Goal: Use online tool/utility: Use online tool/utility

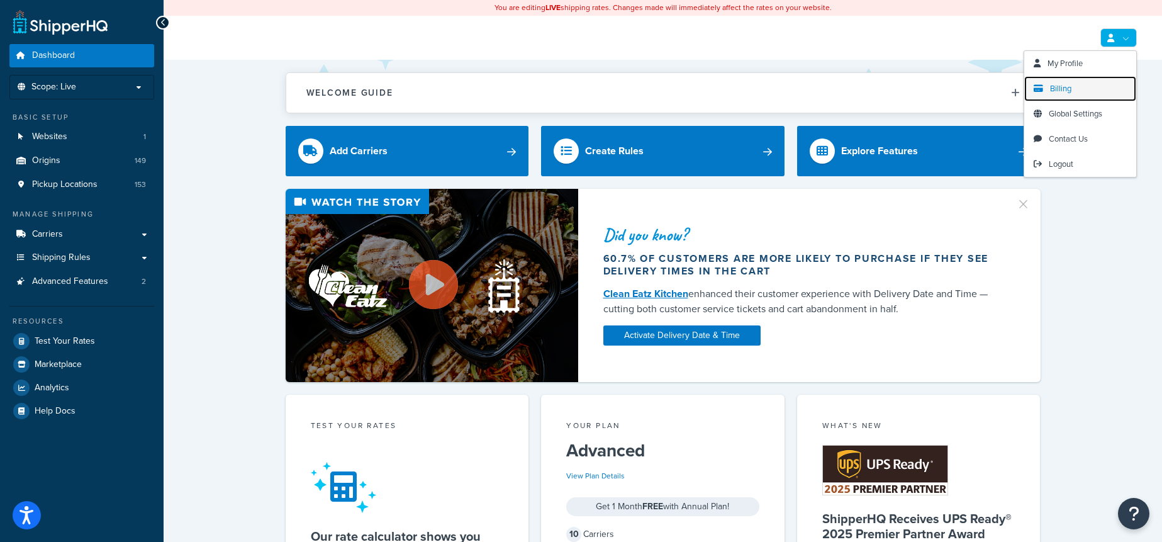
click at [1076, 85] on link "Billing" at bounding box center [1081, 88] width 112 height 25
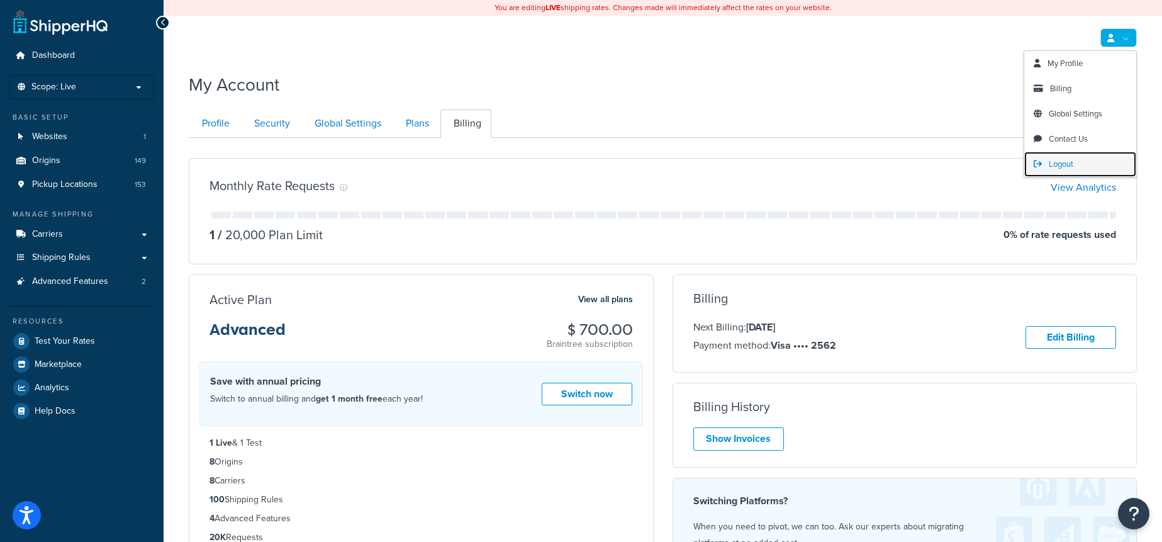
click at [1084, 162] on link "Logout" at bounding box center [1081, 164] width 112 height 25
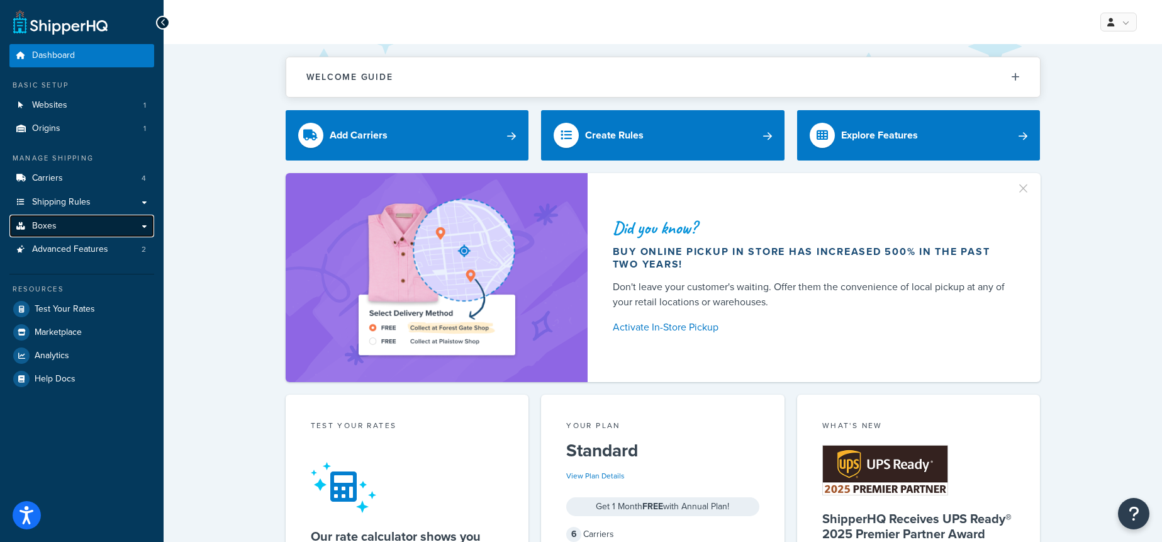
click at [71, 224] on link "Boxes" at bounding box center [81, 226] width 145 height 23
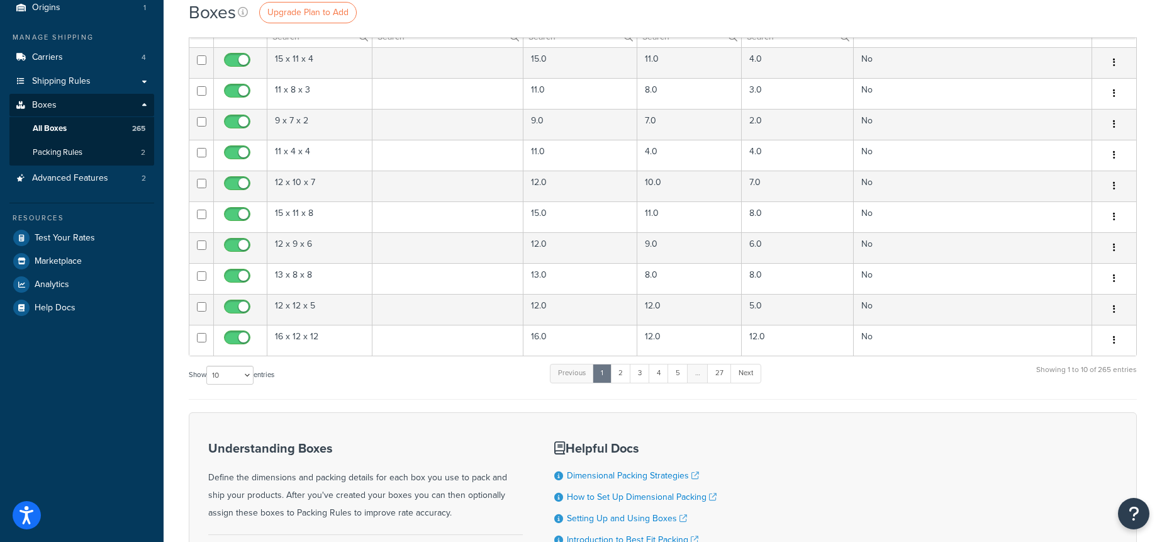
scroll to position [123, 0]
click at [238, 373] on select "10 15 25 50 100 1000" at bounding box center [229, 373] width 47 height 19
click at [208, 364] on select "10 15 25 50 100 1000" at bounding box center [229, 373] width 47 height 19
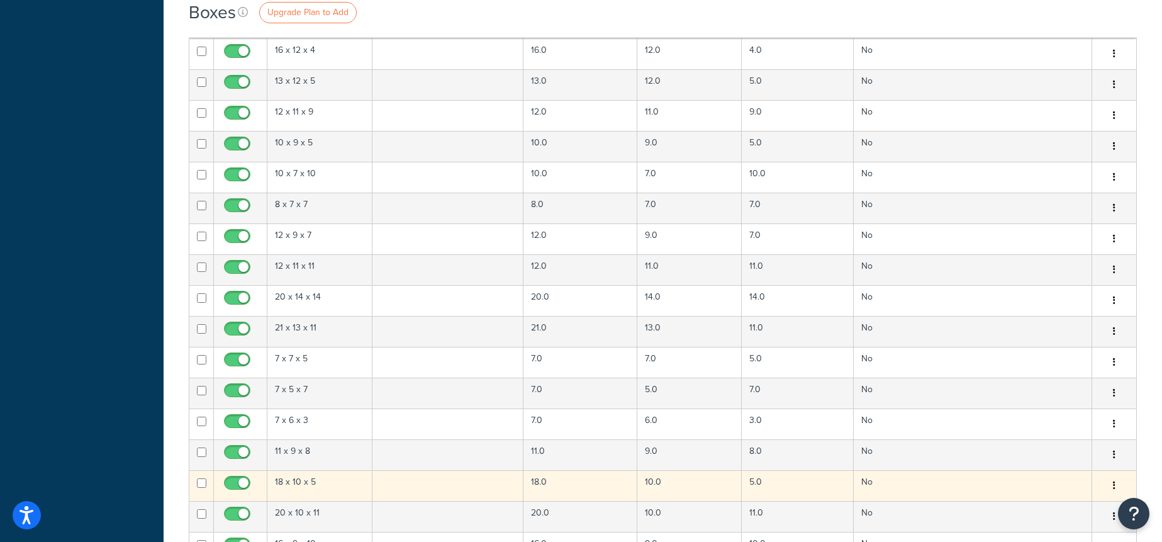
scroll to position [3030, 0]
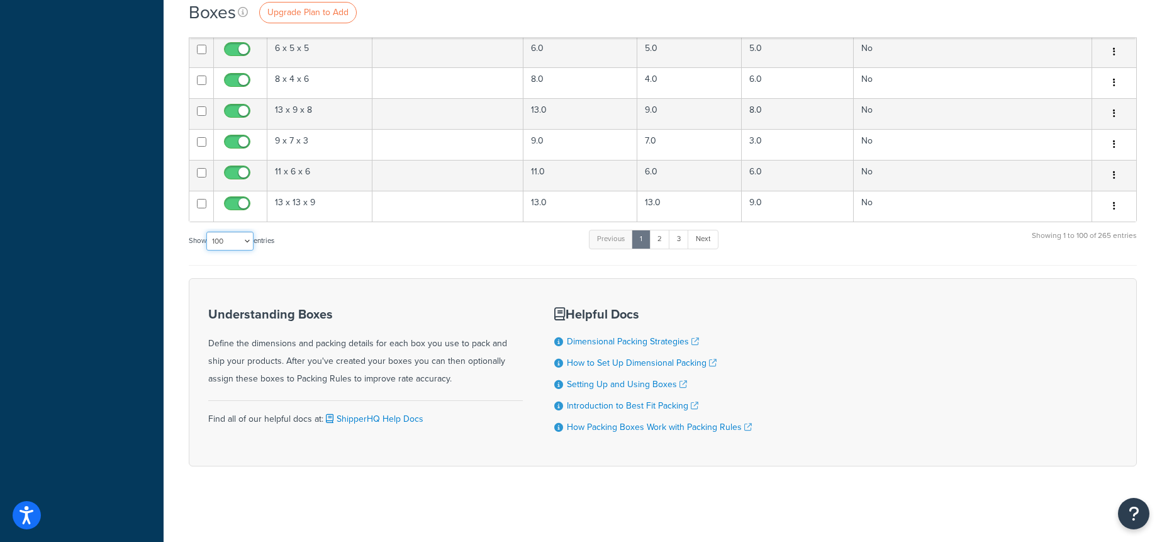
click at [241, 243] on select "10 15 25 50 100 1000" at bounding box center [229, 241] width 47 height 19
select select "1000"
click at [208, 232] on select "10 15 25 50 100 1000" at bounding box center [229, 241] width 47 height 19
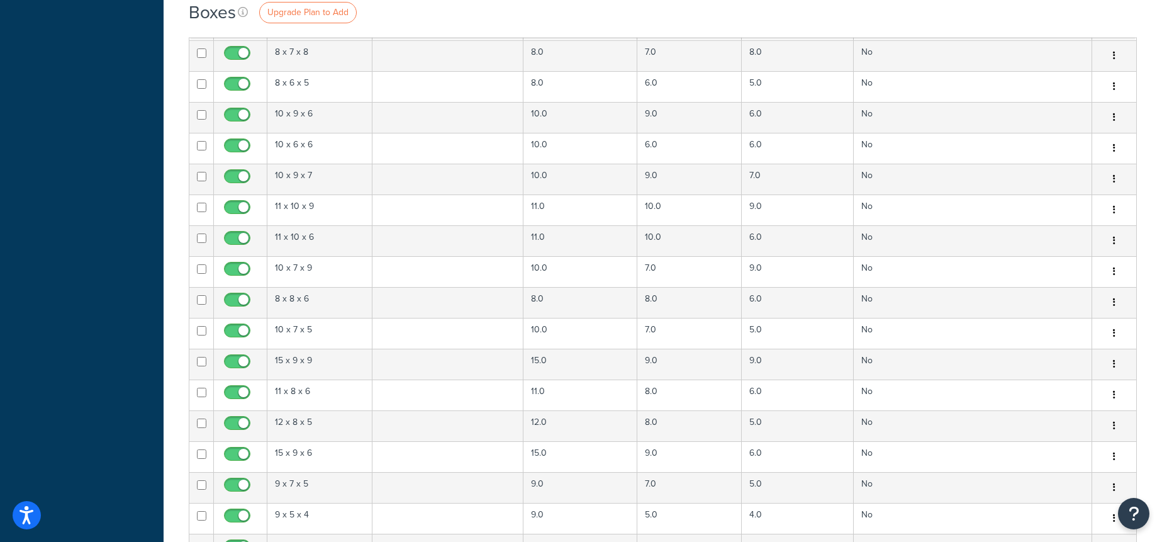
scroll to position [0, 0]
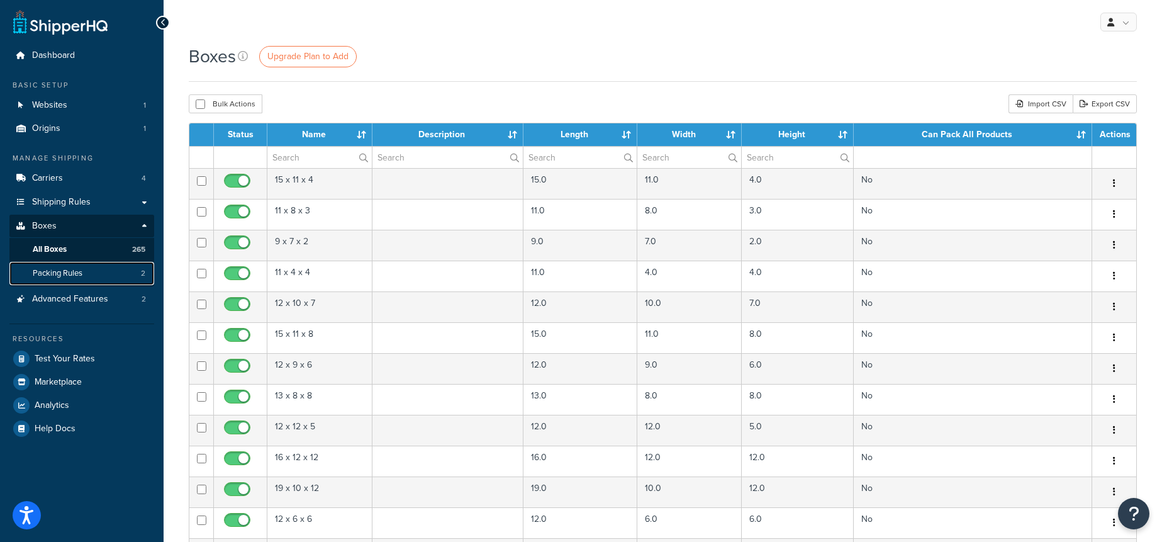
click at [126, 274] on link "Packing Rules 2" at bounding box center [81, 273] width 145 height 23
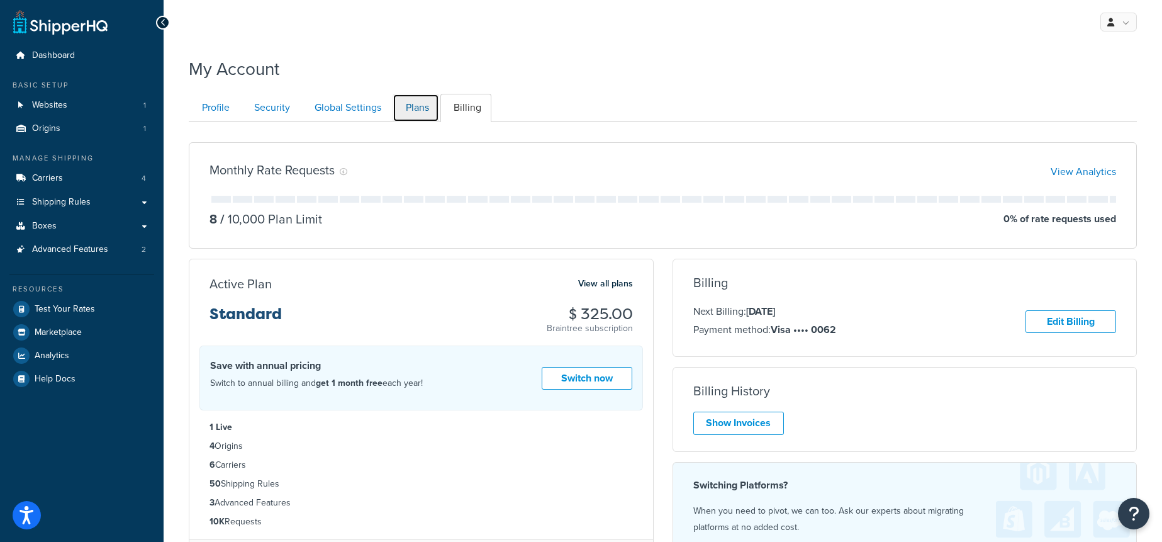
click at [417, 111] on link "Plans" at bounding box center [416, 108] width 47 height 28
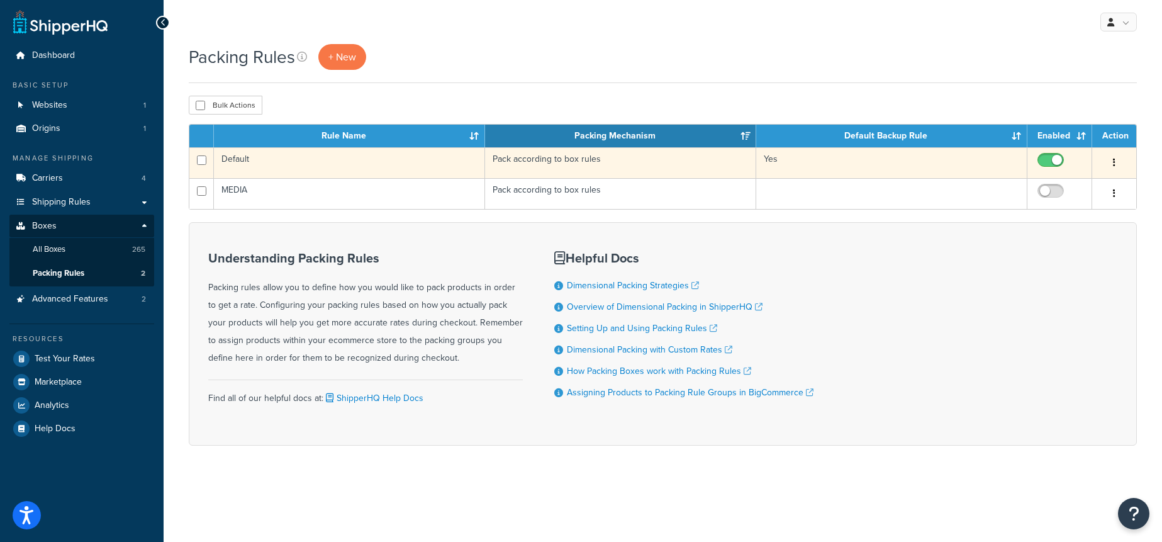
click at [386, 166] on td "Default" at bounding box center [349, 162] width 271 height 31
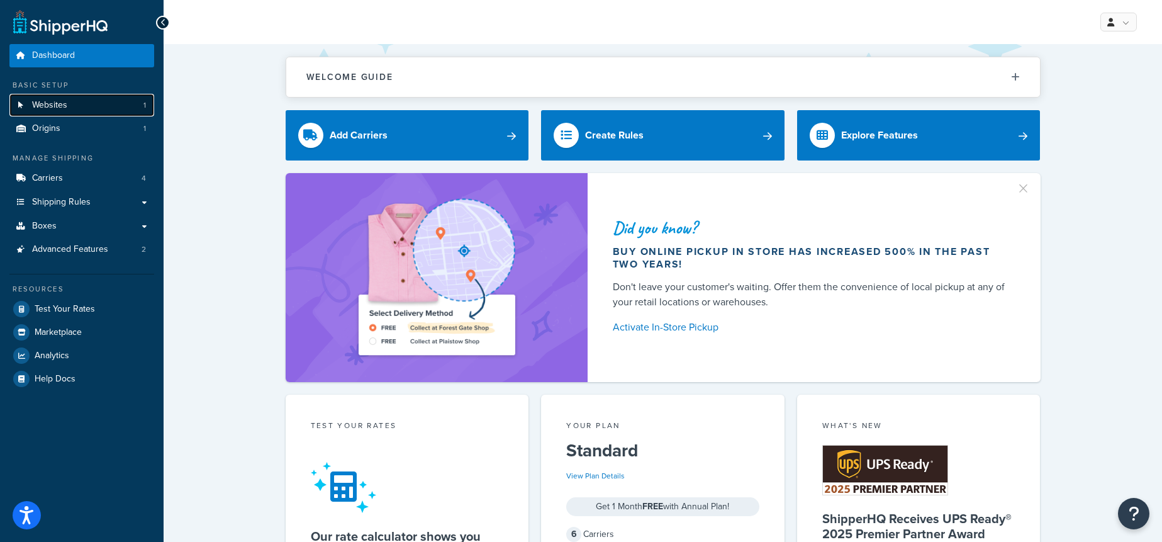
click at [138, 103] on link "Websites 1" at bounding box center [81, 105] width 145 height 23
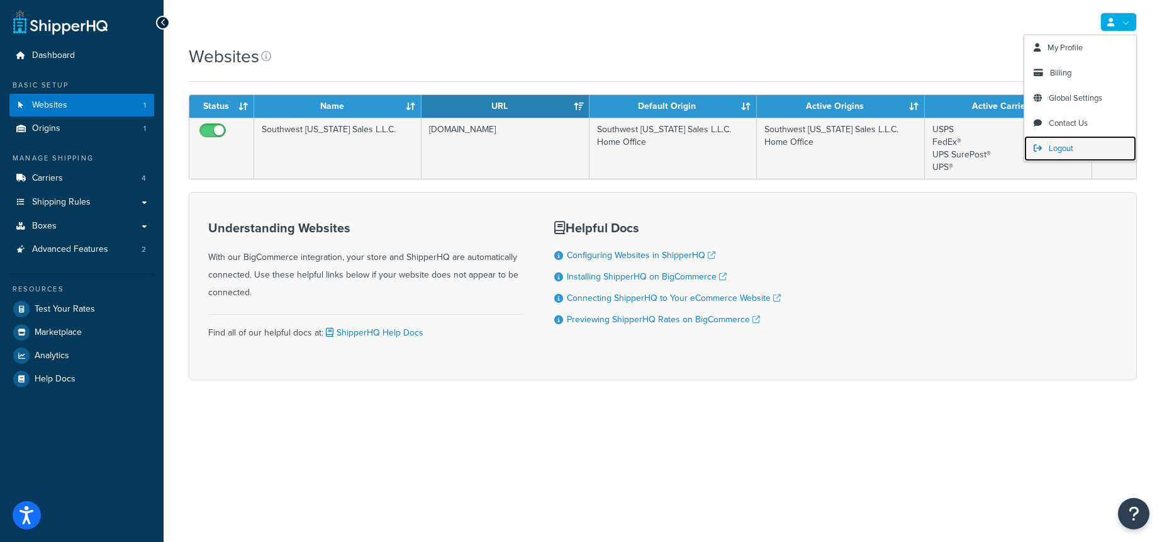
click at [1059, 147] on span "Logout" at bounding box center [1061, 148] width 25 height 12
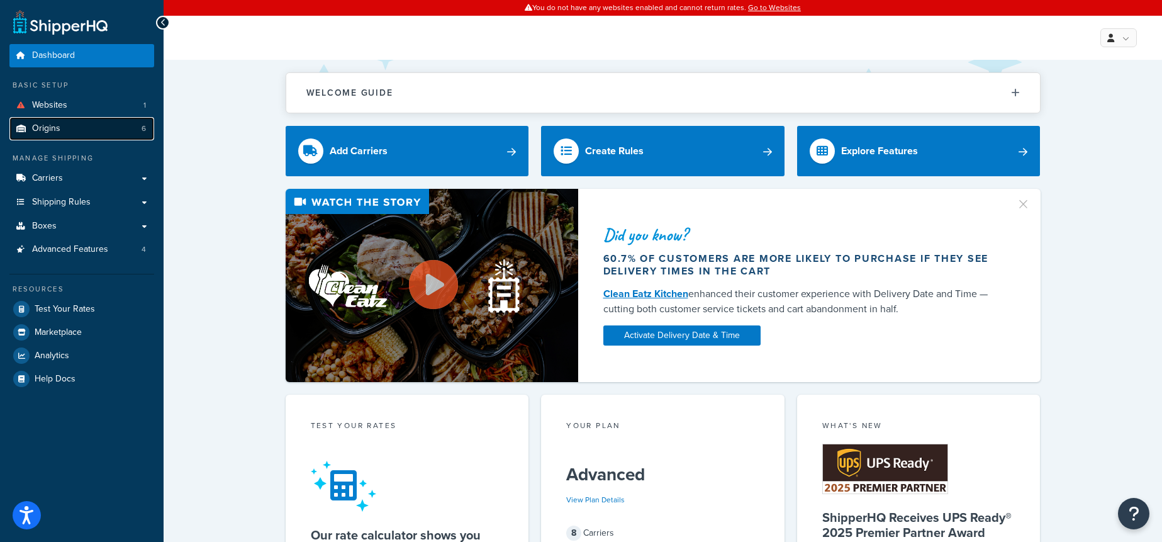
click at [118, 122] on link "Origins 6" at bounding box center [81, 128] width 145 height 23
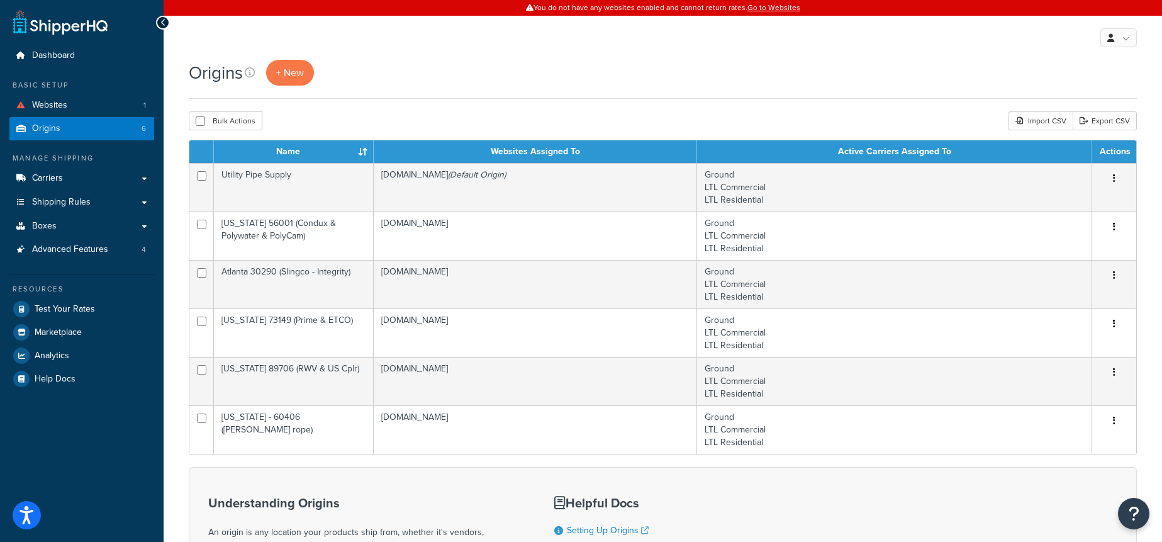
click at [580, 98] on div "Origins + New" at bounding box center [663, 79] width 948 height 39
click at [99, 186] on link "Carriers" at bounding box center [81, 178] width 145 height 23
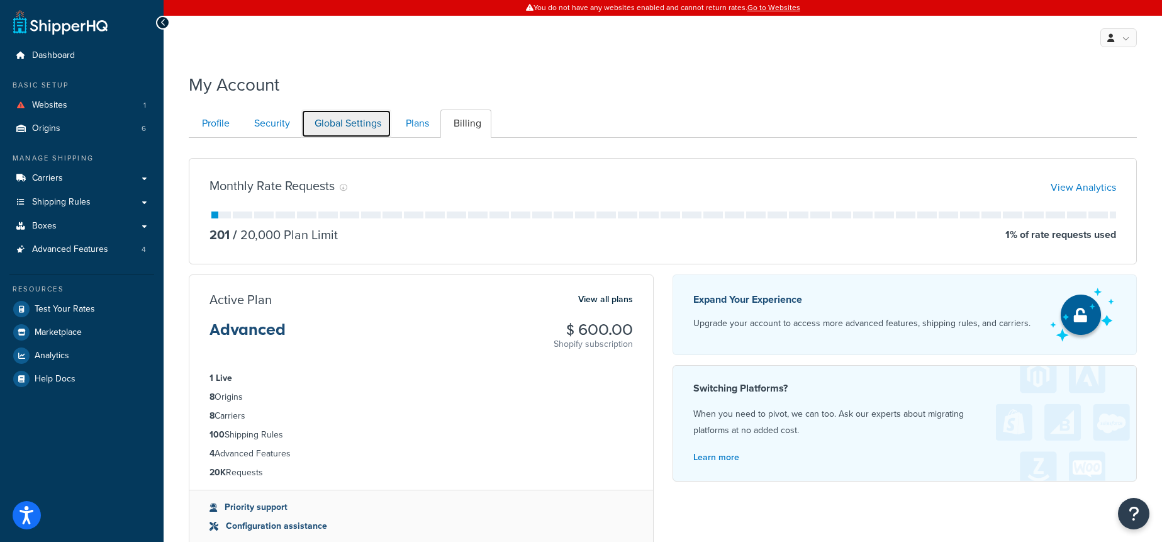
click at [391, 126] on link "Global Settings" at bounding box center [346, 124] width 90 height 28
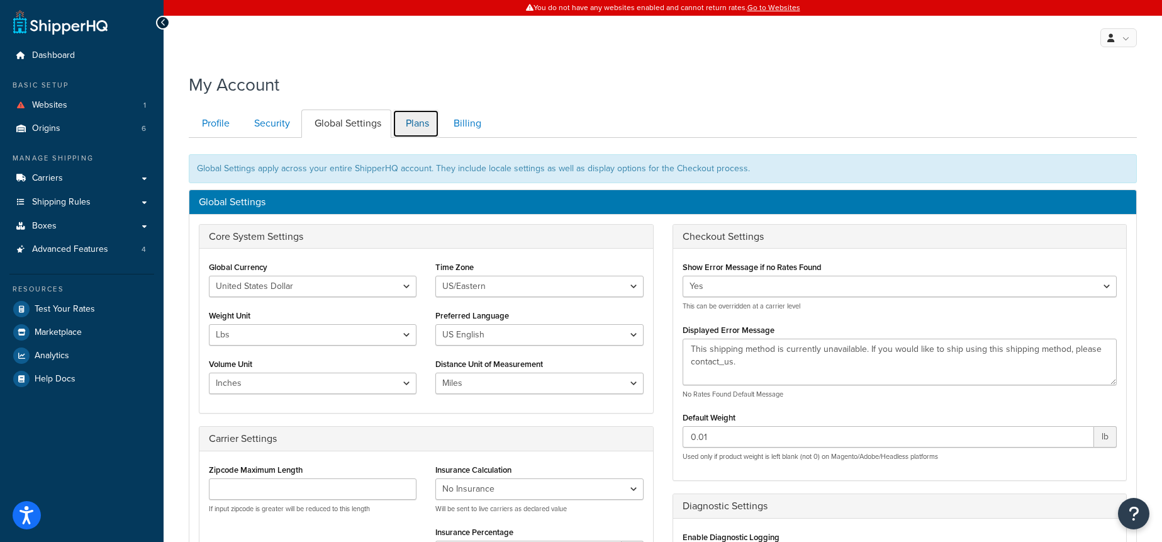
click at [436, 127] on link "Plans" at bounding box center [416, 124] width 47 height 28
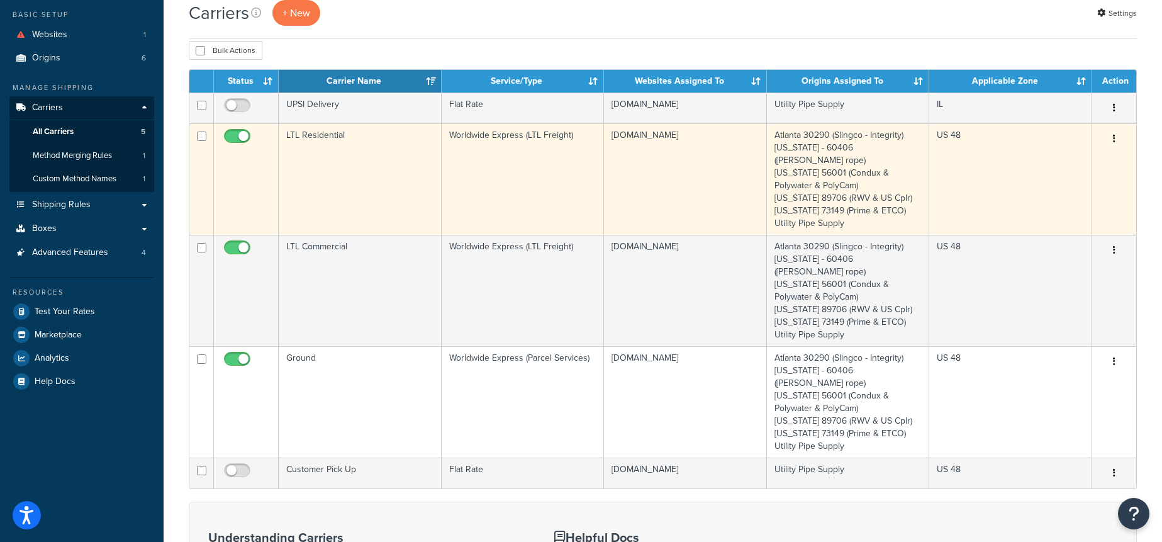
scroll to position [73, 0]
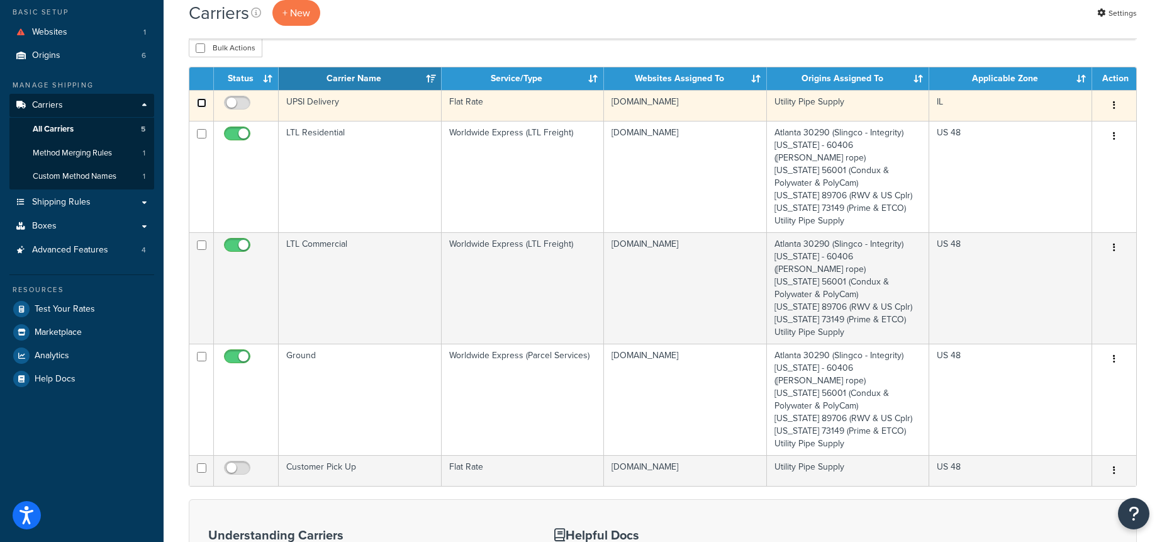
click at [203, 103] on input "checkbox" at bounding box center [201, 102] width 9 height 9
click at [199, 102] on input "checkbox" at bounding box center [201, 102] width 9 height 9
checkbox input "false"
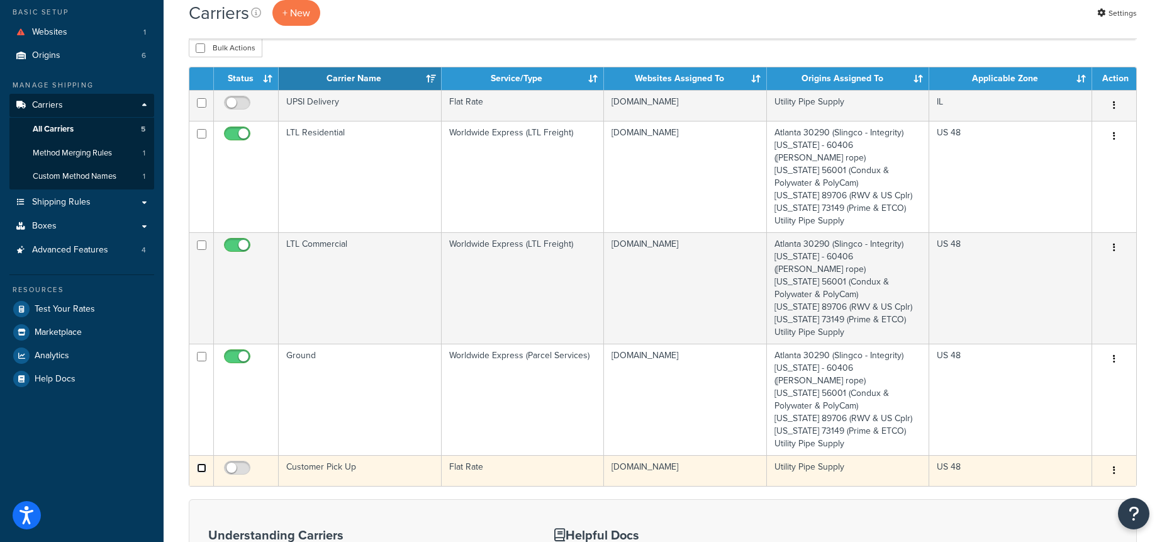
click at [198, 463] on input "checkbox" at bounding box center [201, 467] width 9 height 9
checkbox input "true"
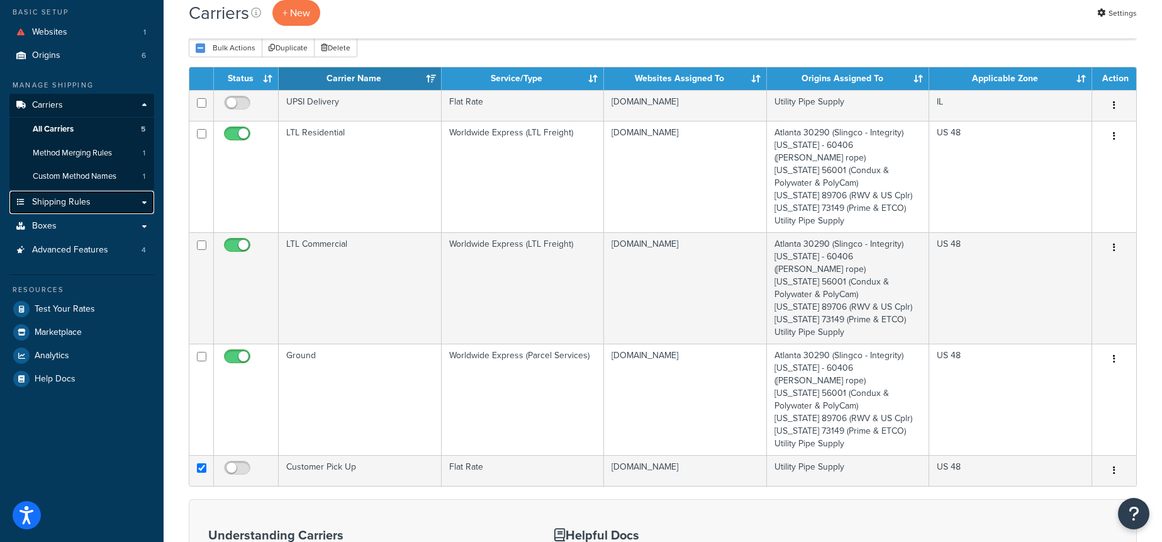
click at [103, 205] on link "Shipping Rules" at bounding box center [81, 202] width 145 height 23
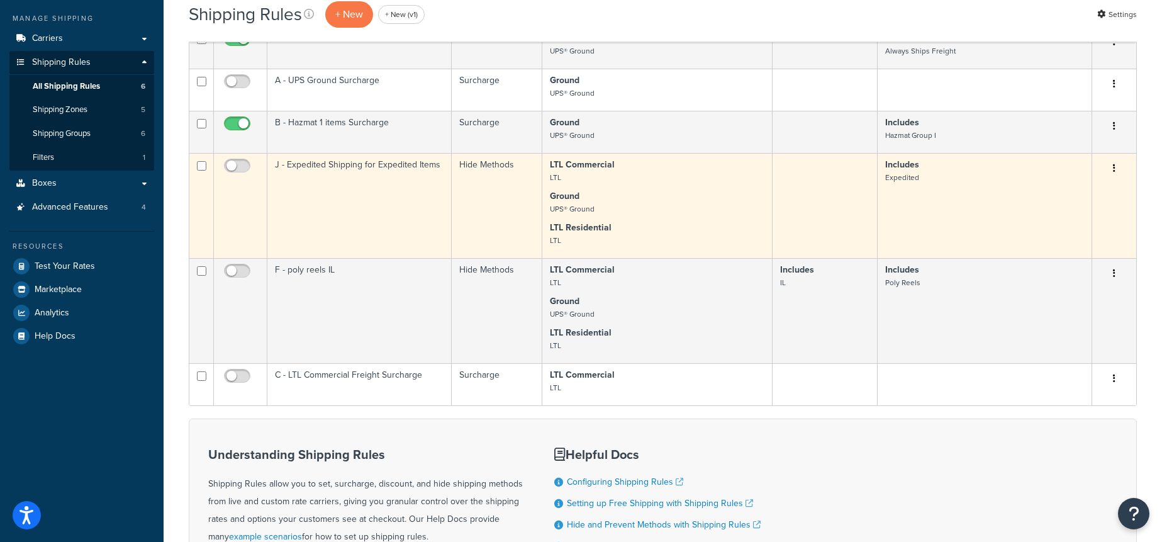
scroll to position [126, 0]
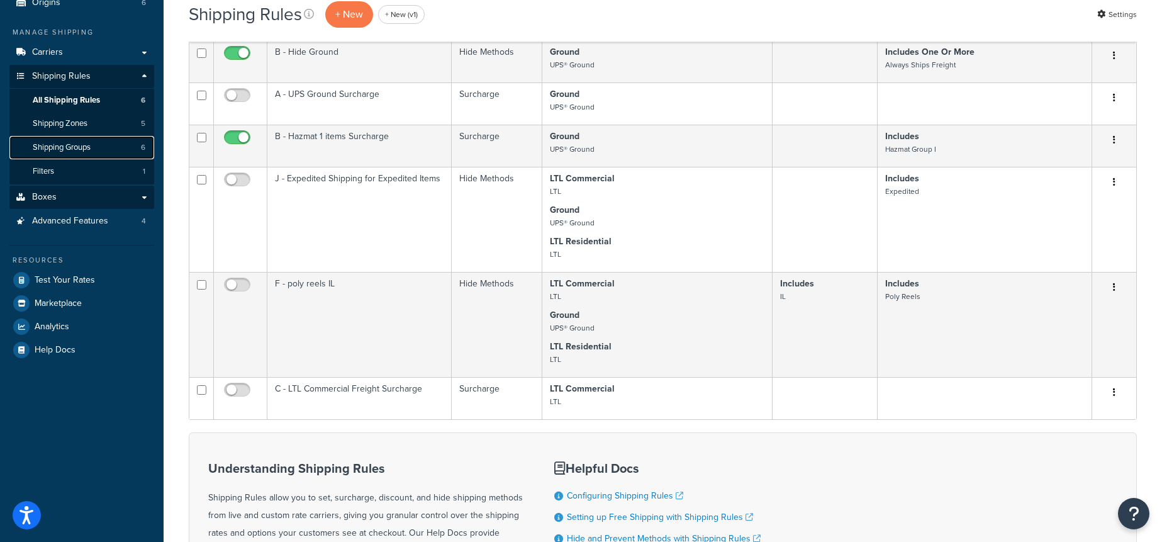
drag, startPoint x: 80, startPoint y: 151, endPoint x: 106, endPoint y: 193, distance: 49.4
click at [80, 151] on span "Shipping Groups" at bounding box center [62, 147] width 58 height 11
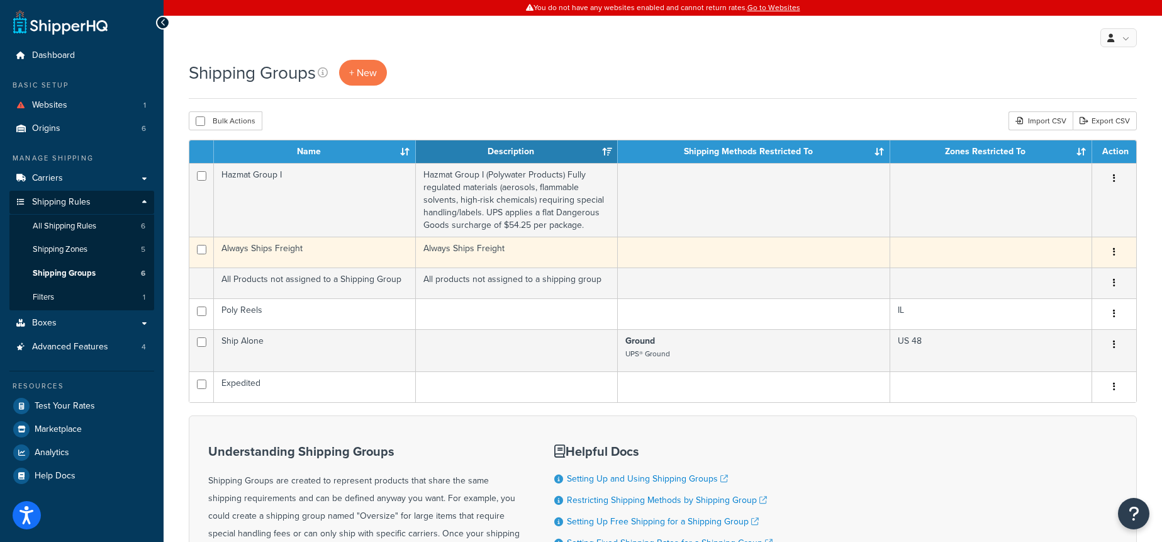
click at [348, 257] on td "Always Ships Freight" at bounding box center [315, 252] width 202 height 31
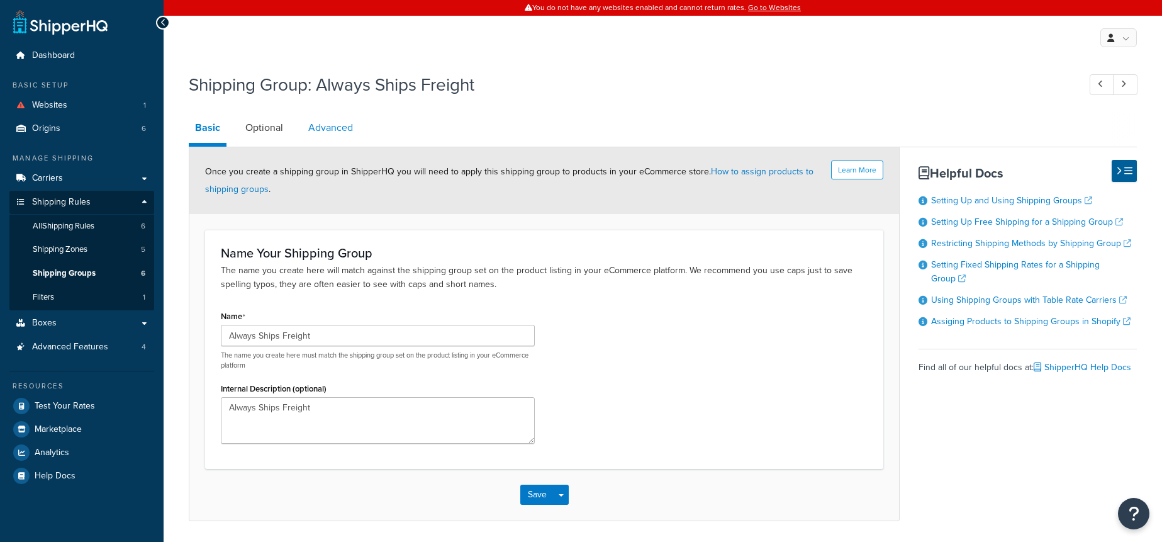
click at [342, 131] on link "Advanced" at bounding box center [330, 128] width 57 height 30
select select "100"
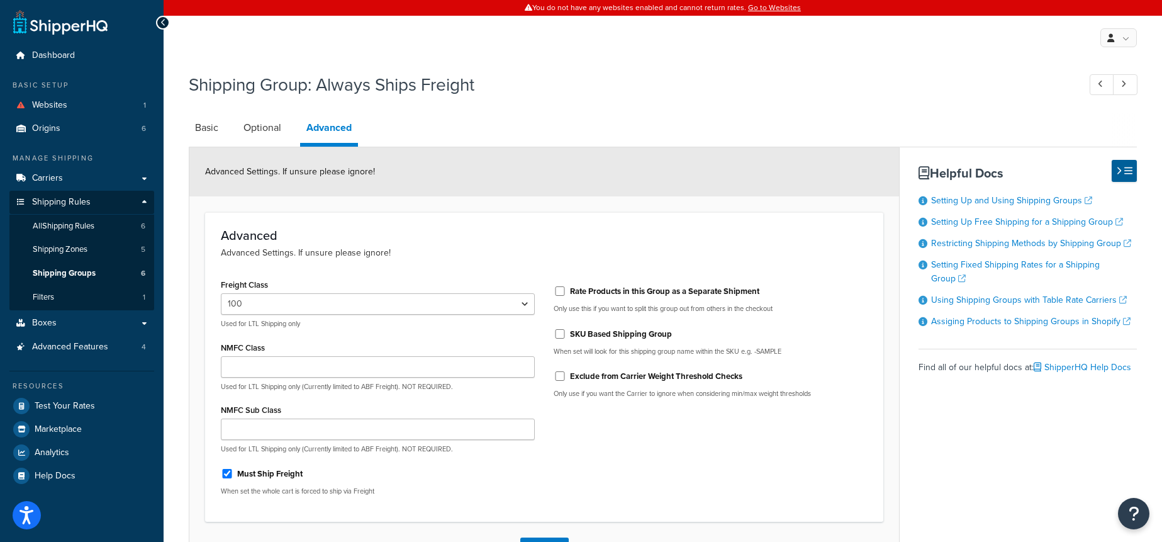
scroll to position [18, 0]
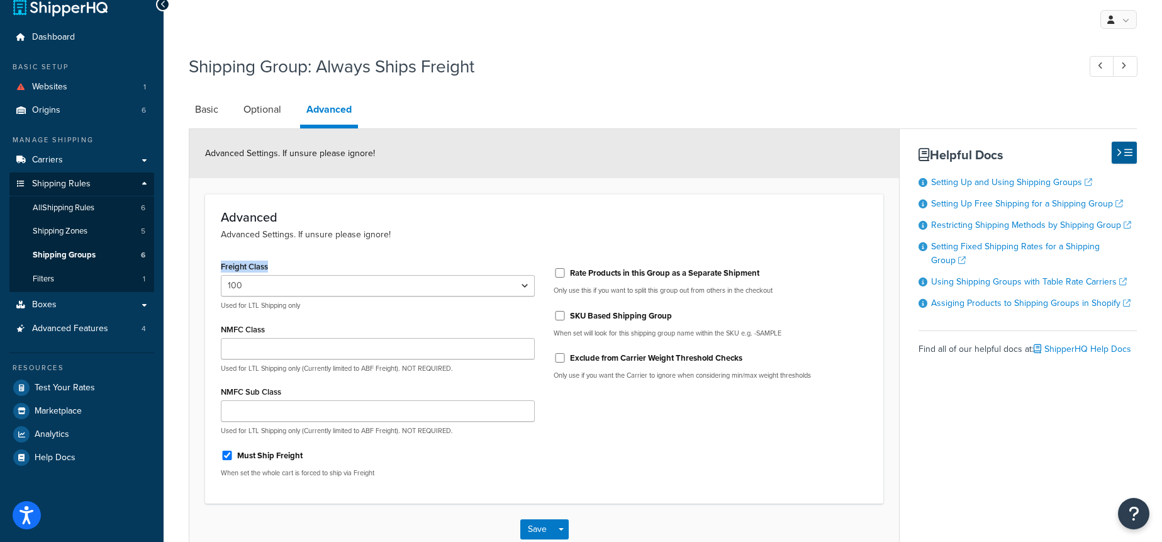
drag, startPoint x: 286, startPoint y: 267, endPoint x: 213, endPoint y: 264, distance: 72.5
click at [213, 264] on div "Freight Class 50 55 60 65 70 77.5 85 92.5 100 110 125 150 175 200 250 300 400 5…" at bounding box center [377, 372] width 333 height 230
click at [108, 248] on link "Shipping Groups 6" at bounding box center [81, 255] width 145 height 23
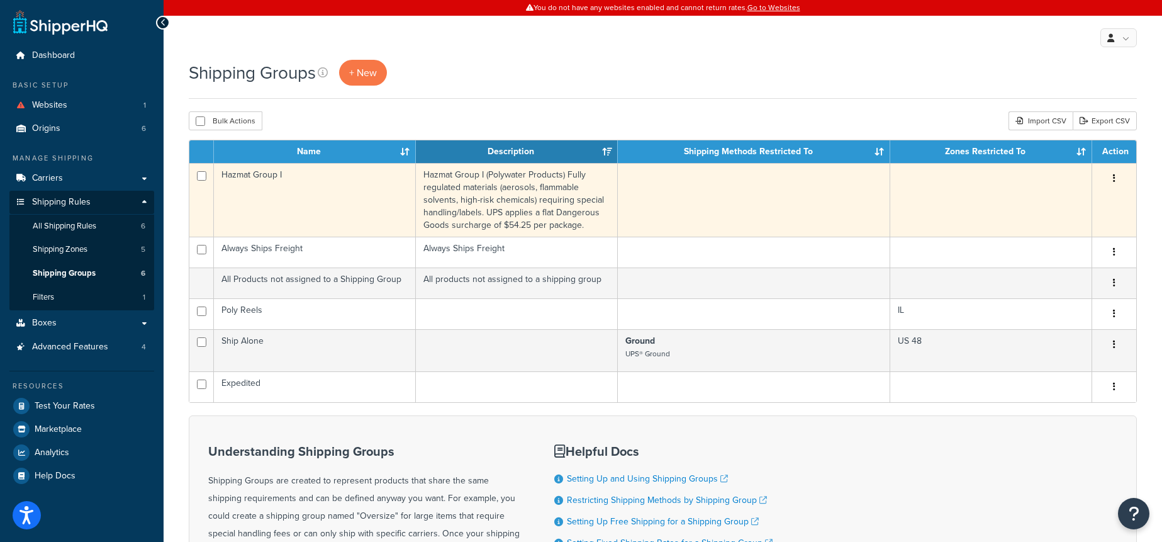
click at [340, 199] on td "Hazmat Group I" at bounding box center [315, 200] width 202 height 74
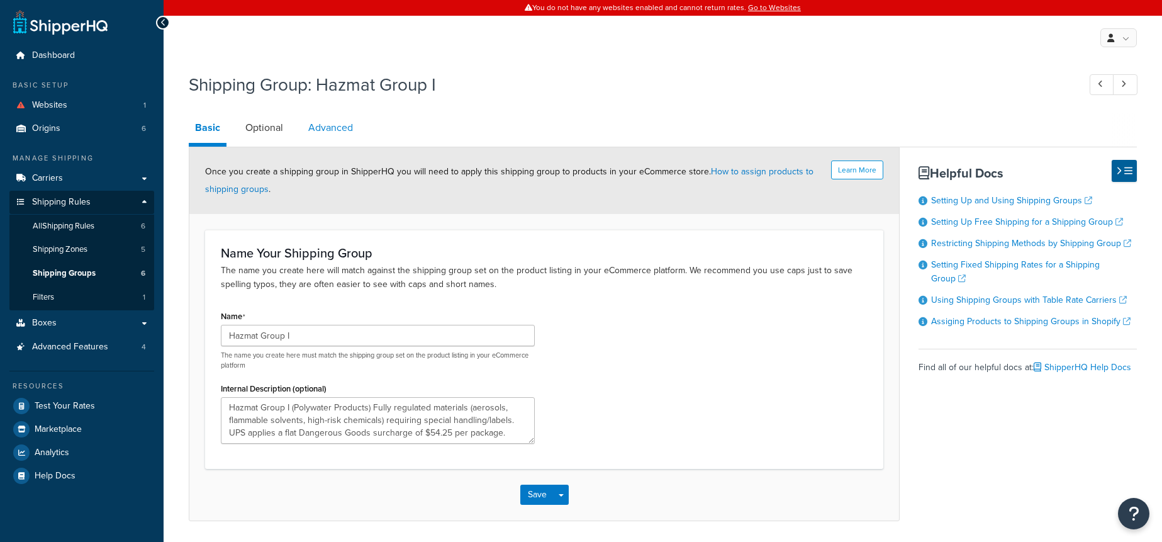
click at [347, 126] on link "Advanced" at bounding box center [330, 128] width 57 height 30
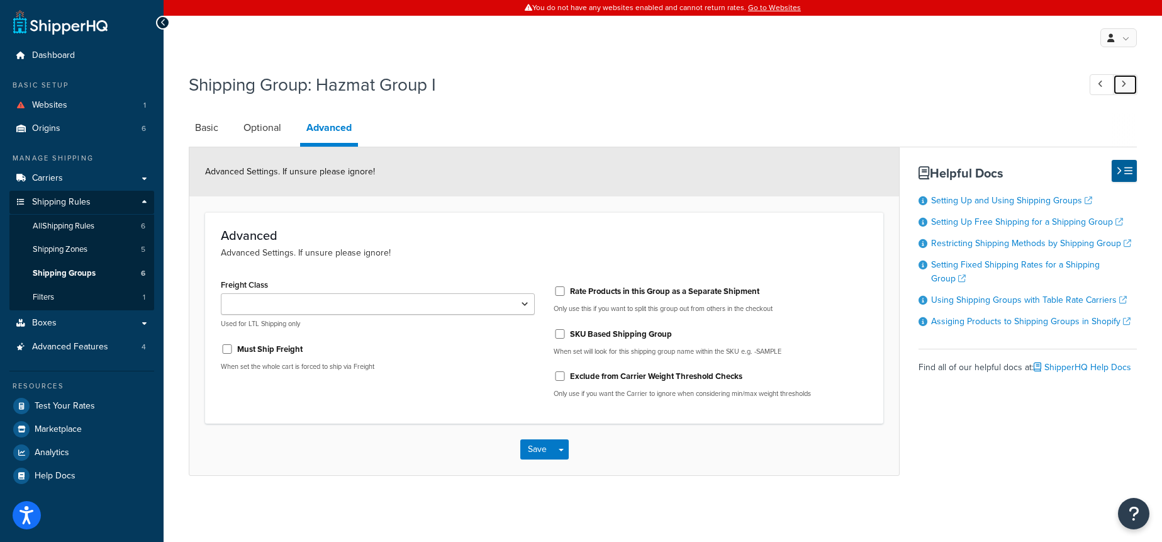
click at [1121, 84] on icon at bounding box center [1123, 84] width 5 height 8
checkbox input "true"
click at [1132, 86] on link at bounding box center [1125, 84] width 25 height 21
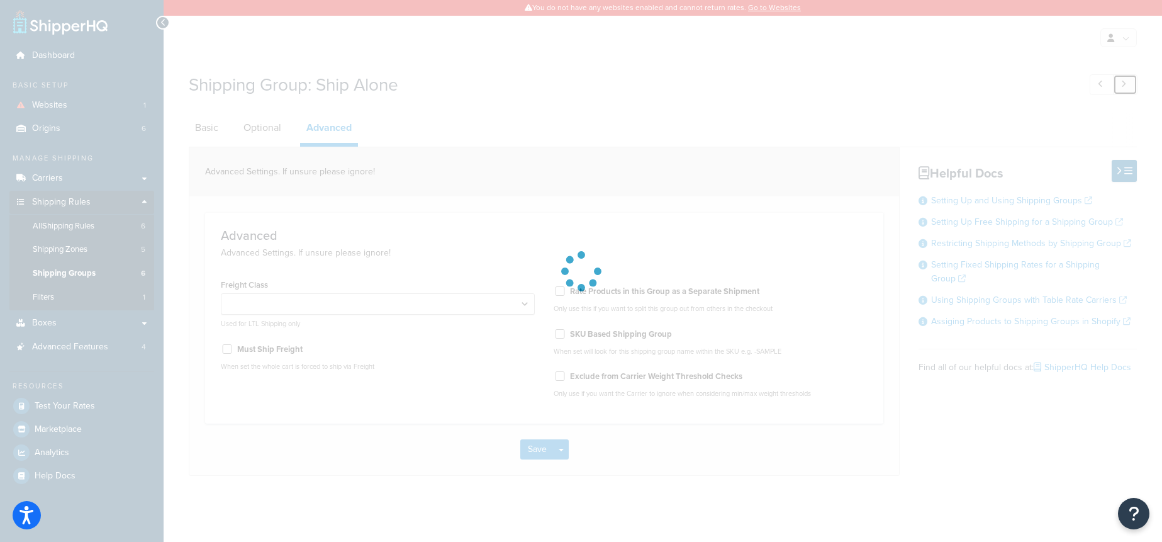
checkbox input "false"
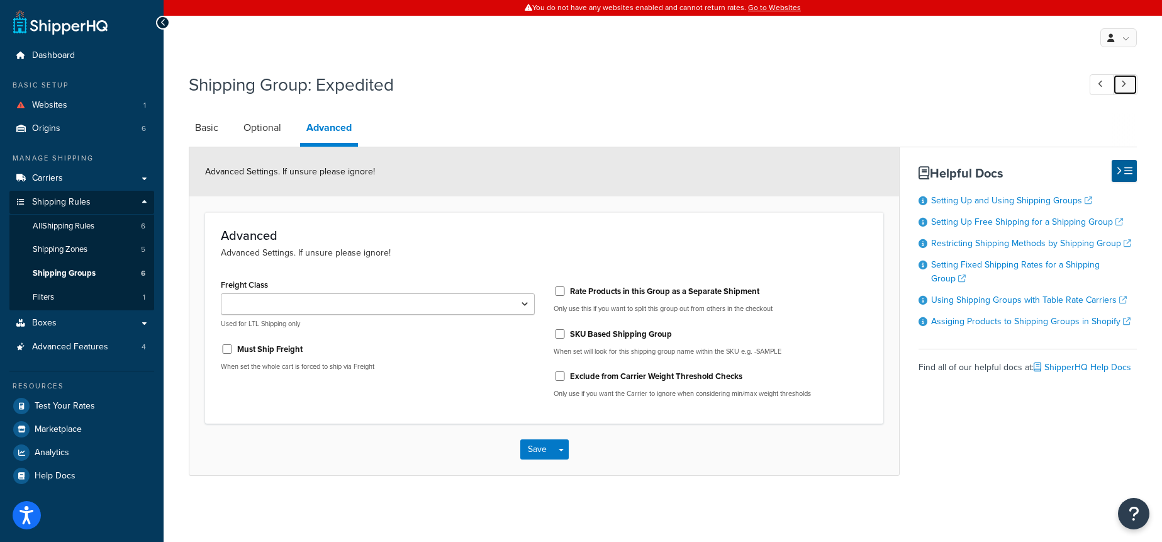
click at [1122, 84] on icon at bounding box center [1123, 84] width 5 height 8
select select "100"
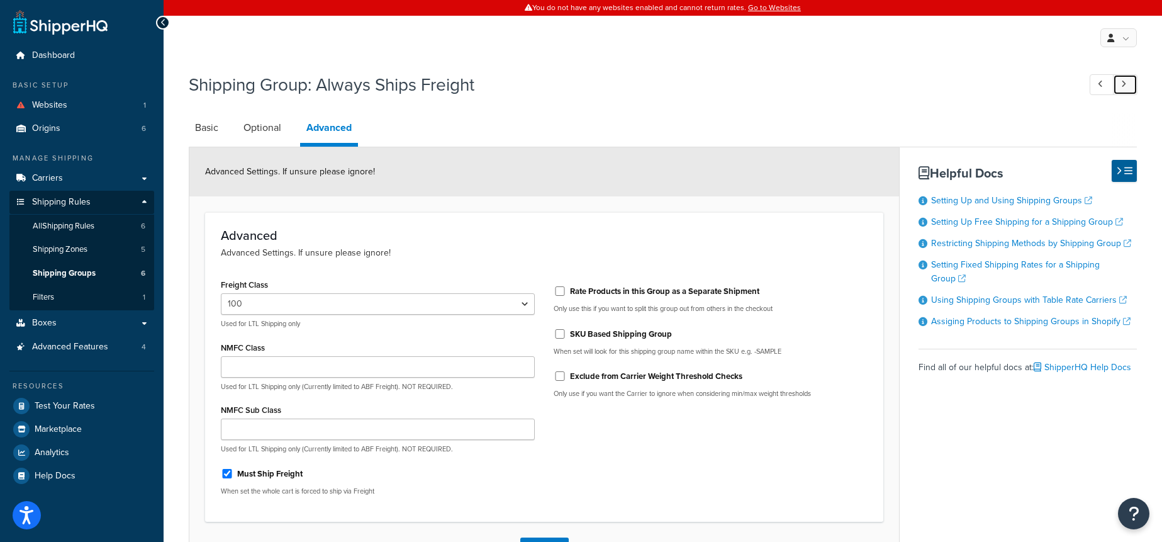
click at [1122, 84] on icon at bounding box center [1123, 84] width 5 height 8
checkbox input "false"
checkbox input "true"
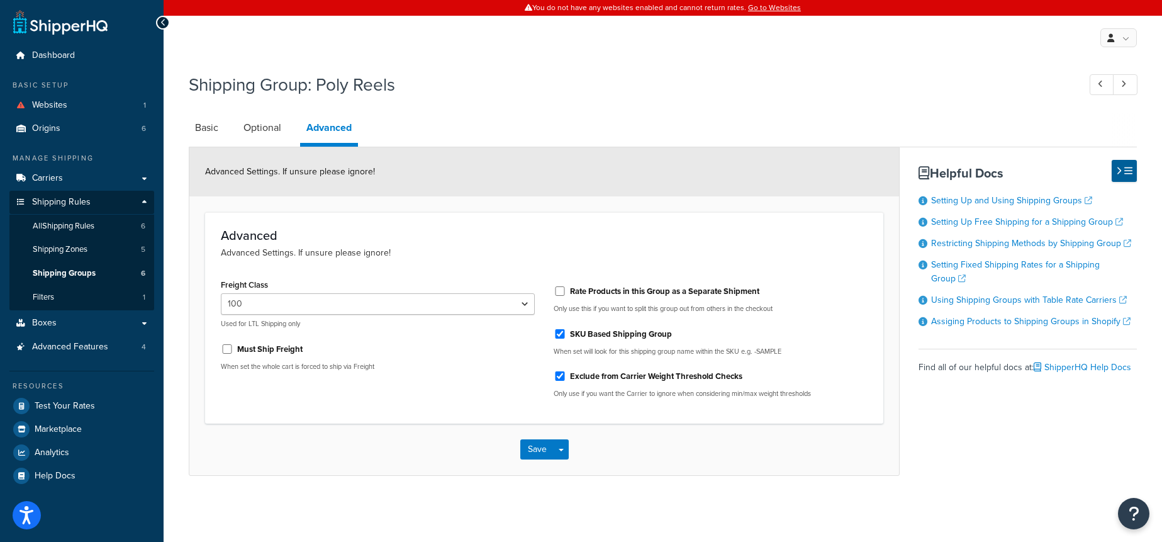
drag, startPoint x: 396, startPoint y: 92, endPoint x: 318, endPoint y: 84, distance: 77.8
click at [442, 94] on h1 "Shipping Group: Poly Reels" at bounding box center [628, 84] width 878 height 25
drag, startPoint x: 318, startPoint y: 84, endPoint x: 420, endPoint y: 111, distance: 104.9
click at [420, 111] on div "Shipping Group: Poly Reels Basic Optional Advanced Advanced Settings. If unsure…" at bounding box center [663, 271] width 948 height 410
drag, startPoint x: 317, startPoint y: 276, endPoint x: 202, endPoint y: 278, distance: 115.2
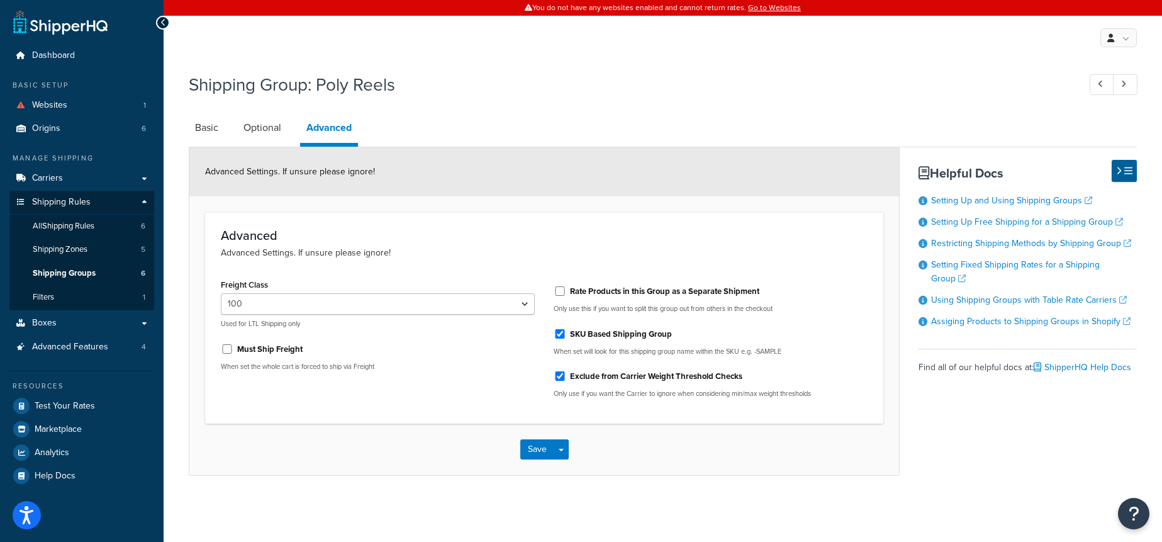
click at [202, 278] on form "Advanced Settings. If unsure please ignore! Advanced Advanced Settings. If unsu…" at bounding box center [544, 311] width 710 height 328
drag, startPoint x: 1077, startPoint y: 120, endPoint x: 1120, endPoint y: 107, distance: 44.8
click at [1125, 89] on link at bounding box center [1125, 84] width 25 height 21
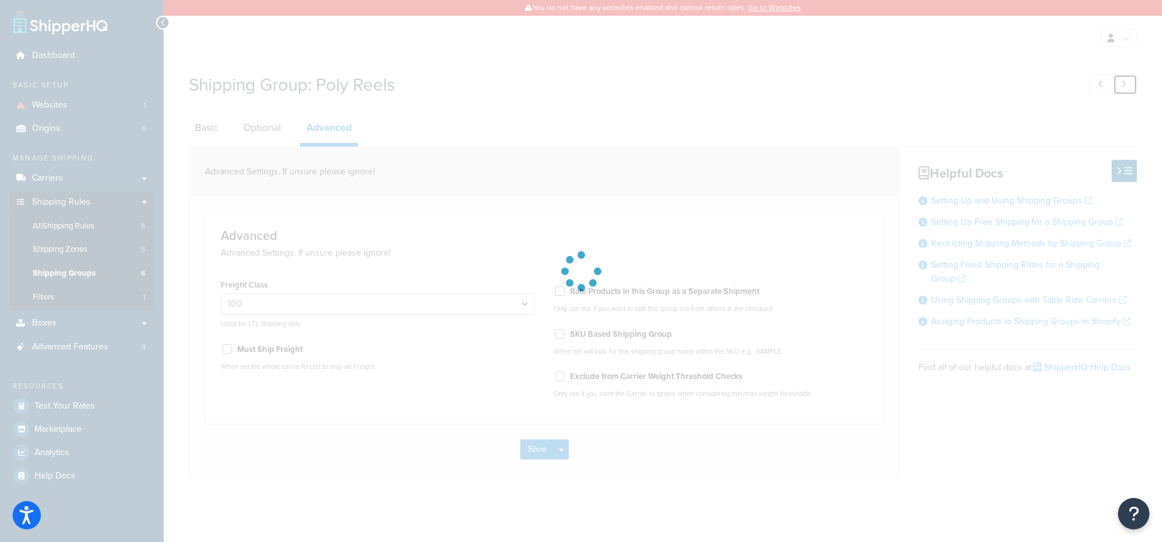
checkbox input "false"
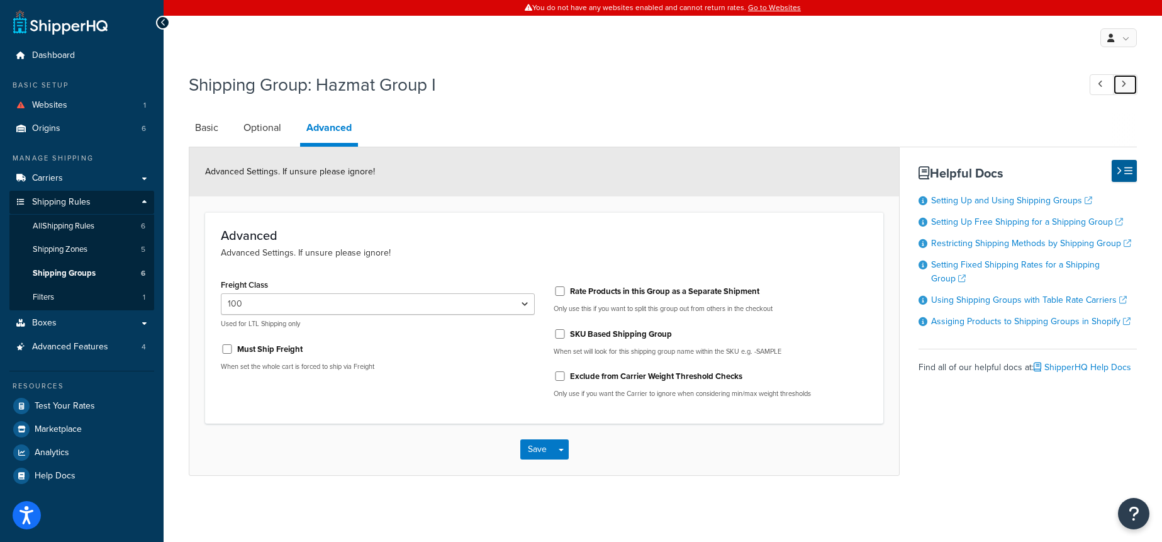
click at [1125, 89] on link at bounding box center [1125, 84] width 25 height 21
checkbox input "true"
click at [103, 169] on link "Carriers" at bounding box center [81, 178] width 145 height 23
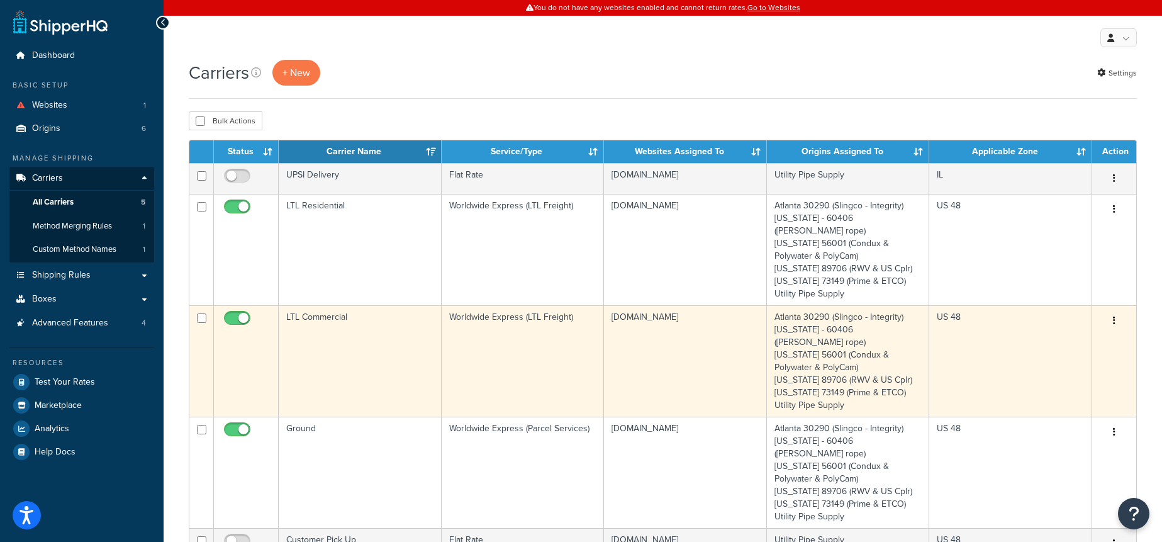
click at [396, 329] on td "LTL Commercial" at bounding box center [360, 360] width 163 height 111
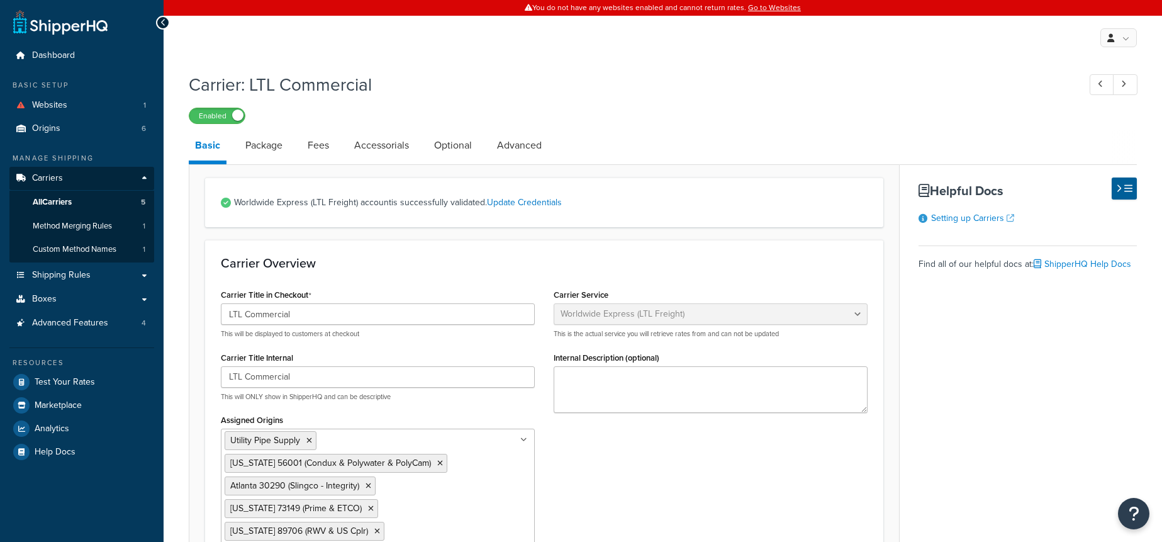
select select "worldwideExpressFreight"
click at [260, 135] on link "Package" at bounding box center [264, 145] width 50 height 30
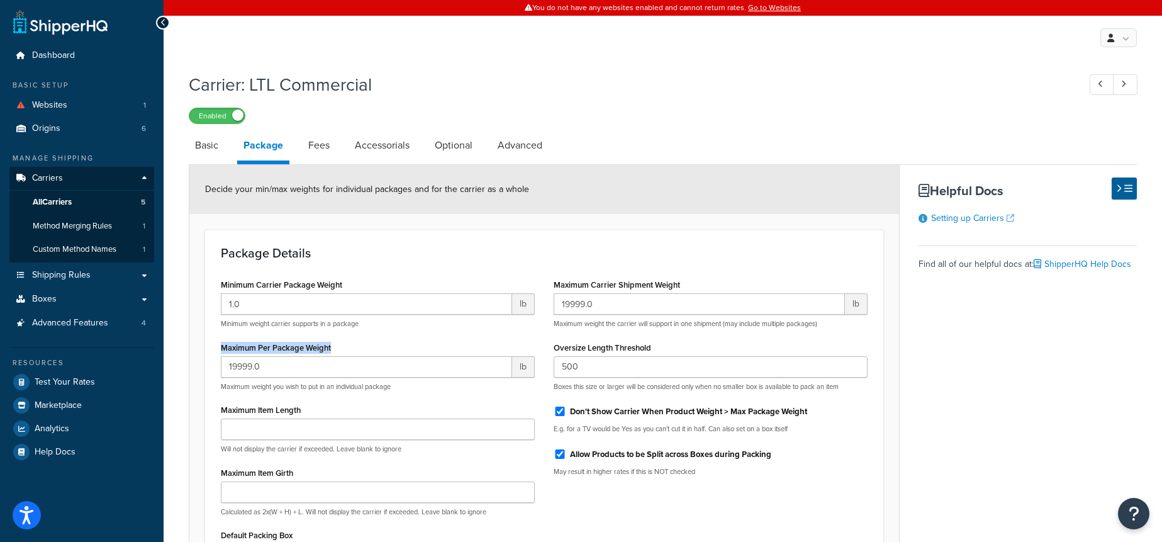
drag, startPoint x: 249, startPoint y: 346, endPoint x: 185, endPoint y: 345, distance: 63.6
click at [185, 345] on div "Carrier: LTL Commercial Enabled Basic Package Fees Accessorials Optional Advanc…" at bounding box center [663, 377] width 999 height 622
drag, startPoint x: 711, startPoint y: 288, endPoint x: 548, endPoint y: 286, distance: 163.6
click at [548, 286] on div "Maximum Carrier Shipment Weight 19999.0 lb Maximum weight the carrier will supp…" at bounding box center [710, 381] width 333 height 210
drag, startPoint x: 375, startPoint y: 347, endPoint x: 214, endPoint y: 340, distance: 161.3
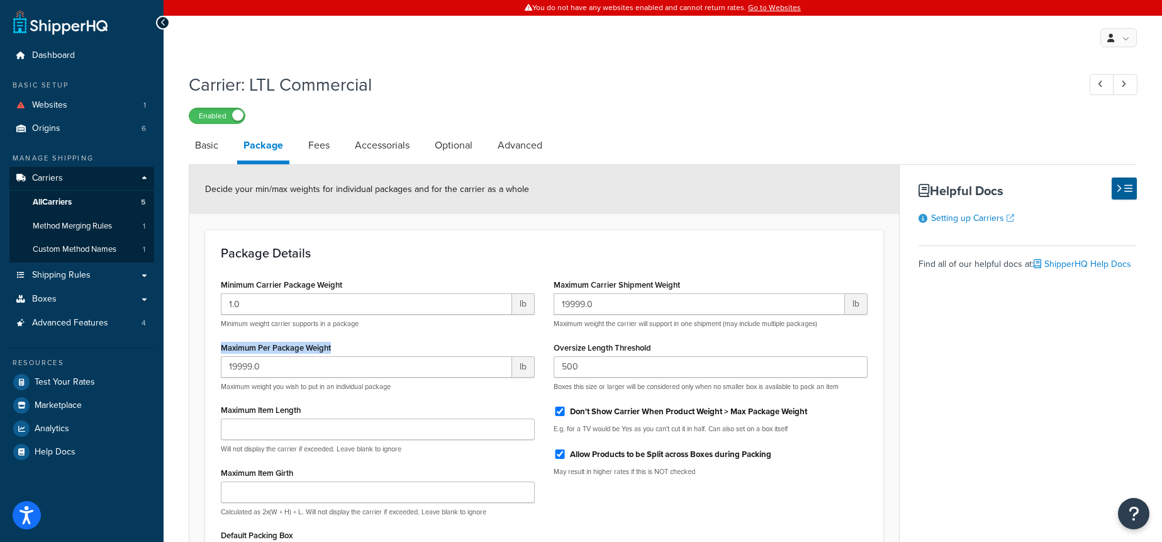
click at [214, 340] on div "Minimum Carrier Package Weight 1.0 lb Minimum weight carrier supports in a pack…" at bounding box center [377, 432] width 333 height 313
click at [377, 353] on div "Maximum Per Package Weight 19999.0 lb Maximum weight you wish to put in an indi…" at bounding box center [378, 365] width 314 height 53
drag, startPoint x: 689, startPoint y: 283, endPoint x: 551, endPoint y: 284, distance: 138.5
click at [551, 284] on div "Maximum Carrier Shipment Weight 19999.0 lb Maximum weight the carrier will supp…" at bounding box center [710, 381] width 333 height 210
drag, startPoint x: 383, startPoint y: 343, endPoint x: 219, endPoint y: 340, distance: 164.3
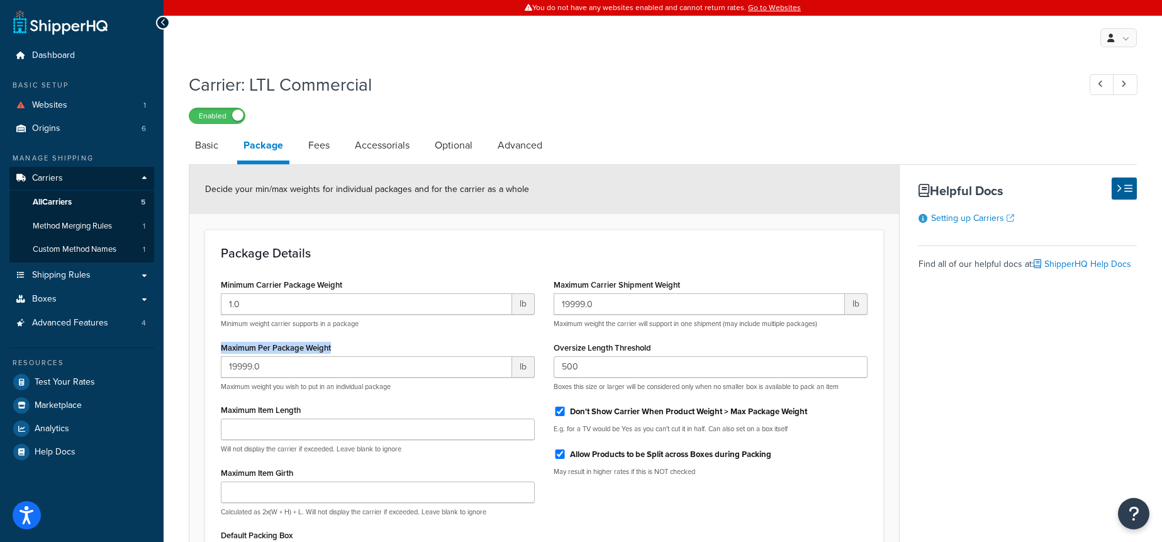
click at [219, 340] on div "Minimum Carrier Package Weight 1.0 lb Minimum weight carrier supports in a pack…" at bounding box center [377, 432] width 333 height 313
click at [758, 268] on div "Package Details Minimum Carrier Package Weight 1.0 lb Minimum weight carrier su…" at bounding box center [544, 417] width 678 height 374
drag, startPoint x: 692, startPoint y: 284, endPoint x: 555, endPoint y: 277, distance: 136.7
click at [555, 277] on div "Maximum Carrier Shipment Weight 19999.0 lb Maximum weight the carrier will supp…" at bounding box center [711, 302] width 314 height 53
drag, startPoint x: 320, startPoint y: 347, endPoint x: 242, endPoint y: 342, distance: 78.2
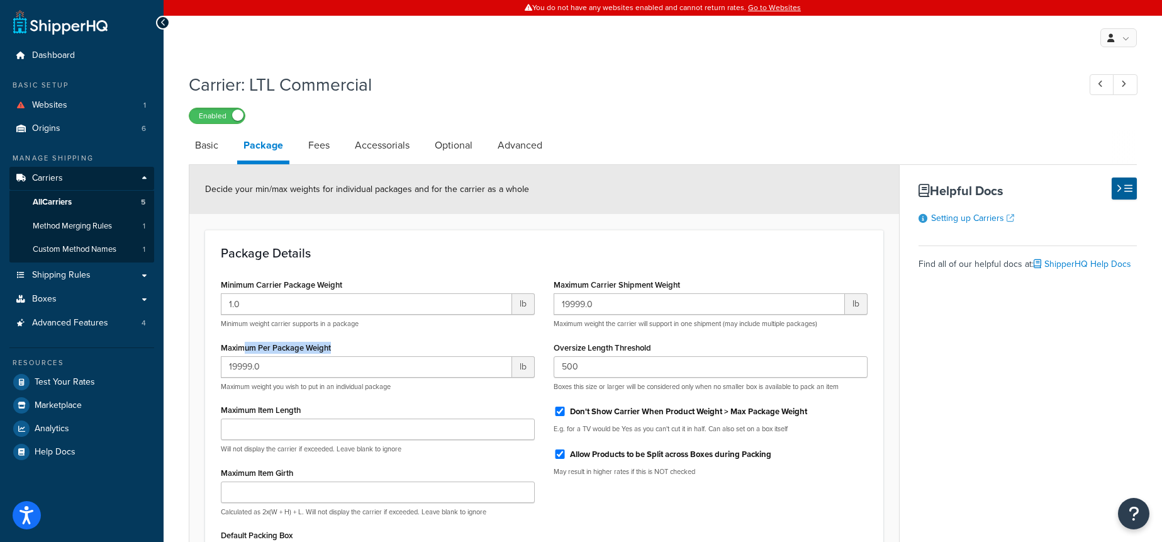
click at [242, 342] on div "Maximum Per Package Weight 19999.0 lb Maximum weight you wish to put in an indi…" at bounding box center [378, 365] width 314 height 53
click at [680, 271] on div "Package Details Minimum Carrier Package Weight 1.0 lb Minimum weight carrier su…" at bounding box center [544, 417] width 678 height 374
drag, startPoint x: 691, startPoint y: 279, endPoint x: 600, endPoint y: 285, distance: 90.8
click at [600, 286] on div "Maximum Carrier Shipment Weight 19999.0 lb Maximum weight the carrier will supp…" at bounding box center [711, 302] width 314 height 53
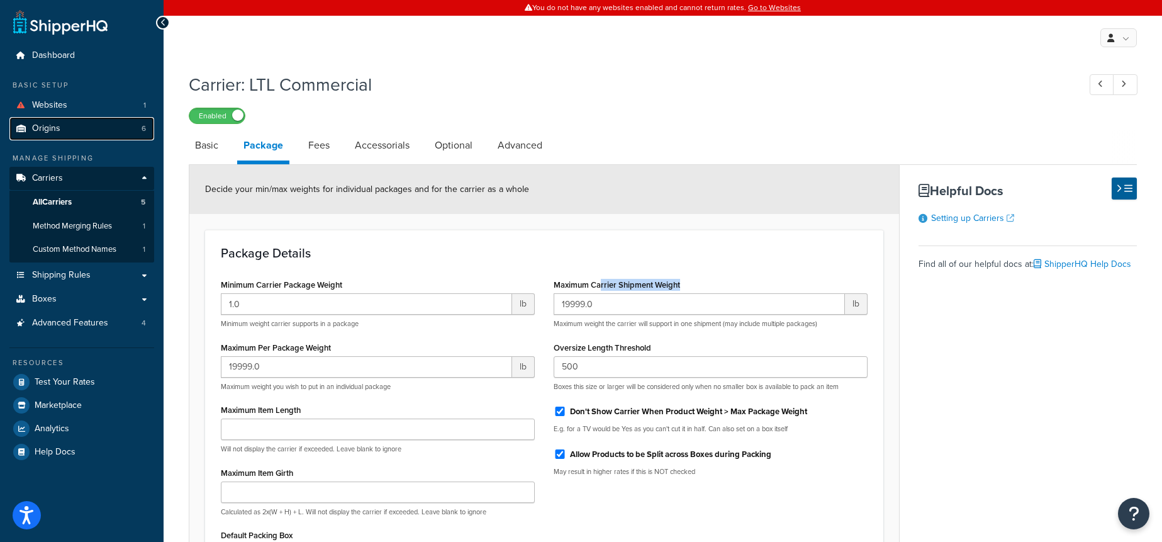
click at [128, 126] on link "Origins 6" at bounding box center [81, 128] width 145 height 23
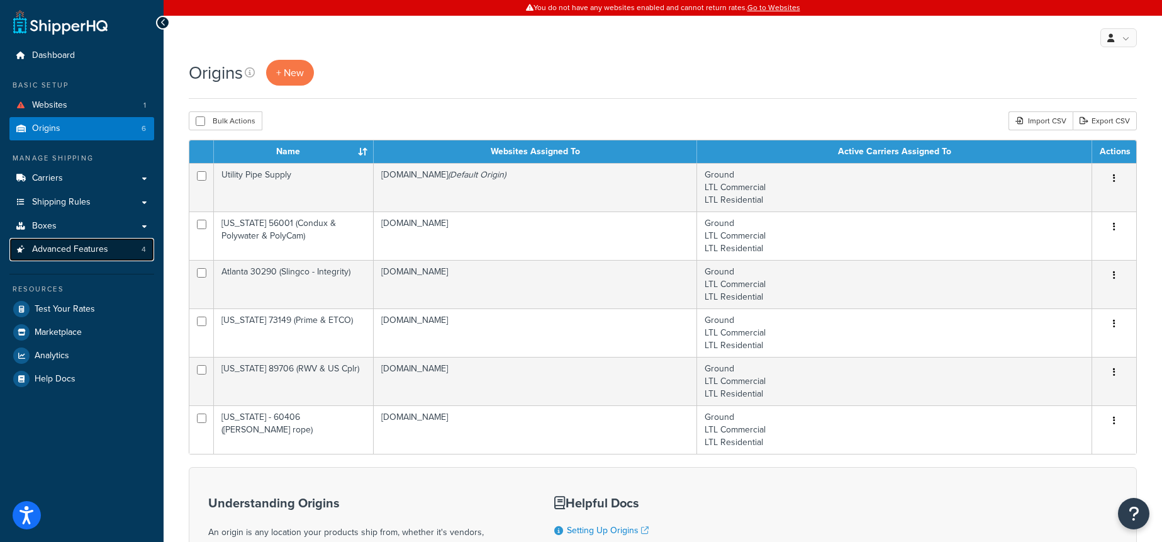
click at [130, 248] on link "Advanced Features 4" at bounding box center [81, 249] width 145 height 23
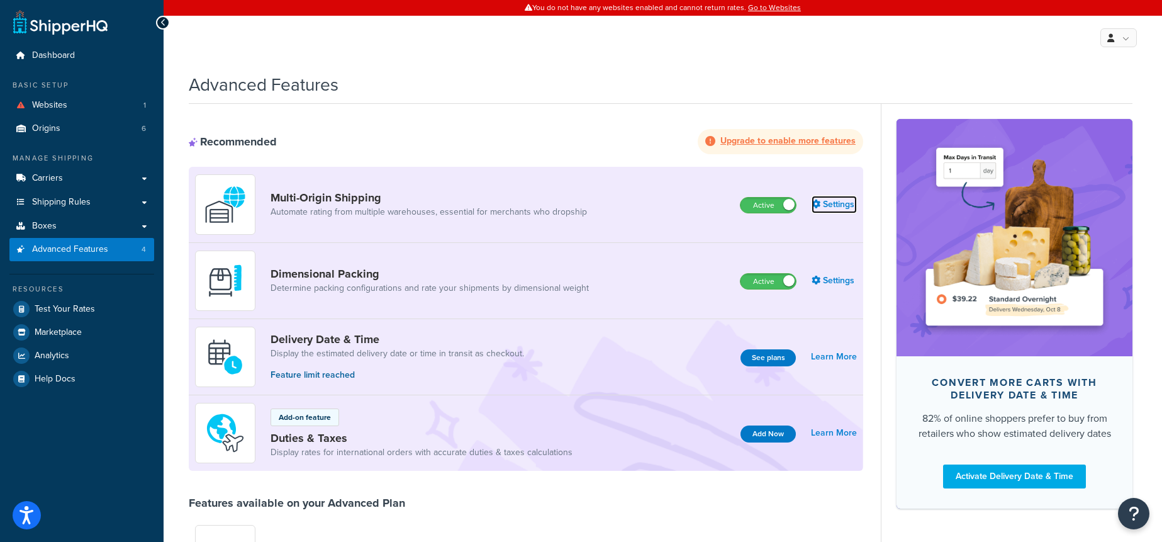
click at [833, 199] on link "Settings" at bounding box center [834, 205] width 45 height 18
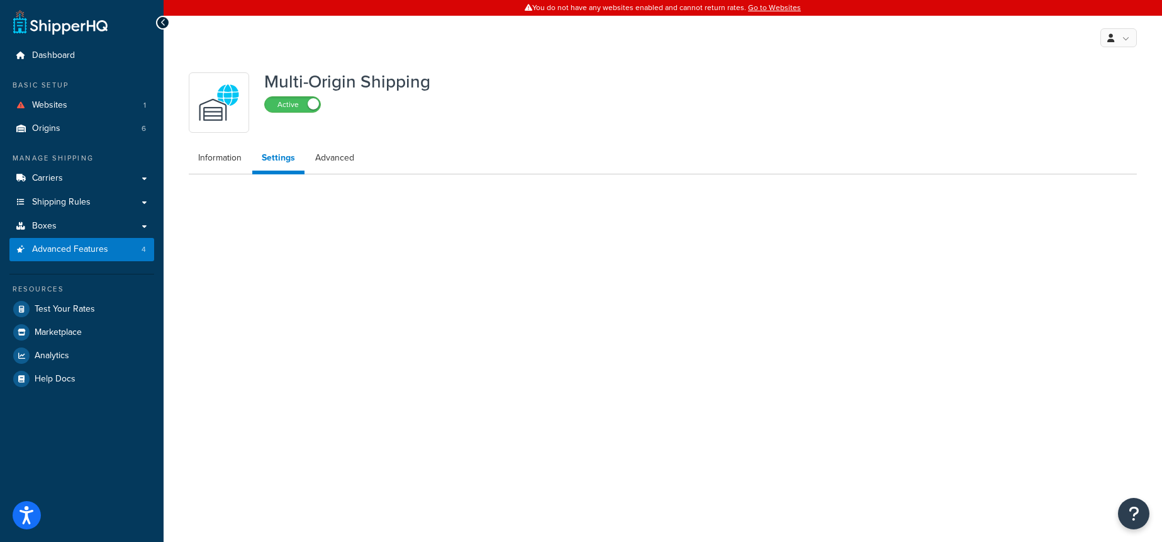
select select "false"
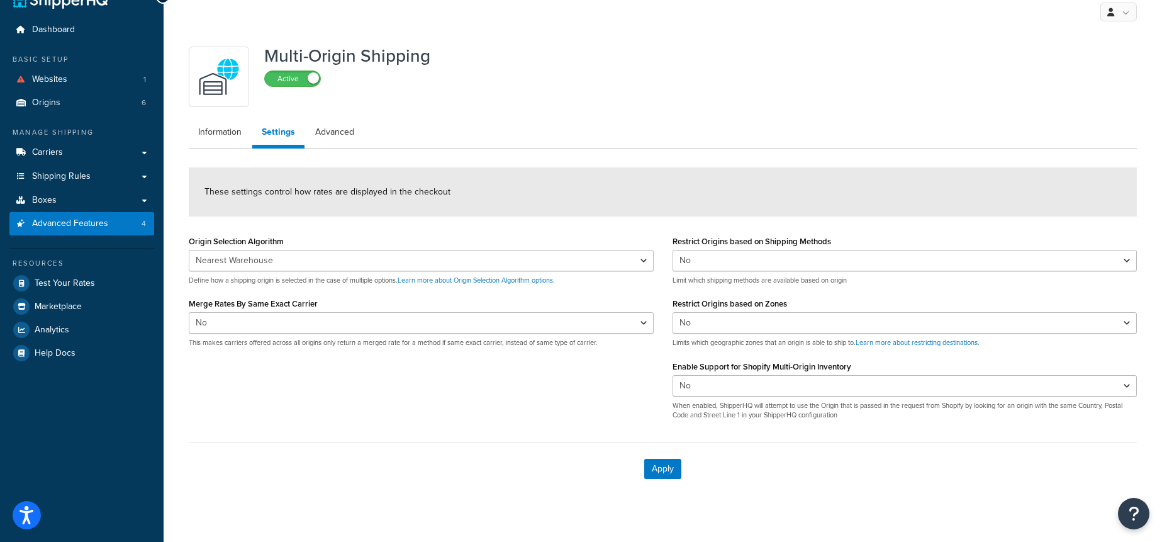
scroll to position [33, 0]
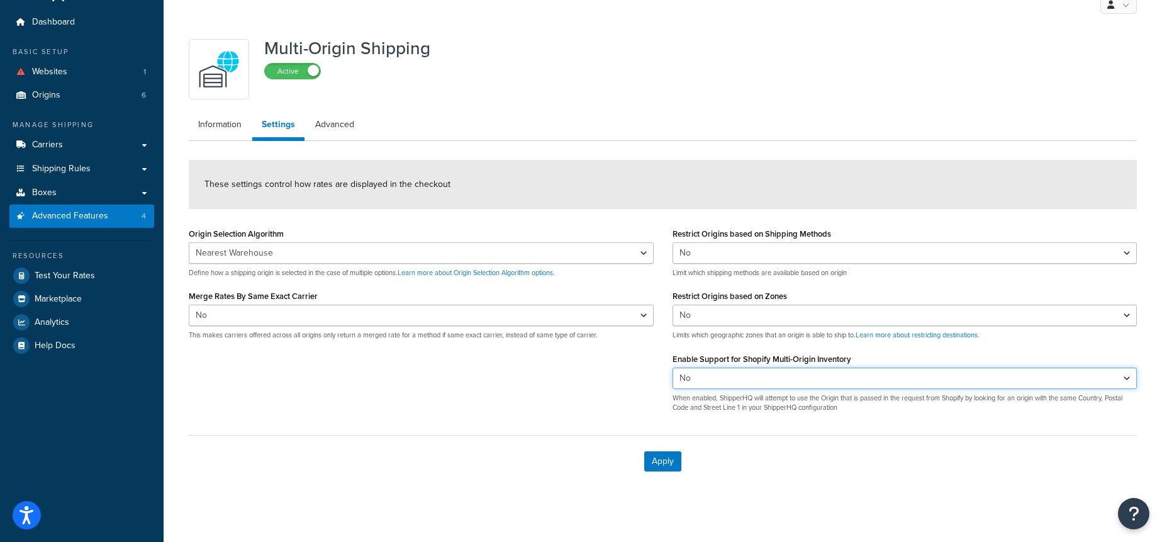
click at [849, 385] on select "Yes No" at bounding box center [905, 378] width 465 height 21
click at [520, 121] on ul "Information Settings Advanced" at bounding box center [663, 126] width 948 height 29
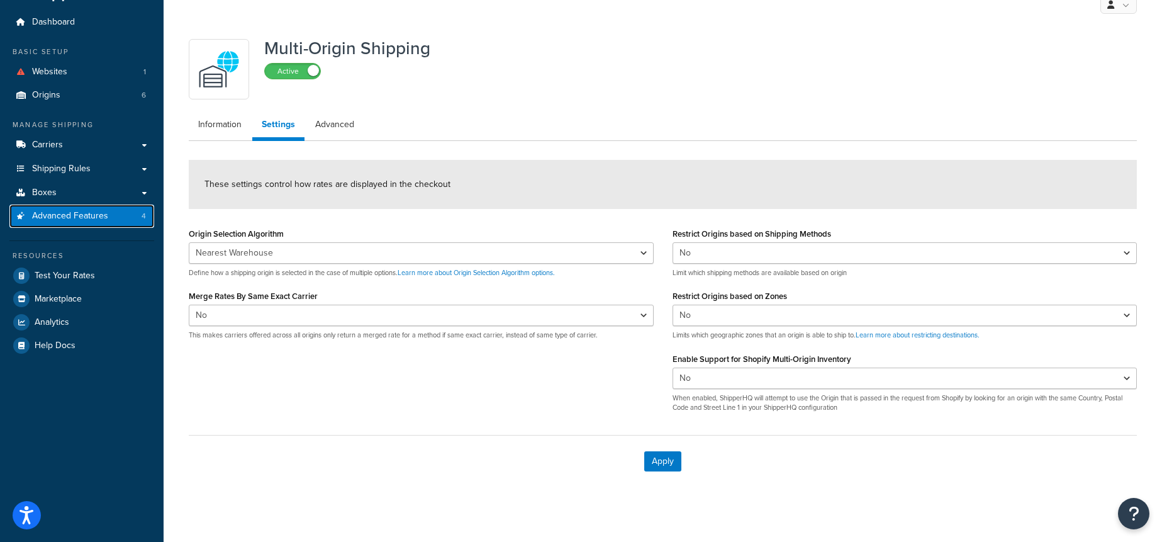
click at [116, 219] on link "Advanced Features 4" at bounding box center [81, 216] width 145 height 23
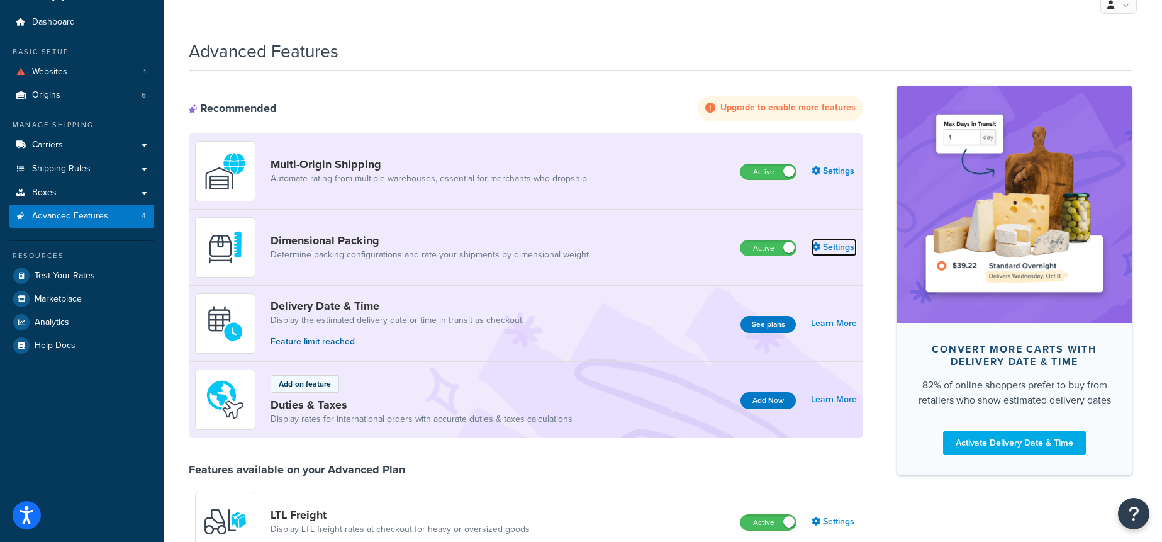
click at [826, 245] on link "Settings" at bounding box center [834, 248] width 45 height 18
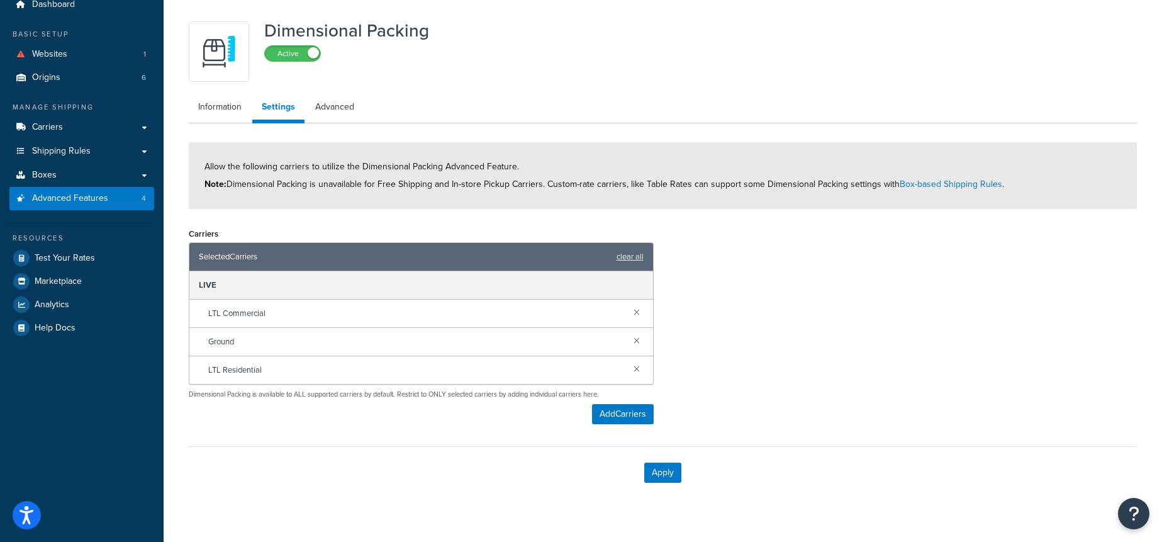
scroll to position [52, 0]
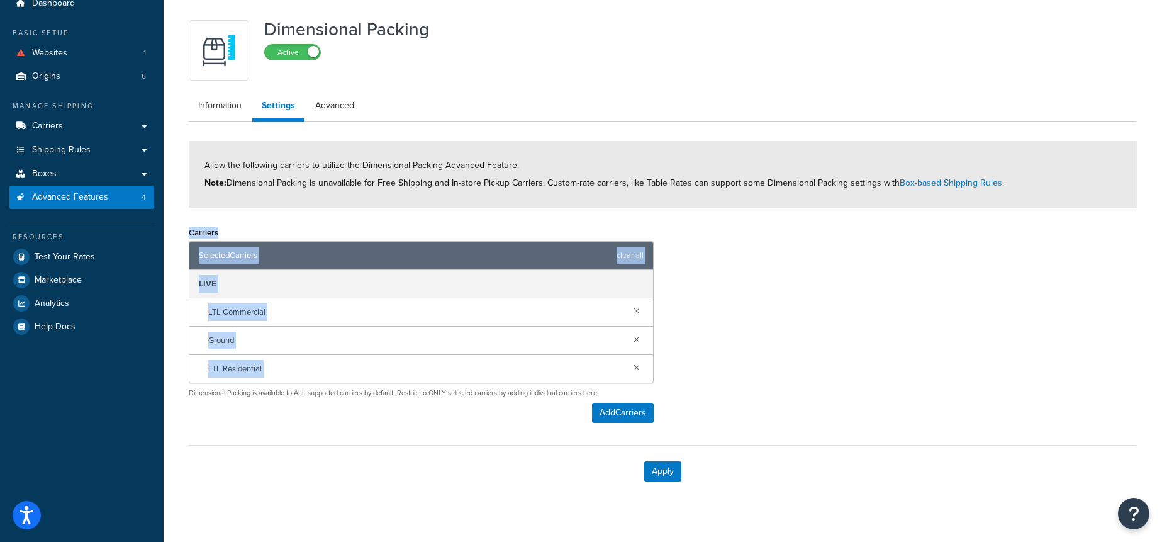
drag, startPoint x: 186, startPoint y: 228, endPoint x: 753, endPoint y: 360, distance: 582.2
click at [743, 386] on div "Carriers Selected Carriers clear all LIVE LTL Commercial Ground LTL Residential…" at bounding box center [662, 327] width 967 height 209
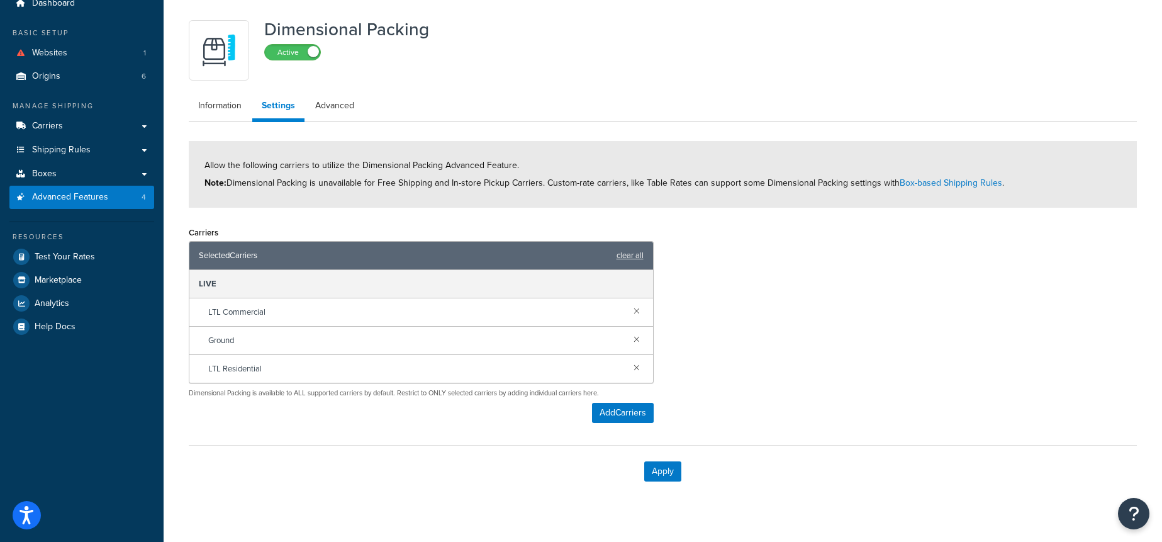
drag, startPoint x: 756, startPoint y: 337, endPoint x: 441, endPoint y: 173, distance: 355.2
click at [744, 327] on div "Carriers Selected Carriers clear all LIVE LTL Commercial Ground LTL Residential…" at bounding box center [662, 327] width 967 height 209
click at [104, 203] on link "Advanced Features 4" at bounding box center [81, 197] width 145 height 23
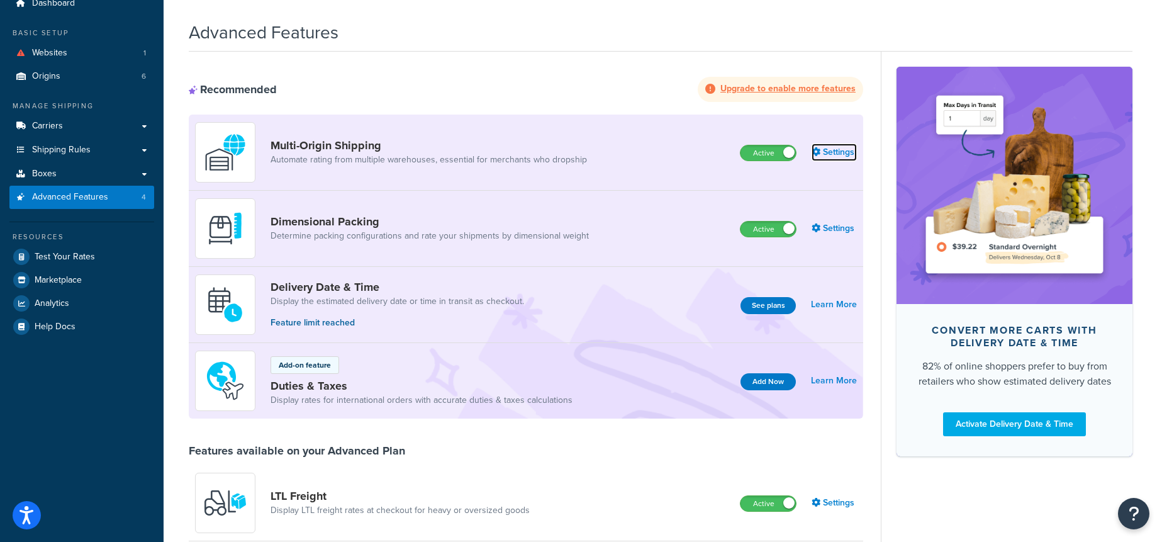
click at [832, 151] on link "Settings" at bounding box center [834, 152] width 45 height 18
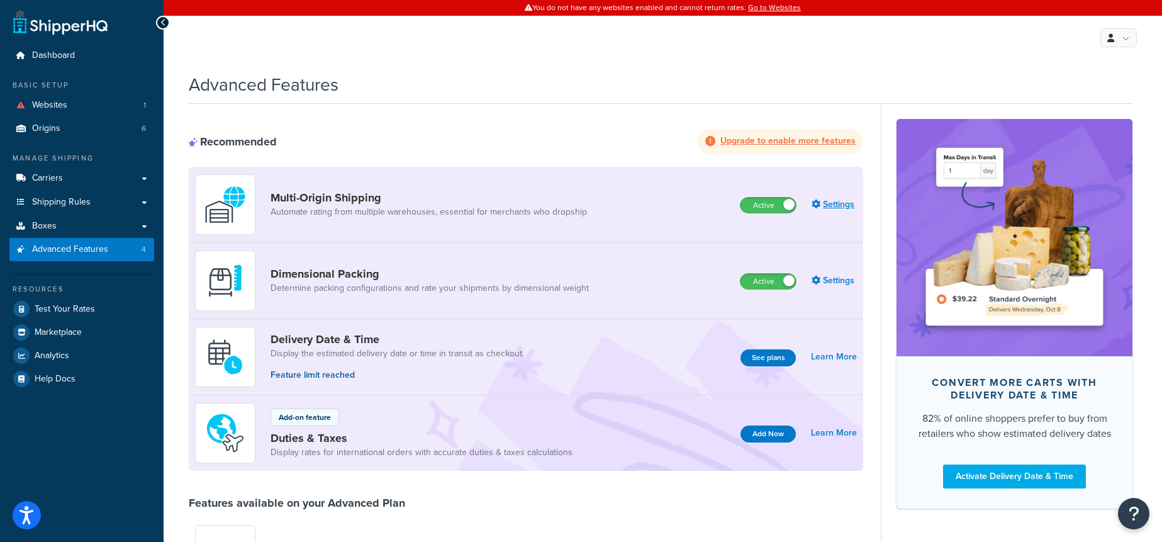
select select "false"
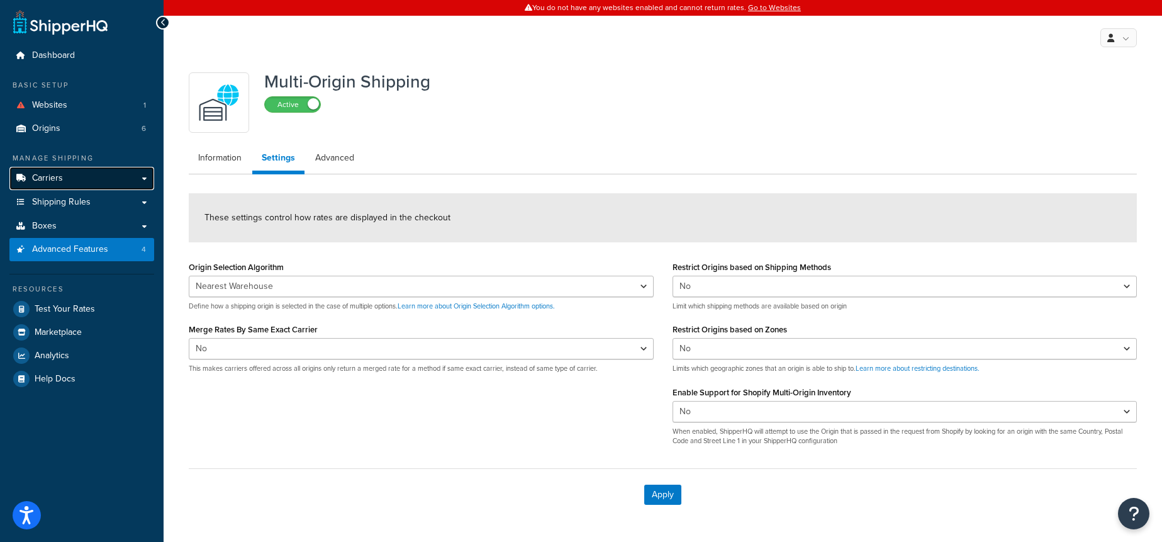
click at [89, 175] on link "Carriers" at bounding box center [81, 178] width 145 height 23
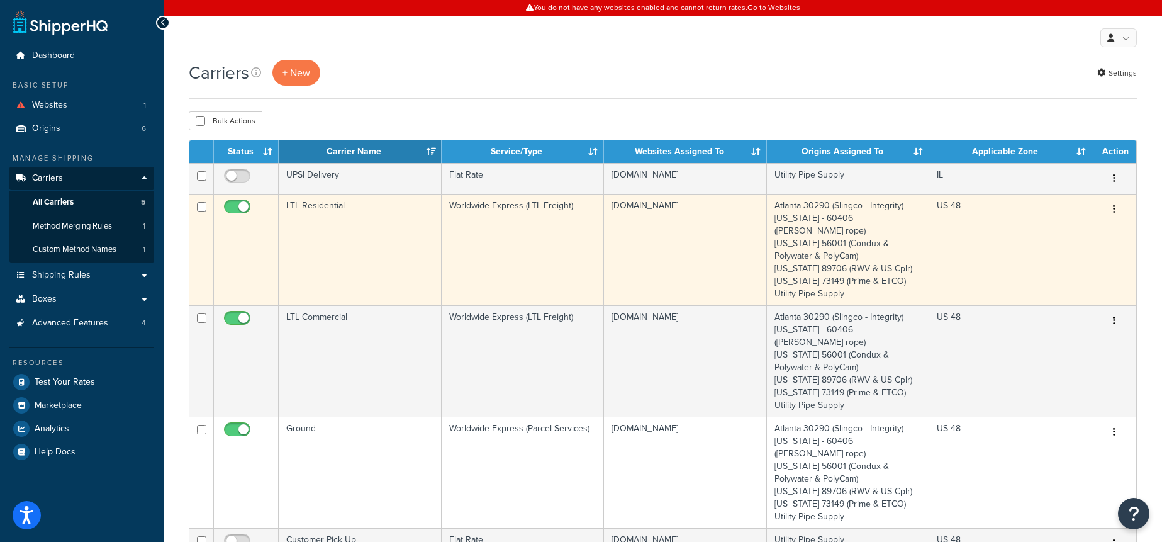
click at [417, 251] on td "LTL Residential" at bounding box center [360, 249] width 163 height 111
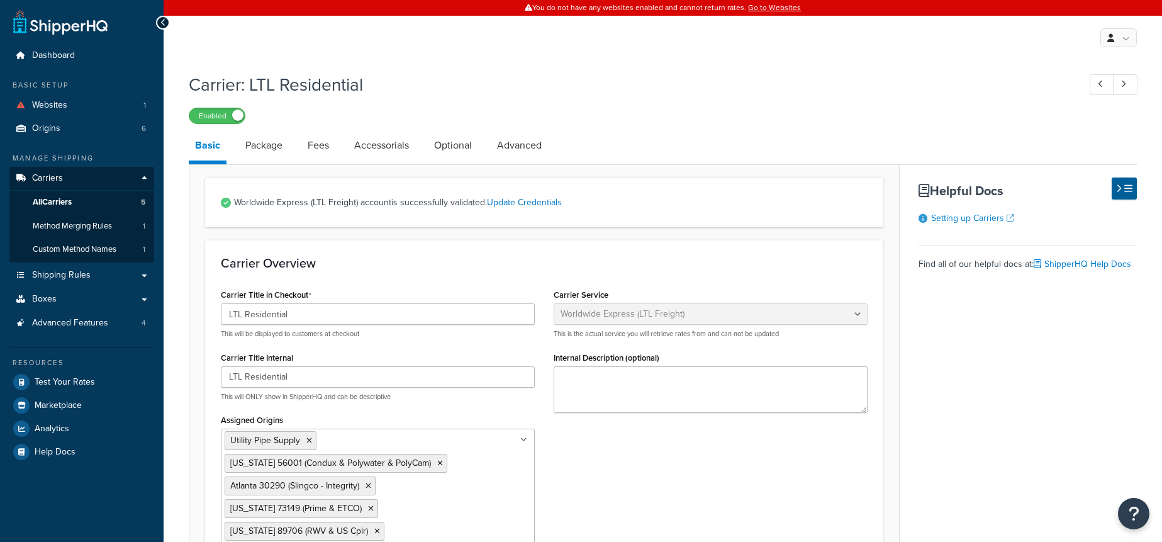
select select "worldwideExpressFreight"
click at [90, 196] on link "All Carriers 5" at bounding box center [81, 202] width 145 height 23
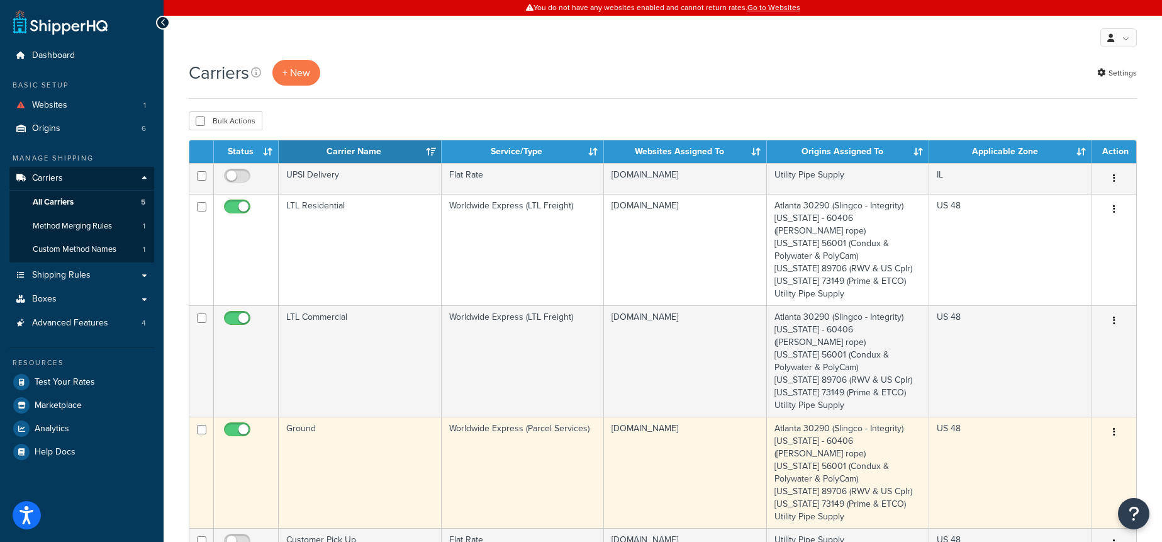
click at [362, 451] on td "Ground" at bounding box center [360, 472] width 163 height 111
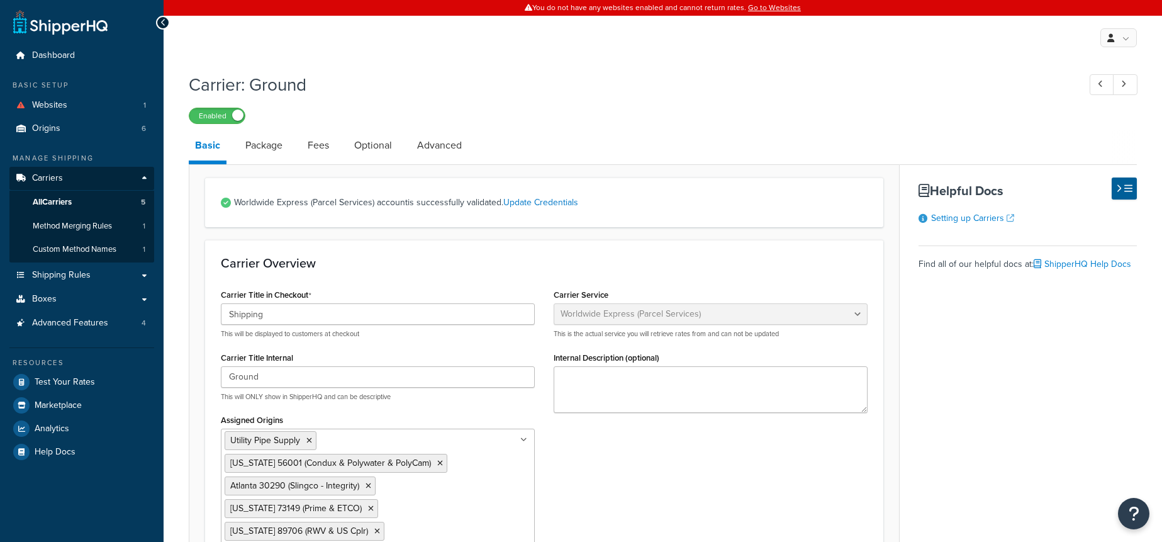
select select "worldwideExpress"
click at [270, 139] on link "Package" at bounding box center [264, 145] width 50 height 30
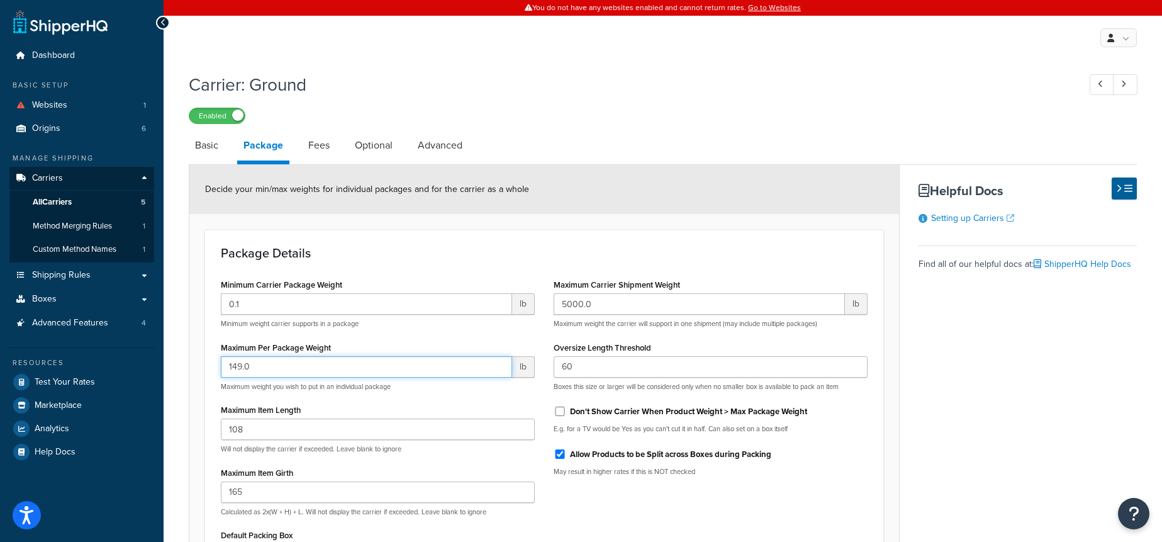
click at [240, 368] on input "149.0" at bounding box center [366, 366] width 291 height 21
type input "150.0"
click at [571, 303] on input "5000.0" at bounding box center [699, 303] width 291 height 21
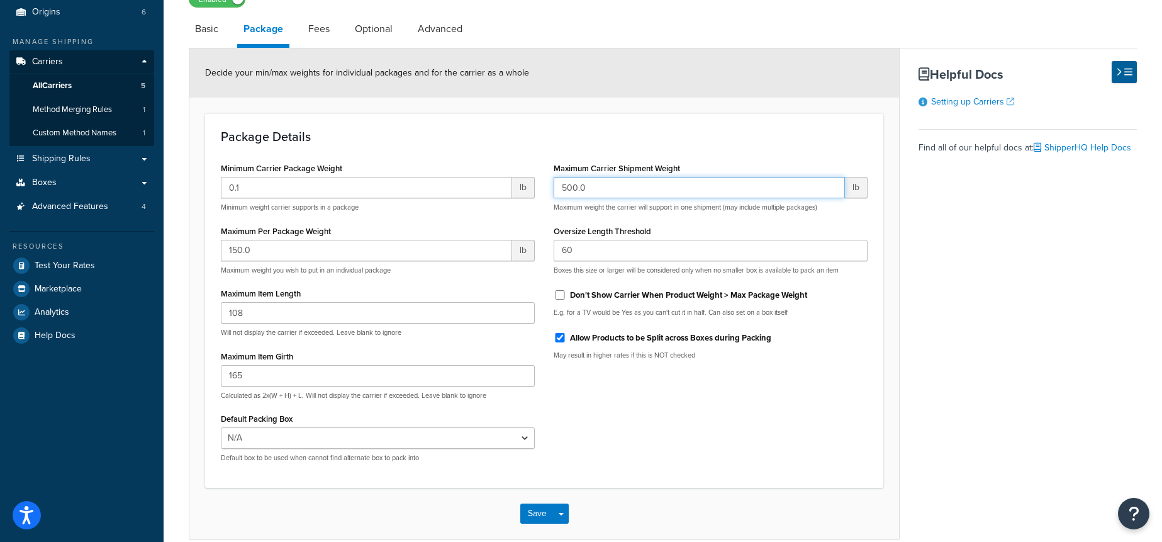
scroll to position [118, 0]
type input "500.0"
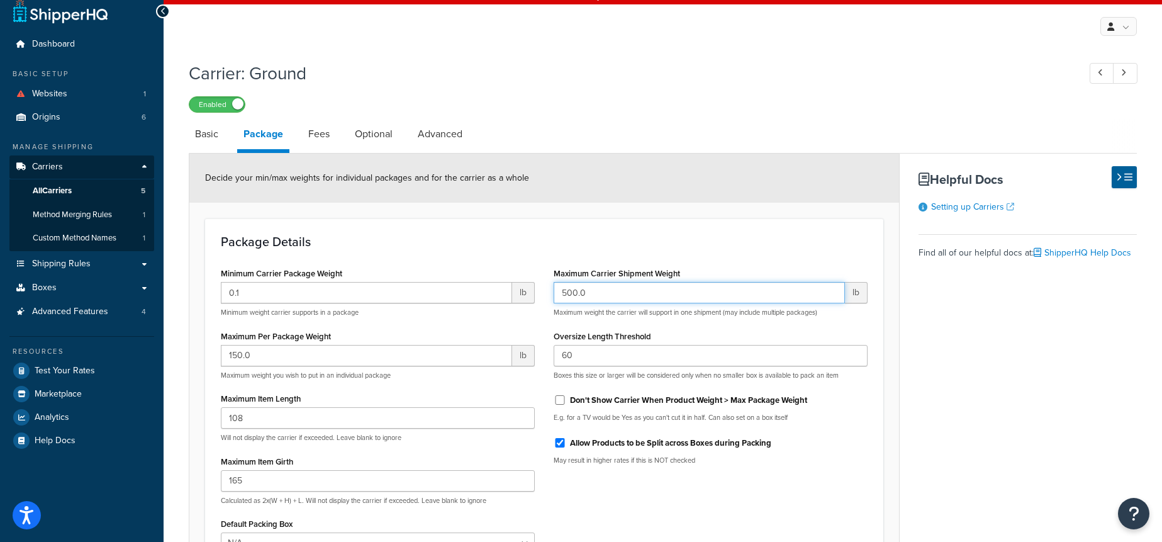
scroll to position [0, 0]
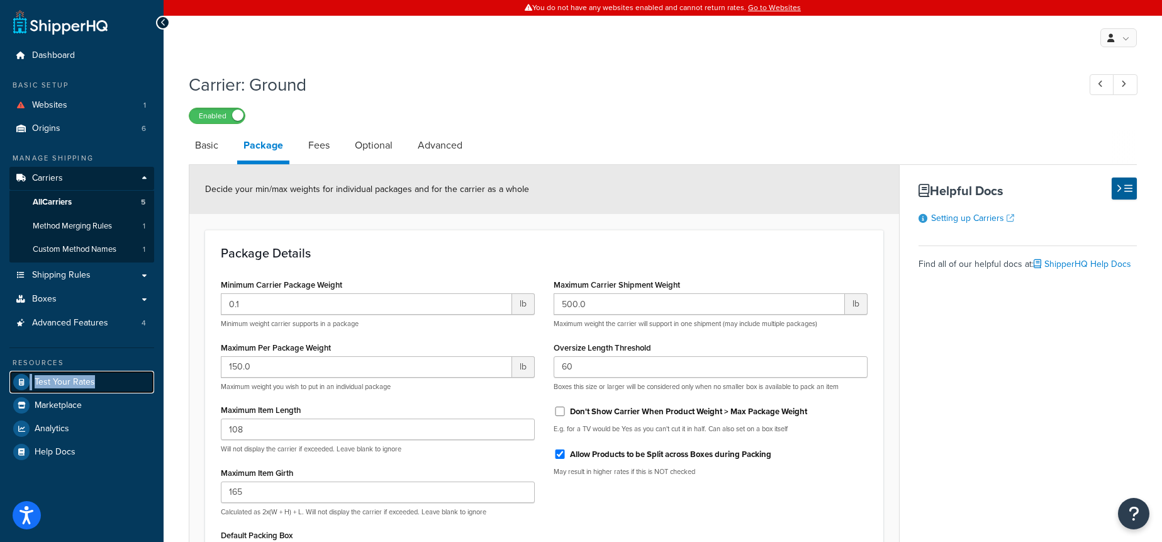
click at [105, 384] on link "Test Your Rates" at bounding box center [81, 382] width 145 height 23
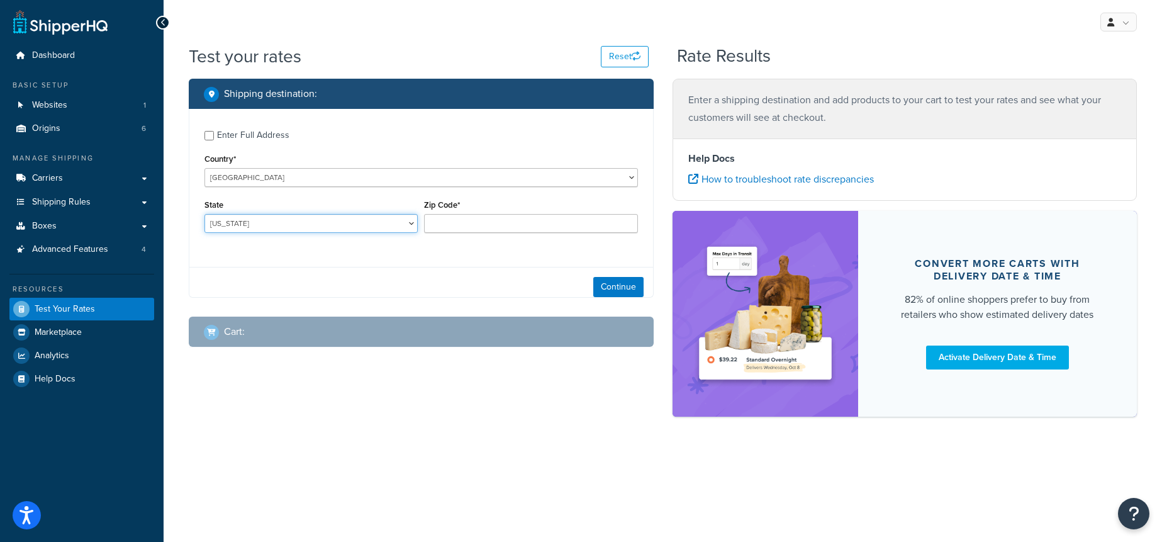
click at [295, 219] on select "Alabama Alaska American Samoa Arizona Arkansas Armed Forces Americas Armed Forc…" at bounding box center [311, 223] width 213 height 19
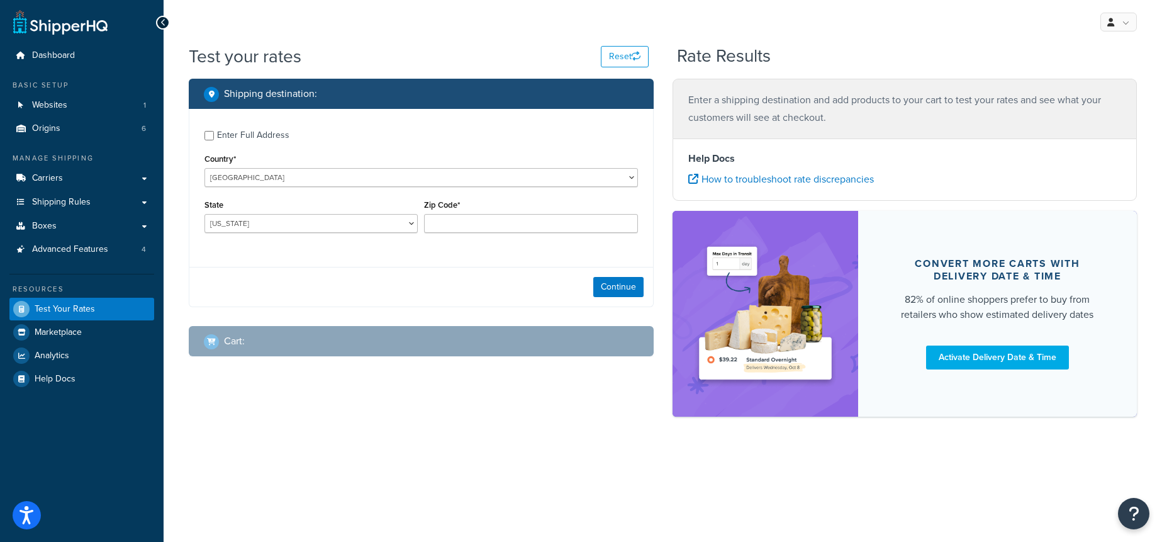
click at [250, 134] on div "Enter Full Address" at bounding box center [253, 135] width 72 height 18
click at [214, 134] on input "Enter Full Address" at bounding box center [209, 135] width 9 height 9
checkbox input "true"
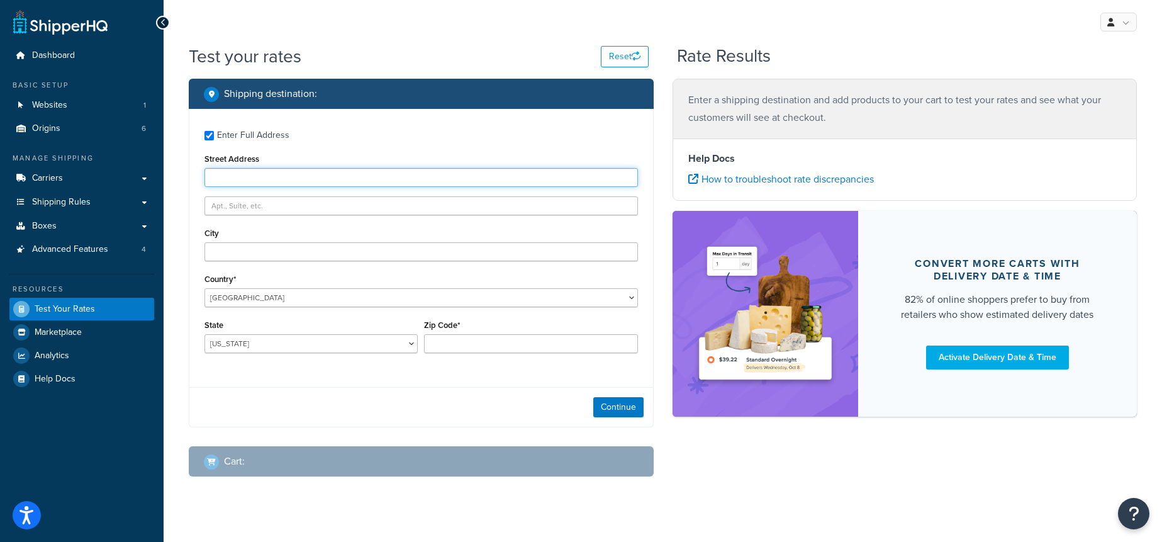
click at [268, 179] on input "Street Address" at bounding box center [422, 177] width 434 height 19
type input "1810 Belford Dr"
type input "Austin"
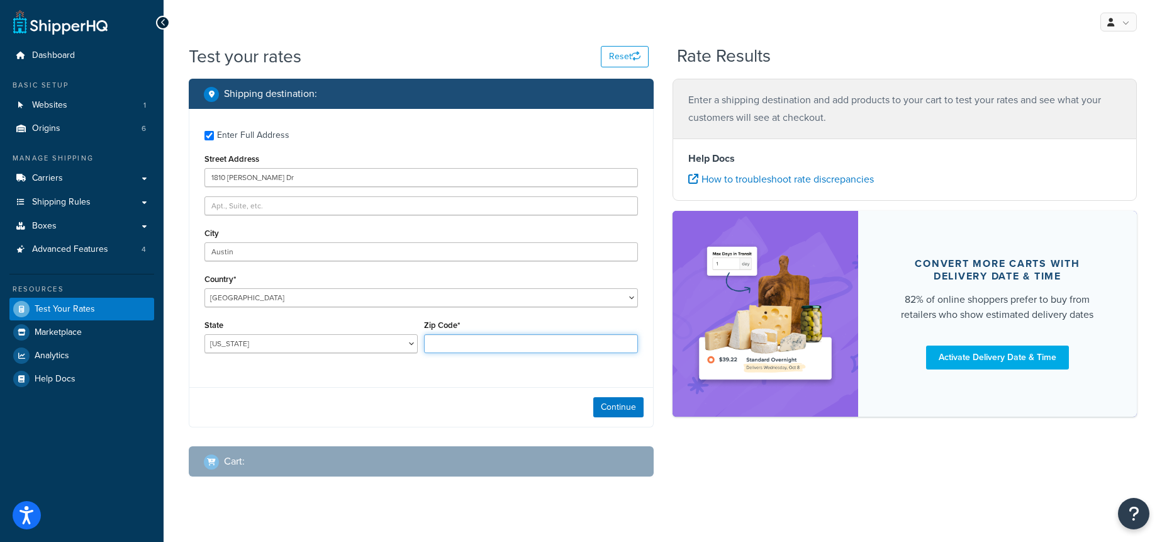
type input "78757"
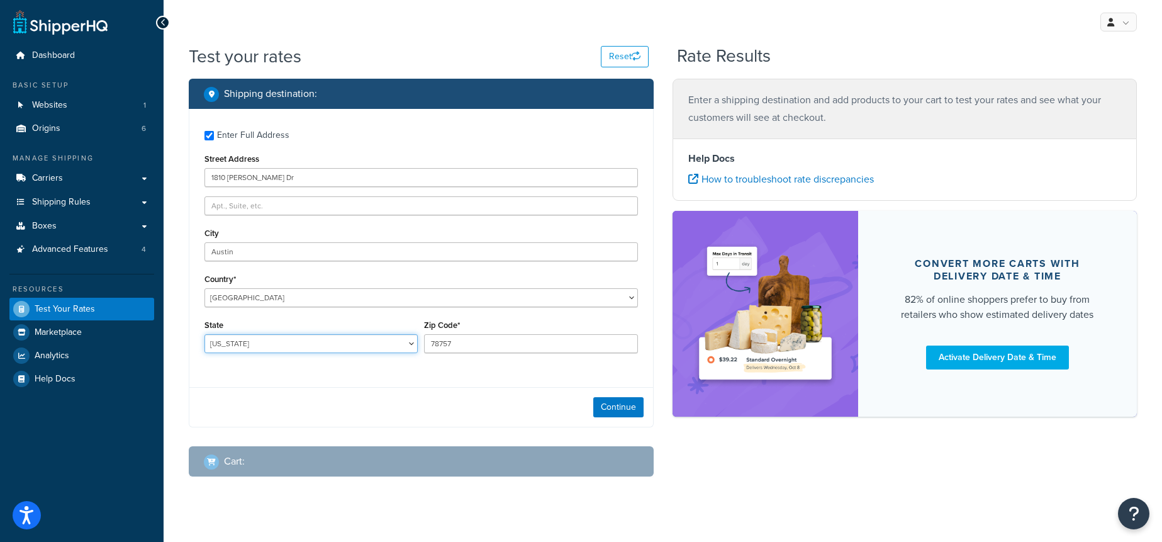
click at [324, 351] on select "Alabama Alaska American Samoa Arizona Arkansas Armed Forces Americas Armed Forc…" at bounding box center [311, 343] width 213 height 19
select select "TX"
click at [205, 334] on select "Alabama Alaska American Samoa Arizona Arkansas Armed Forces Americas Armed Forc…" at bounding box center [311, 343] width 213 height 19
click at [608, 408] on button "Continue" at bounding box center [618, 407] width 50 height 20
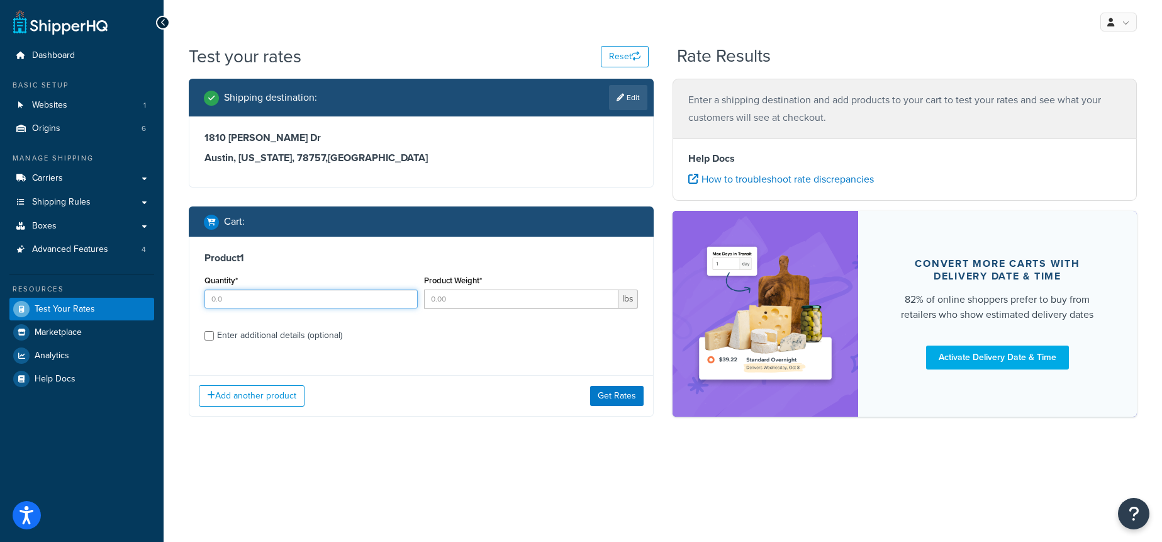
click at [267, 297] on input "Quantity*" at bounding box center [311, 298] width 213 height 19
type input "1"
click at [468, 295] on input "Product Weight*" at bounding box center [521, 298] width 194 height 19
type input "240"
click at [606, 60] on button "Reset" at bounding box center [625, 56] width 48 height 21
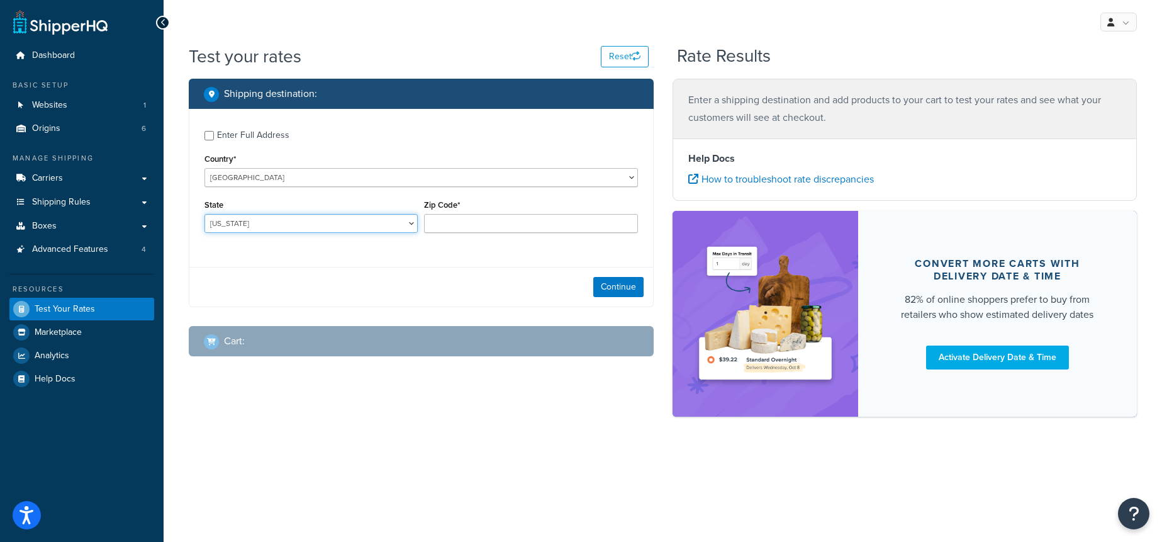
click at [288, 218] on select "Alabama Alaska American Samoa Arizona Arkansas Armed Forces Americas Armed Forc…" at bounding box center [311, 223] width 213 height 19
select select "CA"
click at [205, 214] on select "Alabama Alaska American Samoa Arizona Arkansas Armed Forces Americas Armed Forc…" at bounding box center [311, 223] width 213 height 19
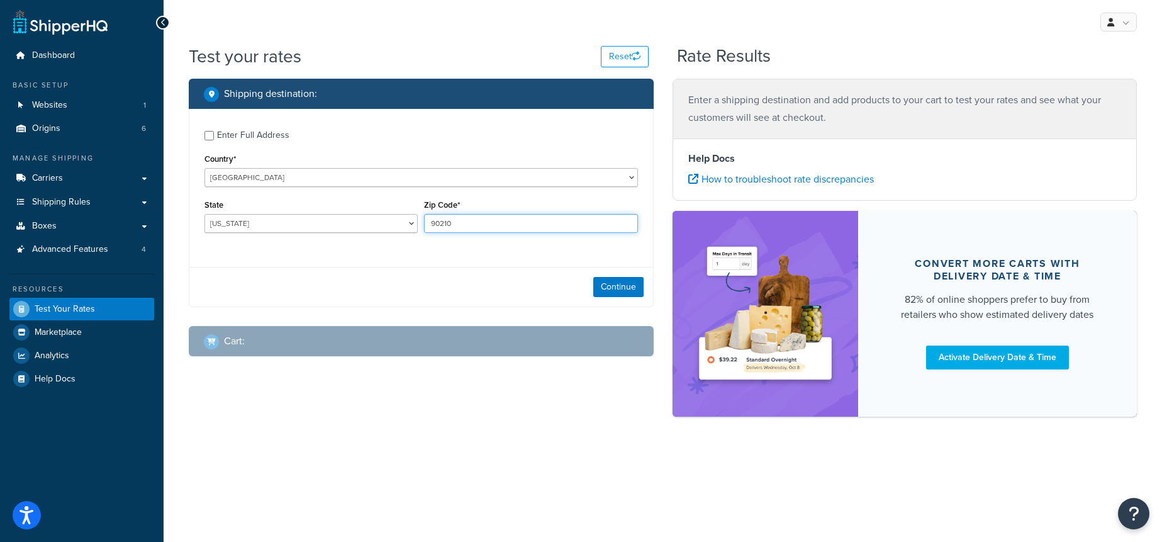
type input "90210"
click at [621, 288] on button "Continue" at bounding box center [618, 287] width 50 height 20
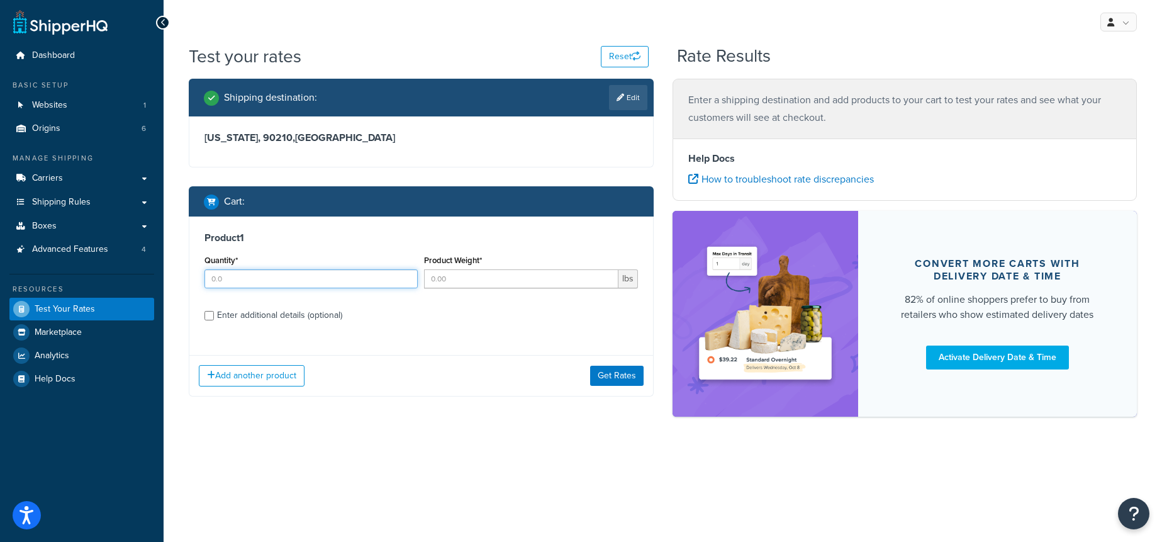
click at [323, 277] on input "Quantity*" at bounding box center [311, 278] width 213 height 19
type input "1"
click at [476, 276] on input "Product Weight*" at bounding box center [521, 278] width 194 height 19
type input "240"
click at [257, 313] on div "Enter additional details (optional)" at bounding box center [279, 315] width 125 height 18
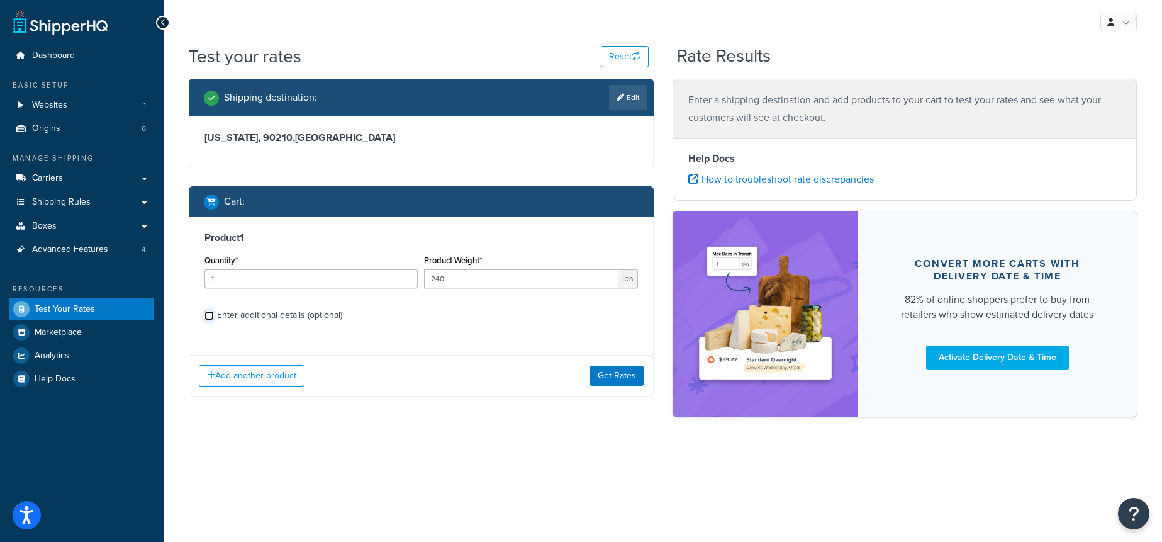
click at [214, 313] on input "Enter additional details (optional)" at bounding box center [209, 315] width 9 height 9
checkbox input "true"
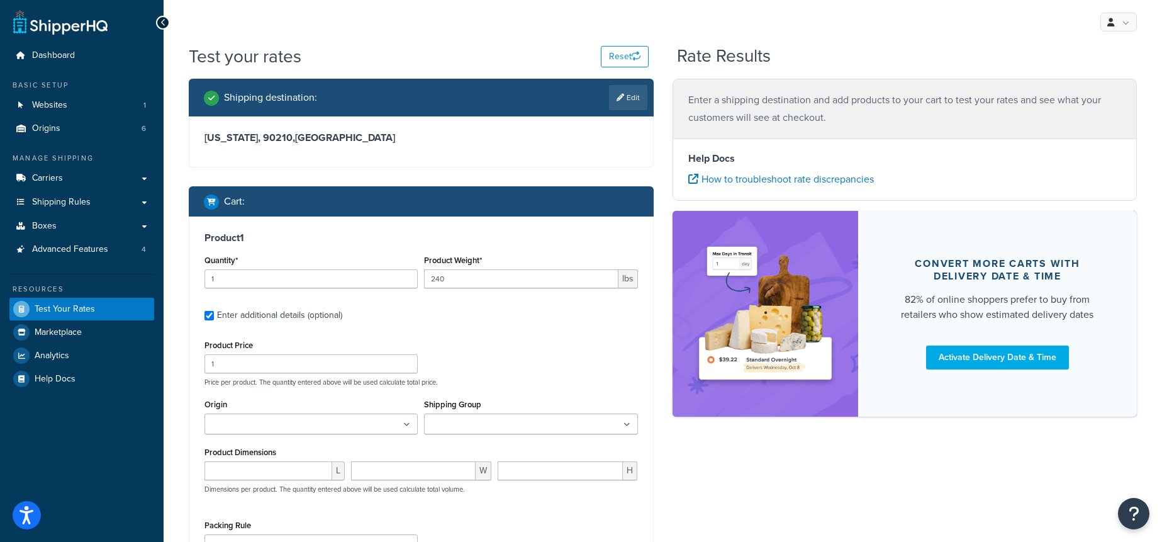
click at [304, 421] on ul at bounding box center [311, 423] width 213 height 21
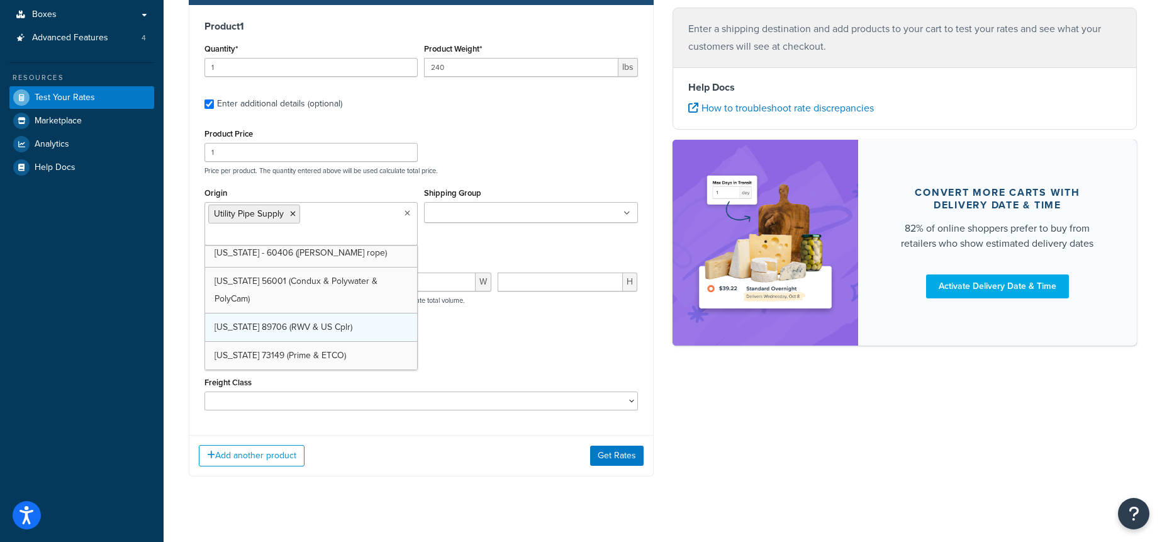
scroll to position [215, 0]
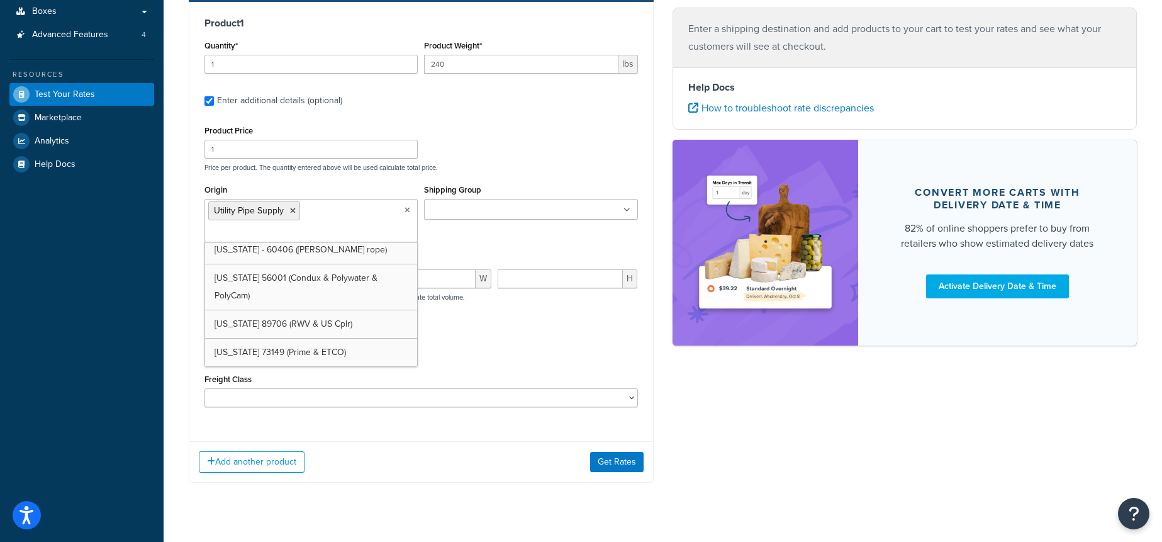
click at [464, 332] on div "Packing Rule Pack Seperately Pallet Test" at bounding box center [421, 348] width 440 height 46
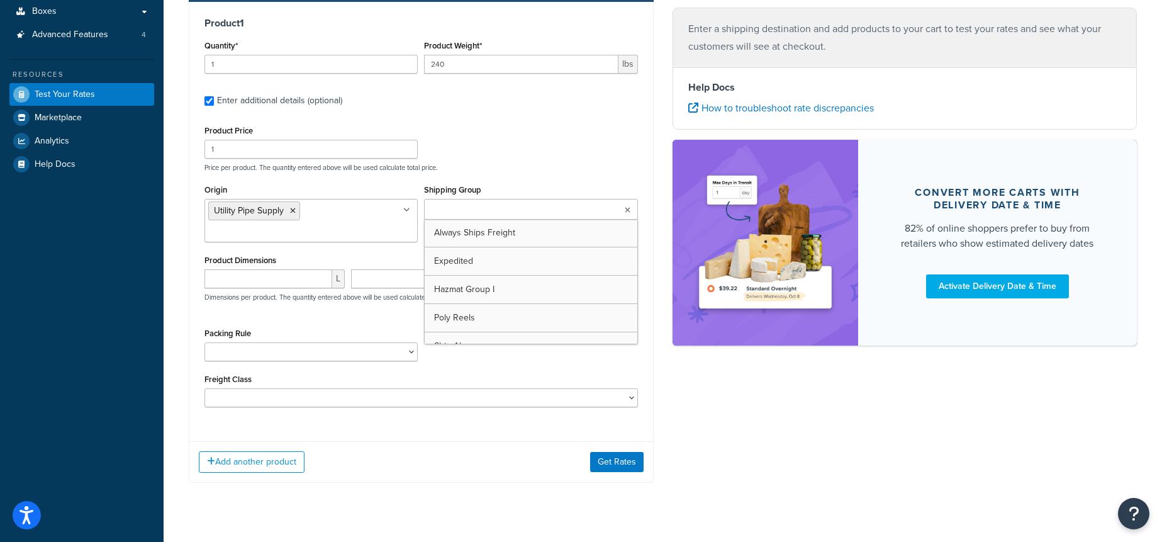
click at [471, 212] on input "Shipping Group" at bounding box center [483, 210] width 111 height 14
drag, startPoint x: 482, startPoint y: 233, endPoint x: 498, endPoint y: 251, distance: 24.0
drag, startPoint x: 794, startPoint y: 461, endPoint x: 686, endPoint y: 461, distance: 108.2
click at [794, 461] on div "Shipping destination : Edit California, 90210 , United States Cart : Product 1 …" at bounding box center [662, 183] width 967 height 638
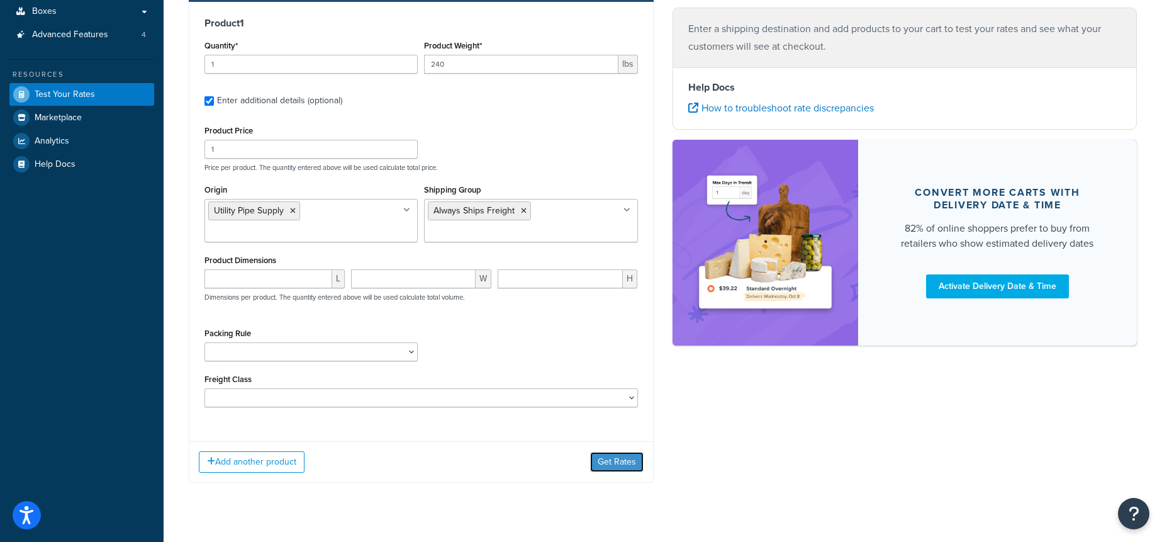
click at [634, 462] on button "Get Rates" at bounding box center [616, 462] width 53 height 20
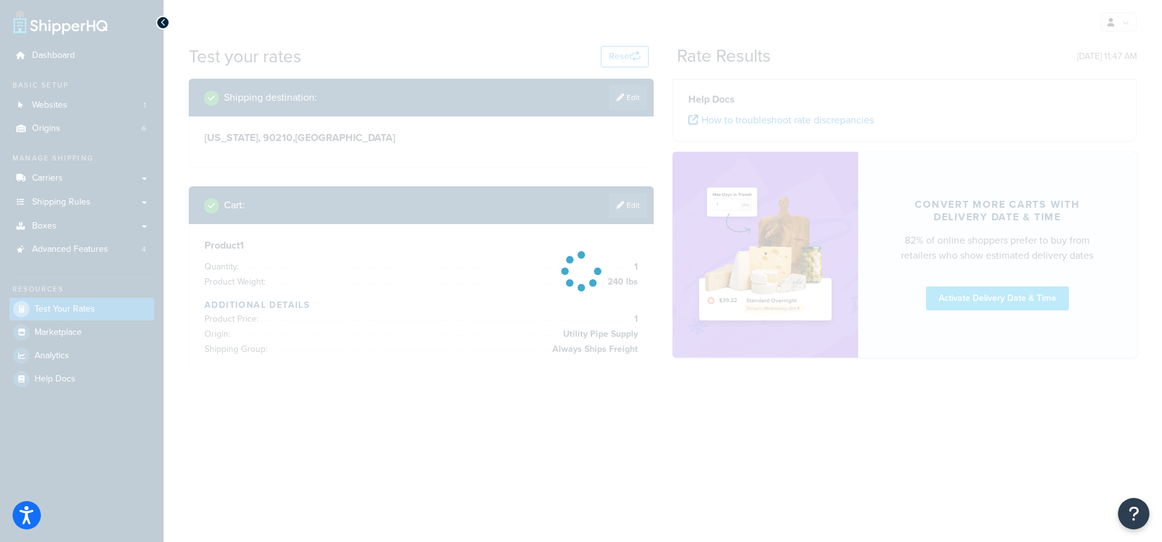
scroll to position [0, 0]
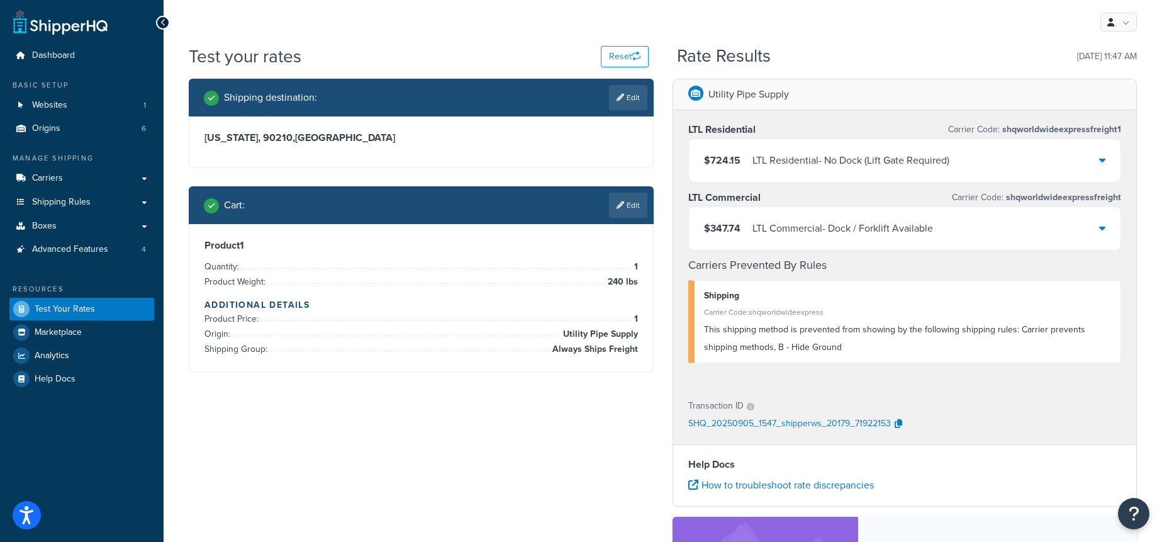
click at [1014, 226] on div "$347.74 LTL Commercial - Dock / Forklift Available" at bounding box center [905, 228] width 432 height 43
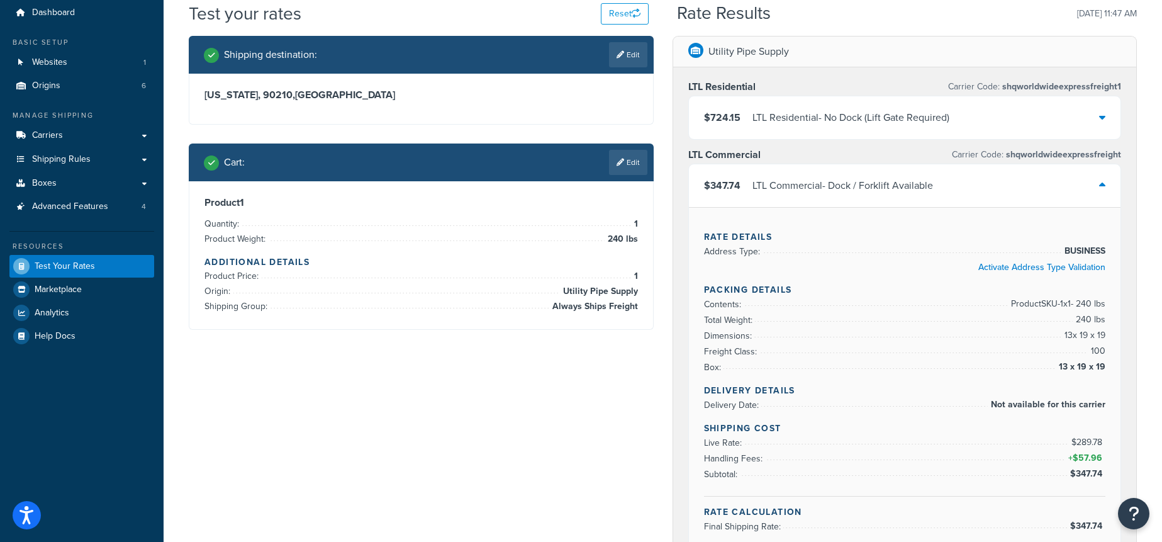
scroll to position [44, 0]
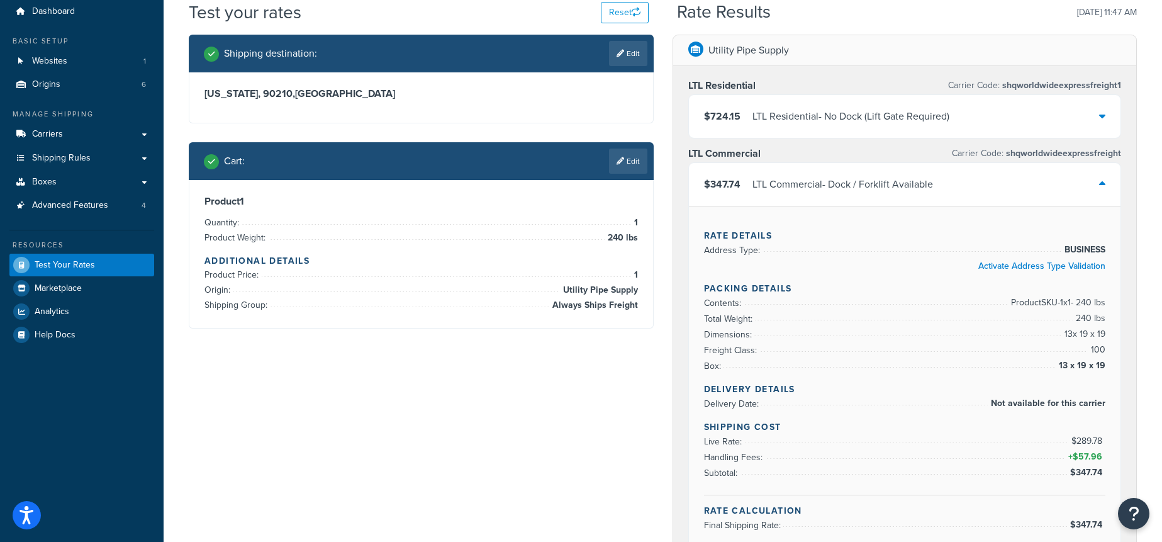
click at [1101, 370] on span "13 x 19 x 19" at bounding box center [1081, 365] width 50 height 15
drag, startPoint x: 1106, startPoint y: 366, endPoint x: 1091, endPoint y: 366, distance: 15.7
click at [1091, 366] on div "Rate Details Address Type: BUSINESS Activate Address Type Validation Packing De…" at bounding box center [905, 376] width 432 height 341
click at [1104, 364] on div "Rate Details Address Type: BUSINESS Activate Address Type Validation Packing De…" at bounding box center [905, 376] width 432 height 341
click at [634, 167] on link "Edit" at bounding box center [628, 161] width 38 height 25
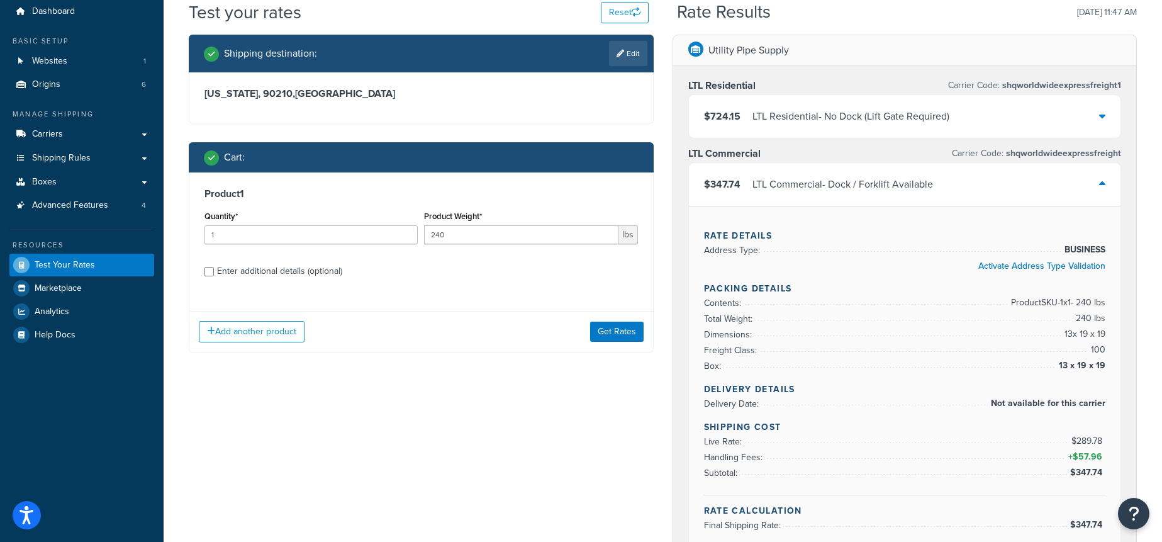
click at [325, 267] on div "Enter additional details (optional)" at bounding box center [279, 271] width 125 height 18
click at [214, 267] on input "Enter additional details (optional)" at bounding box center [209, 271] width 9 height 9
checkbox input "true"
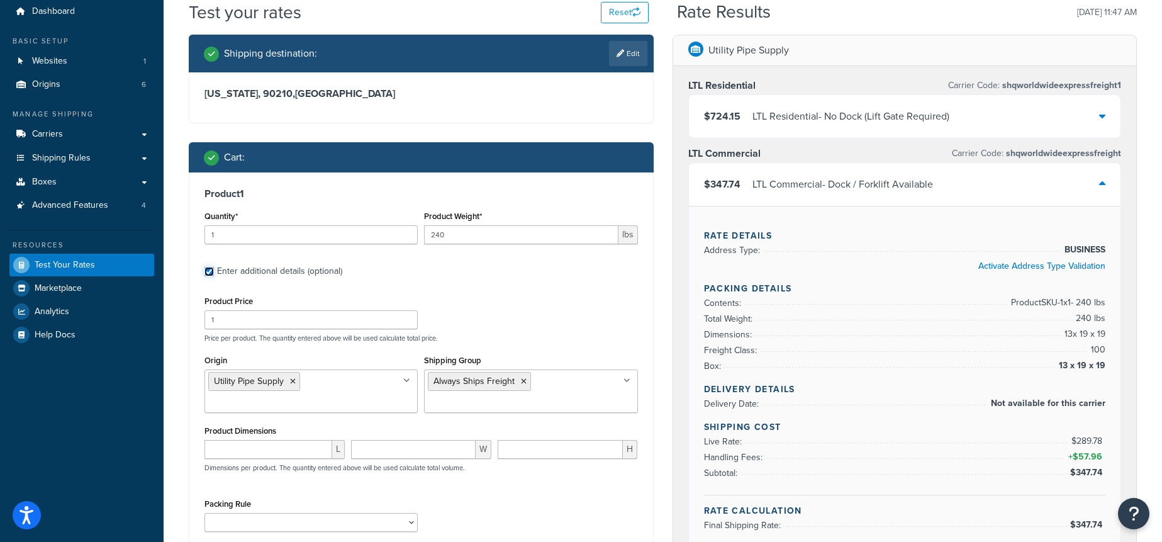
scroll to position [84, 0]
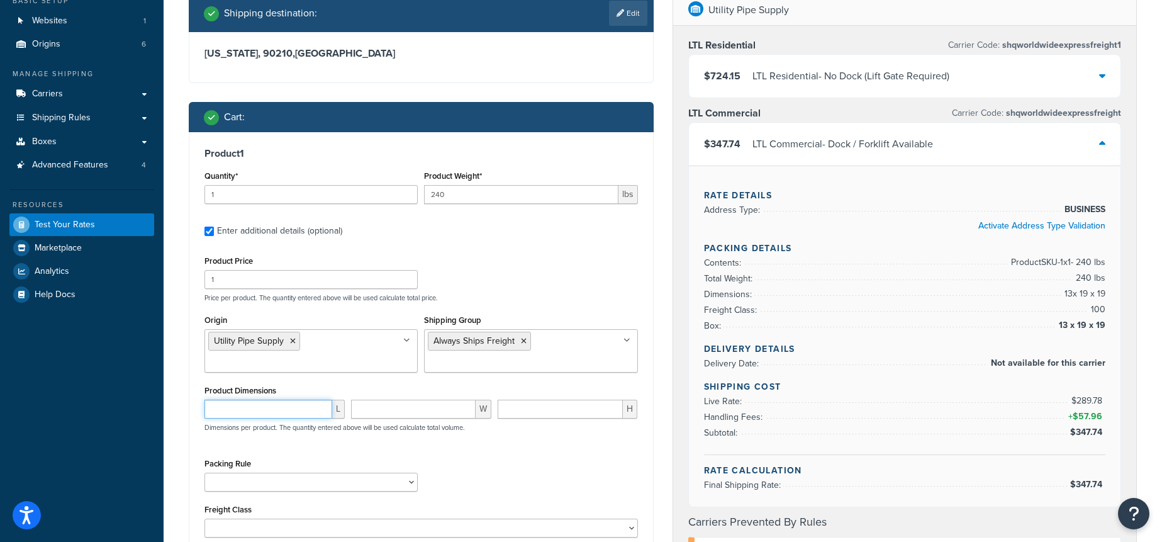
click at [291, 410] on input "number" at bounding box center [269, 409] width 128 height 19
type input "48"
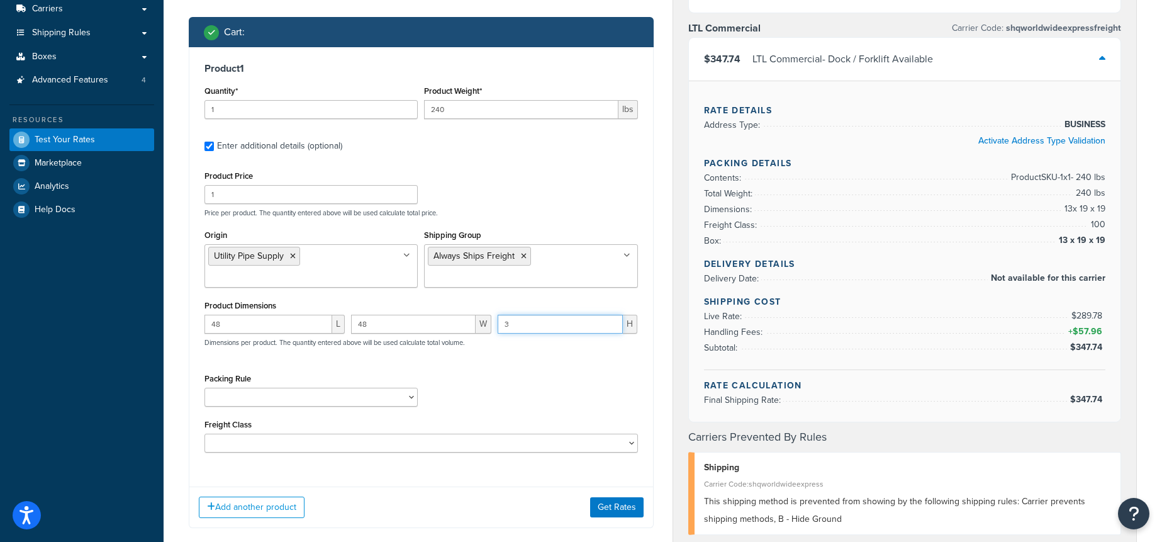
scroll to position [187, 0]
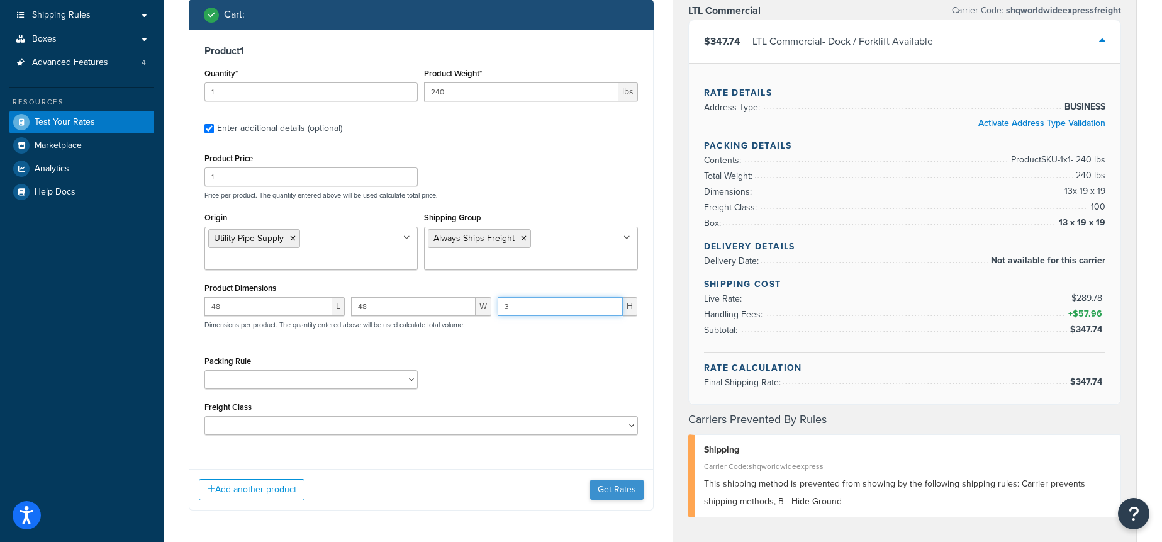
type input "3"
click at [614, 492] on button "Get Rates" at bounding box center [616, 490] width 53 height 20
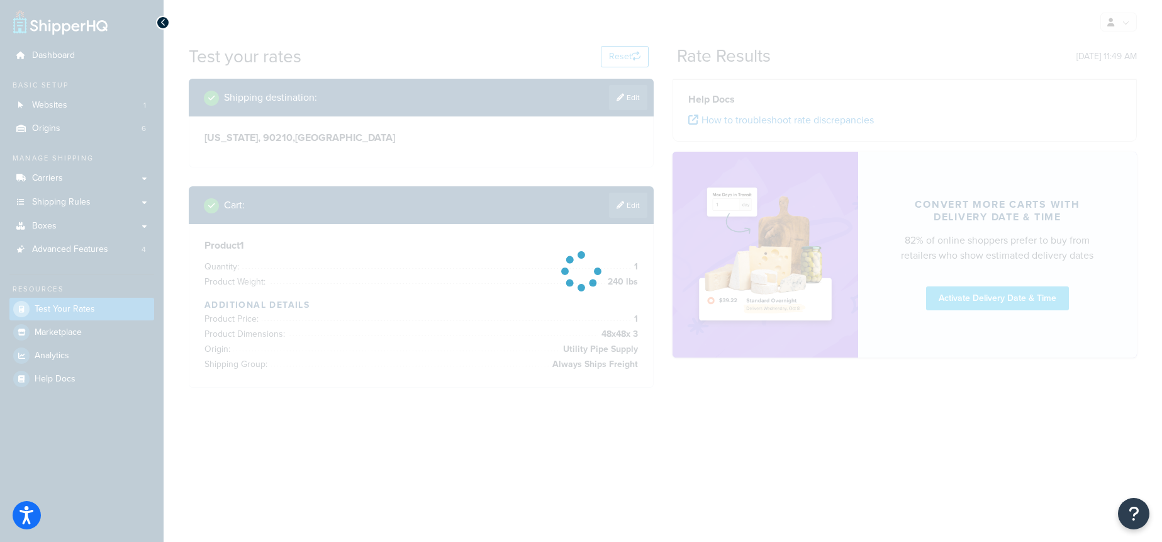
scroll to position [0, 0]
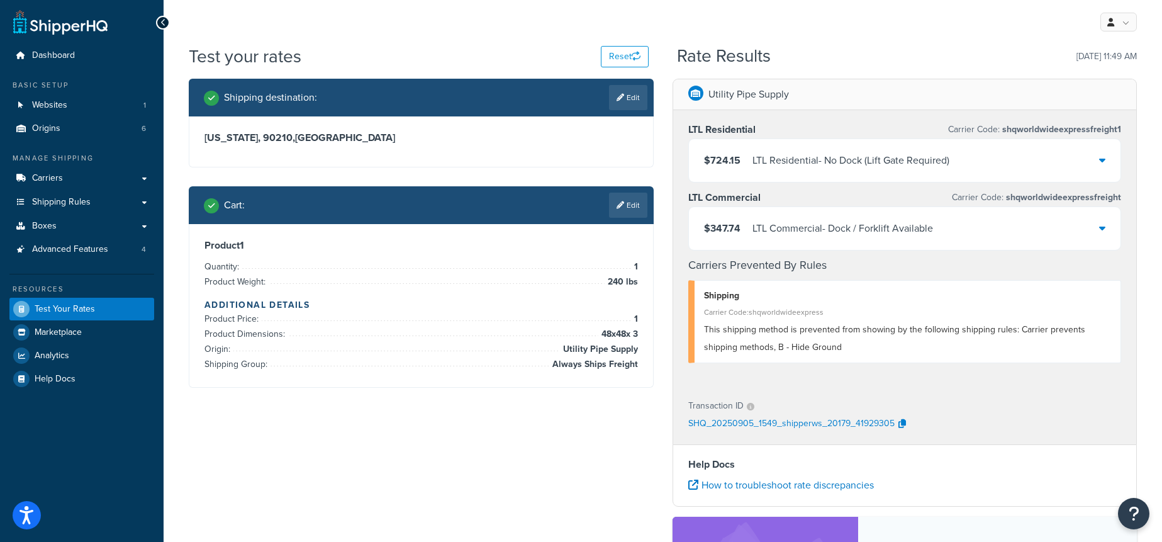
click at [894, 223] on div "LTL Commercial - Dock / Forklift Available" at bounding box center [843, 229] width 181 height 18
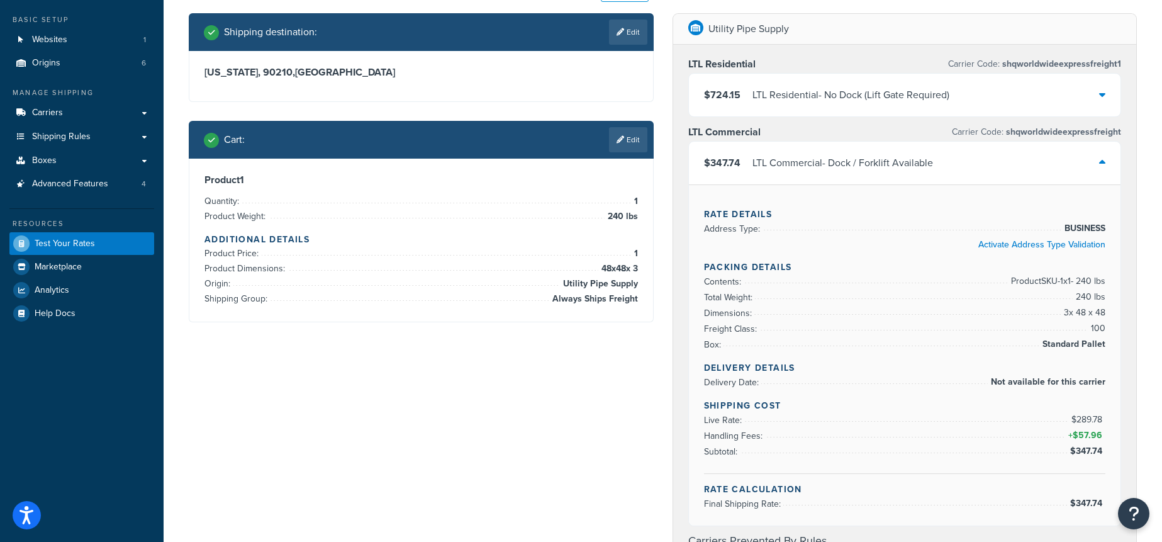
scroll to position [67, 0]
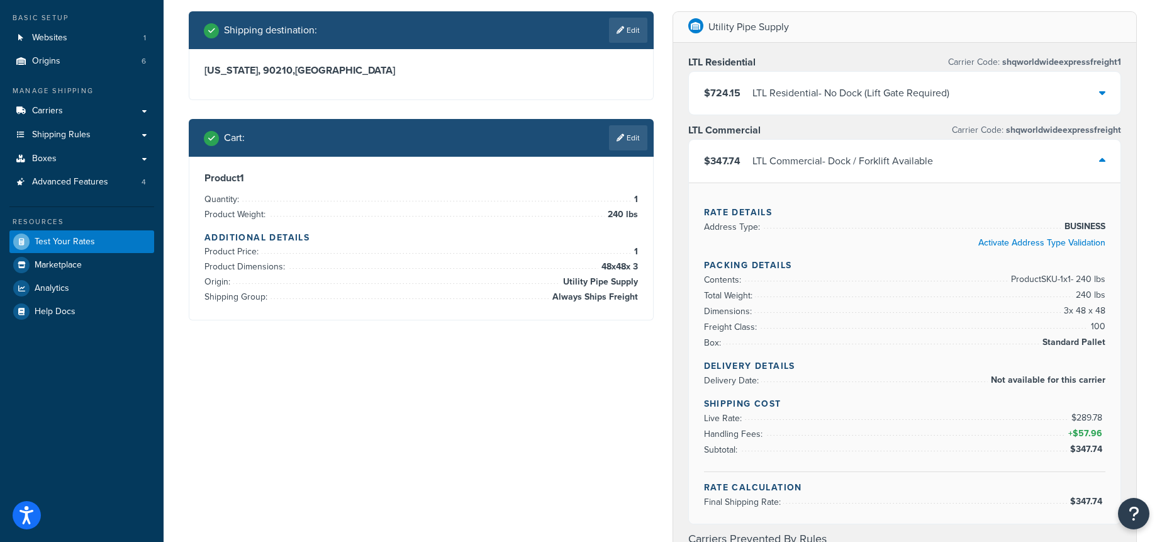
click at [480, 301] on li "Shipping Group: Always Ships Freight" at bounding box center [422, 296] width 434 height 15
click at [628, 143] on link "Edit" at bounding box center [628, 137] width 38 height 25
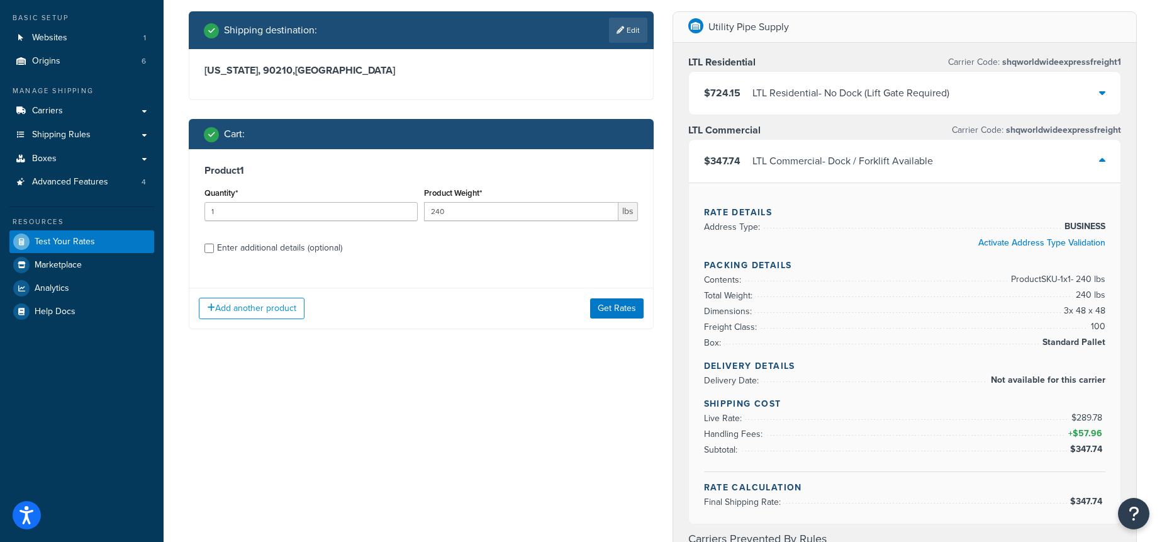
click at [280, 241] on div "Enter additional details (optional)" at bounding box center [279, 248] width 125 height 18
click at [214, 244] on input "Enter additional details (optional)" at bounding box center [209, 248] width 9 height 9
checkbox input "true"
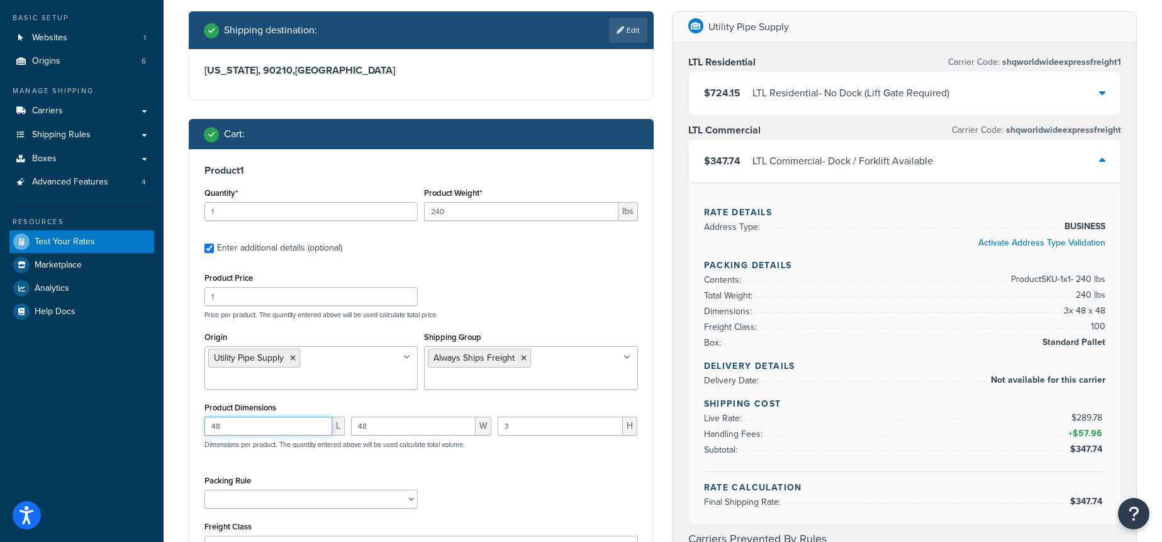
click at [268, 420] on input "48" at bounding box center [269, 426] width 128 height 19
click at [463, 215] on input "240" at bounding box center [521, 211] width 194 height 19
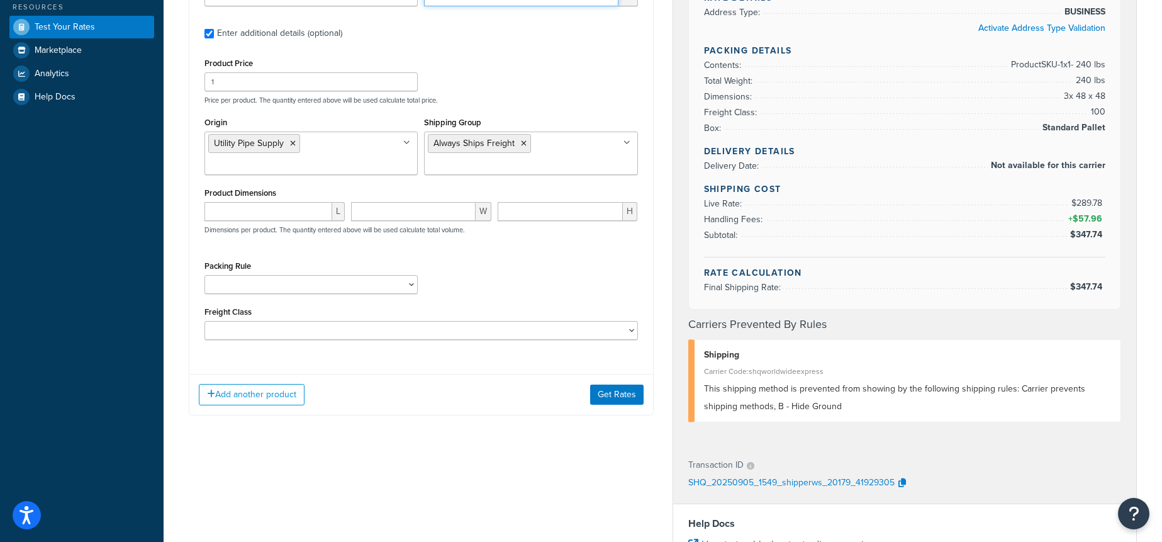
scroll to position [288, 0]
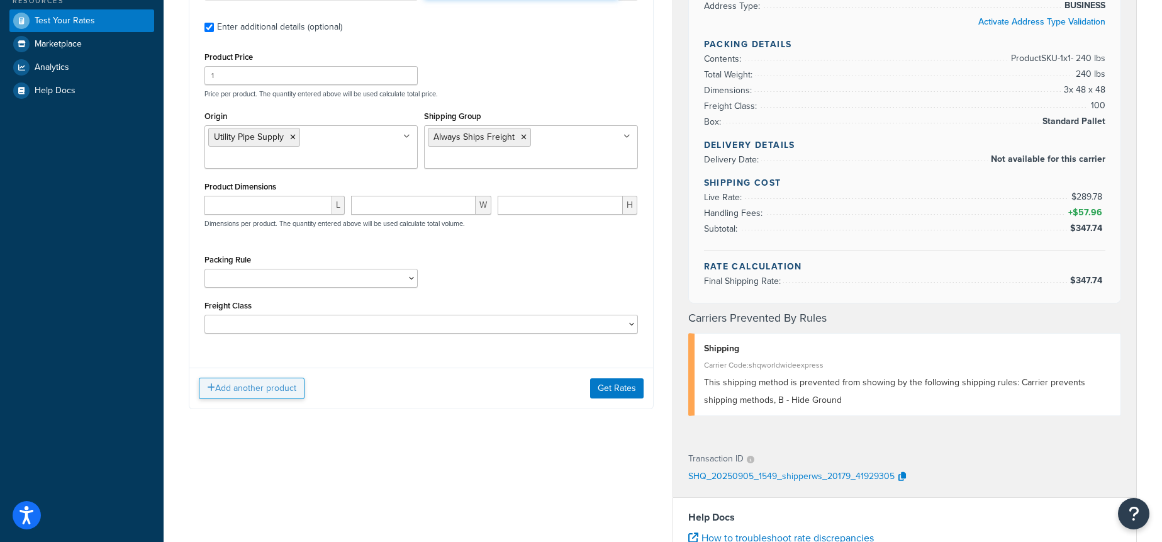
type input "750"
click at [230, 394] on button "Add another product" at bounding box center [252, 388] width 106 height 21
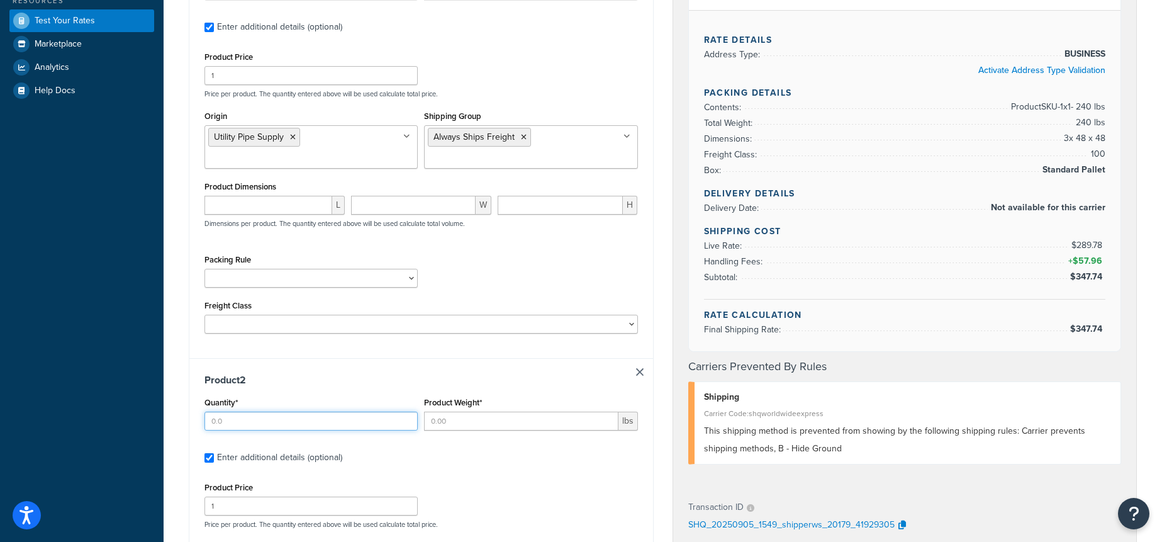
click at [258, 420] on input "Quantity*" at bounding box center [311, 421] width 213 height 19
type input "1"
click at [457, 423] on input "Product Weight*" at bounding box center [521, 421] width 194 height 19
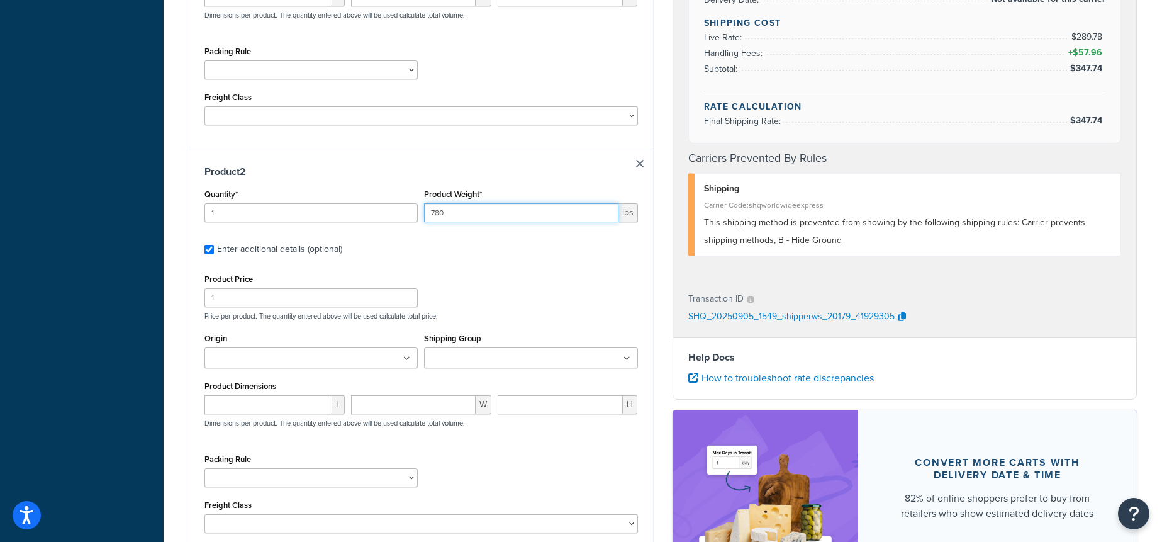
scroll to position [499, 0]
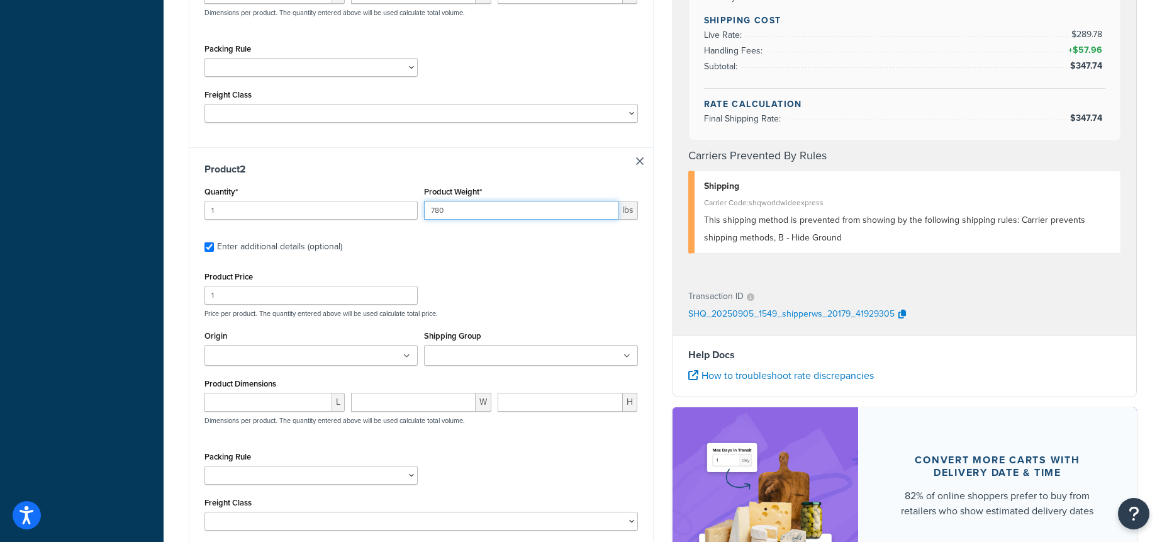
type input "780"
click at [352, 359] on ul at bounding box center [311, 355] width 213 height 21
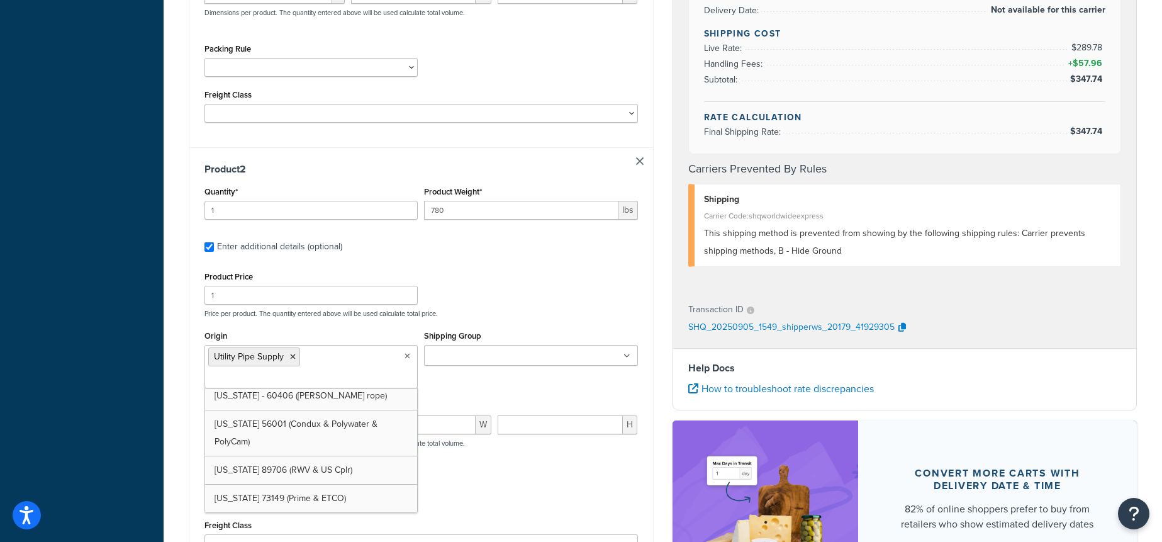
scroll to position [34, 0]
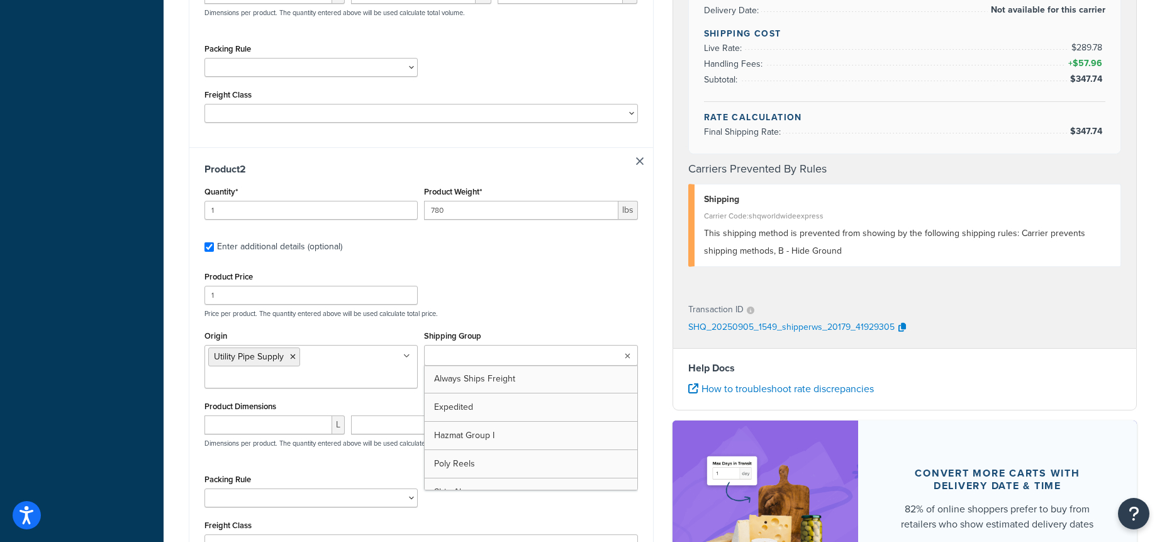
click at [486, 349] on input "Shipping Group" at bounding box center [483, 356] width 111 height 14
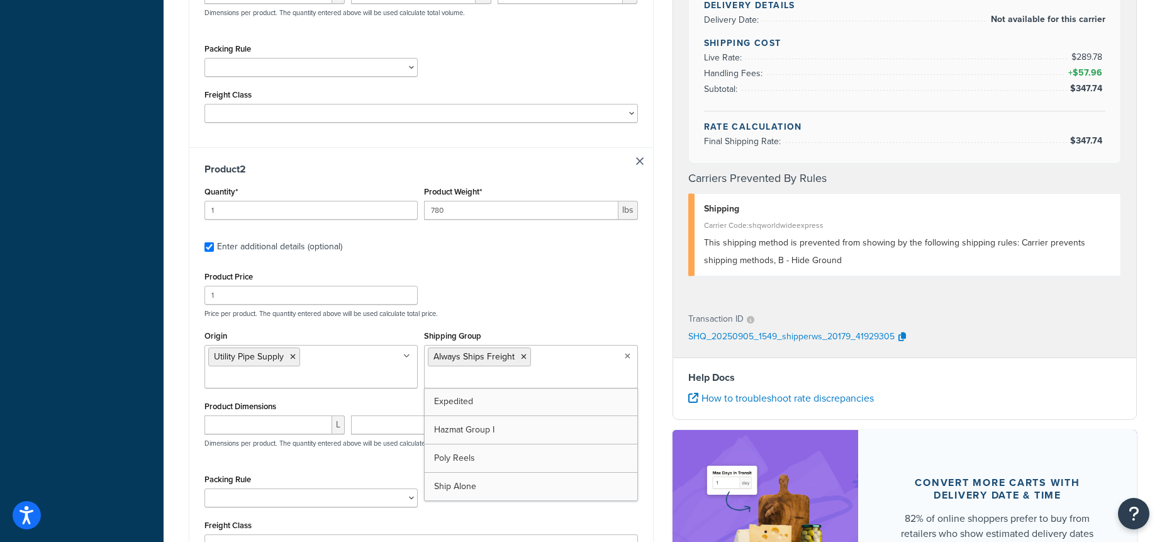
scroll to position [668, 0]
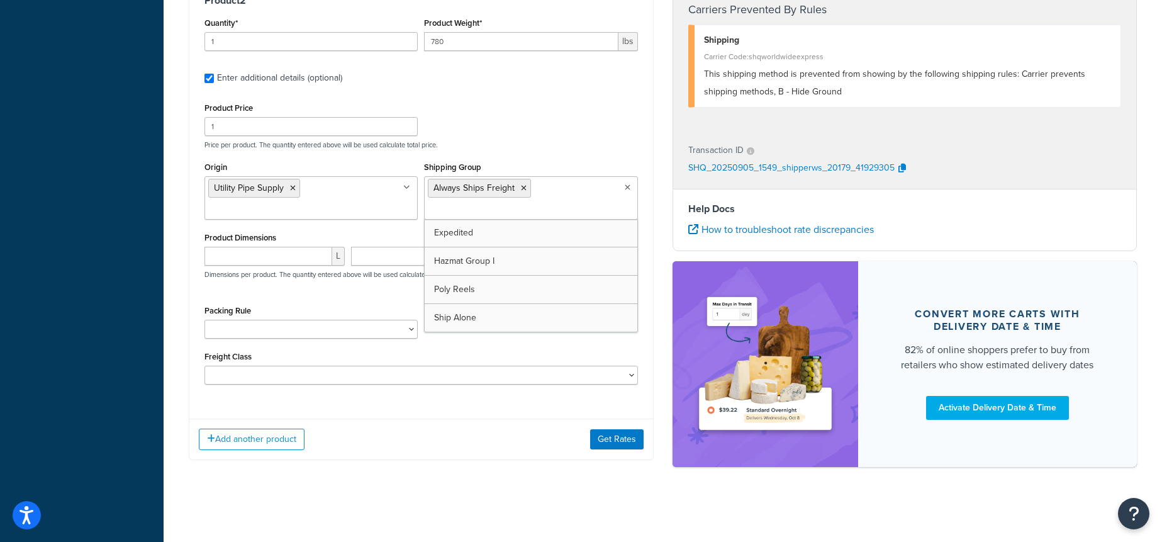
drag, startPoint x: 432, startPoint y: 427, endPoint x: 463, endPoint y: 431, distance: 31.1
click at [432, 427] on div "Add another product Get Rates" at bounding box center [421, 439] width 464 height 41
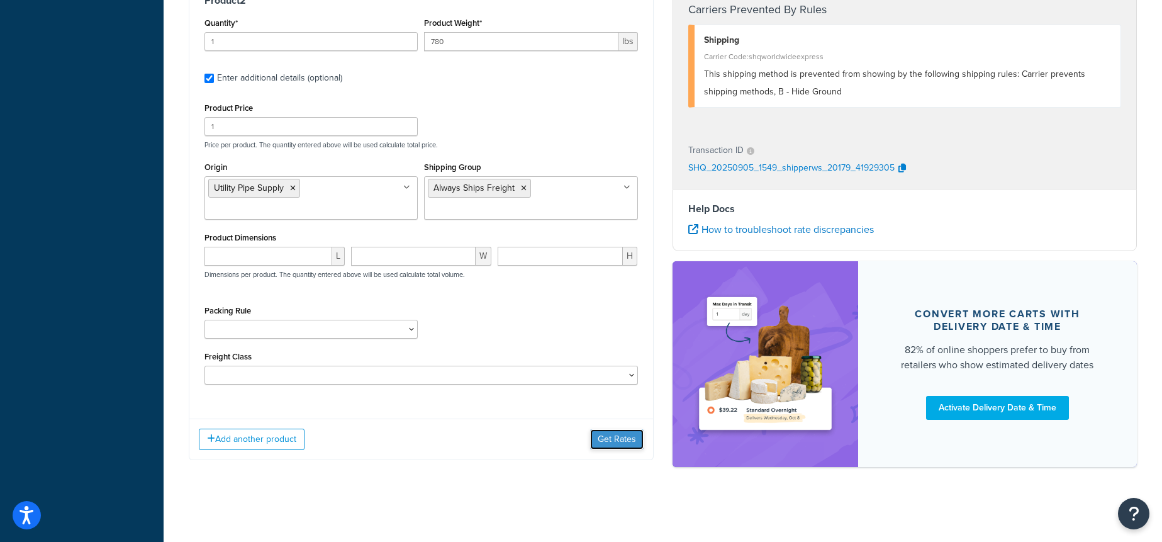
click at [613, 442] on button "Get Rates" at bounding box center [616, 439] width 53 height 20
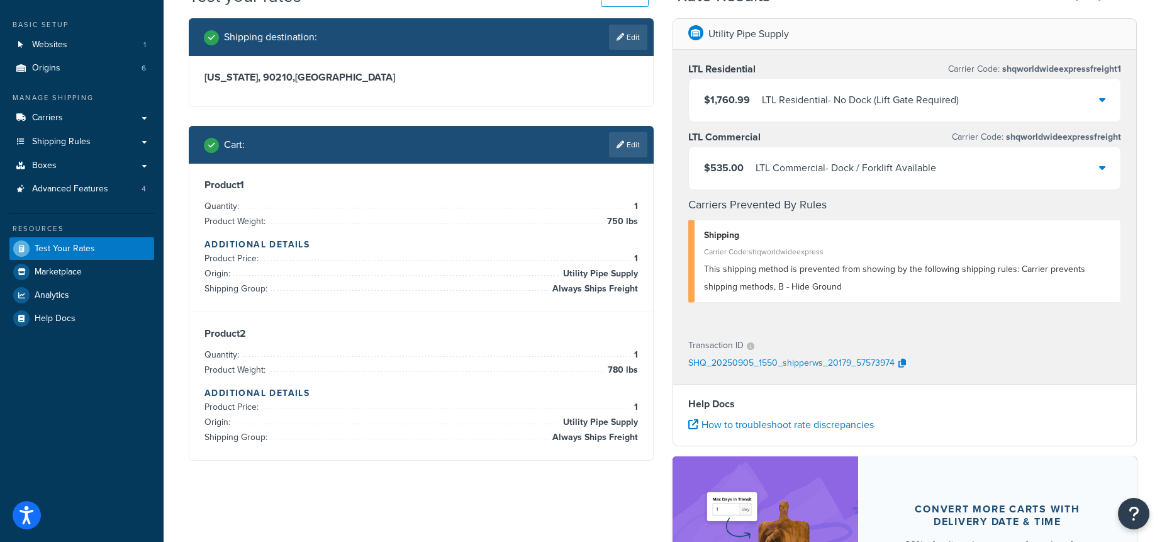
scroll to position [51, 0]
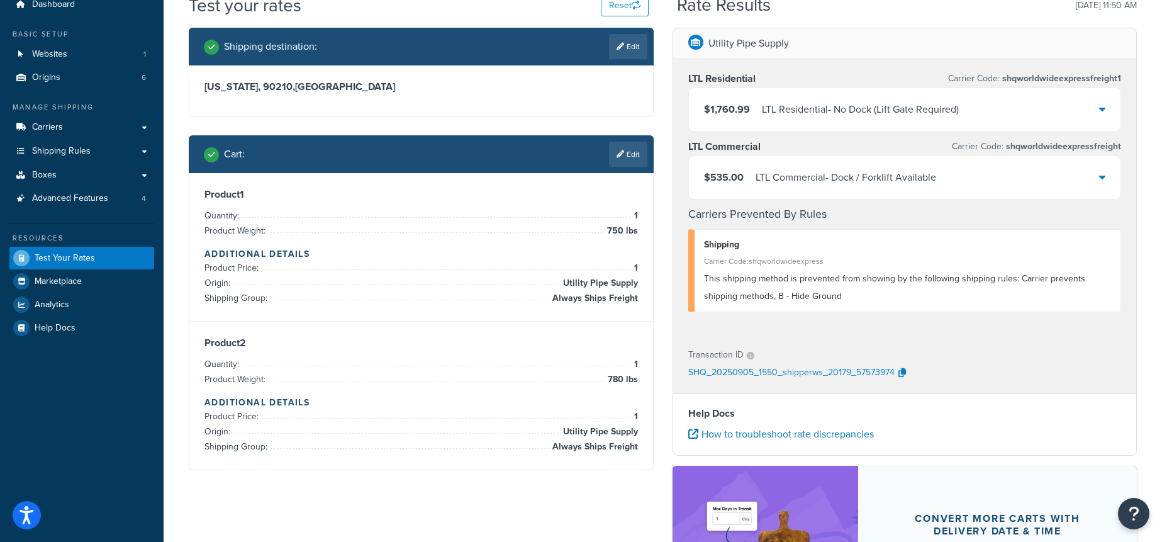
click at [843, 173] on div "LTL Commercial - Dock / Forklift Available" at bounding box center [846, 178] width 181 height 18
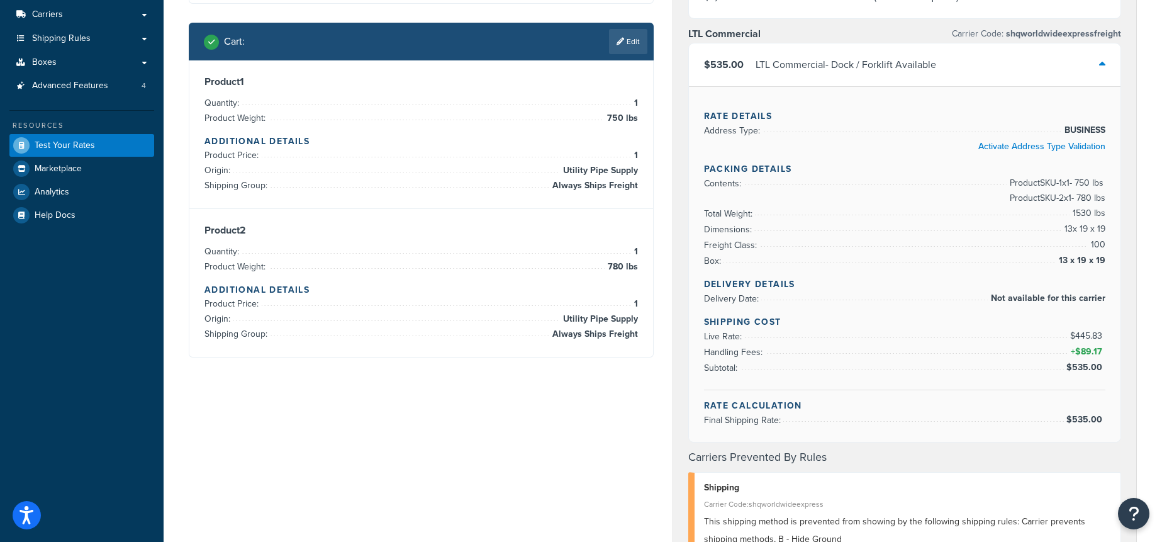
scroll to position [110, 0]
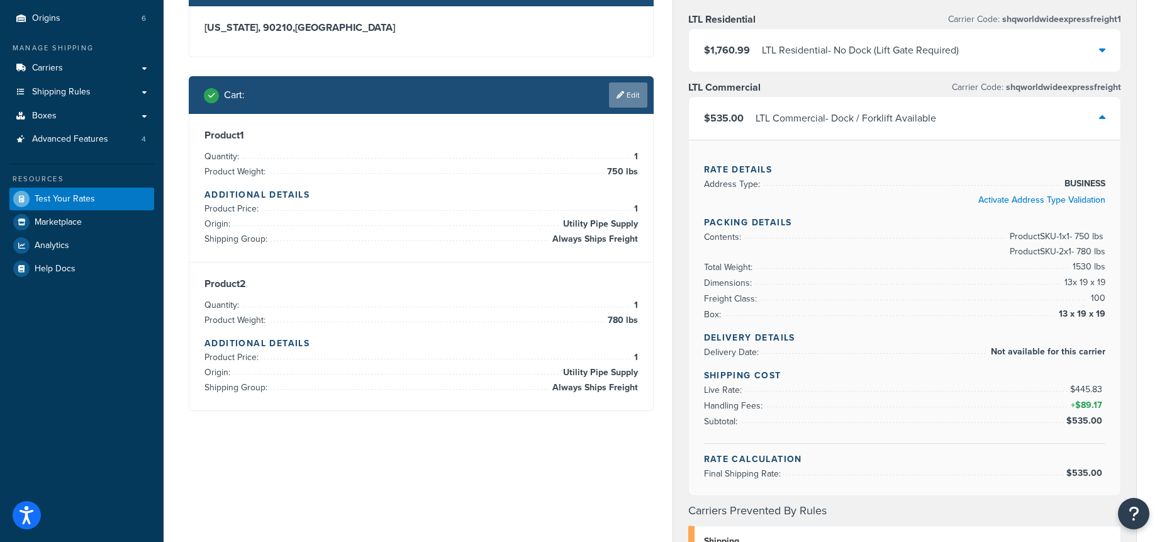
click at [626, 103] on link "Edit" at bounding box center [628, 94] width 38 height 25
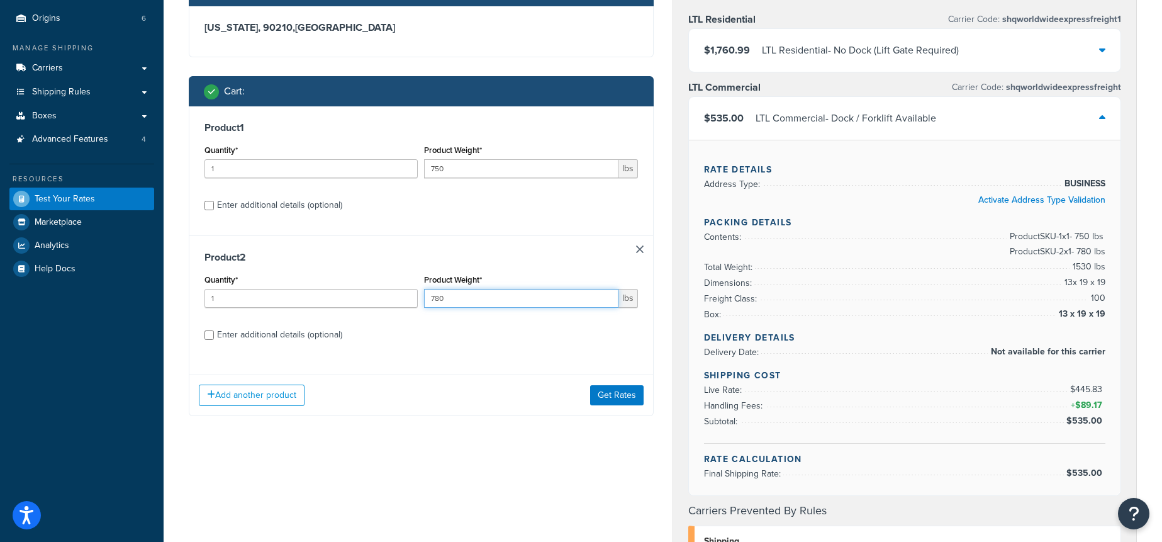
click at [539, 295] on input "780" at bounding box center [521, 298] width 194 height 19
type input "7"
type input "790"
click at [632, 395] on button "Get Rates" at bounding box center [616, 395] width 53 height 20
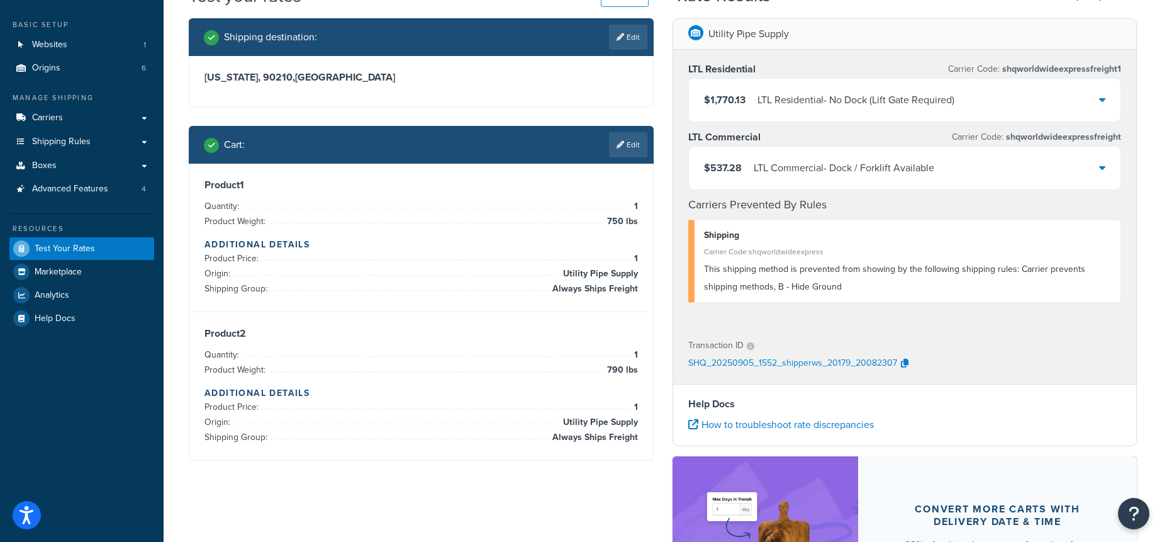
scroll to position [58, 0]
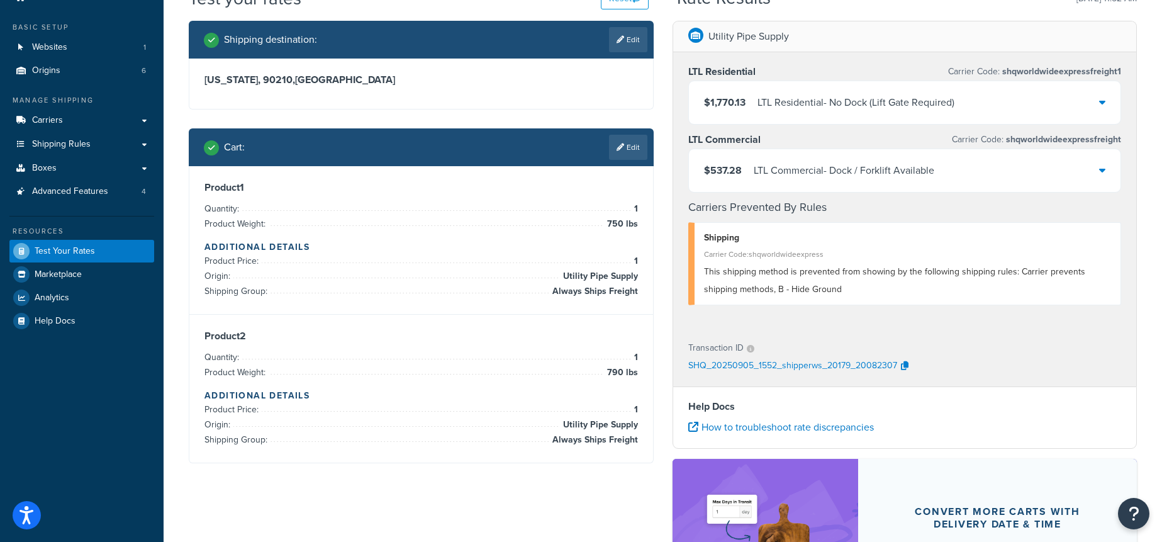
click at [923, 183] on div "$537.28 LTL Commercial - Dock / Forklift Available" at bounding box center [905, 170] width 432 height 43
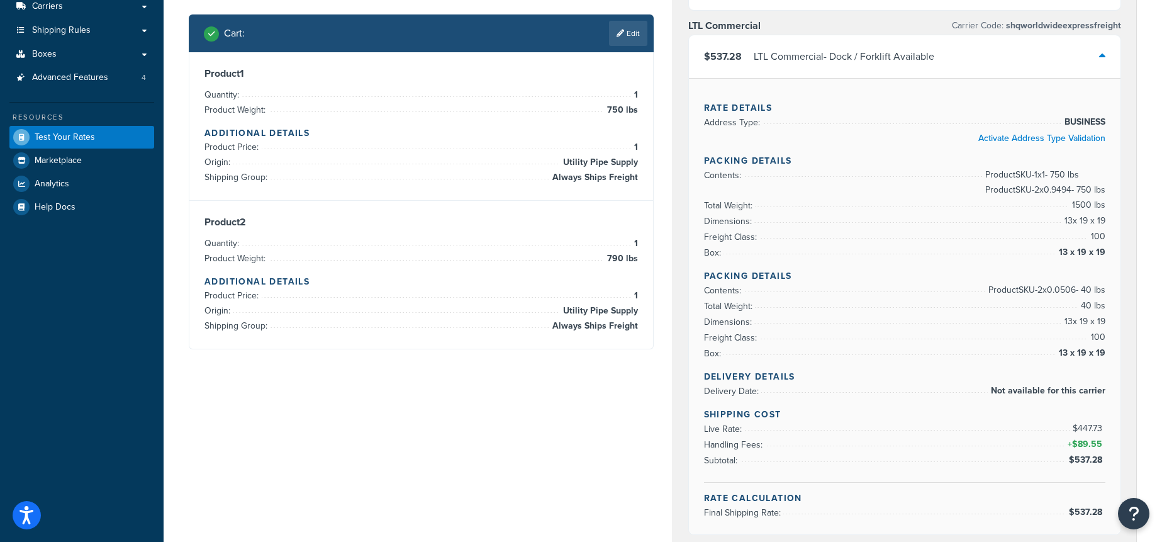
scroll to position [170, 0]
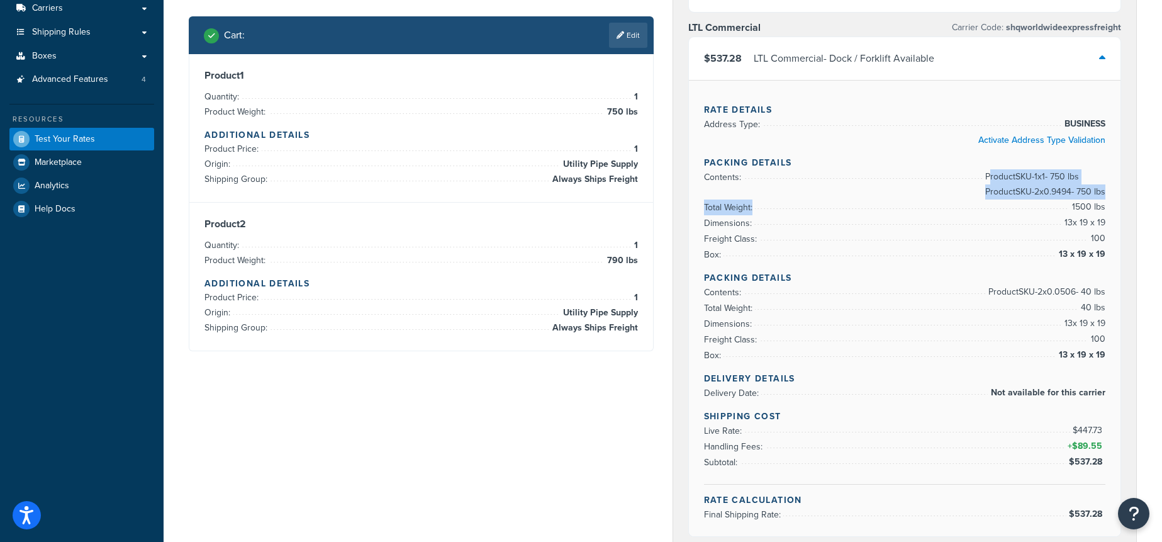
drag, startPoint x: 980, startPoint y: 174, endPoint x: 1113, endPoint y: 202, distance: 135.2
click at [1113, 202] on div "Rate Details Address Type: BUSINESS Activate Address Type Validation Packing De…" at bounding box center [905, 308] width 432 height 456
click at [1079, 190] on span "Product SKU-1 x 1 - 750 lbs Product SKU-2 x 0.9494 - 750 lbs" at bounding box center [1043, 184] width 123 height 30
drag, startPoint x: 1053, startPoint y: 291, endPoint x: 1105, endPoint y: 293, distance: 52.2
click at [1105, 293] on span "Product SKU-2 x 0.0506 - 40 lbs" at bounding box center [1046, 291] width 120 height 15
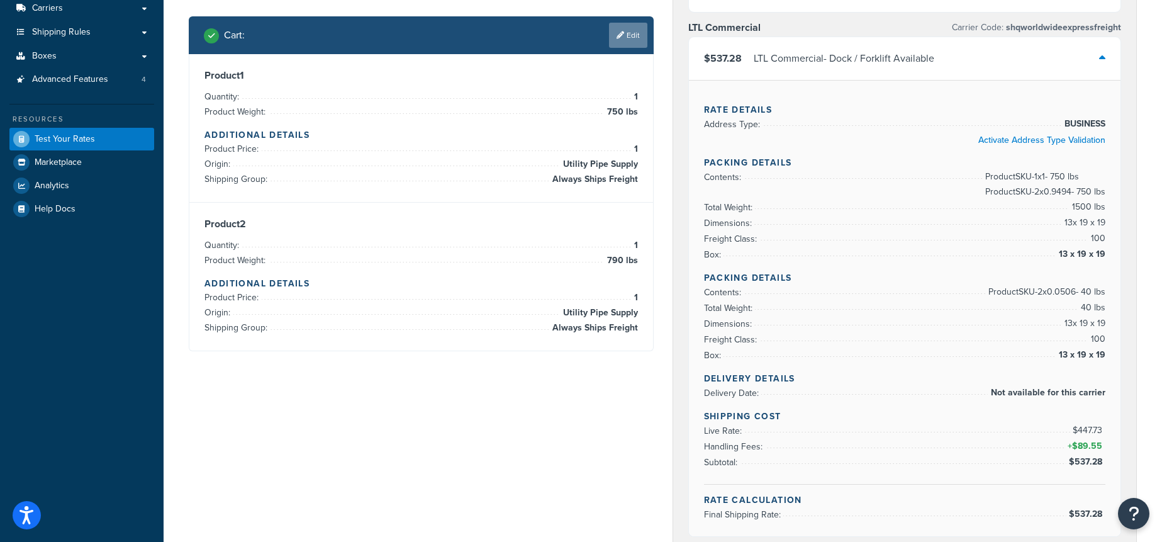
click at [629, 43] on link "Edit" at bounding box center [628, 35] width 38 height 25
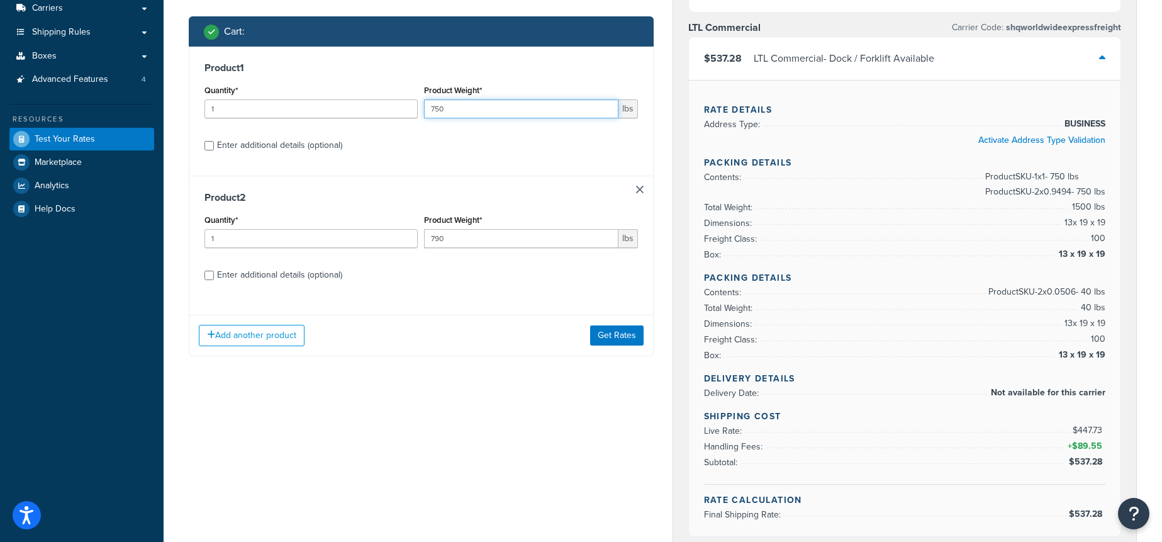
click at [461, 111] on input "750" at bounding box center [521, 108] width 194 height 19
type input "1500"
click at [467, 241] on input "790" at bounding box center [521, 238] width 194 height 19
type input "1500"
click at [641, 331] on button "Get Rates" at bounding box center [616, 335] width 53 height 20
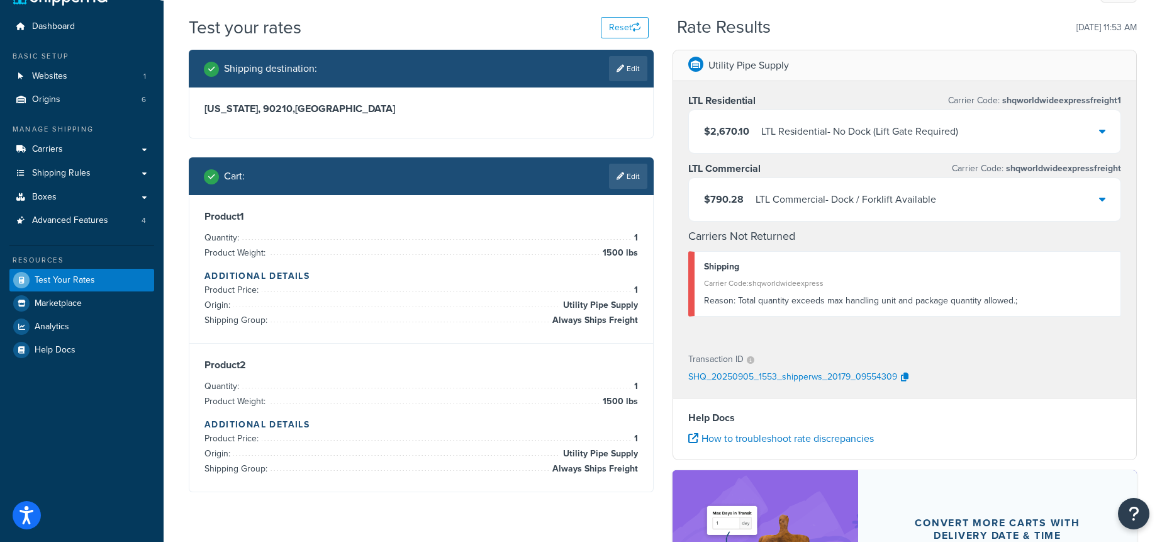
scroll to position [28, 0]
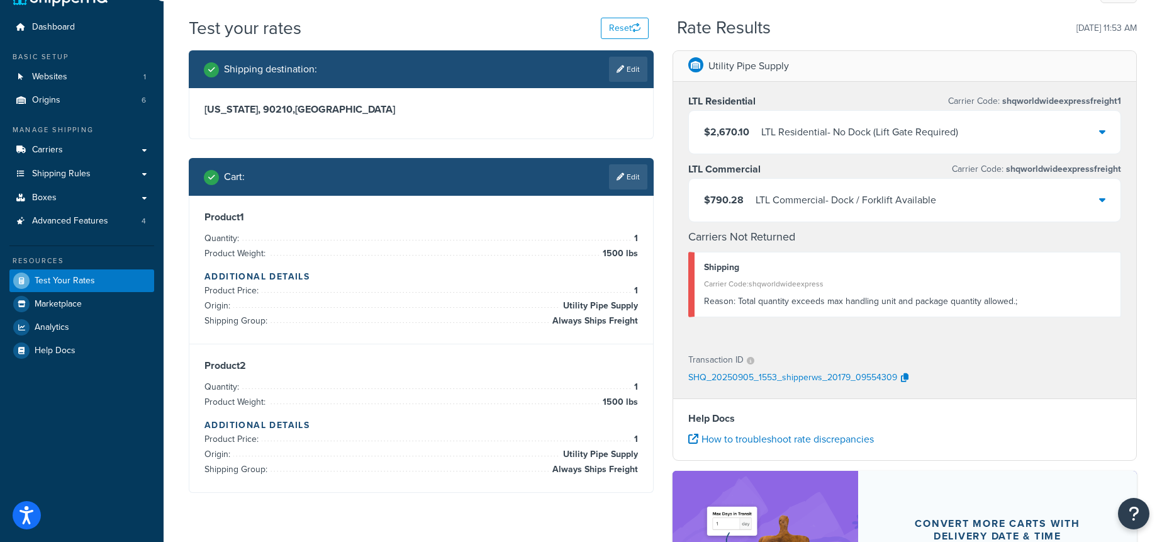
click at [989, 203] on div "$790.28 LTL Commercial - Dock / Forklift Available" at bounding box center [905, 200] width 432 height 43
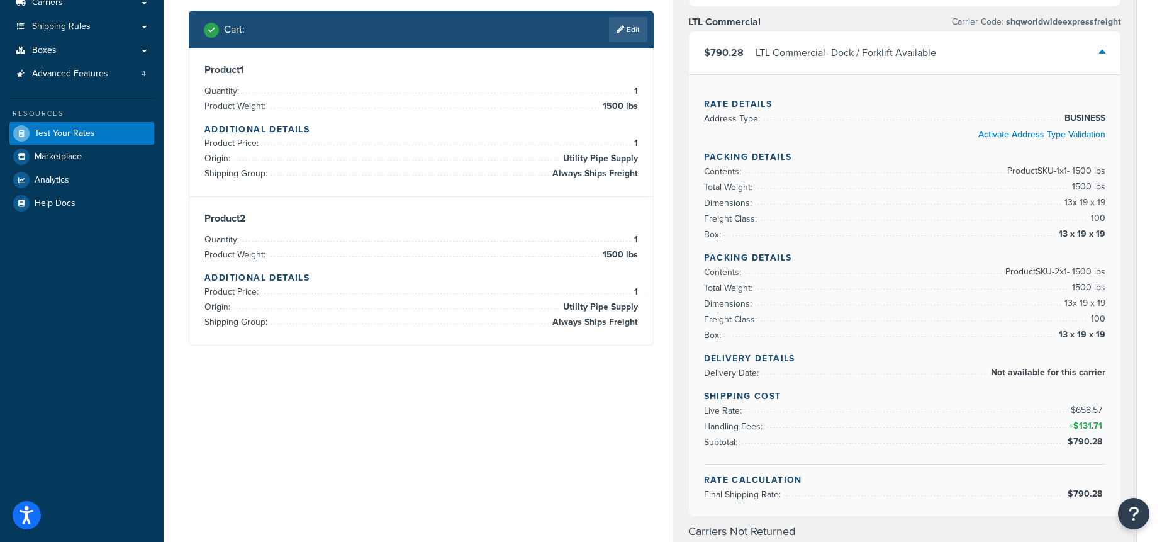
scroll to position [0, 0]
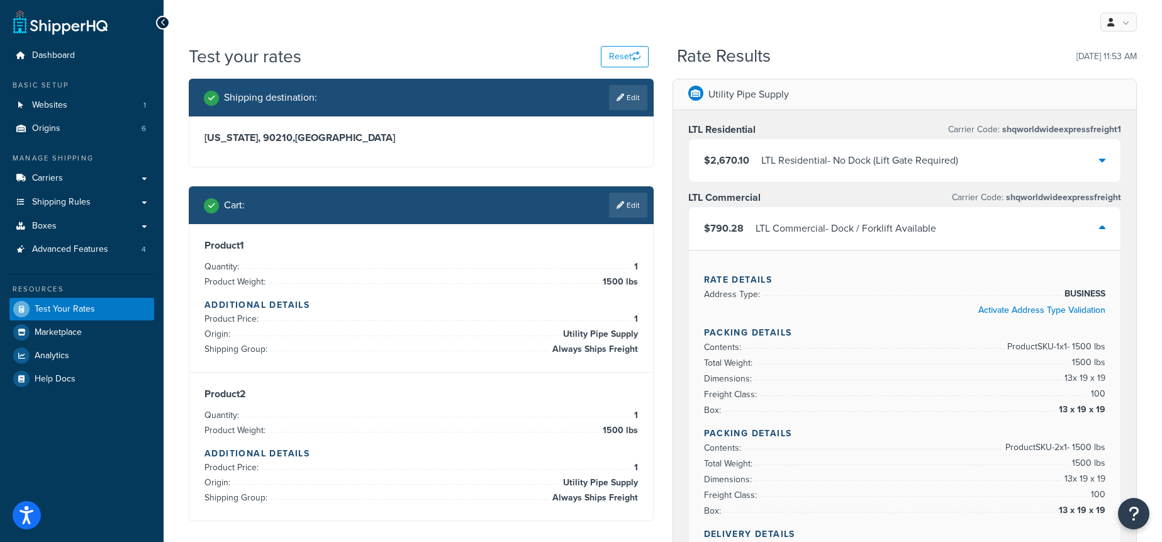
click at [978, 172] on div "$2,670.10 LTL Residential - No Dock (Lift Gate Required)" at bounding box center [905, 160] width 432 height 43
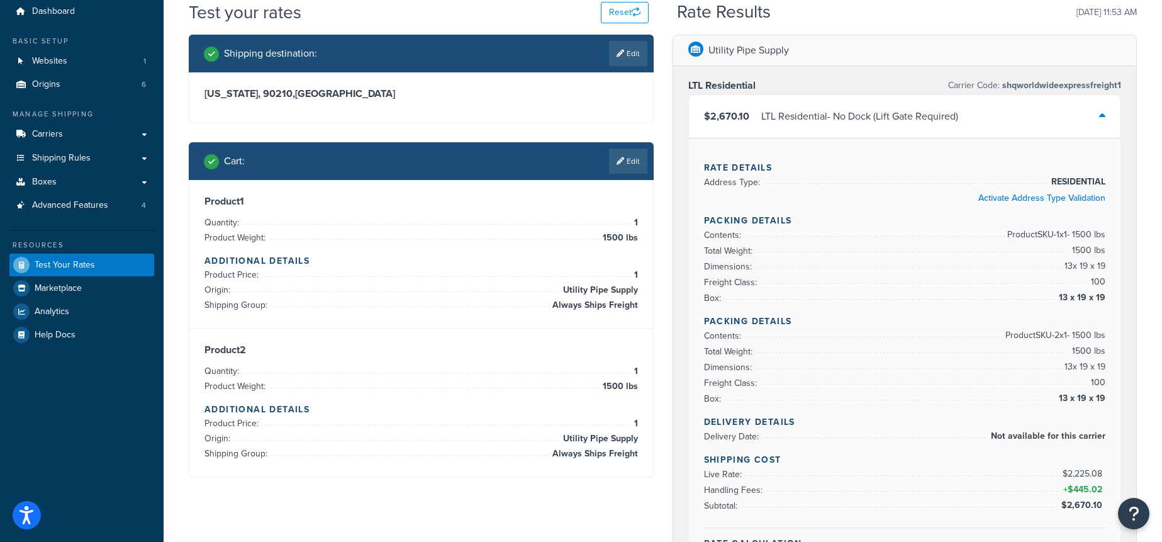
scroll to position [45, 0]
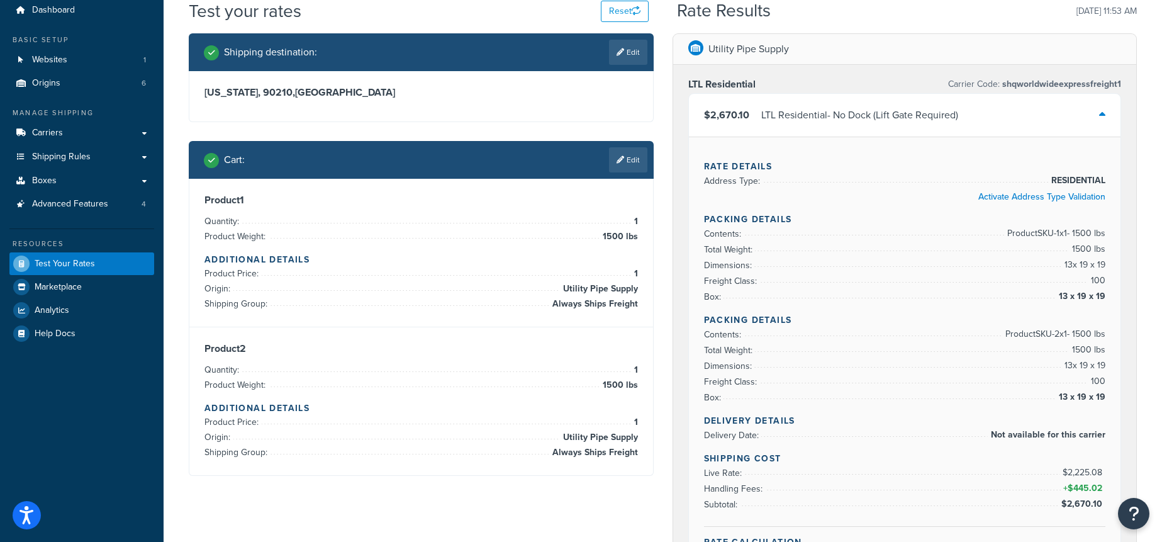
click at [976, 127] on div "$2,670.10 LTL Residential - No Dock (Lift Gate Required)" at bounding box center [905, 115] width 432 height 43
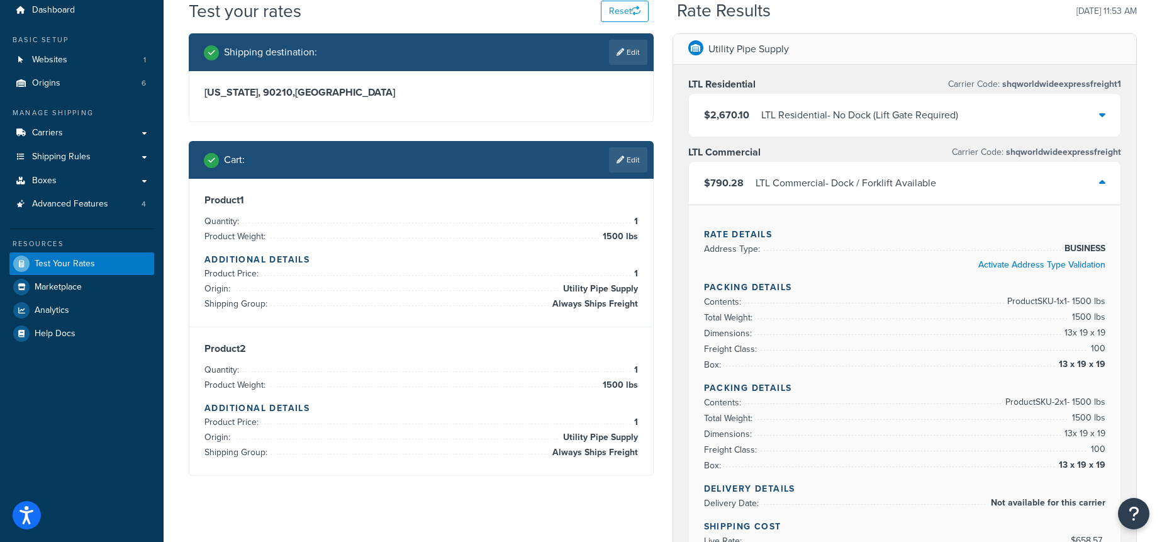
click at [936, 194] on div "$790.28 LTL Commercial - Dock / Forklift Available" at bounding box center [905, 183] width 432 height 43
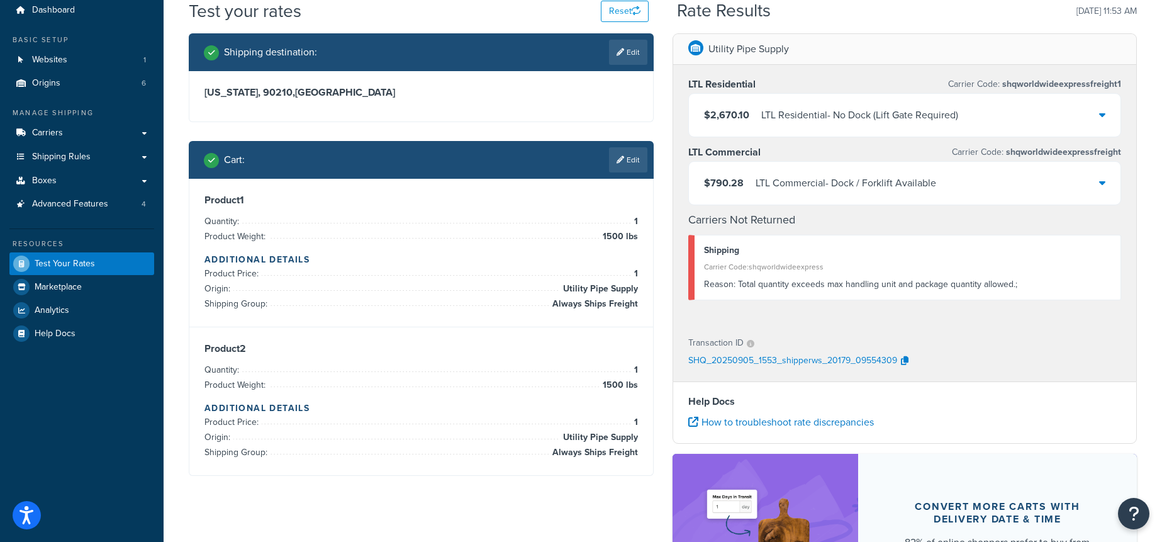
click at [936, 194] on div "$790.28 LTL Commercial - Dock / Forklift Available" at bounding box center [905, 183] width 432 height 43
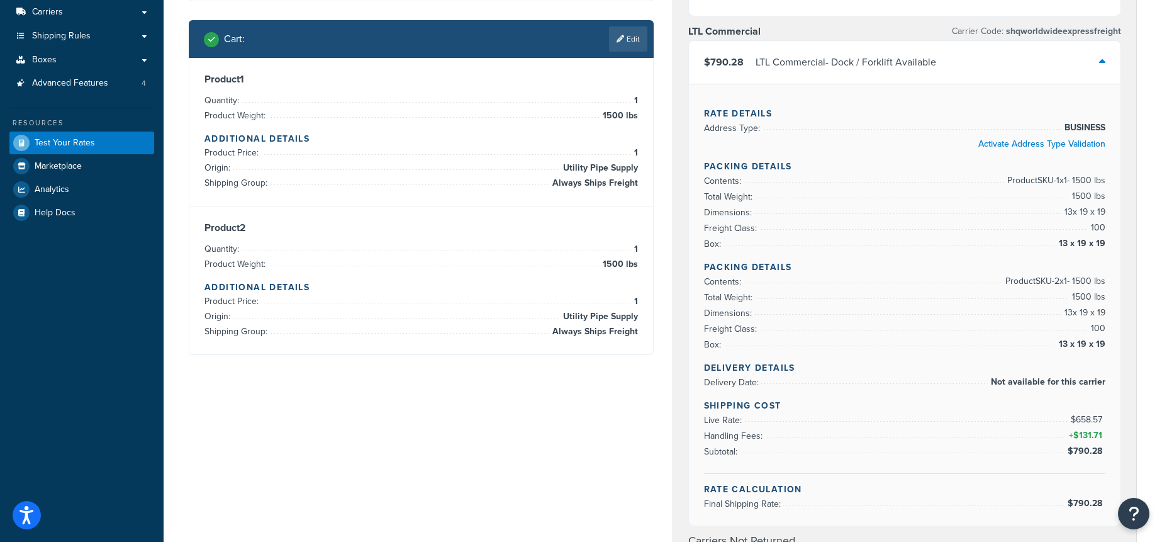
scroll to position [126, 0]
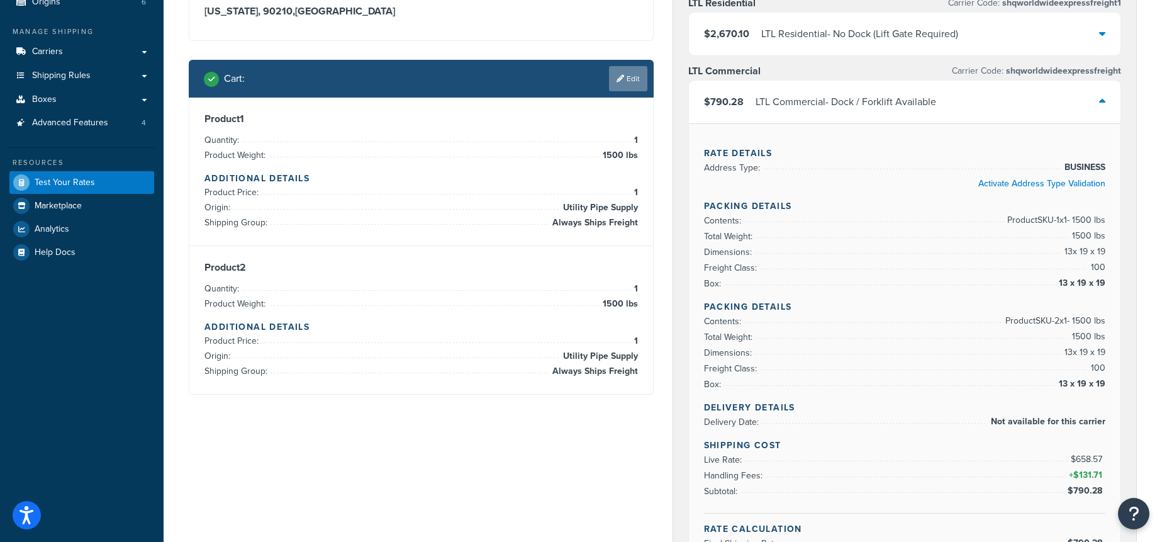
click at [633, 82] on link "Edit" at bounding box center [628, 78] width 38 height 25
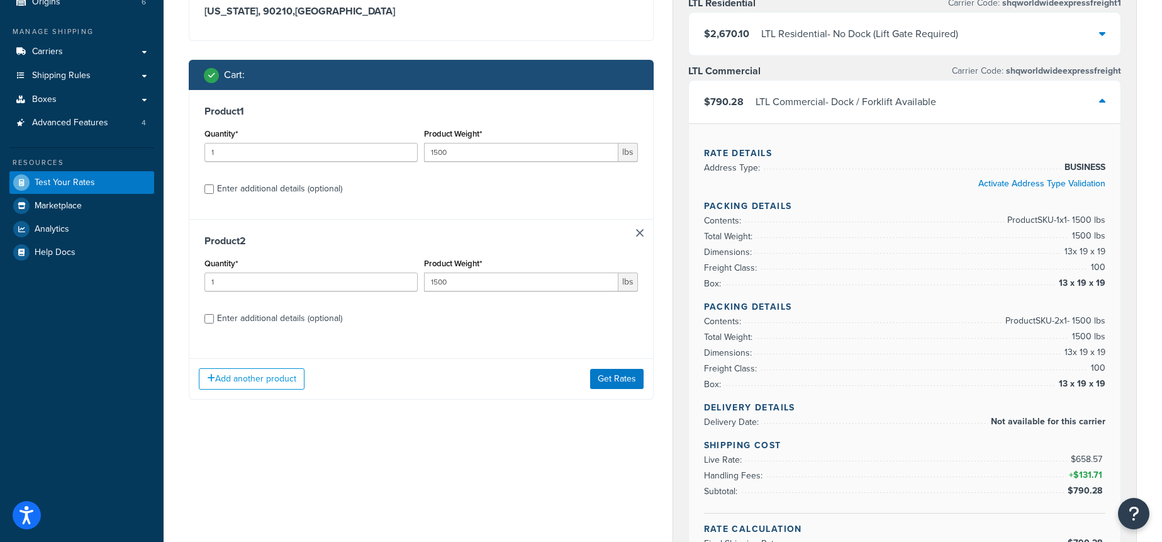
click at [306, 193] on div "Enter additional details (optional)" at bounding box center [279, 189] width 125 height 18
click at [214, 193] on input "Enter additional details (optional)" at bounding box center [209, 188] width 9 height 9
checkbox input "true"
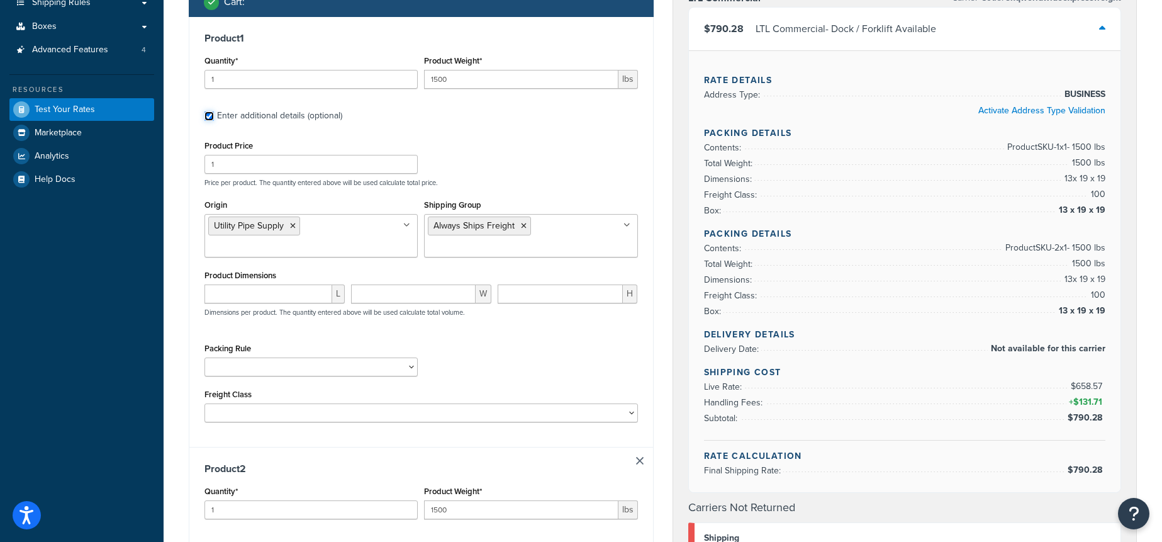
scroll to position [203, 0]
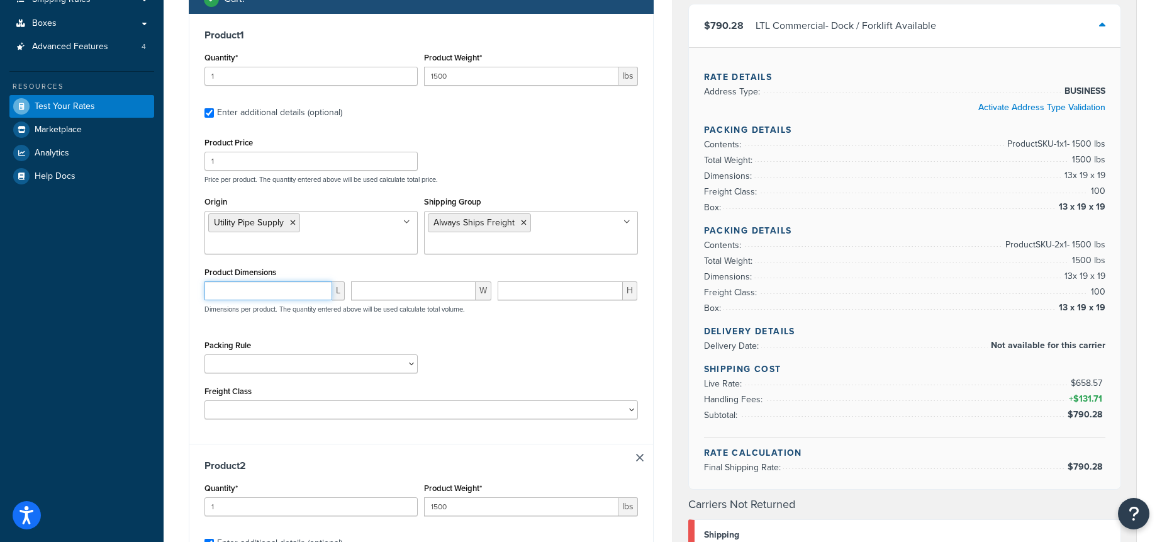
click at [248, 290] on input "number" at bounding box center [269, 290] width 128 height 19
type input "48"
type input "3"
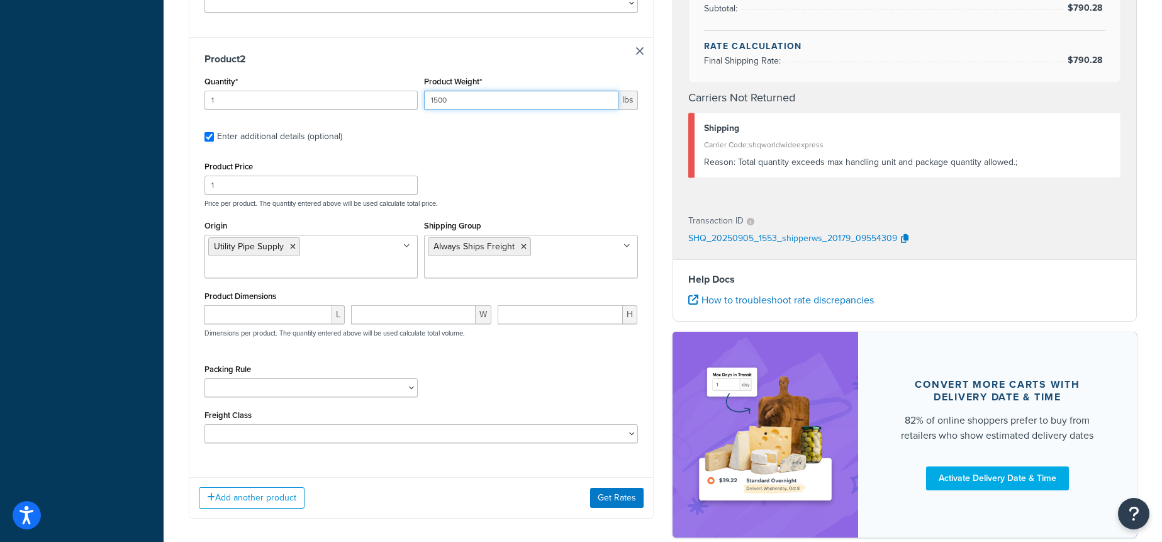
scroll to position [607, 0]
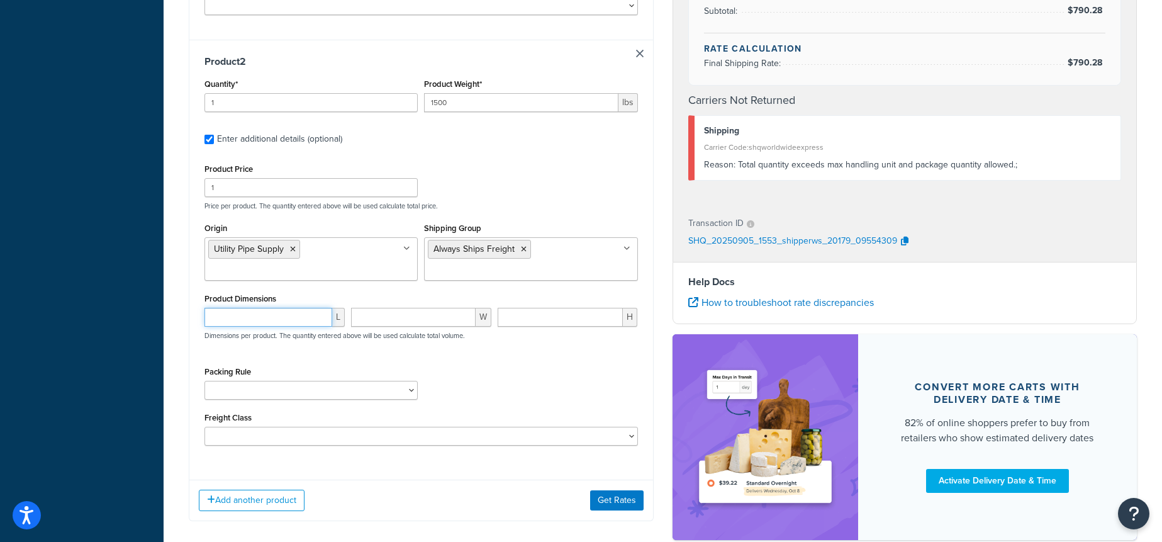
click at [253, 313] on input "number" at bounding box center [269, 317] width 128 height 19
type input "48"
type input "3"
click at [606, 492] on button "Get Rates" at bounding box center [616, 500] width 53 height 20
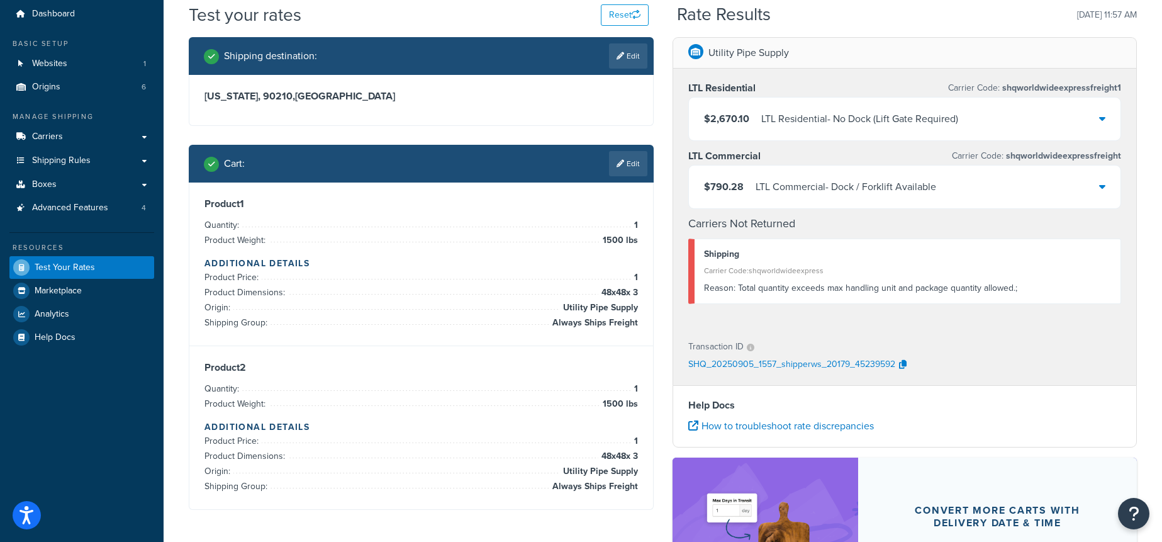
scroll to position [27, 0]
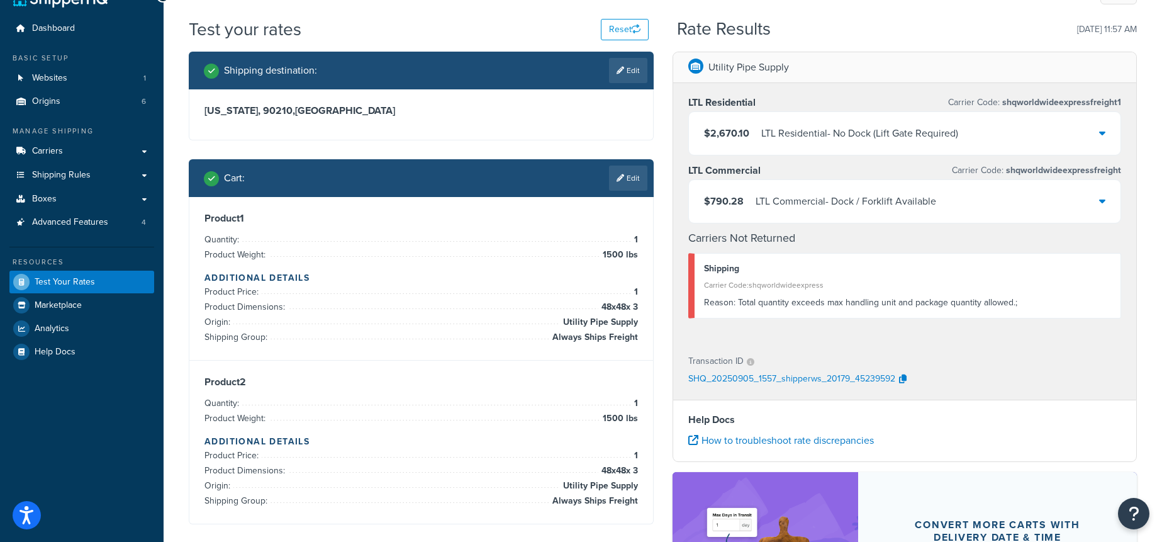
click at [932, 218] on div "$790.28 LTL Commercial - Dock / Forklift Available" at bounding box center [905, 201] width 432 height 43
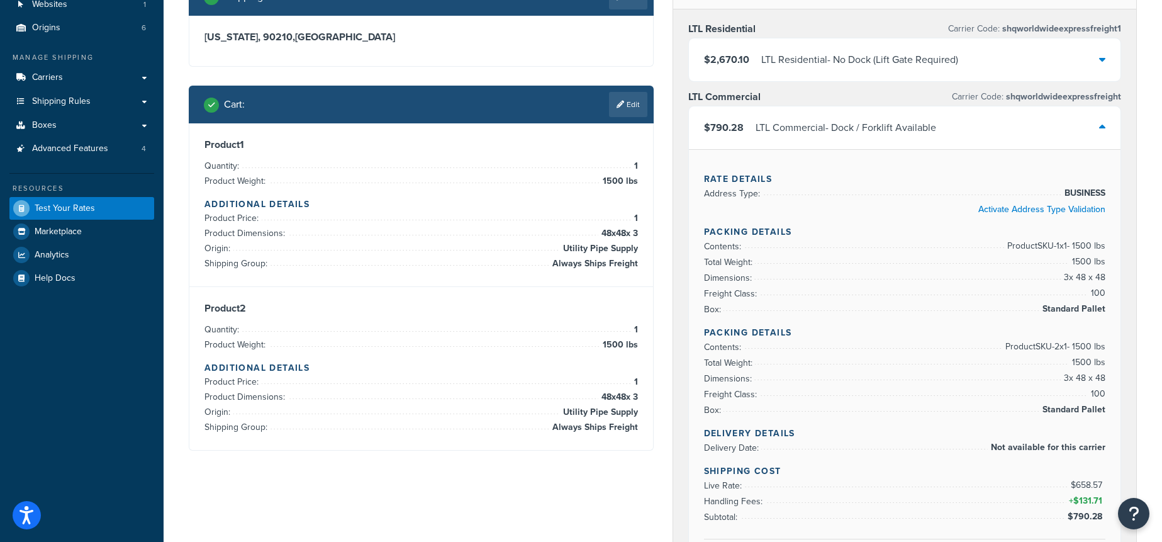
scroll to position [103, 0]
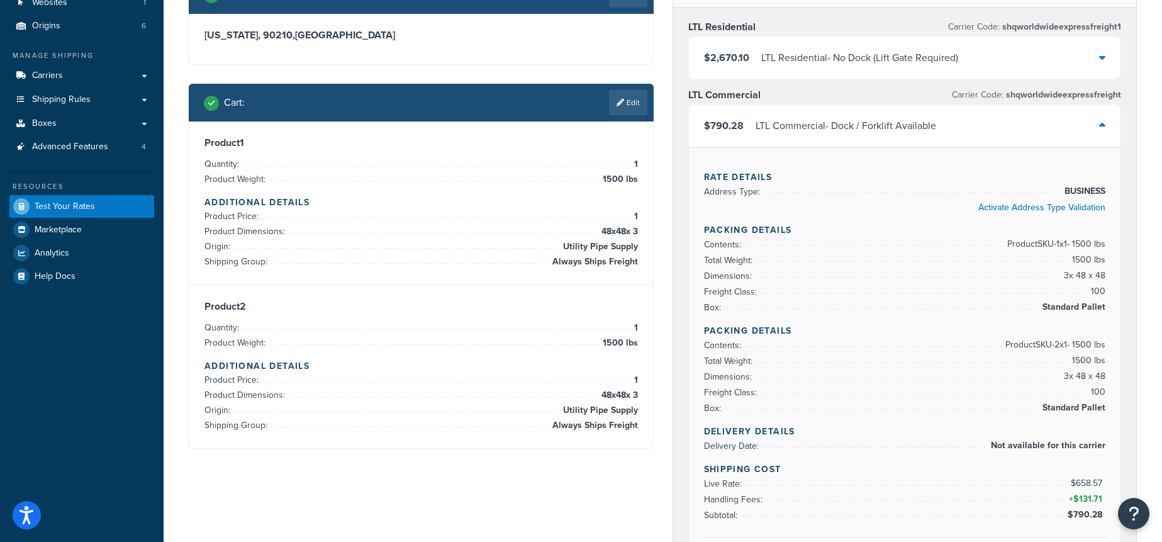
click at [663, 186] on div "Utility Pipe Supply LTL Residential Carrier Code: shqworldwideexpressfreight1 $…" at bounding box center [905, 516] width 484 height 1080
click at [578, 222] on li "Product Price: 1" at bounding box center [422, 216] width 434 height 15
click at [628, 105] on link "Edit" at bounding box center [628, 102] width 38 height 25
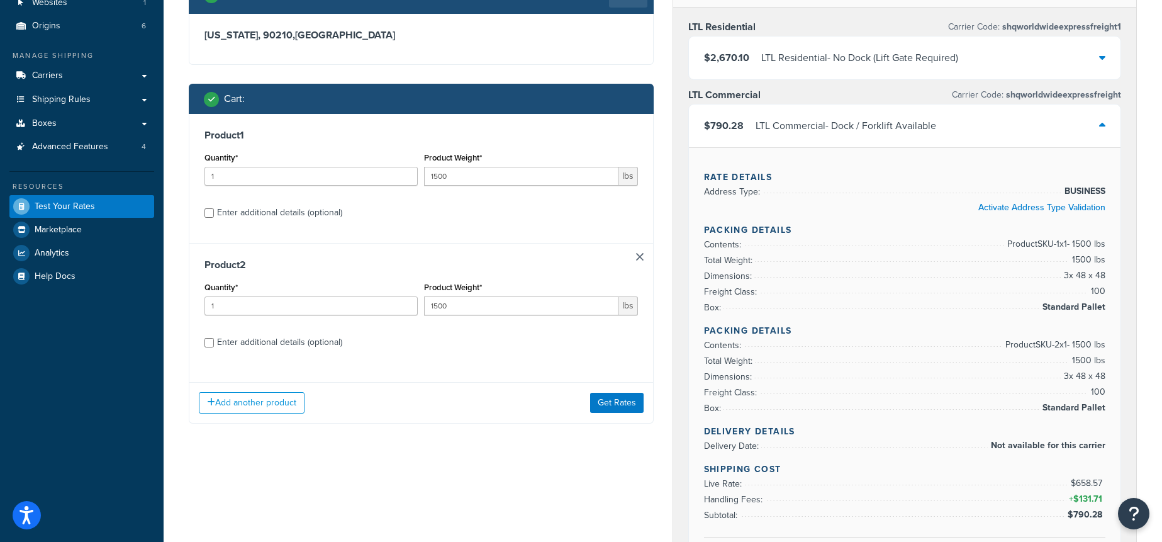
click at [637, 252] on div "Product 2 Quantity* 1 Product Weight* 1500 lbs Enter additional details (option…" at bounding box center [421, 308] width 464 height 130
click at [642, 256] on link at bounding box center [640, 257] width 8 height 8
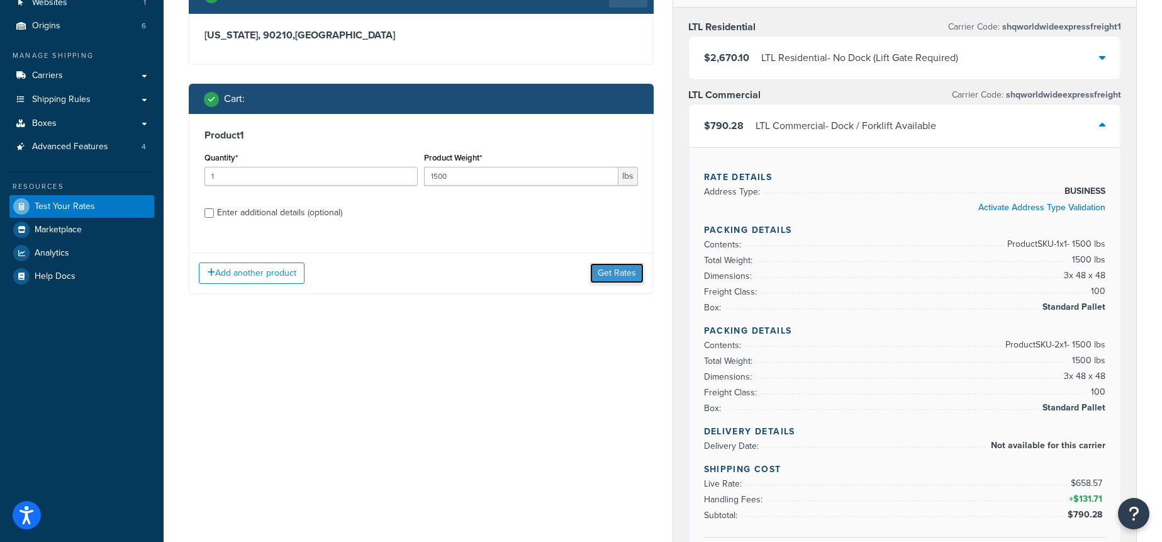
click at [640, 267] on button "Get Rates" at bounding box center [616, 273] width 53 height 20
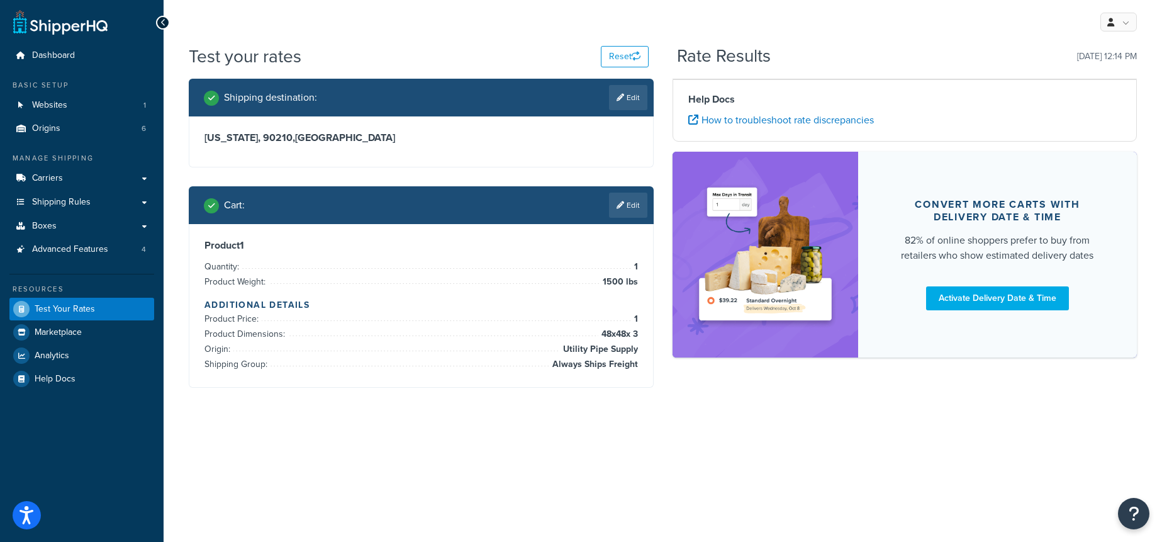
scroll to position [0, 0]
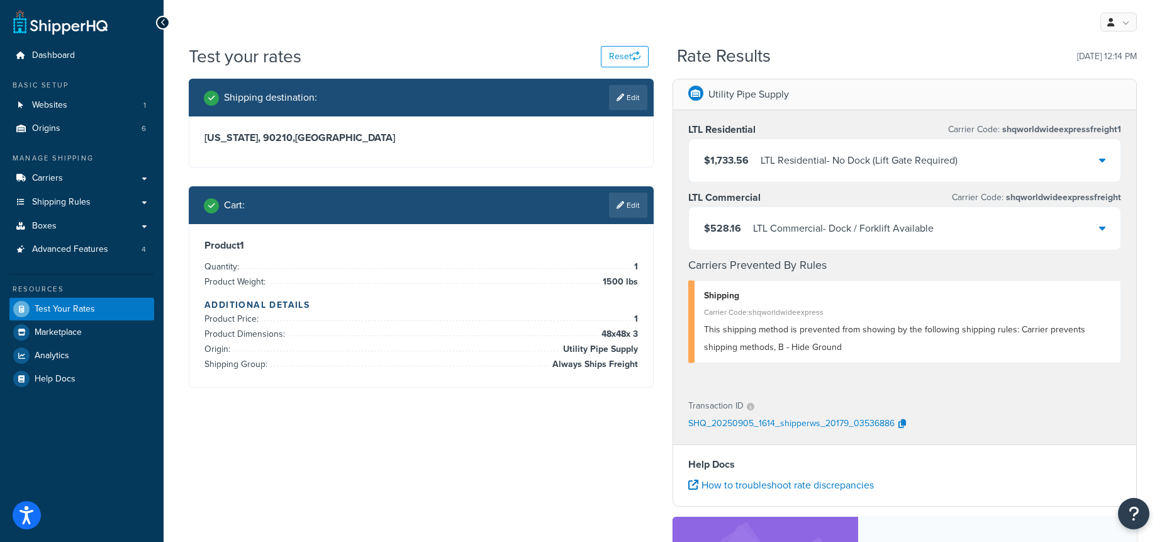
click at [854, 217] on div "$528.16 LTL Commercial - Dock / Forklift Available" at bounding box center [905, 228] width 432 height 43
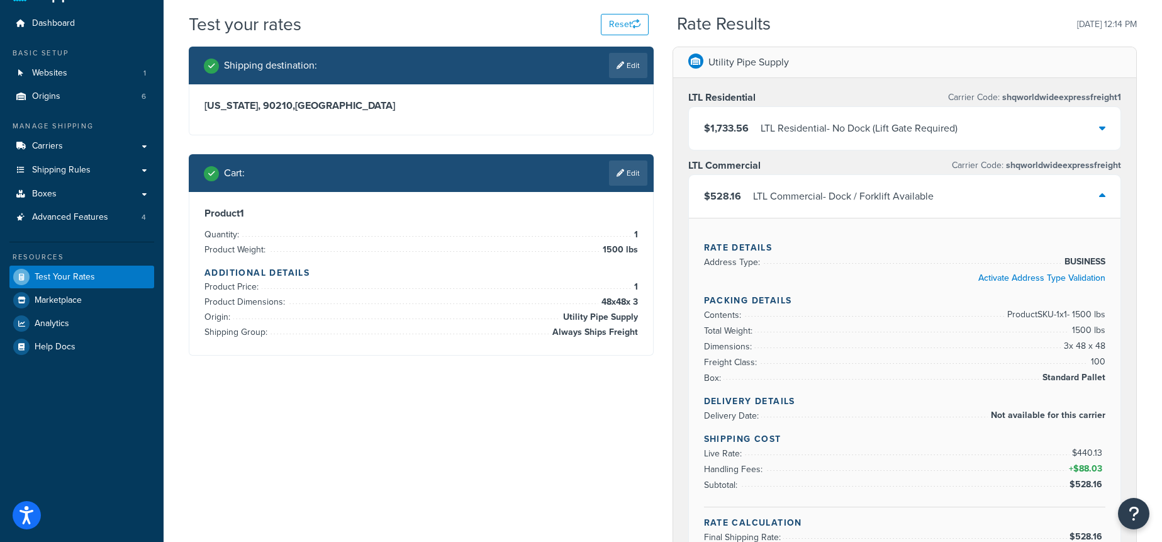
scroll to position [37, 0]
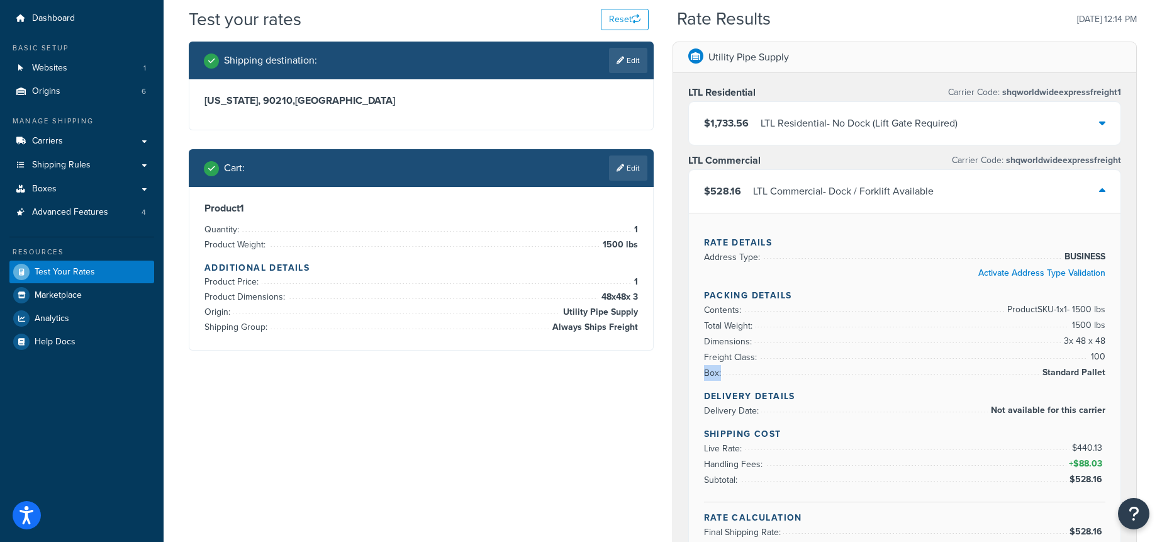
drag, startPoint x: 1112, startPoint y: 371, endPoint x: 708, endPoint y: 371, distance: 404.0
click at [722, 372] on div "Rate Details Address Type: BUSINESS Activate Address Type Validation Packing De…" at bounding box center [905, 383] width 432 height 341
click at [712, 371] on span "Box:" at bounding box center [714, 372] width 20 height 13
click at [712, 370] on span "Box:" at bounding box center [714, 372] width 20 height 13
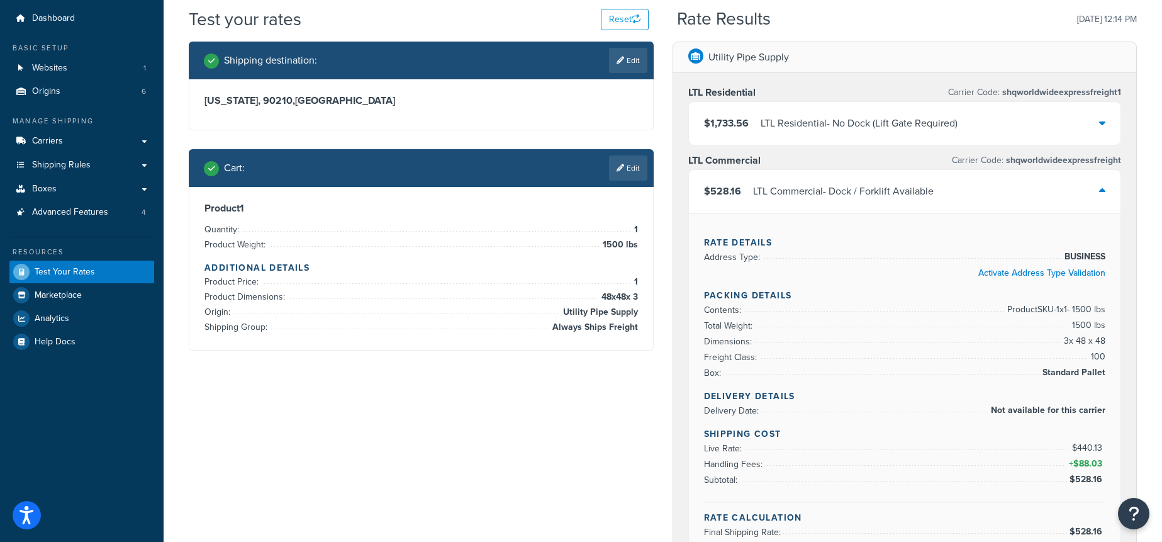
click at [712, 371] on span "Box:" at bounding box center [714, 372] width 20 height 13
drag, startPoint x: 705, startPoint y: 373, endPoint x: 1096, endPoint y: 381, distance: 390.9
click at [1096, 381] on li "Box: Standard Pallet" at bounding box center [905, 373] width 402 height 16
click at [622, 163] on link "Edit" at bounding box center [628, 167] width 38 height 25
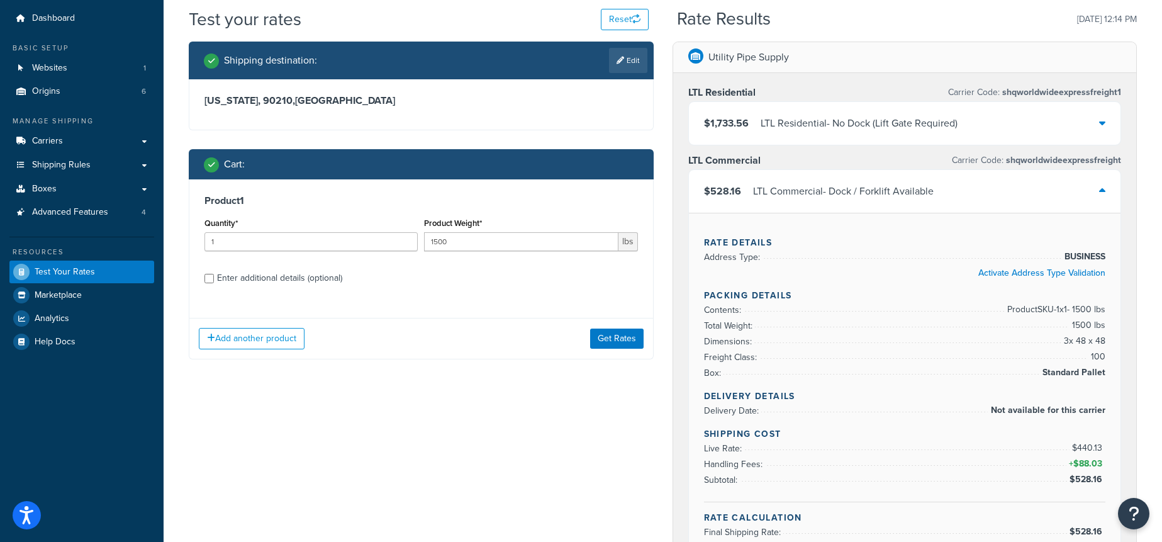
drag, startPoint x: 264, startPoint y: 278, endPoint x: 308, endPoint y: 274, distance: 44.2
click at [264, 278] on div "Enter additional details (optional)" at bounding box center [279, 278] width 125 height 18
click at [214, 278] on input "Enter additional details (optional)" at bounding box center [209, 278] width 9 height 9
checkbox input "true"
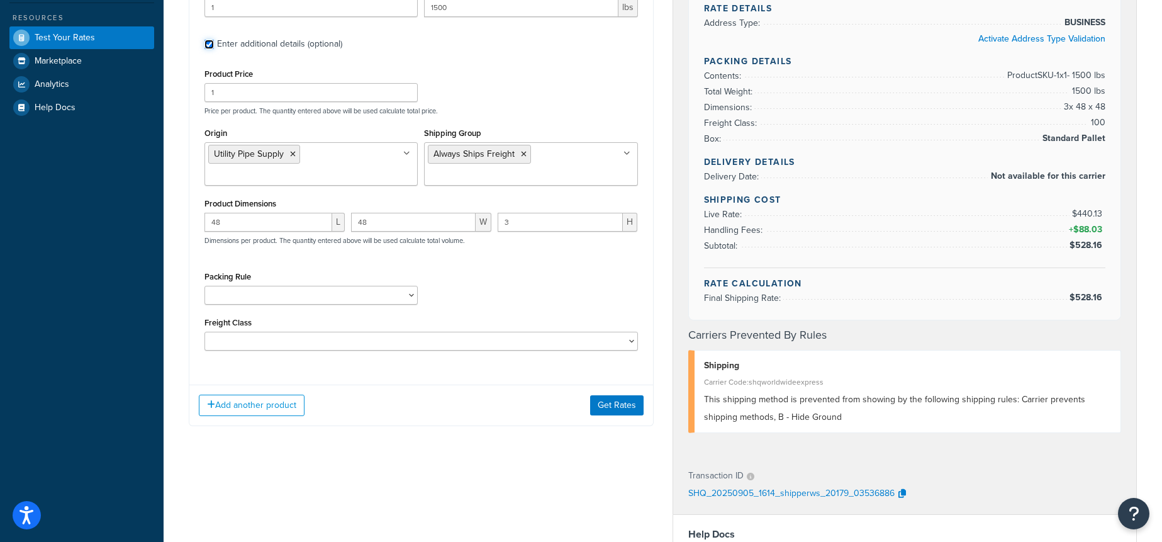
scroll to position [278, 0]
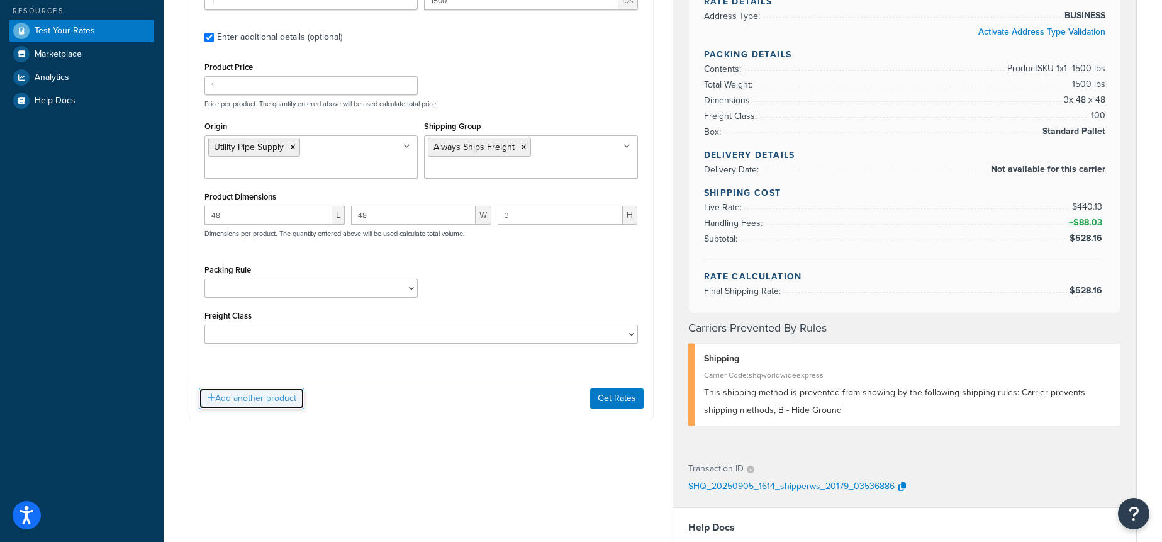
click at [267, 394] on button "Add another product" at bounding box center [252, 398] width 106 height 21
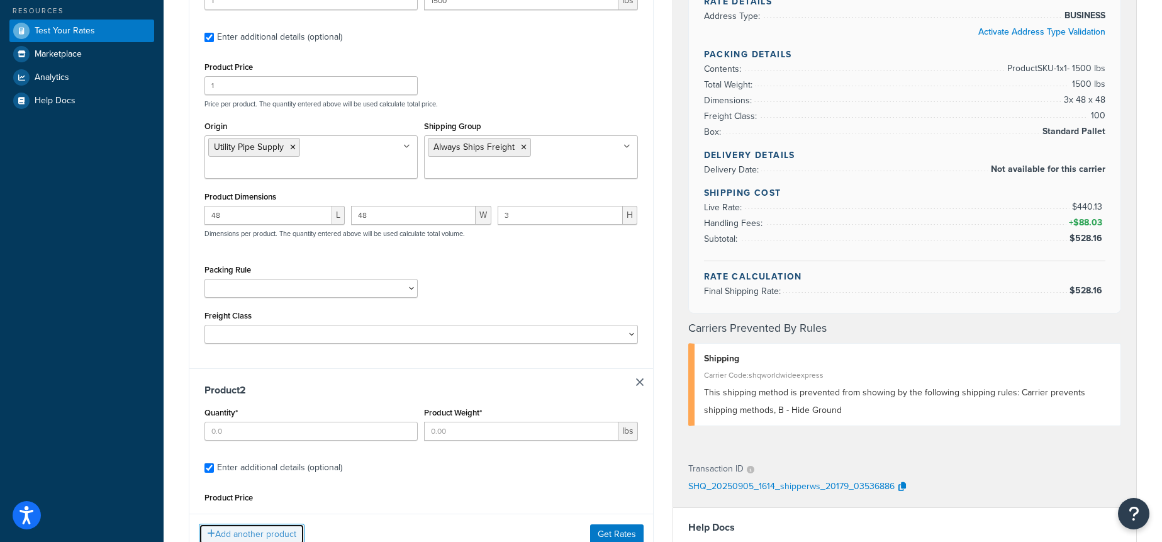
scroll to position [300, 0]
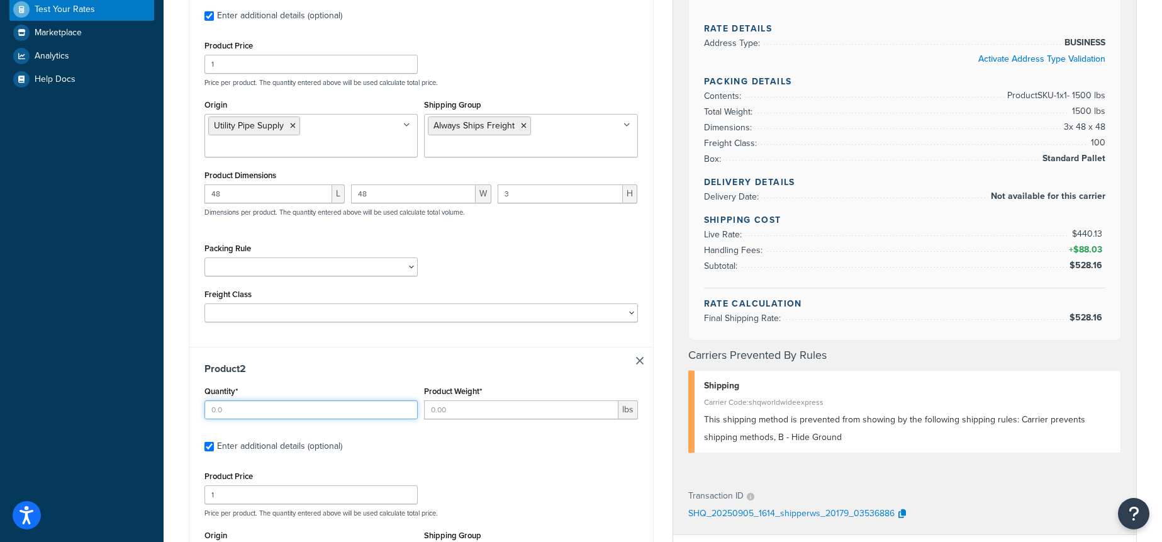
click at [266, 415] on input "Quantity*" at bounding box center [311, 409] width 213 height 19
type input "1"
click at [463, 403] on input "Product Weight*" at bounding box center [521, 409] width 194 height 19
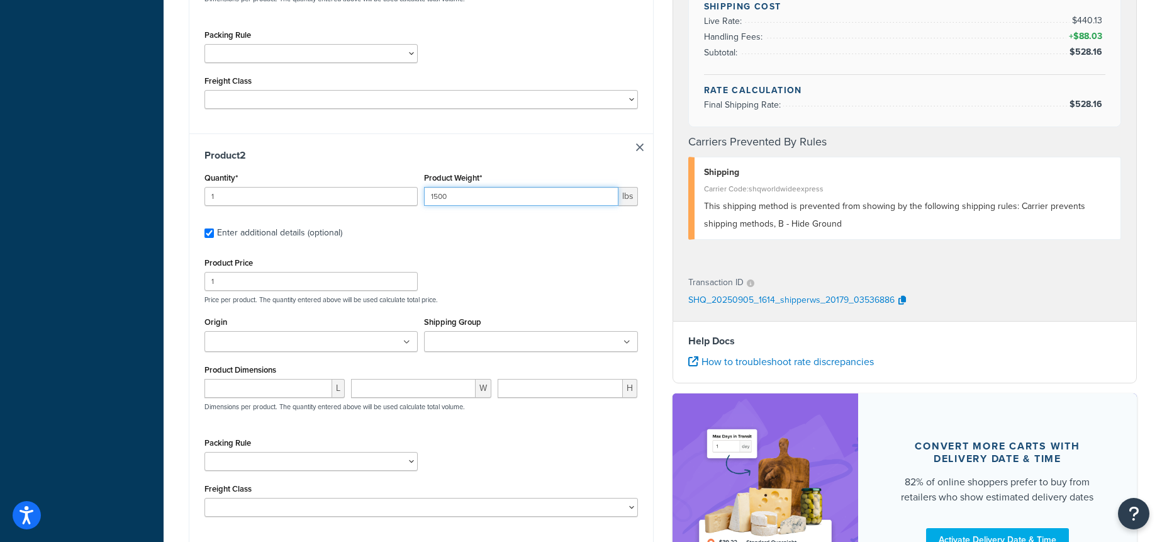
scroll to position [514, 0]
type input "1500"
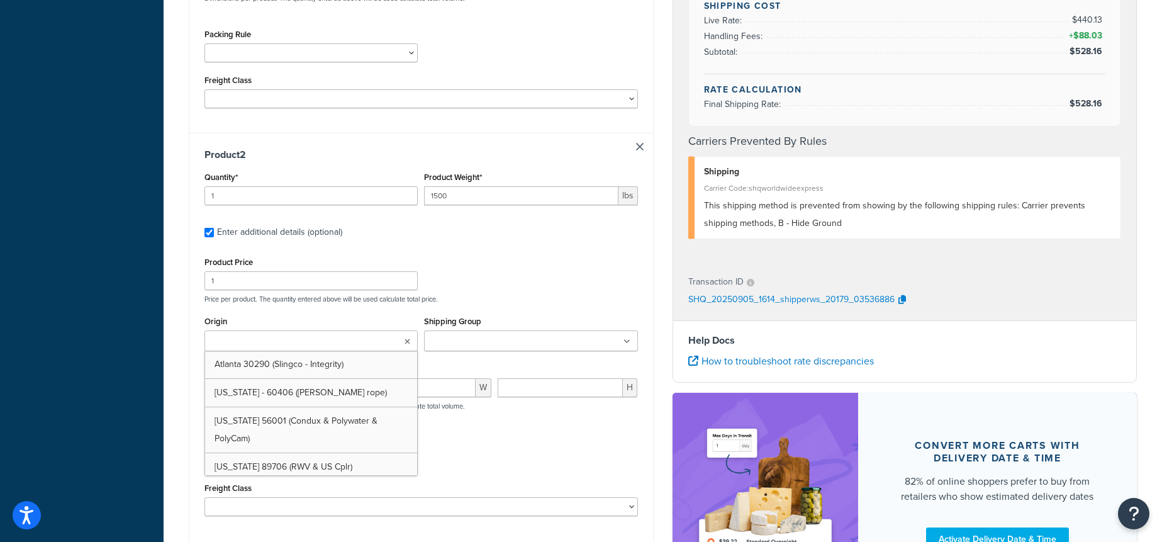
click at [266, 345] on input "Origin" at bounding box center [263, 342] width 111 height 14
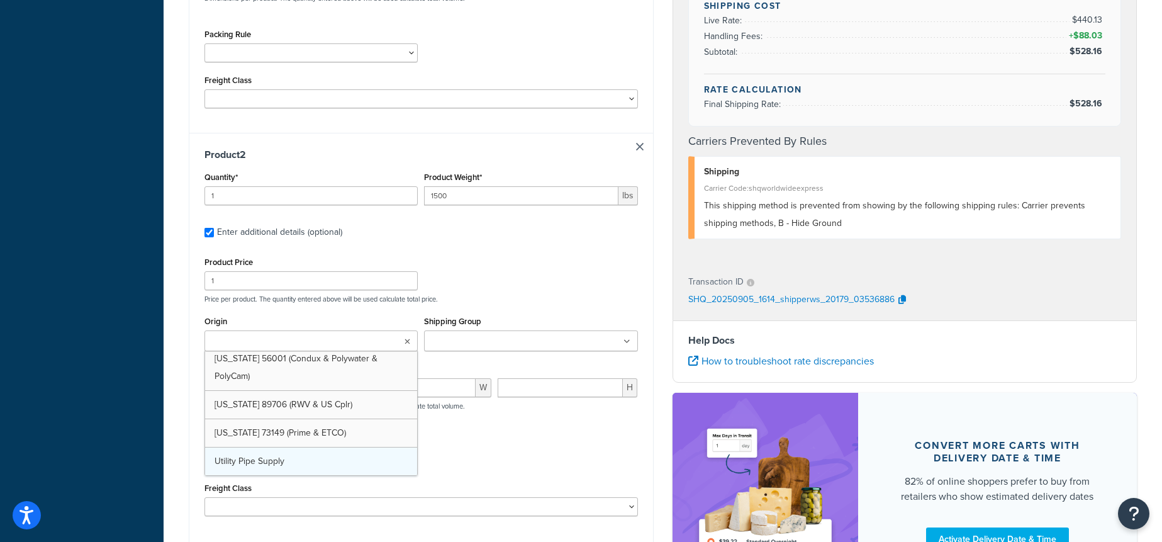
scroll to position [34, 0]
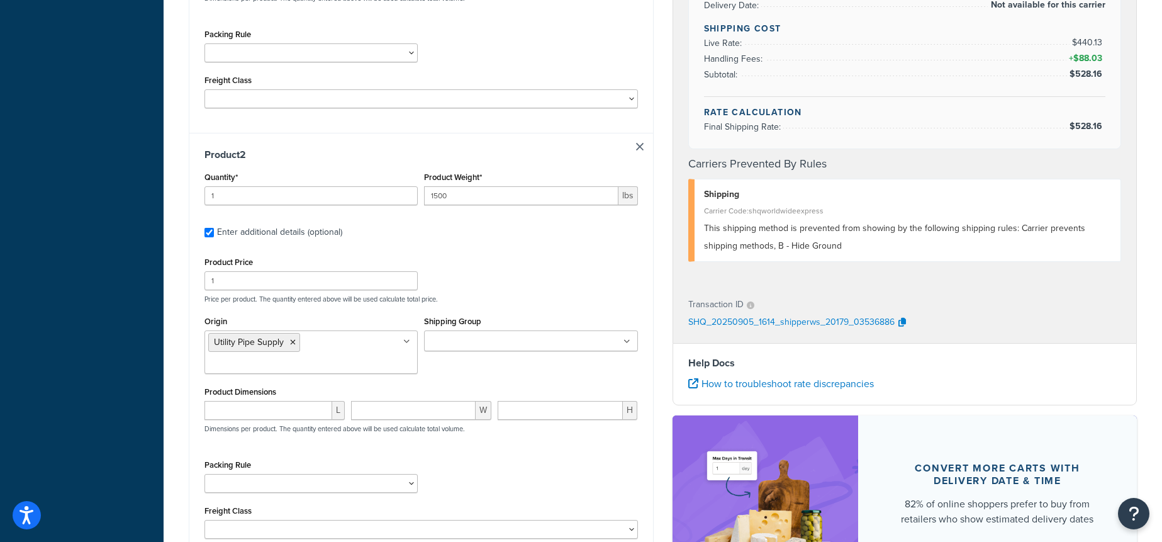
click at [471, 378] on div "Origin Utility Pipe Supply Atlanta 30290 (Slingco - Integrity) Illinois - 60406…" at bounding box center [421, 348] width 440 height 70
click at [248, 408] on input "number" at bounding box center [269, 410] width 128 height 19
type input "48"
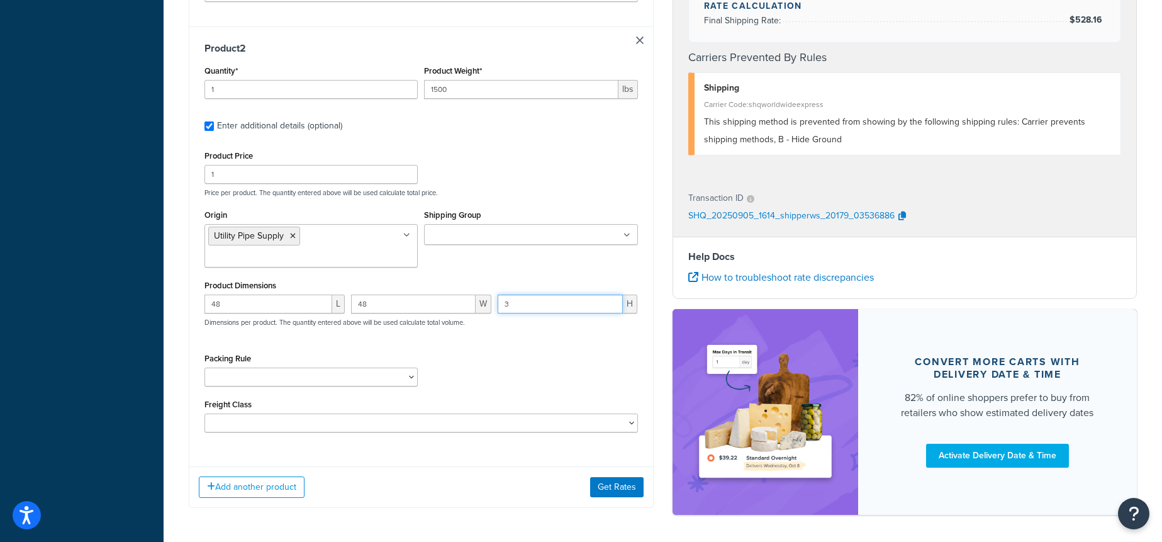
scroll to position [635, 0]
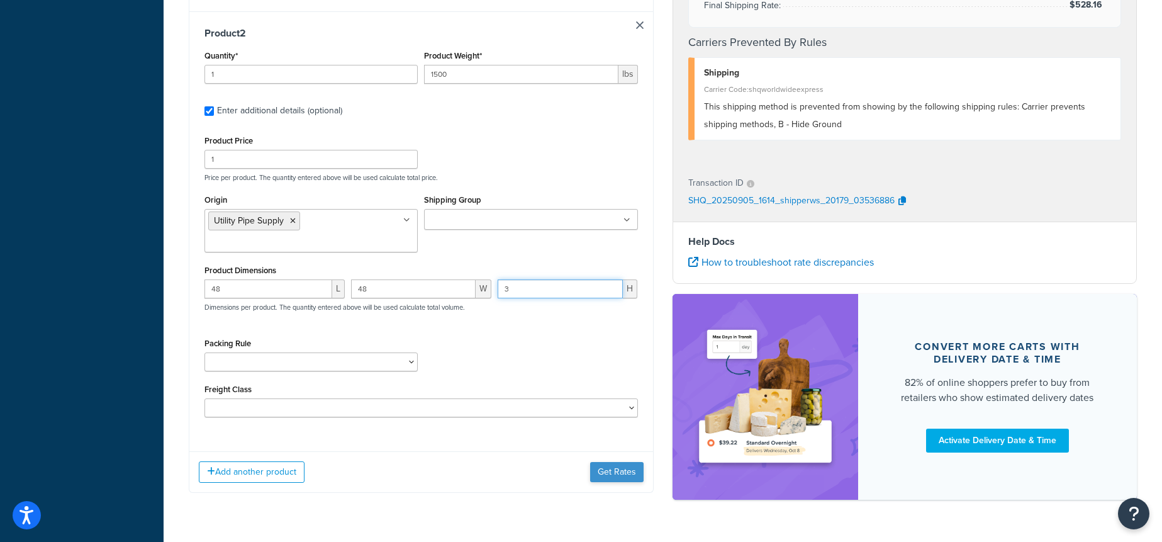
type input "3"
click at [598, 469] on button "Get Rates" at bounding box center [616, 472] width 53 height 20
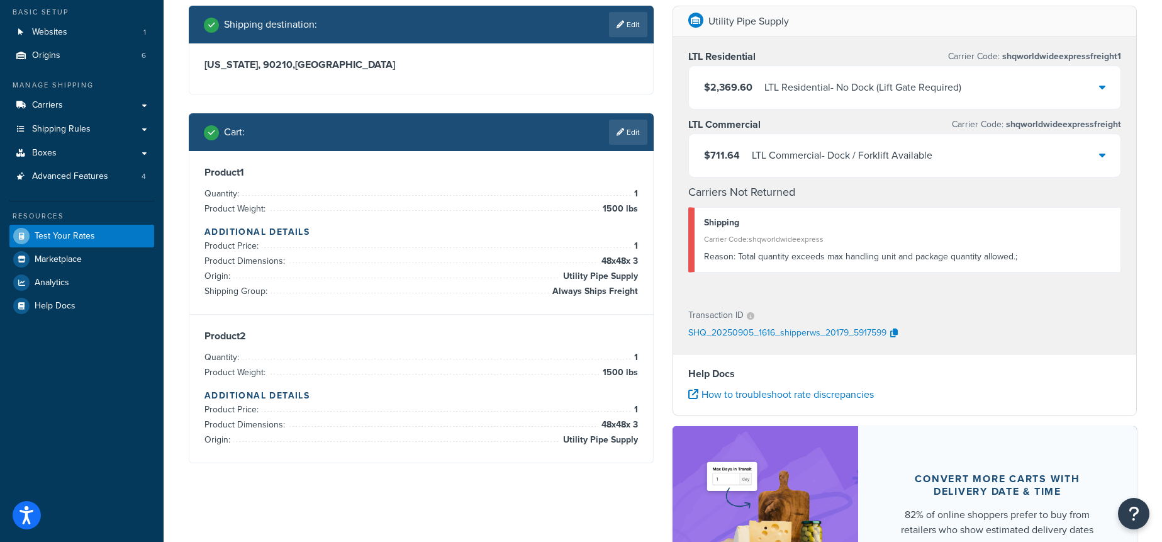
scroll to position [18, 0]
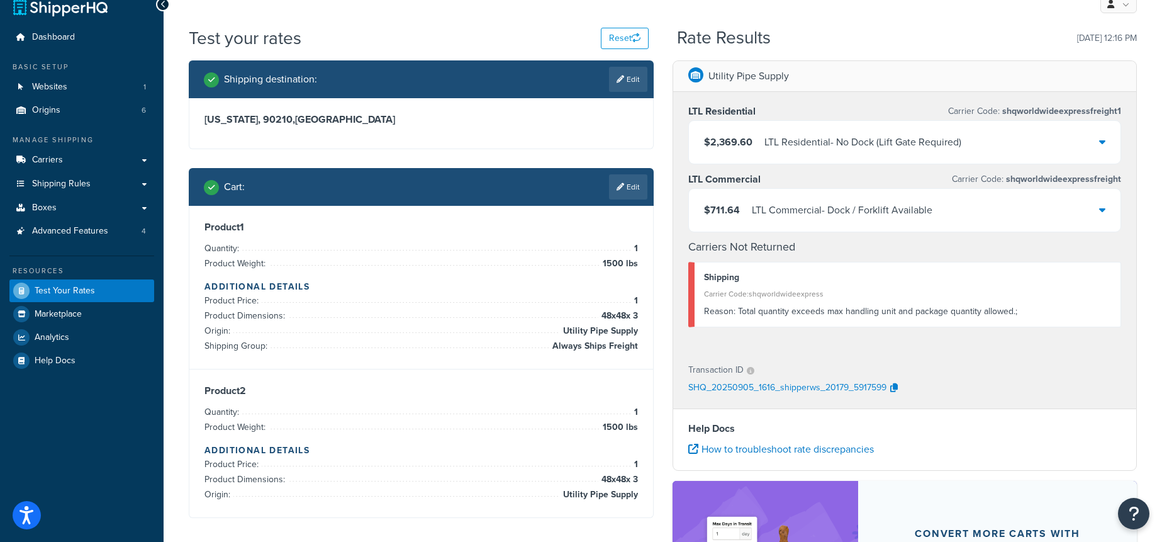
click at [1058, 211] on div "$711.64 LTL Commercial - Dock / Forklift Available" at bounding box center [905, 210] width 432 height 43
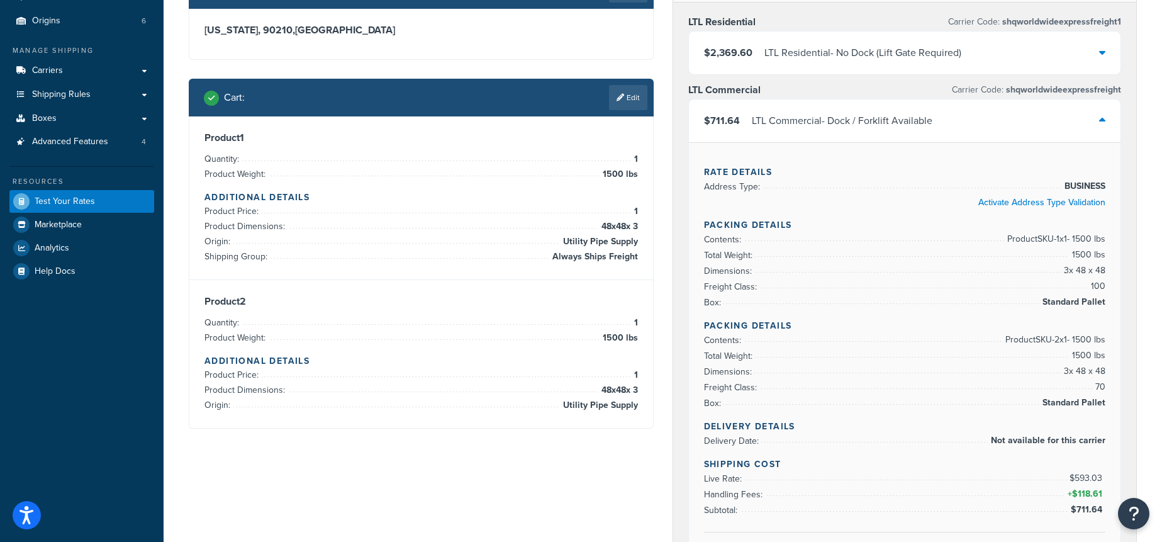
scroll to position [0, 0]
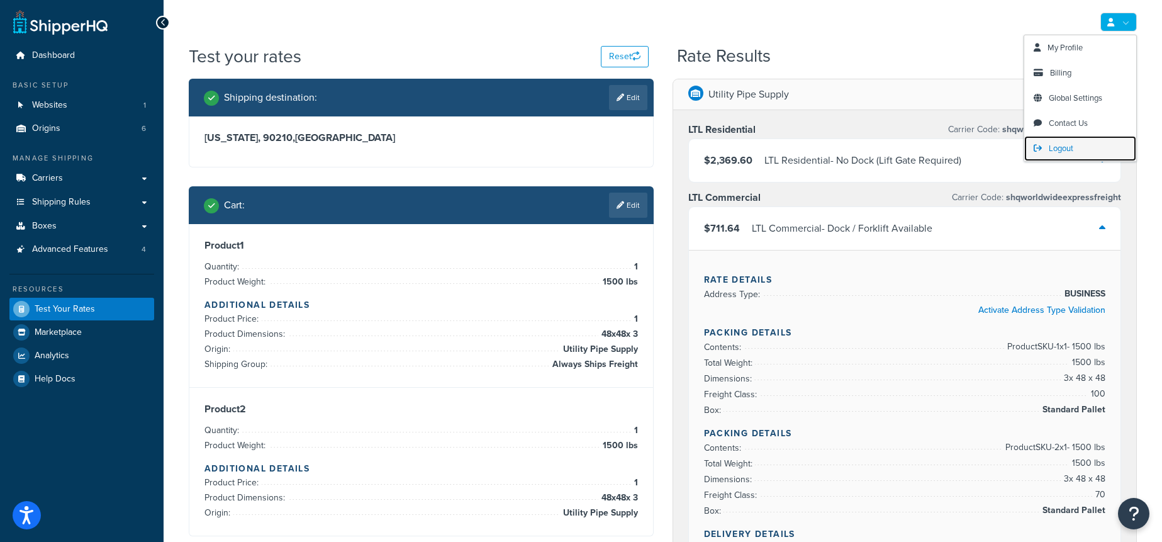
click at [1065, 145] on span "Logout" at bounding box center [1061, 148] width 25 height 12
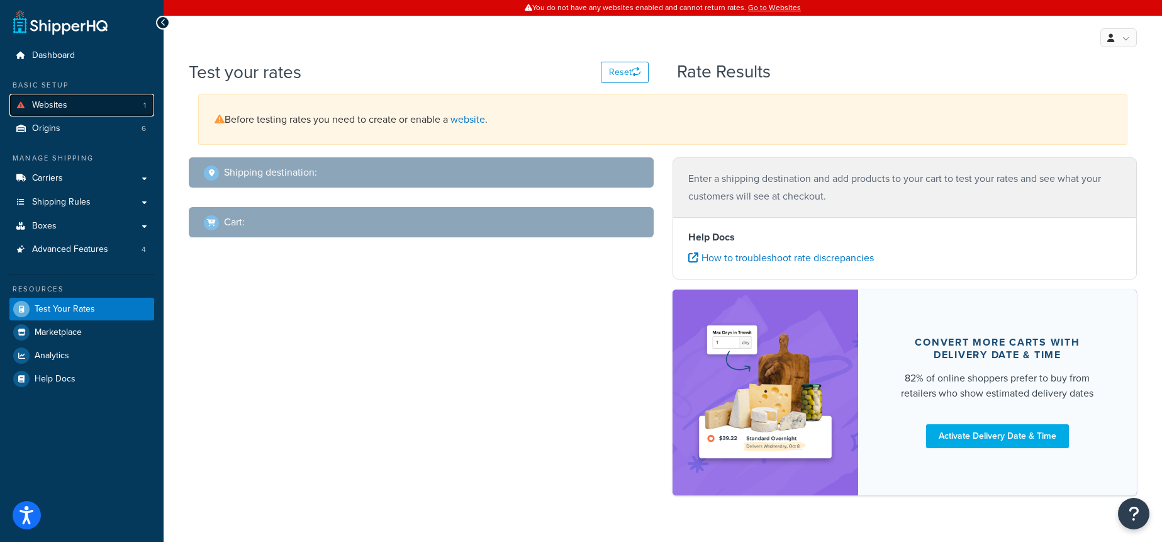
drag, startPoint x: 118, startPoint y: 107, endPoint x: 121, endPoint y: 113, distance: 6.5
click at [118, 107] on link "Websites 1" at bounding box center [81, 105] width 145 height 23
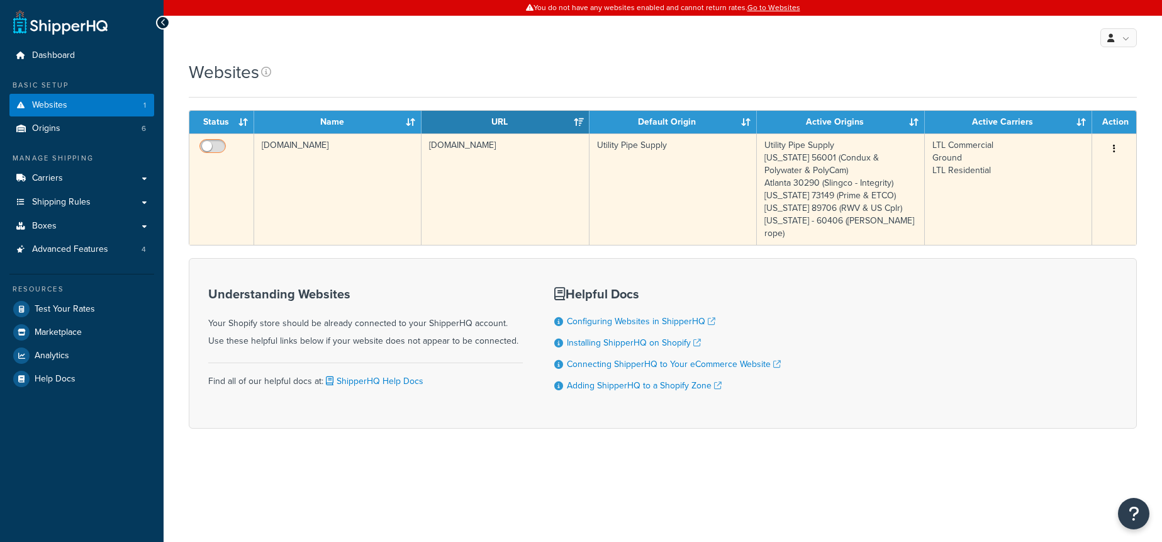
click at [218, 144] on input "checkbox" at bounding box center [214, 150] width 35 height 16
checkbox input "true"
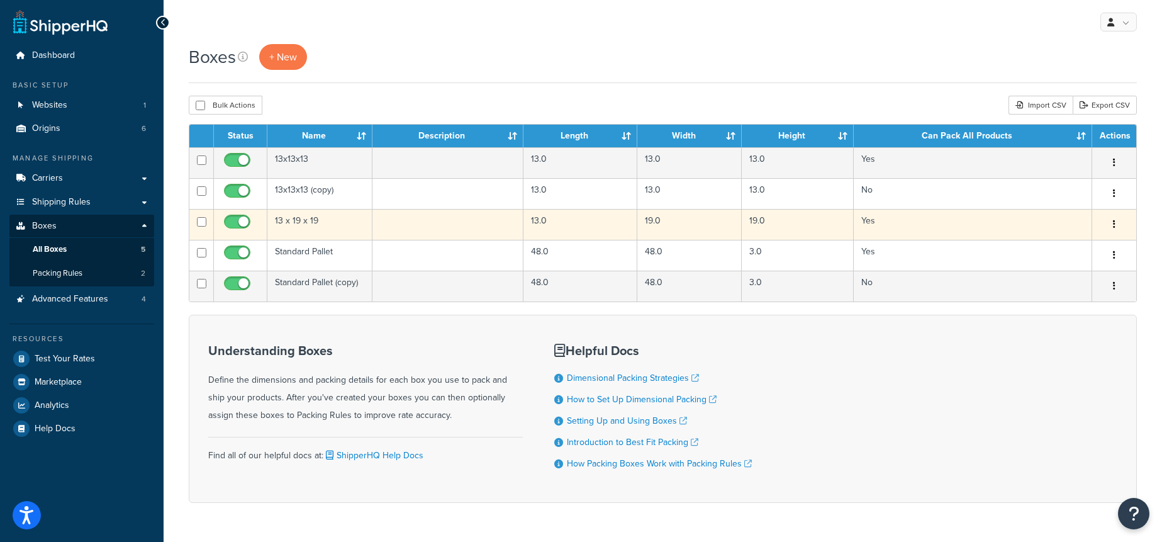
click at [344, 227] on td "13 x 19 x 19" at bounding box center [319, 224] width 105 height 31
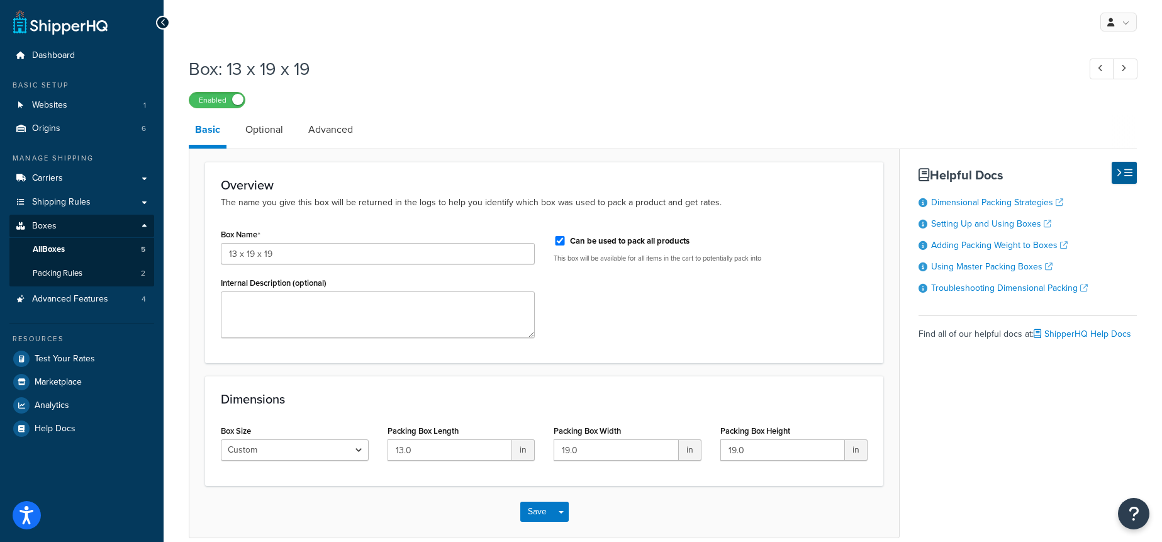
click at [290, 138] on li "Optional" at bounding box center [270, 130] width 63 height 30
click at [285, 137] on link "Optional" at bounding box center [264, 130] width 50 height 30
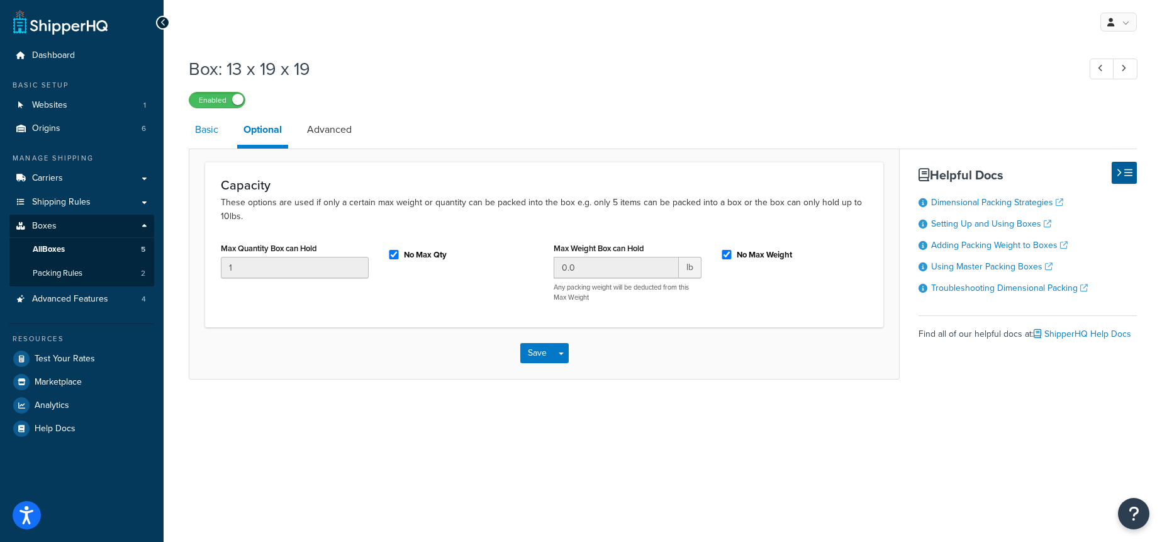
click at [192, 125] on link "Basic" at bounding box center [207, 130] width 36 height 30
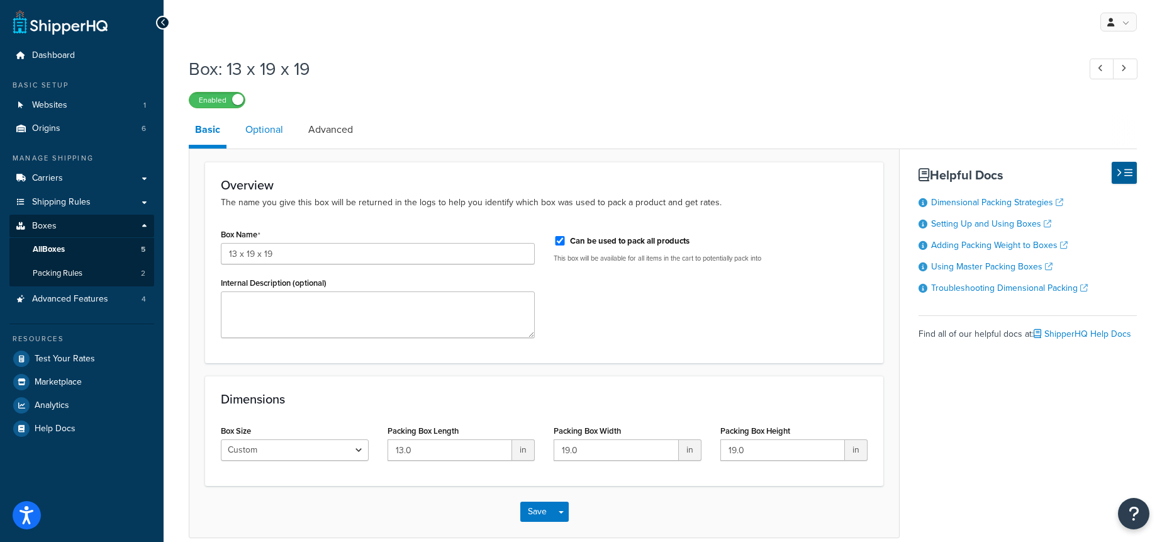
click at [255, 131] on link "Optional" at bounding box center [264, 130] width 50 height 30
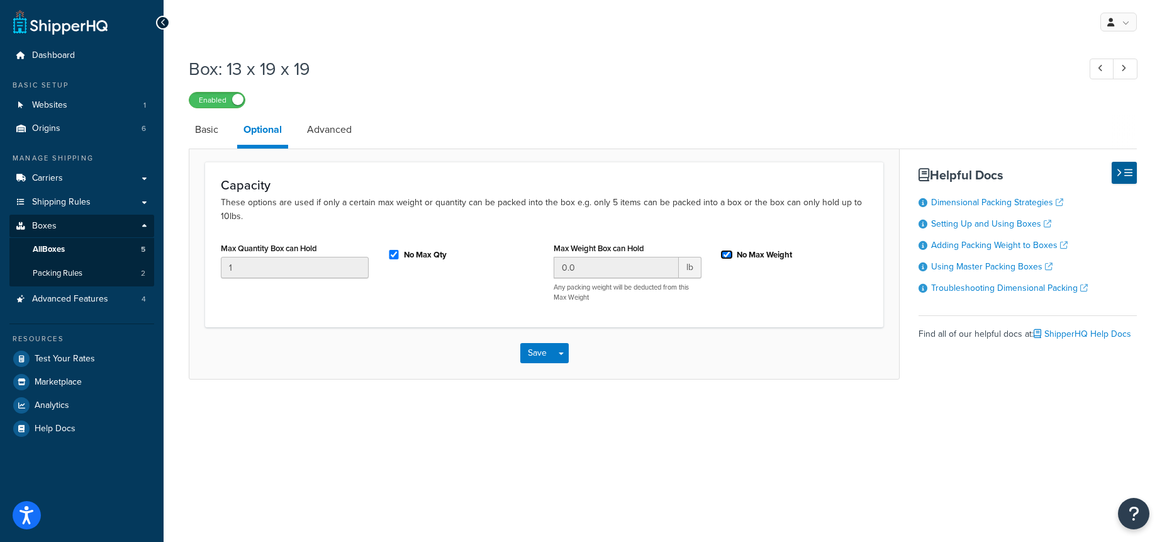
click at [728, 254] on input "No Max Weight" at bounding box center [727, 254] width 13 height 9
checkbox input "false"
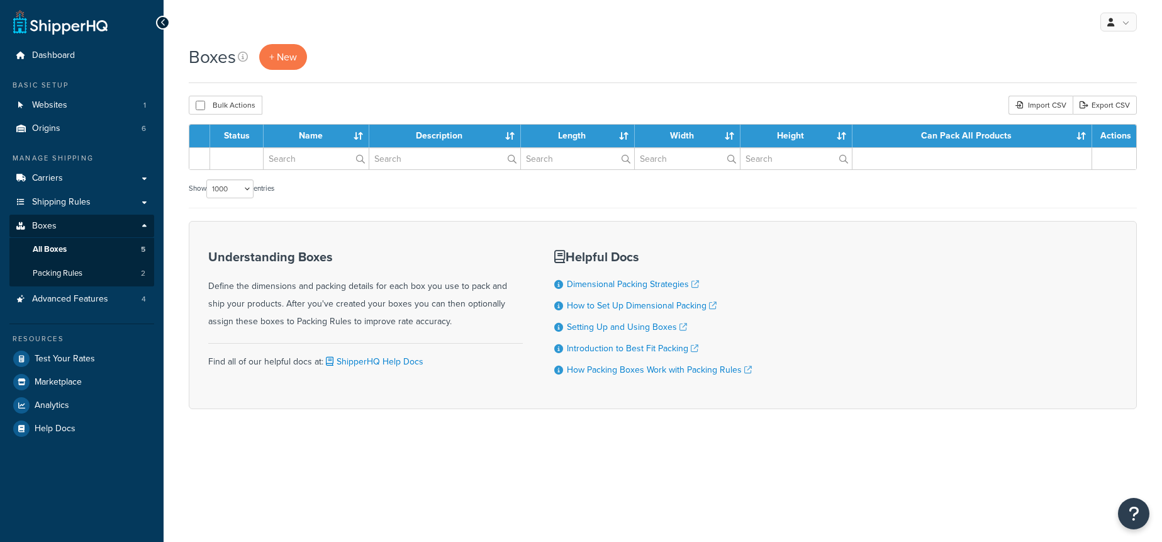
select select "1000"
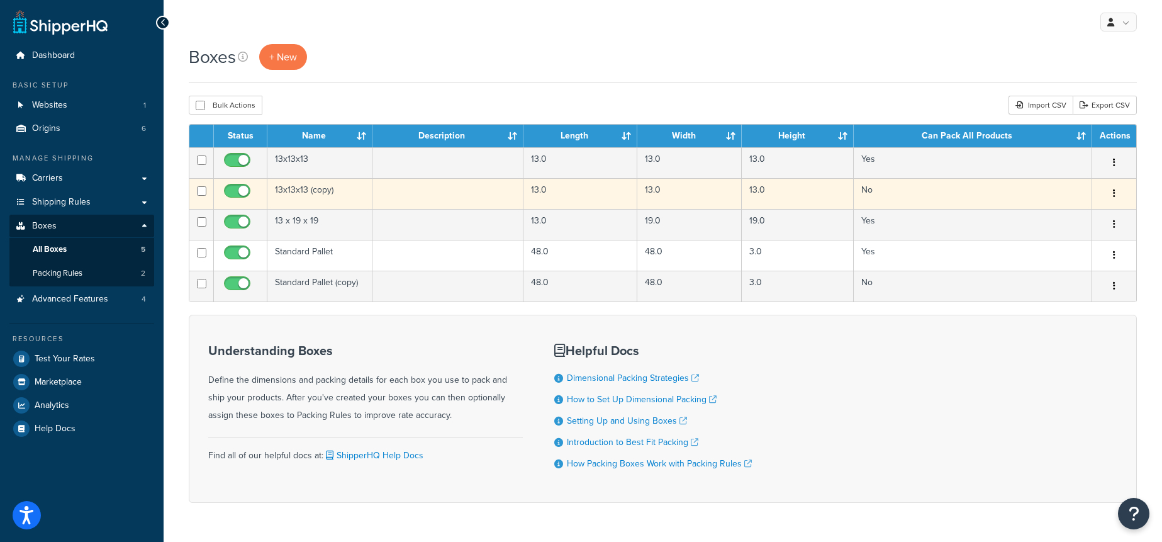
click at [346, 188] on td "13x13x13 (copy)" at bounding box center [319, 193] width 105 height 31
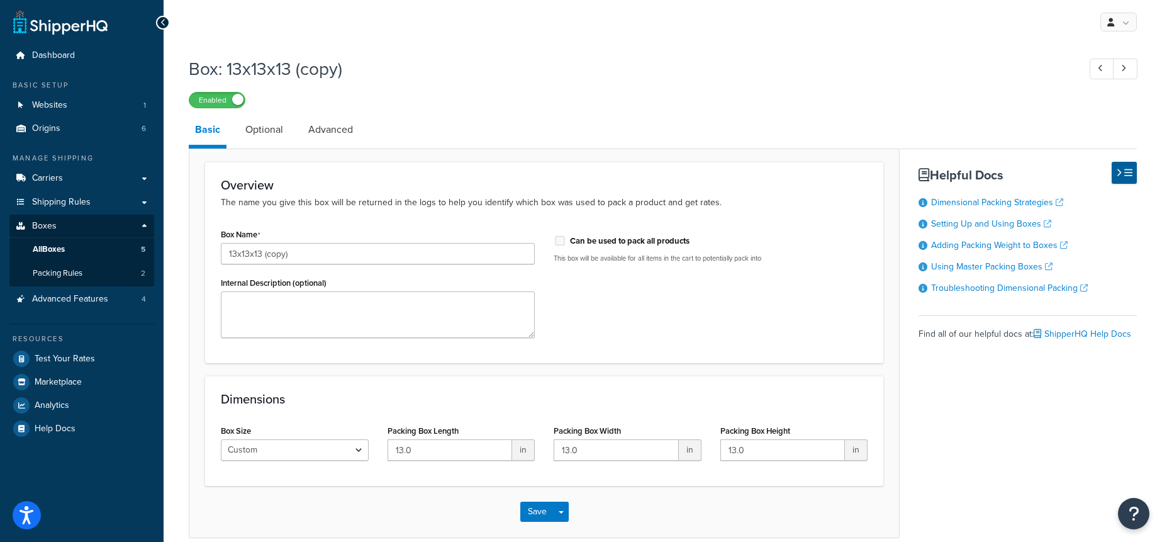
click at [235, 133] on li "Basic" at bounding box center [214, 132] width 50 height 34
click at [244, 133] on link "Optional" at bounding box center [264, 130] width 50 height 30
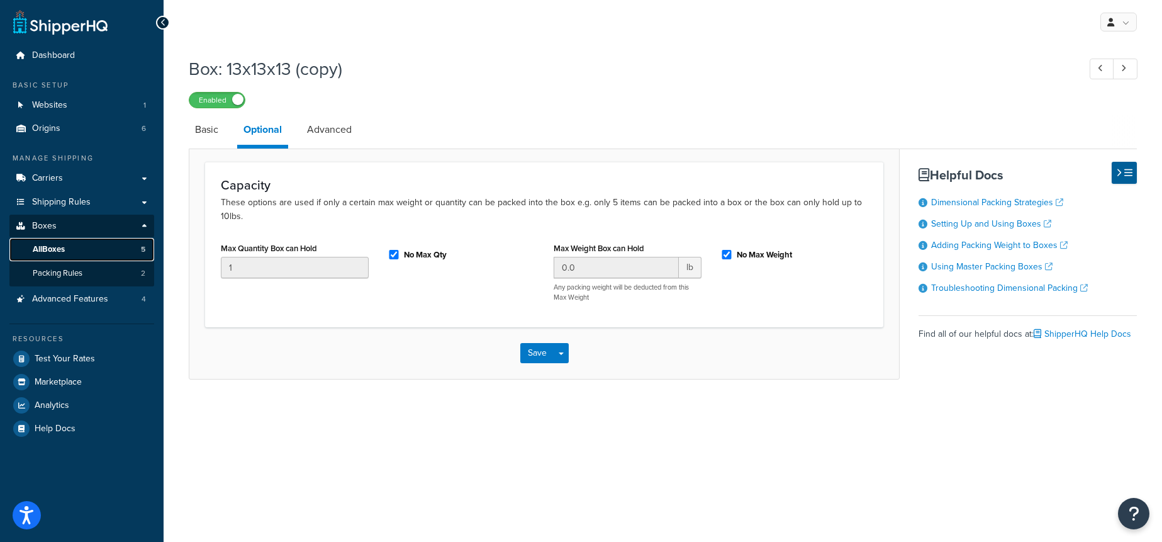
click at [129, 252] on link "All Boxes 5" at bounding box center [81, 249] width 145 height 23
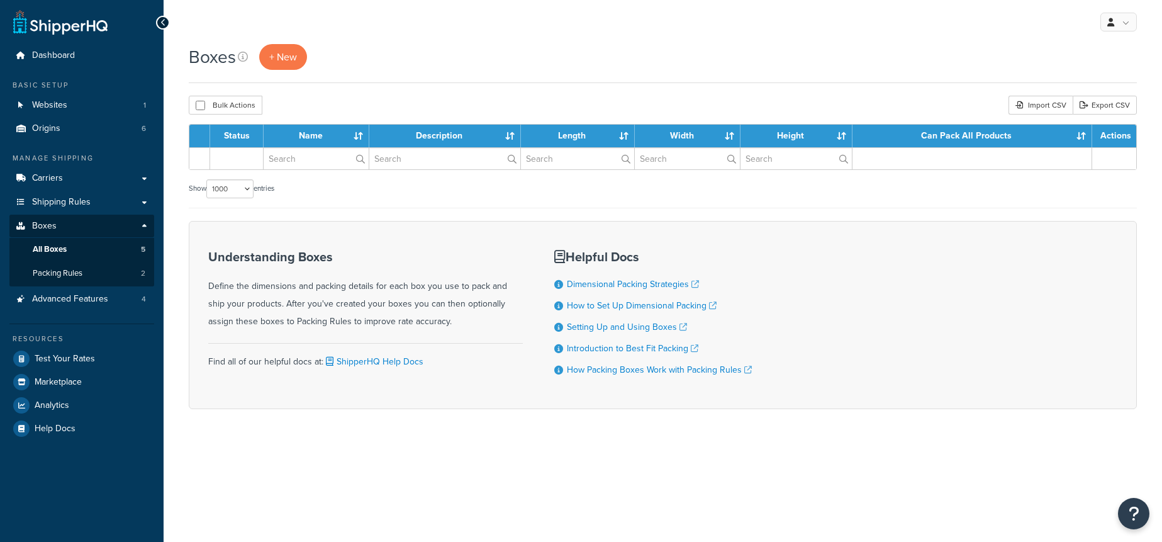
select select "1000"
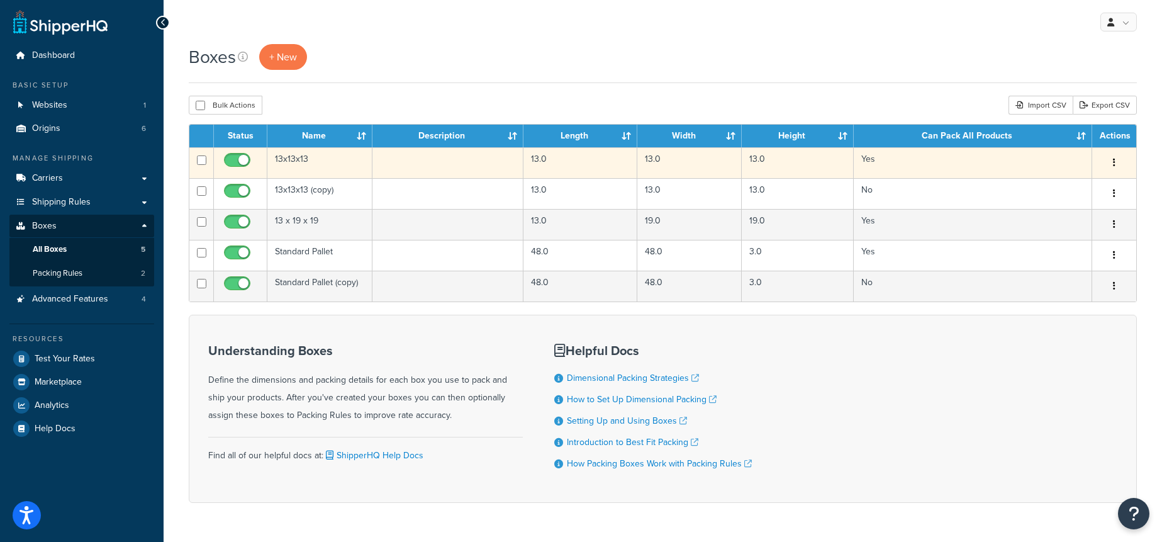
click at [332, 160] on td "13x13x13" at bounding box center [319, 162] width 105 height 31
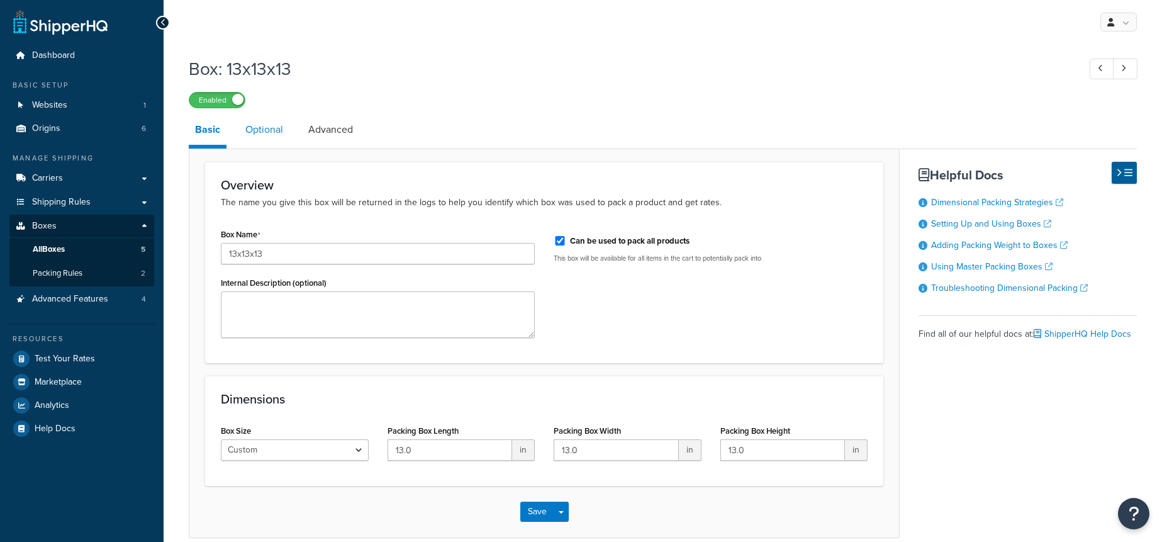
click at [266, 135] on link "Optional" at bounding box center [264, 130] width 50 height 30
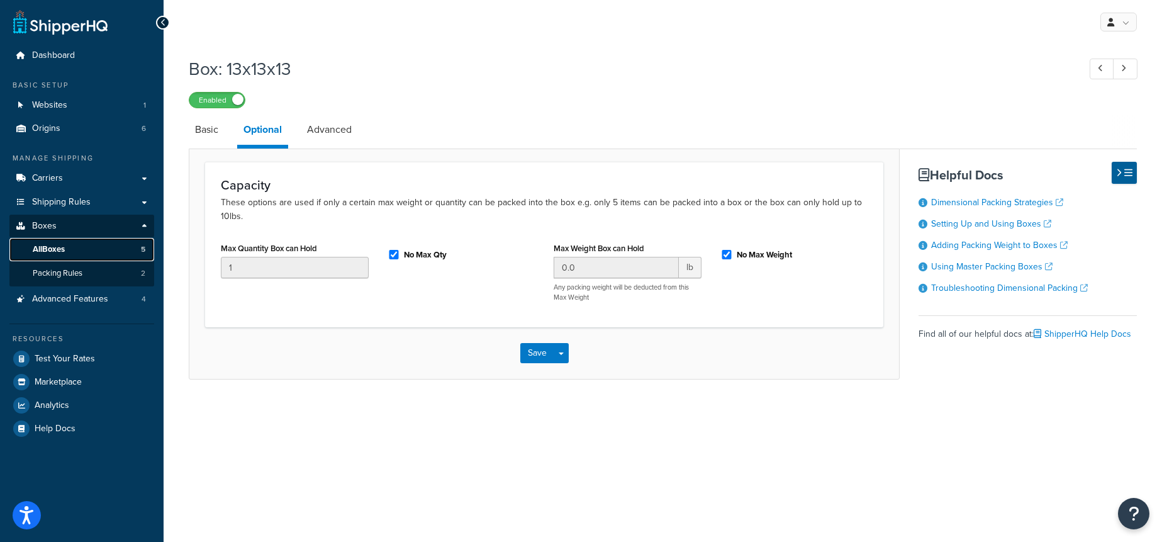
click at [111, 245] on link "All Boxes 5" at bounding box center [81, 249] width 145 height 23
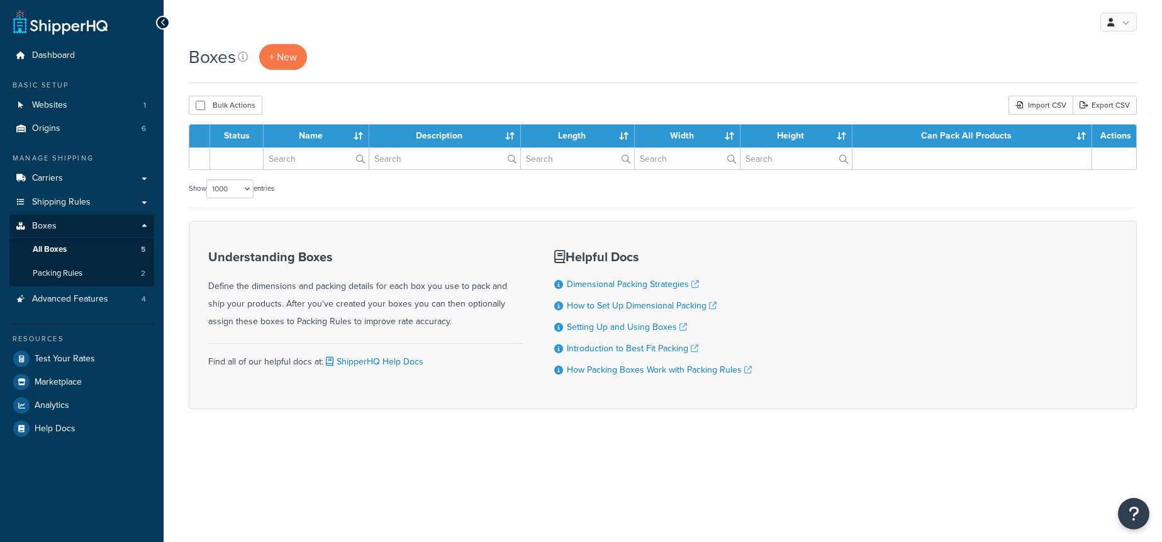
select select "1000"
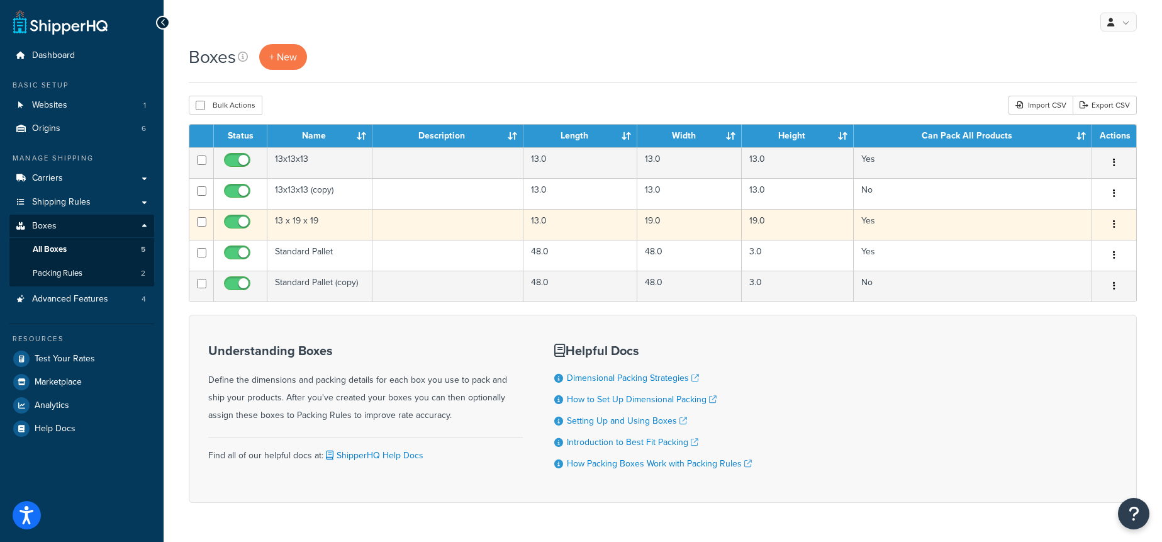
click at [305, 225] on td "13 x 19 x 19" at bounding box center [319, 224] width 105 height 31
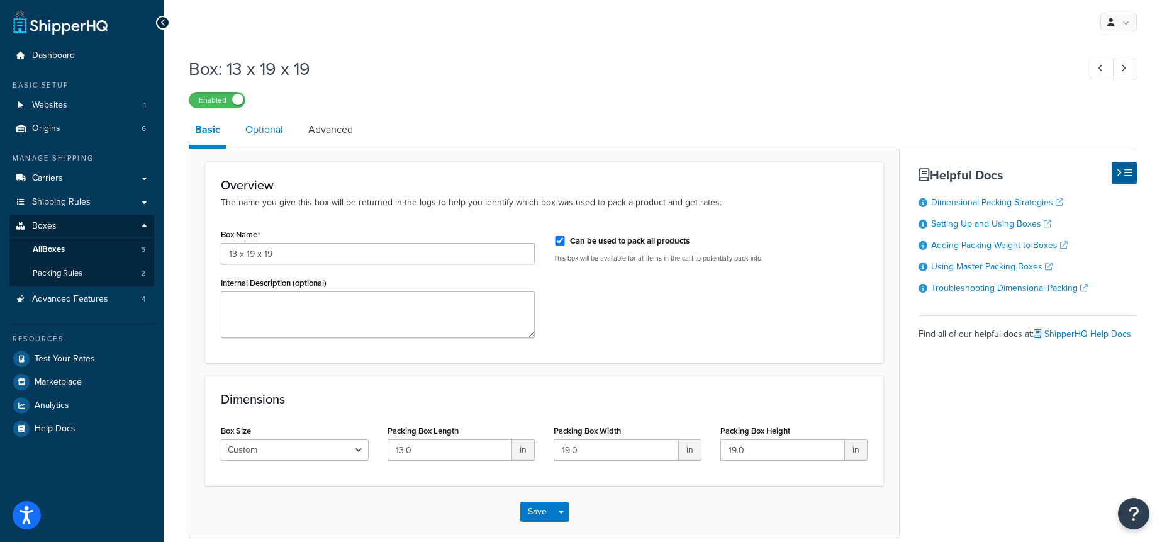
click at [252, 125] on link "Optional" at bounding box center [264, 130] width 50 height 30
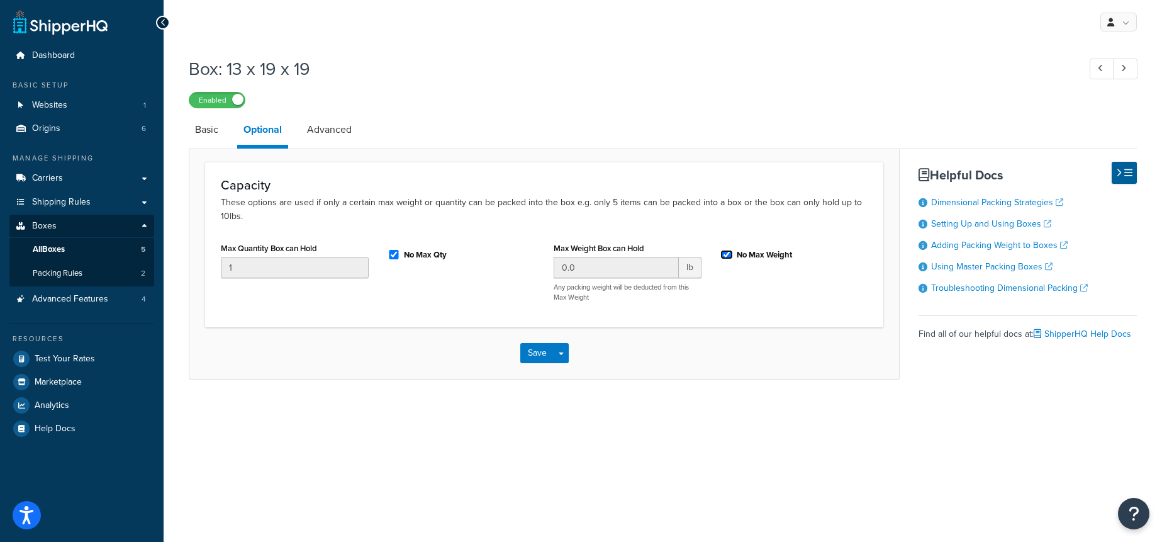
click at [729, 254] on input "No Max Weight" at bounding box center [727, 254] width 13 height 9
checkbox input "false"
click at [640, 265] on input "0.0" at bounding box center [616, 267] width 125 height 21
type input "1500"
click at [563, 351] on button "Save Dropdown" at bounding box center [561, 353] width 15 height 20
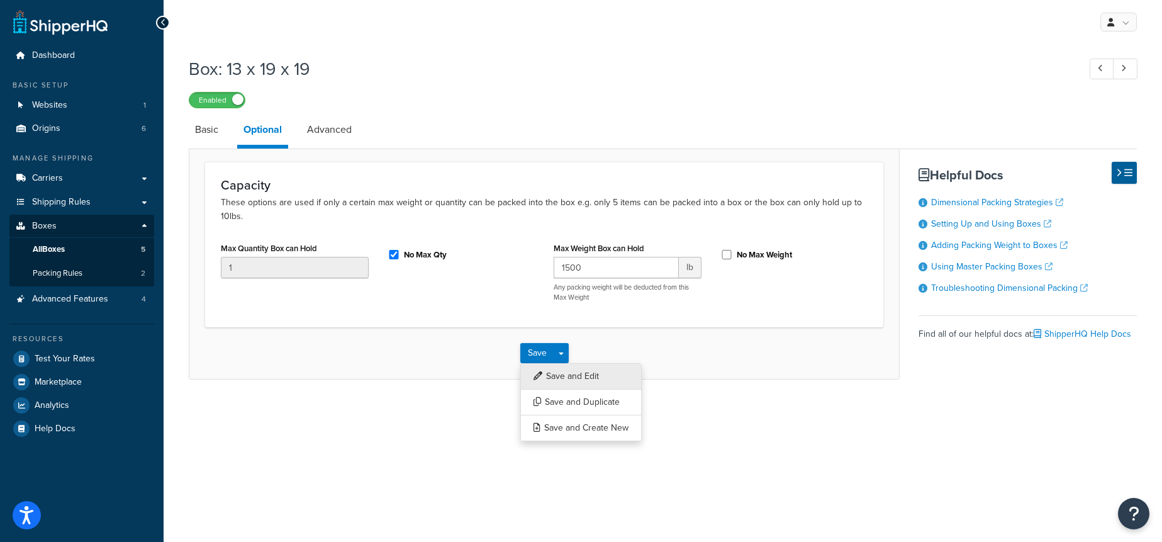
click at [578, 375] on button "Save and Edit" at bounding box center [580, 376] width 121 height 26
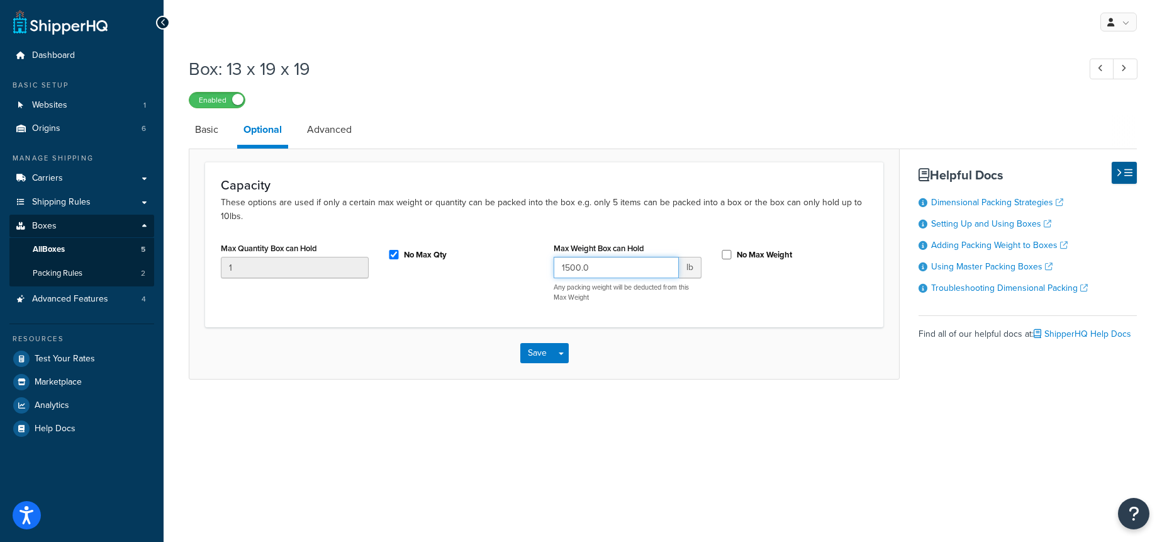
click at [625, 264] on input "1500.0" at bounding box center [616, 267] width 125 height 21
type input "0"
click at [724, 257] on input "No Max Weight" at bounding box center [727, 254] width 13 height 9
checkbox input "true"
drag, startPoint x: 652, startPoint y: 347, endPoint x: 638, endPoint y: 349, distance: 14.0
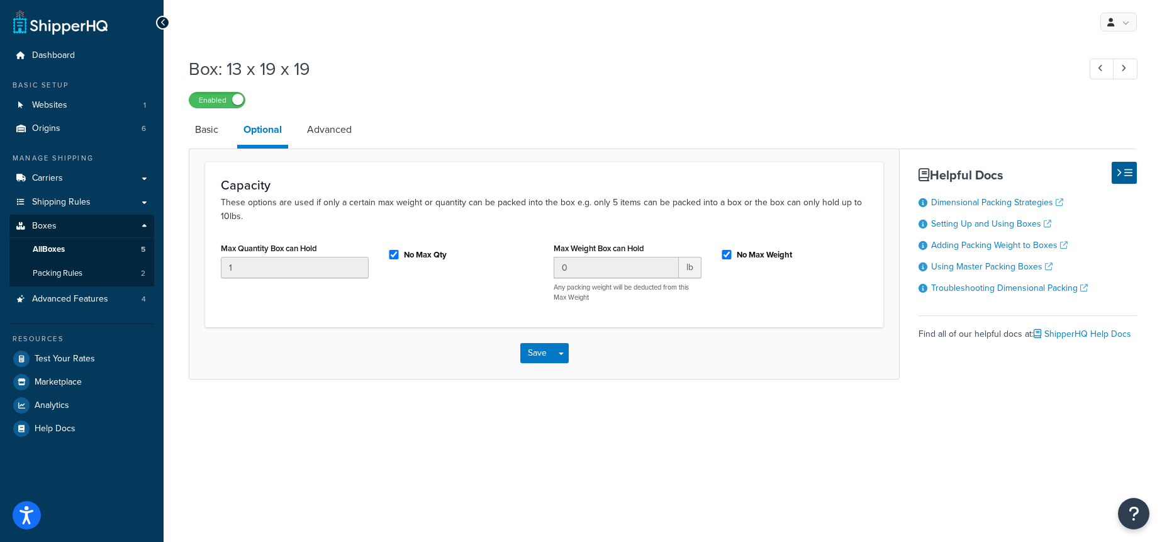
click at [652, 347] on div "Save Save Dropdown Save and Edit Save and Duplicate Save and Create New" at bounding box center [544, 353] width 710 height 52
click at [566, 356] on button "Save Dropdown" at bounding box center [561, 353] width 15 height 20
click at [576, 373] on button "Save and Edit" at bounding box center [580, 376] width 121 height 26
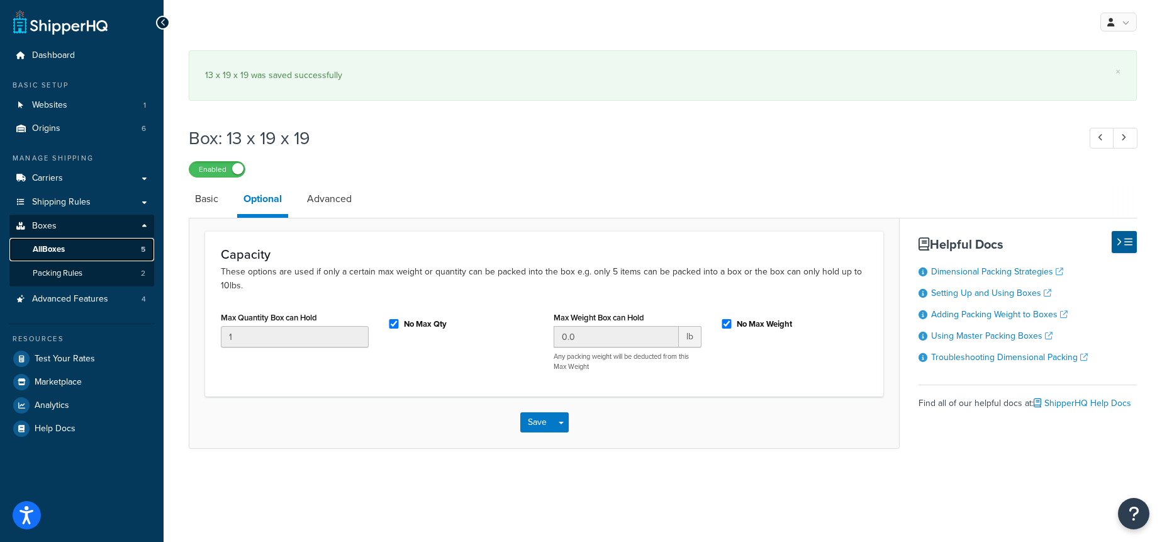
click at [72, 253] on link "All Boxes 5" at bounding box center [81, 249] width 145 height 23
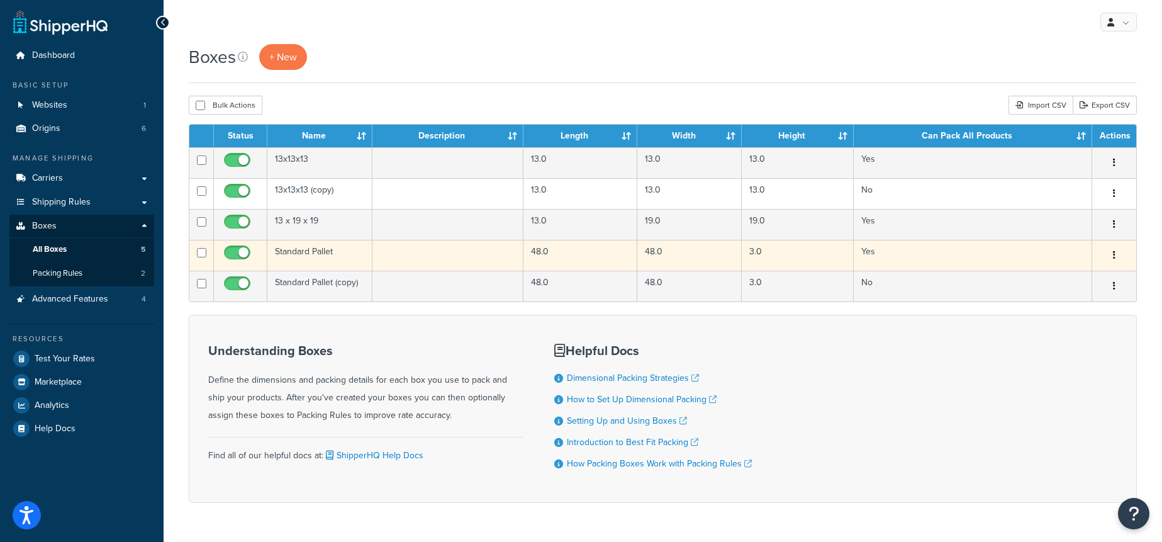
click at [352, 251] on td "Standard Pallet" at bounding box center [319, 255] width 105 height 31
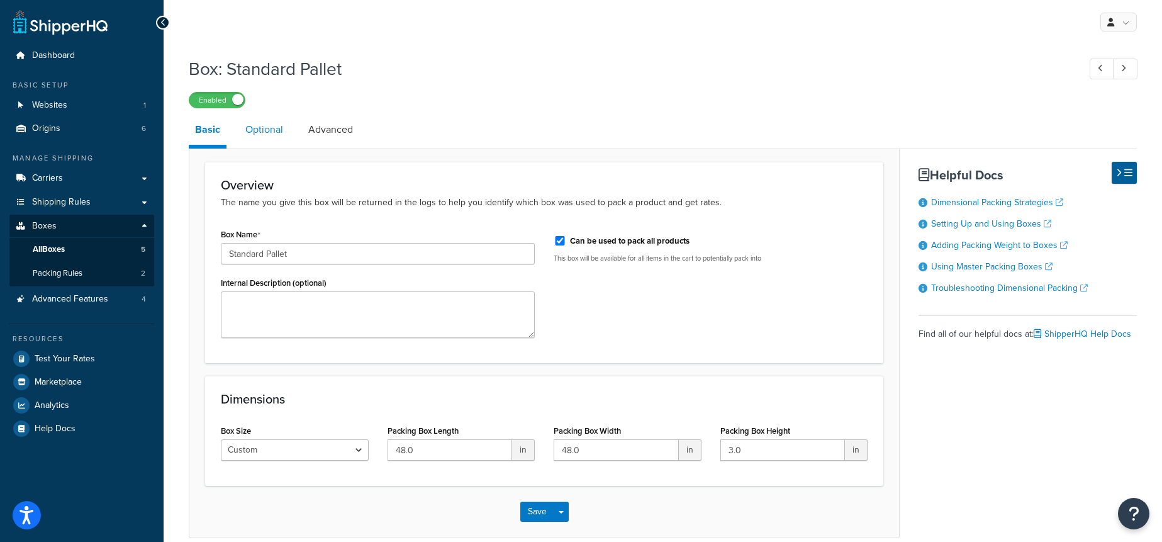
click at [269, 136] on link "Optional" at bounding box center [264, 130] width 50 height 30
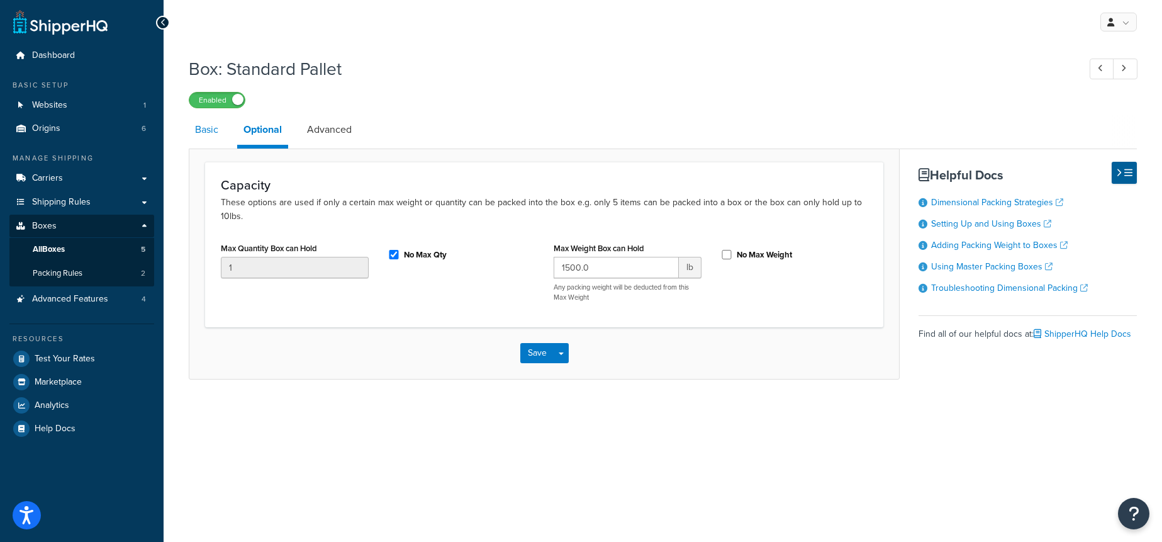
click at [203, 133] on link "Basic" at bounding box center [207, 130] width 36 height 30
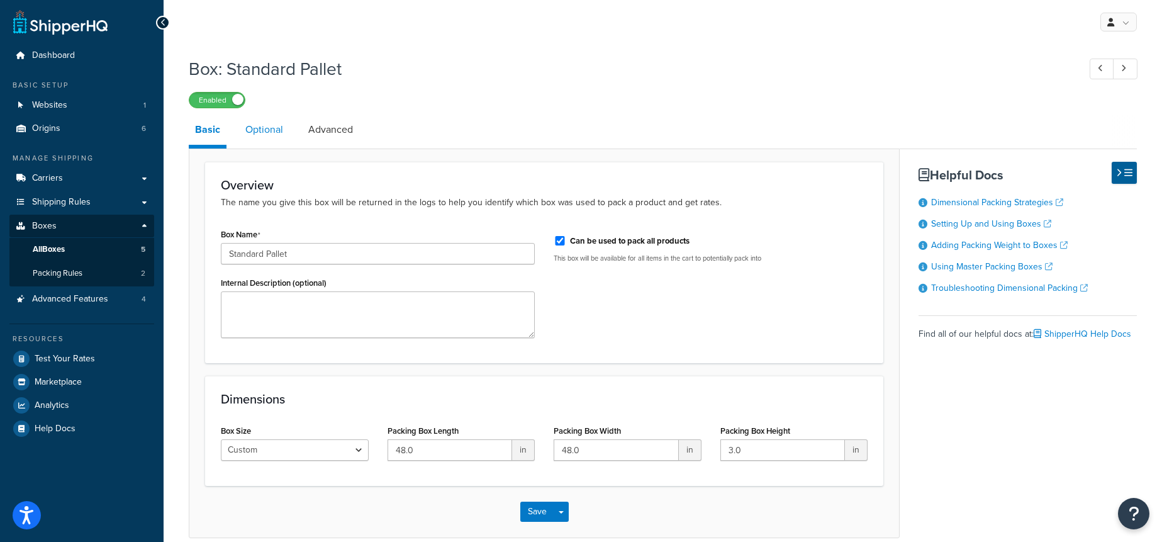
click at [268, 133] on link "Optional" at bounding box center [264, 130] width 50 height 30
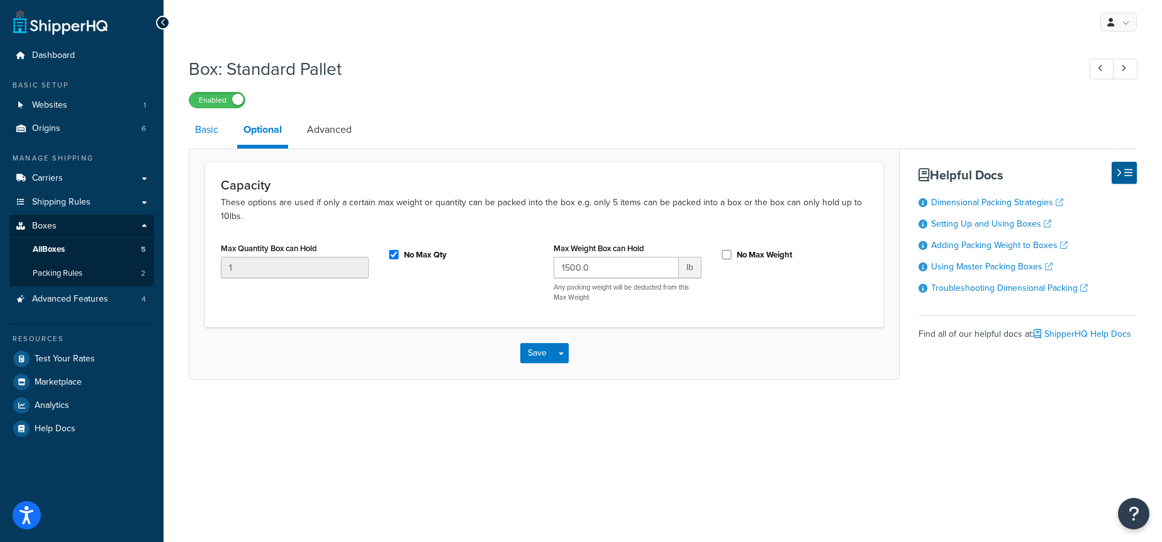
click at [208, 132] on link "Basic" at bounding box center [207, 130] width 36 height 30
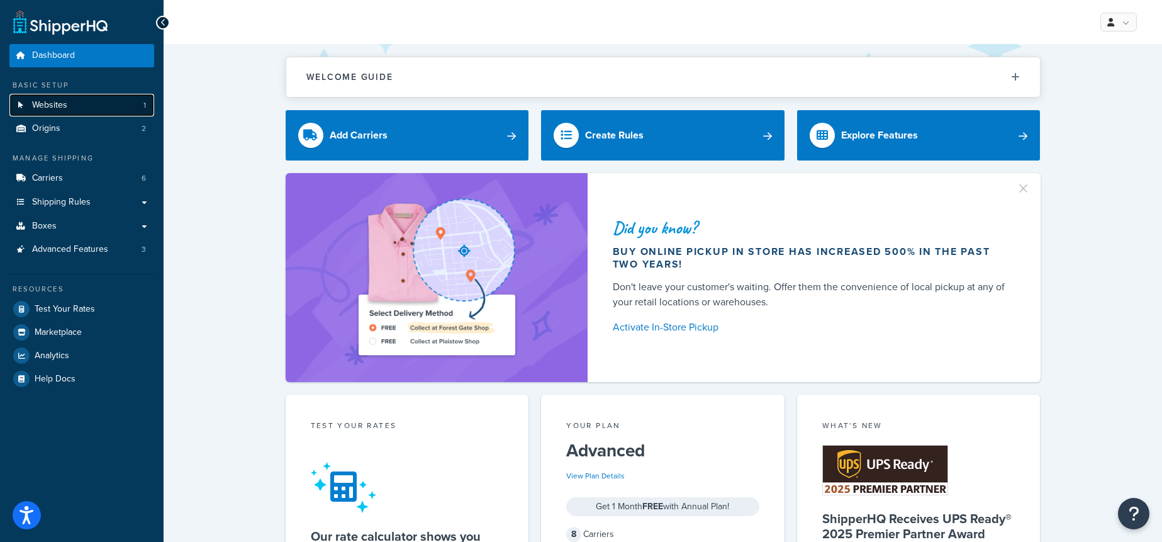
click at [124, 111] on link "Websites 1" at bounding box center [81, 105] width 145 height 23
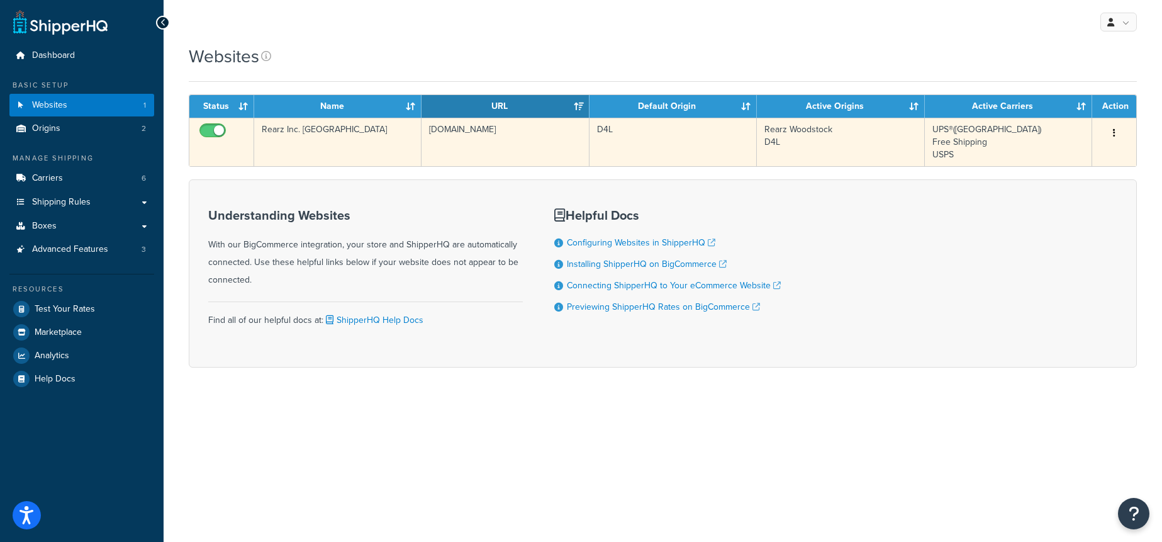
click at [383, 125] on td "Rearz Inc. [GEOGRAPHIC_DATA]" at bounding box center [337, 142] width 167 height 48
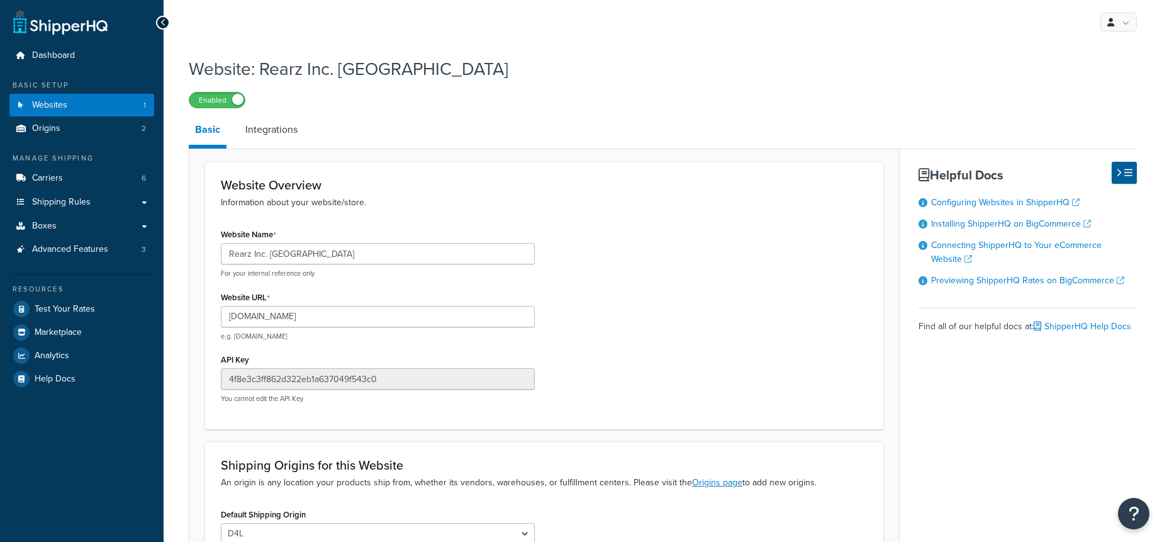
select select "168182"
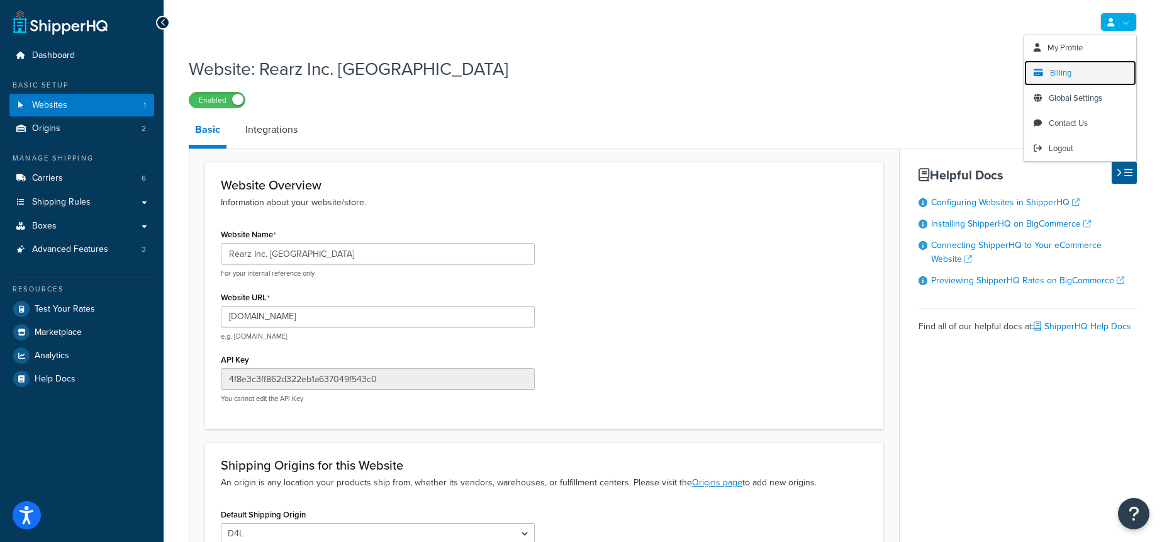
click at [1061, 69] on span "Billing" at bounding box center [1060, 73] width 21 height 12
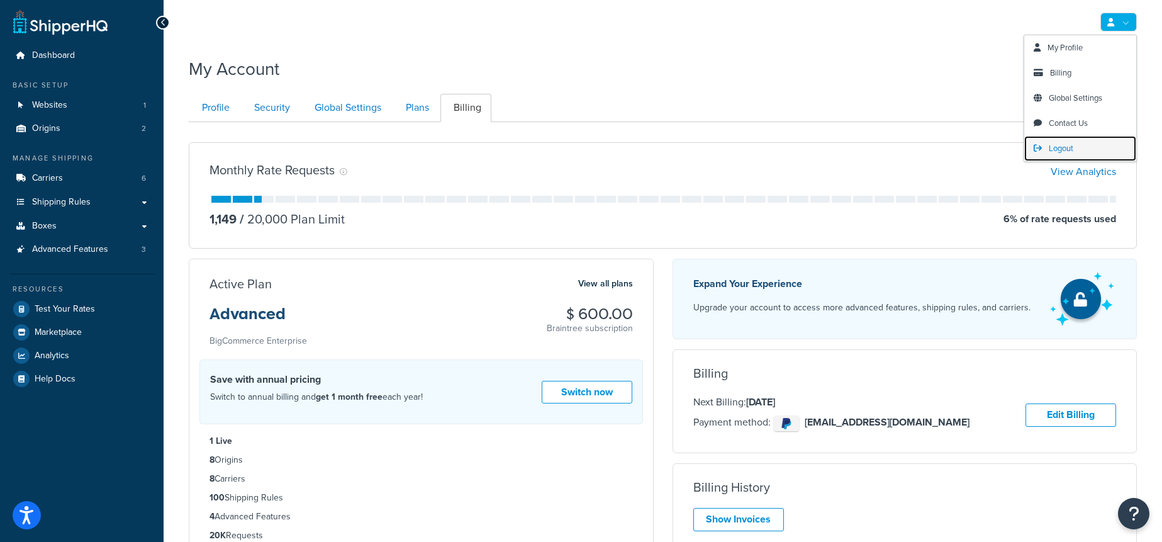
click at [1052, 149] on span "Logout" at bounding box center [1061, 148] width 25 height 12
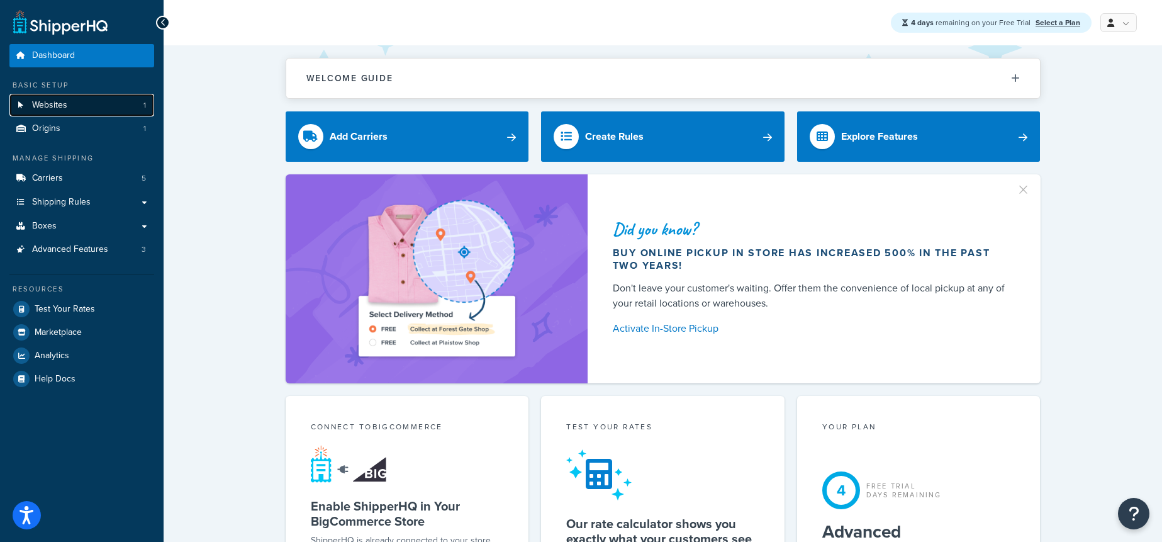
click at [110, 108] on link "Websites 1" at bounding box center [81, 105] width 145 height 23
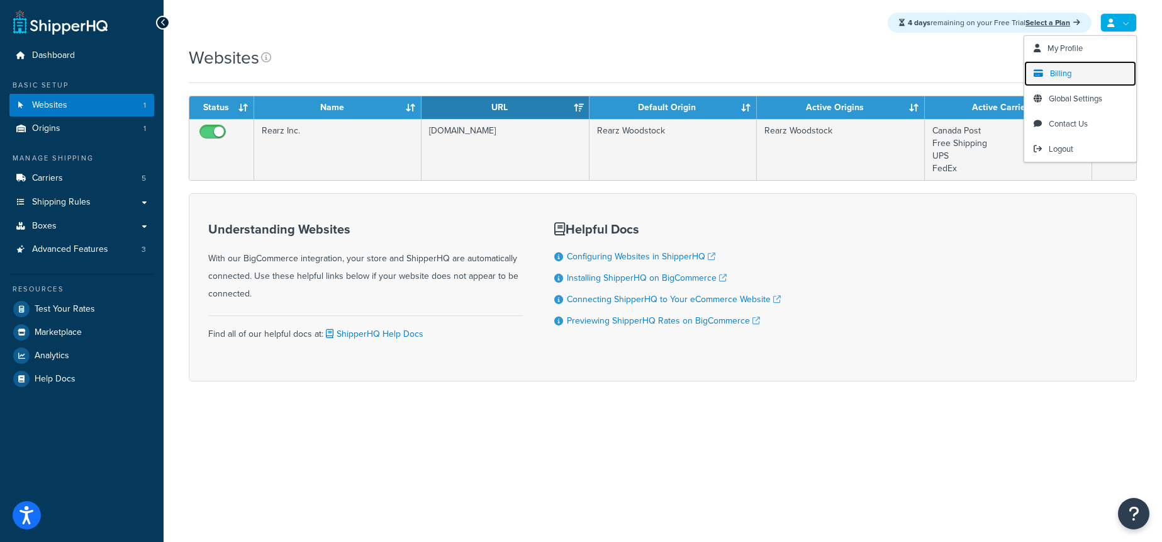
click at [1070, 65] on link "Billing" at bounding box center [1081, 73] width 112 height 25
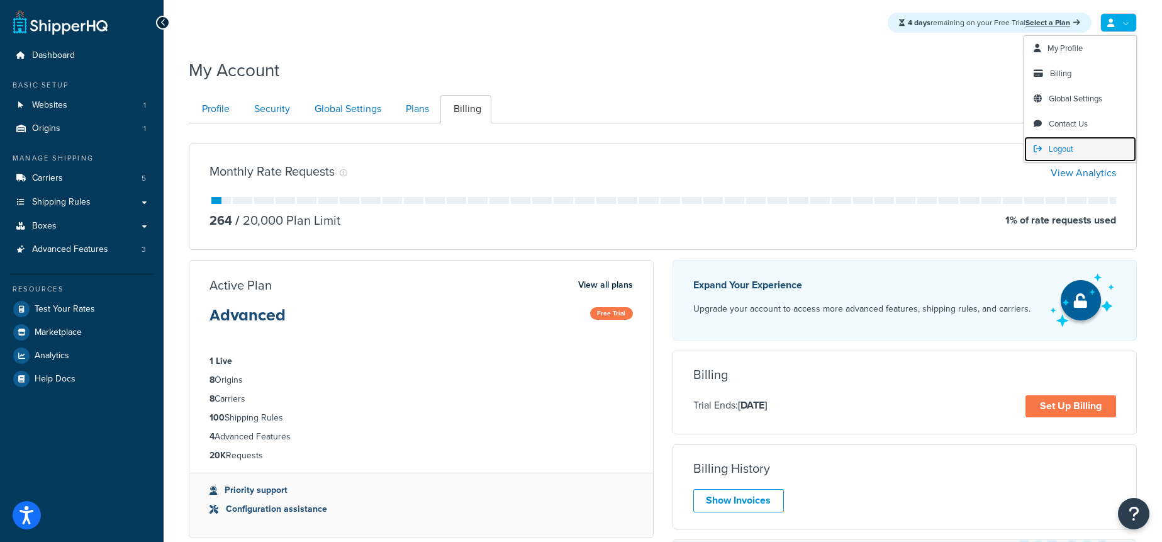
click at [1056, 147] on span "Logout" at bounding box center [1061, 149] width 25 height 12
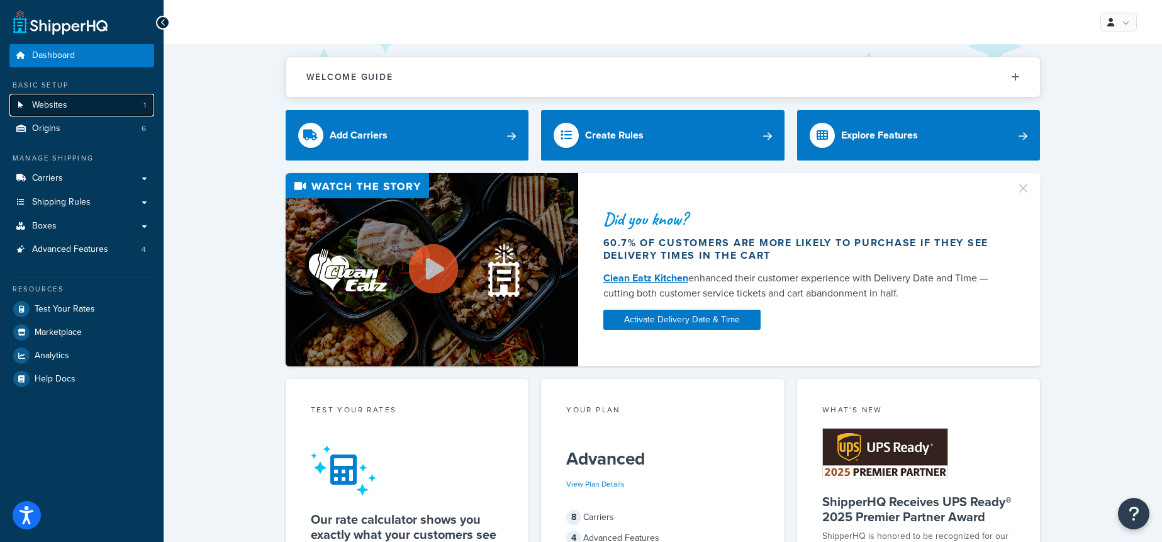
click at [102, 104] on link "Websites 1" at bounding box center [81, 105] width 145 height 23
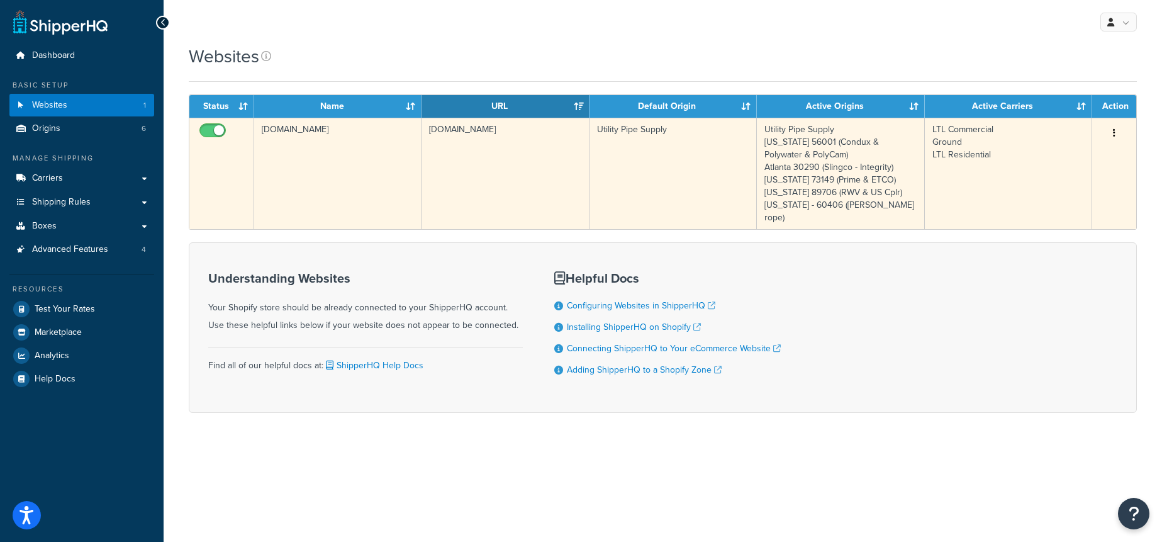
click at [206, 131] on input "checkbox" at bounding box center [214, 134] width 35 height 16
checkbox input "false"
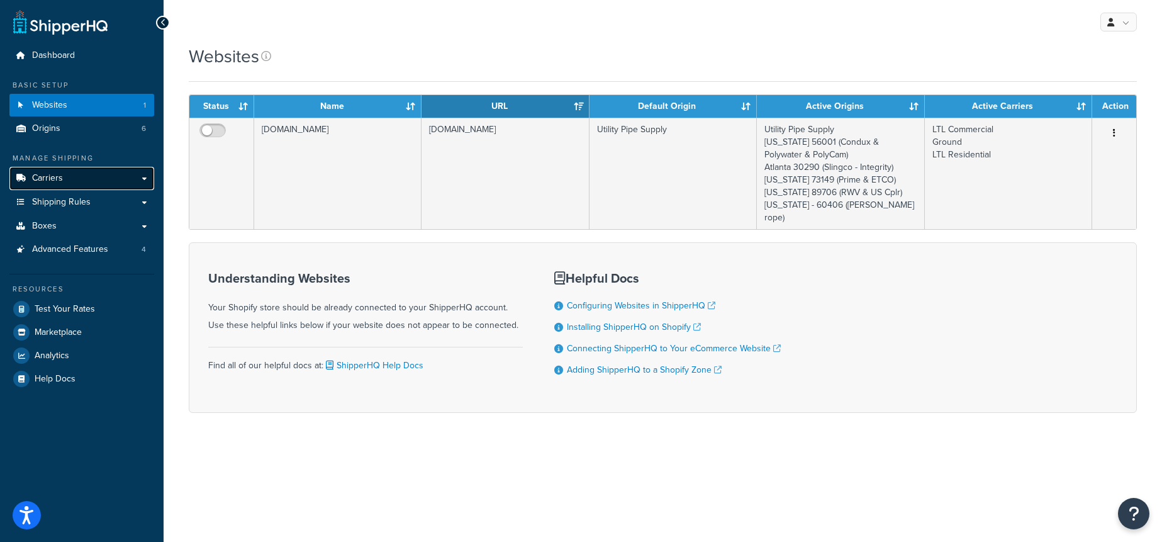
click at [50, 187] on link "Carriers" at bounding box center [81, 178] width 145 height 23
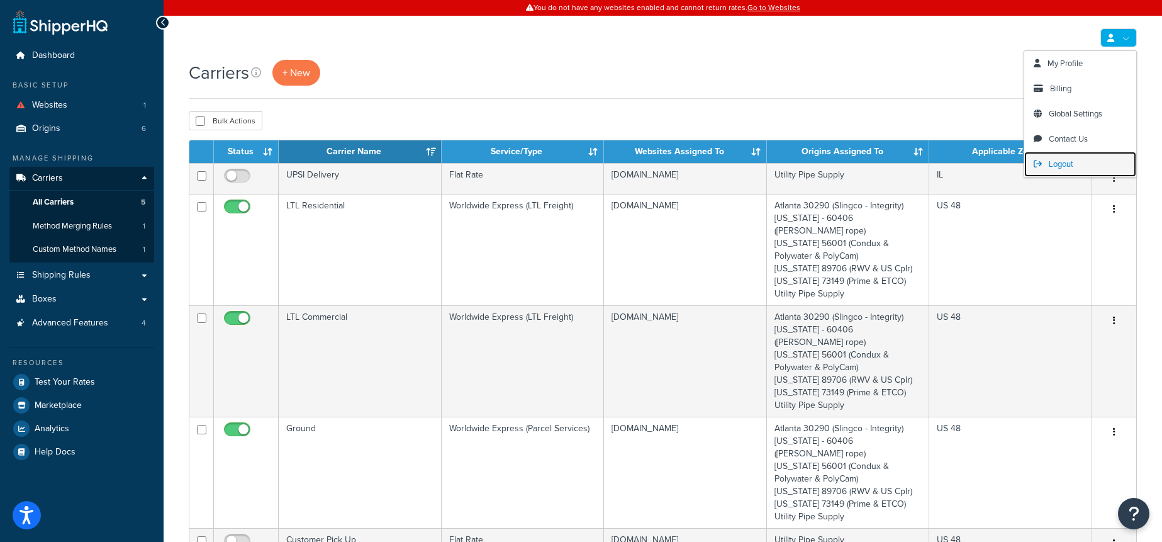
click at [1065, 155] on link "Logout" at bounding box center [1081, 164] width 112 height 25
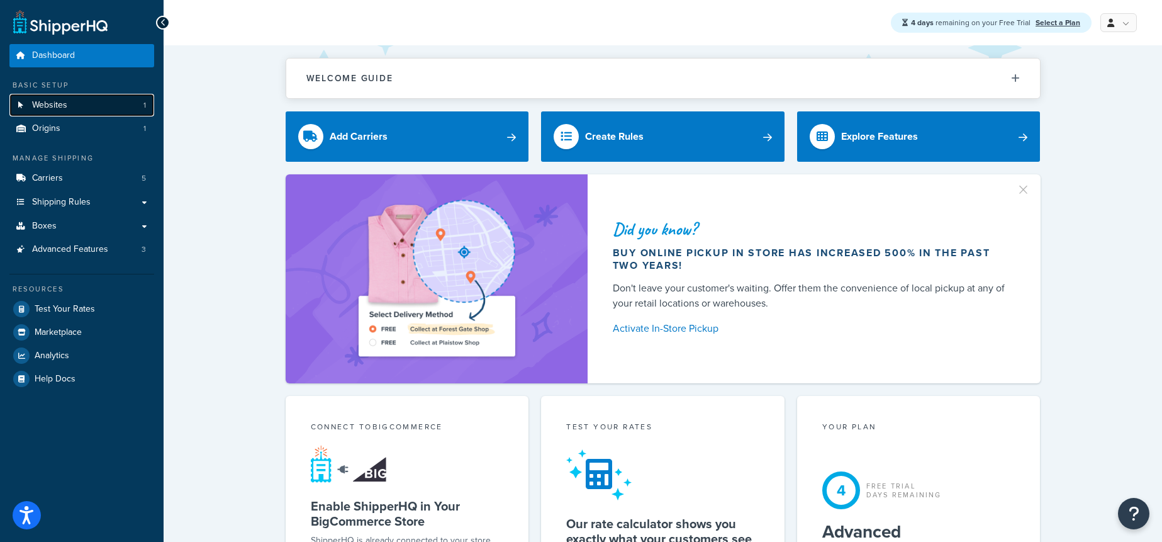
click at [123, 99] on link "Websites 1" at bounding box center [81, 105] width 145 height 23
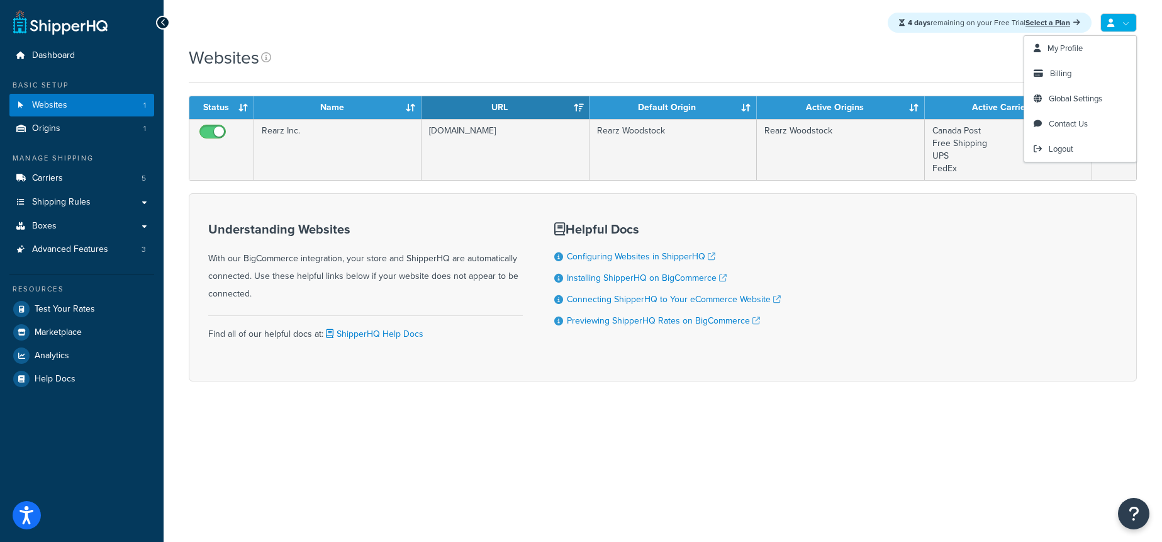
click at [623, 68] on div "Websites" at bounding box center [663, 57] width 948 height 25
click at [1057, 144] on span "Logout" at bounding box center [1061, 149] width 25 height 12
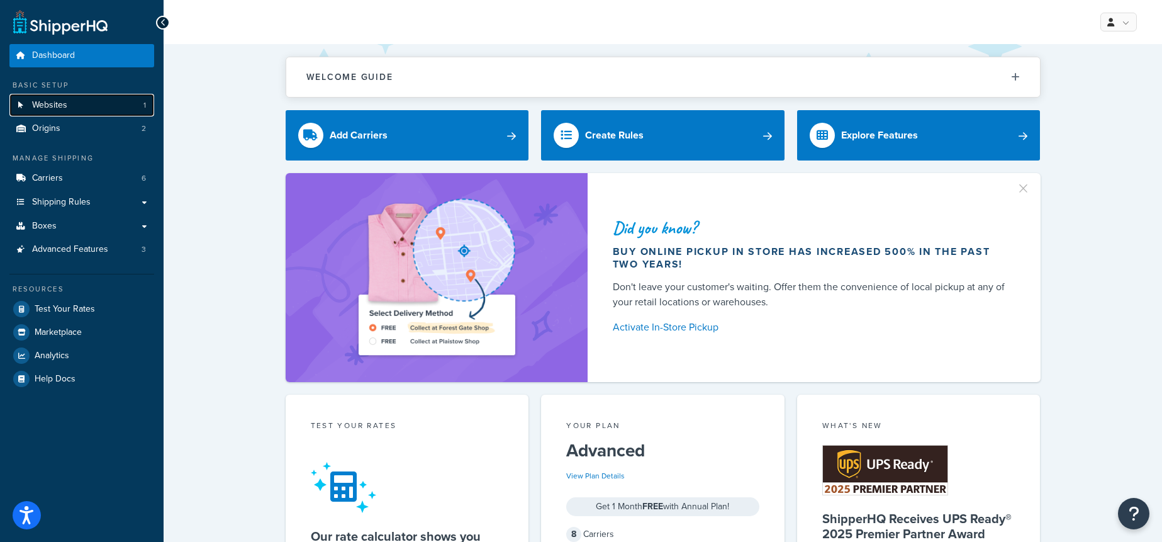
click at [45, 101] on span "Websites" at bounding box center [49, 105] width 35 height 11
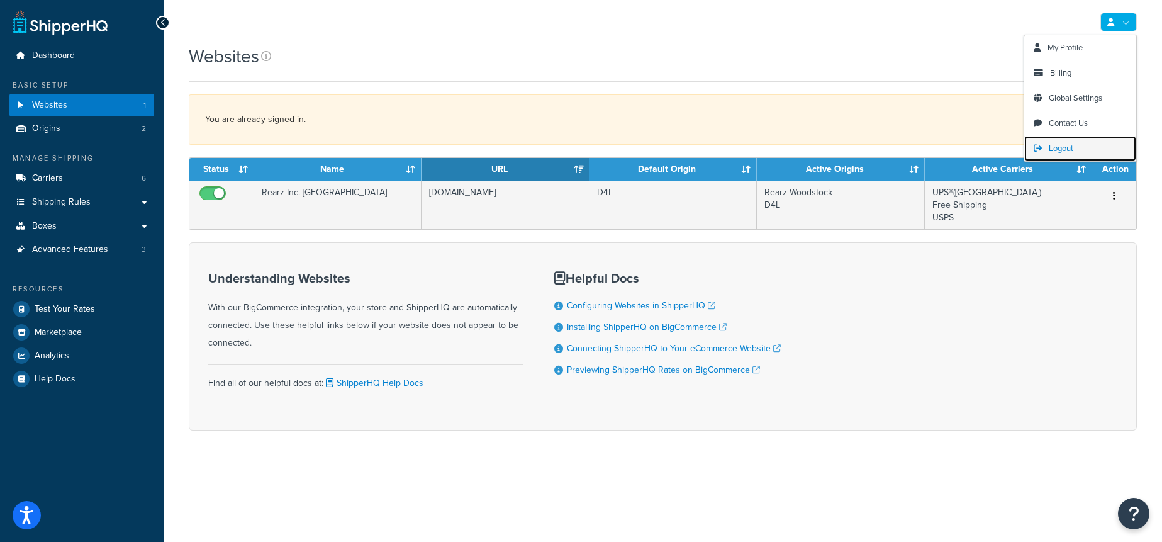
click at [1059, 146] on span "Logout" at bounding box center [1061, 148] width 25 height 12
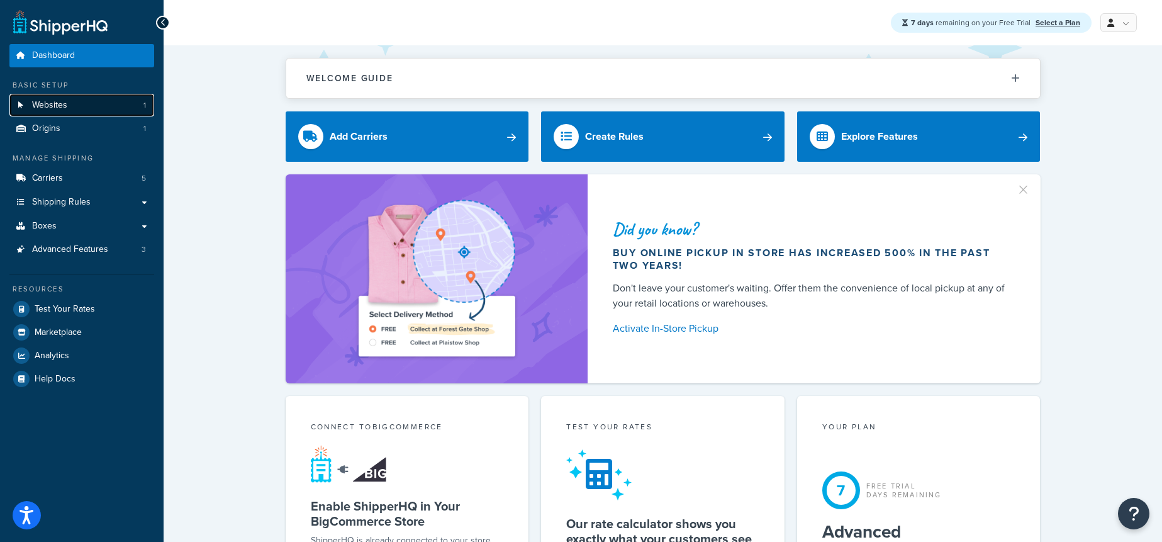
click at [109, 105] on link "Websites 1" at bounding box center [81, 105] width 145 height 23
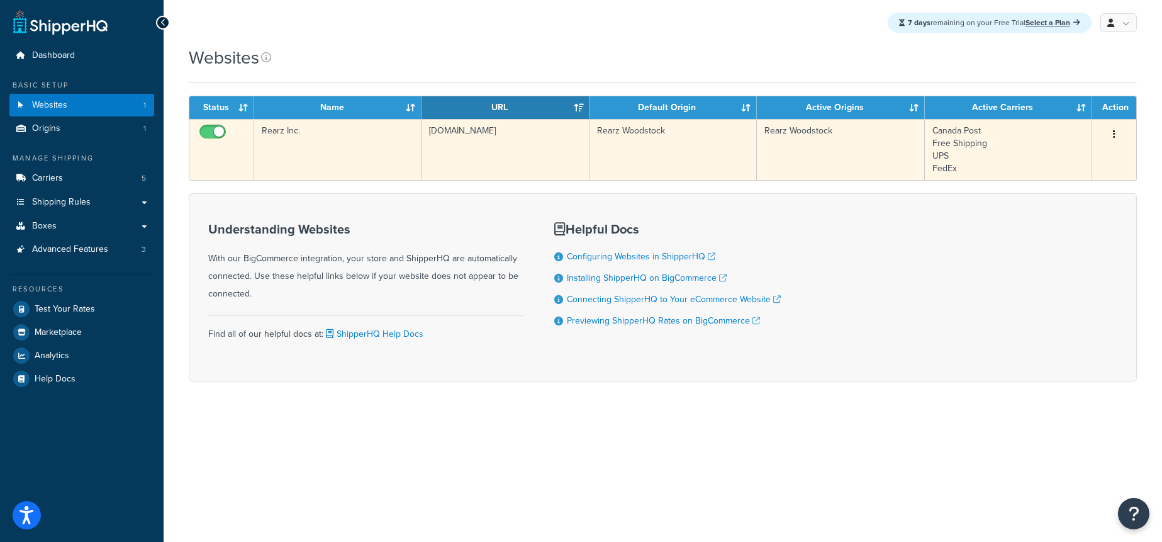
click at [369, 147] on td "Rearz Inc." at bounding box center [337, 149] width 167 height 61
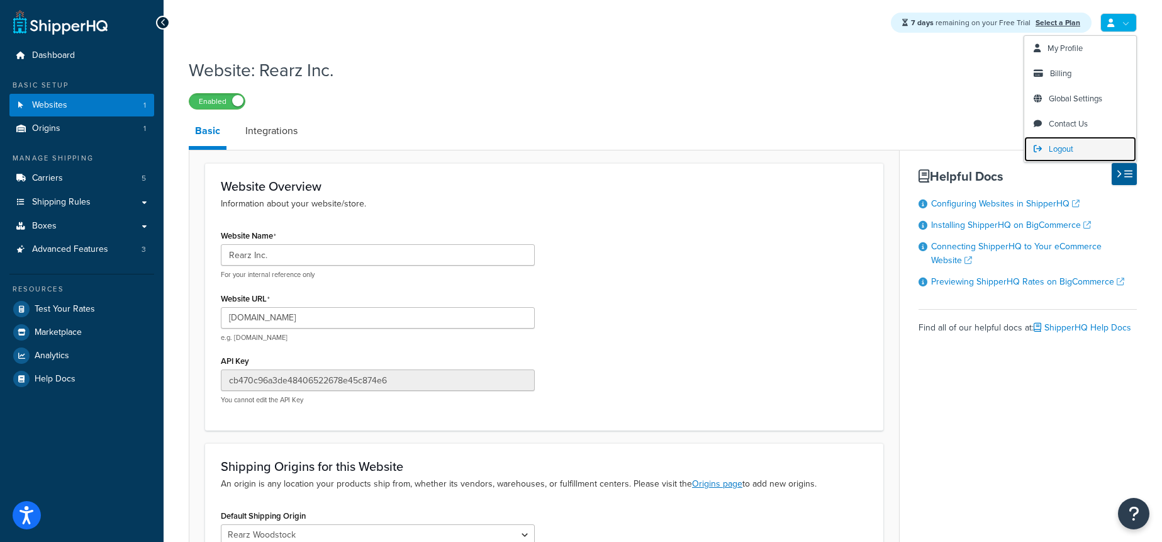
click at [1062, 145] on span "Logout" at bounding box center [1061, 149] width 25 height 12
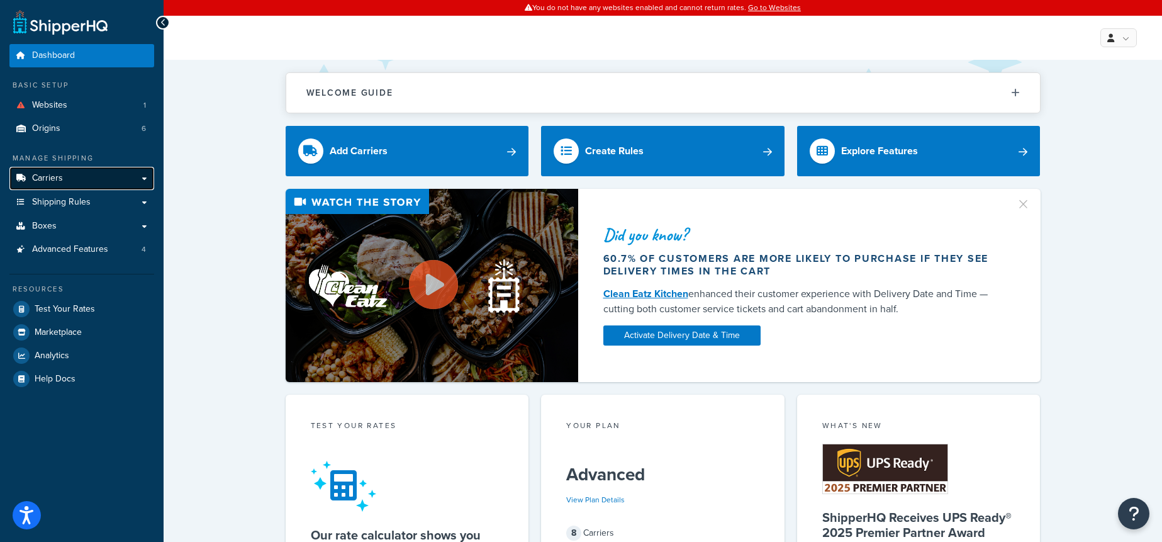
drag, startPoint x: 82, startPoint y: 178, endPoint x: 123, endPoint y: 178, distance: 40.9
click at [82, 178] on link "Carriers" at bounding box center [81, 178] width 145 height 23
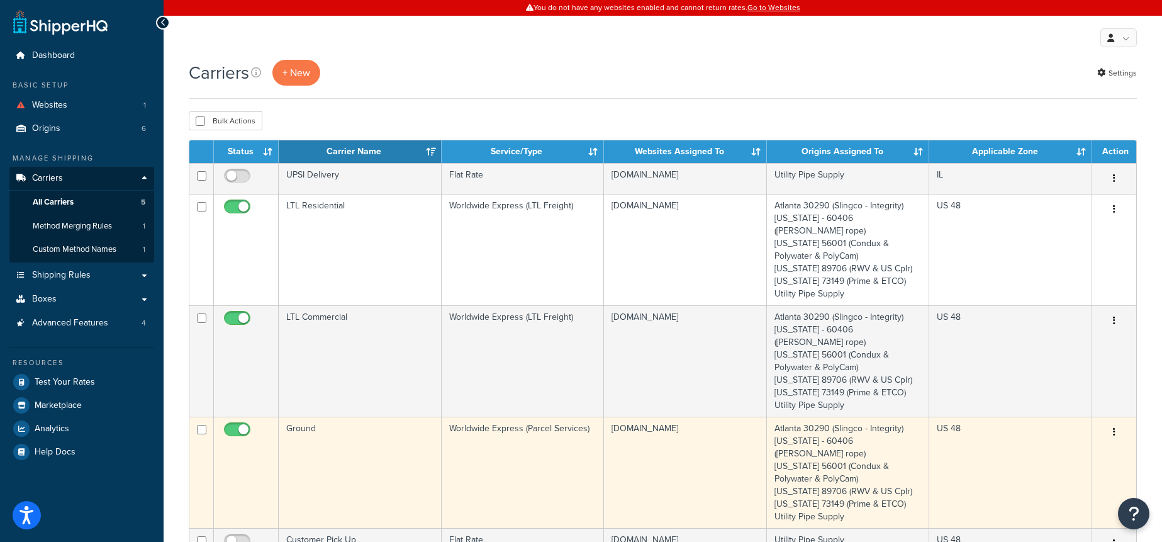
click at [388, 423] on td "Ground" at bounding box center [360, 472] width 163 height 111
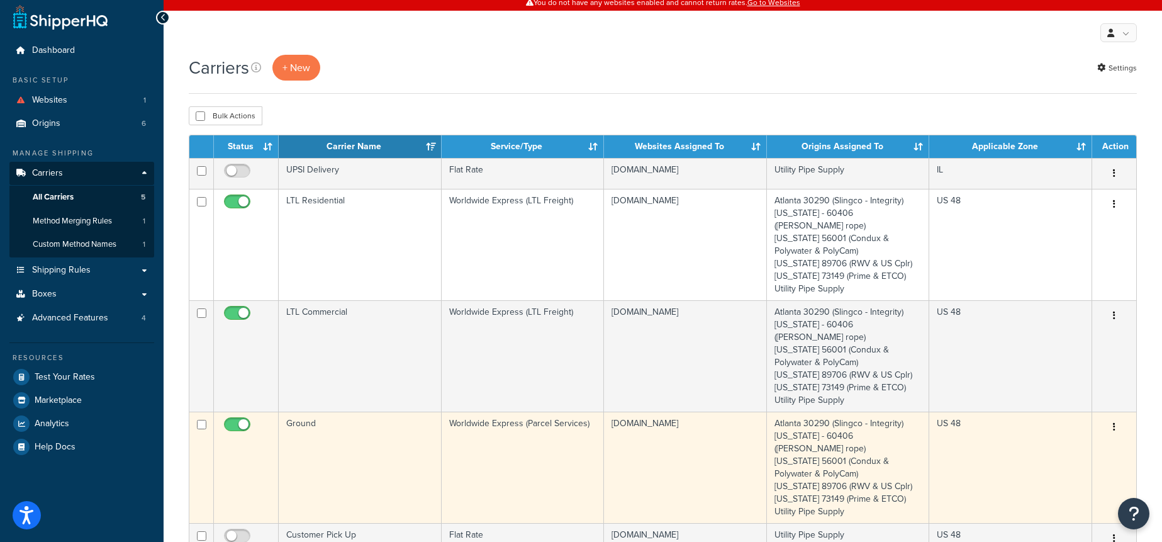
scroll to position [8, 0]
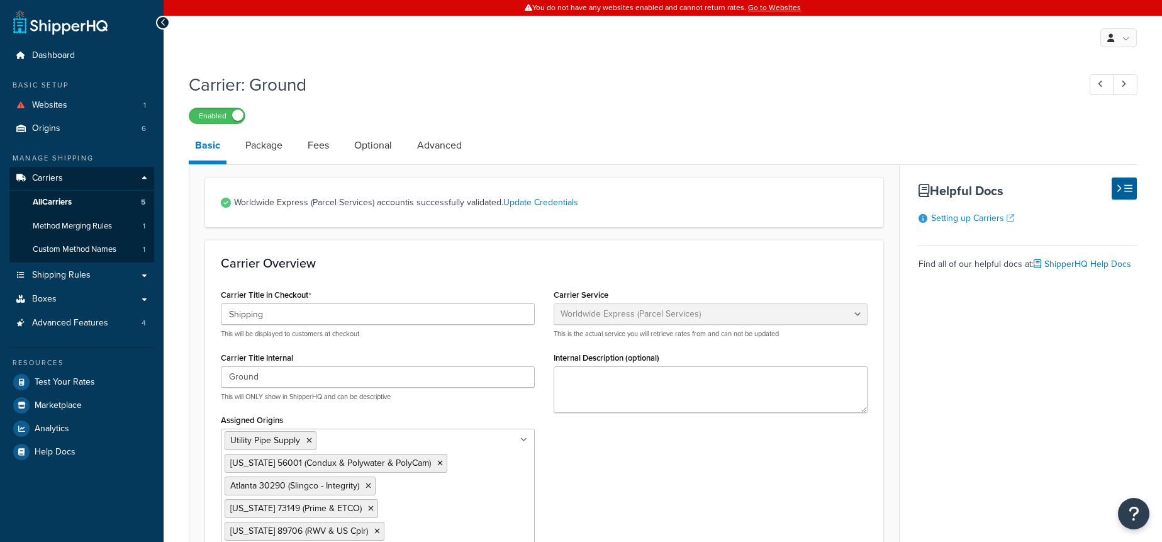
select select "worldwideExpress"
drag, startPoint x: 373, startPoint y: 201, endPoint x: 230, endPoint y: 199, distance: 142.2
click at [230, 199] on div "Worldwide Express (Parcel Services) account is successfully validated. Update C…" at bounding box center [544, 202] width 678 height 50
copy span "Worldwide Express (Parcel Services)"
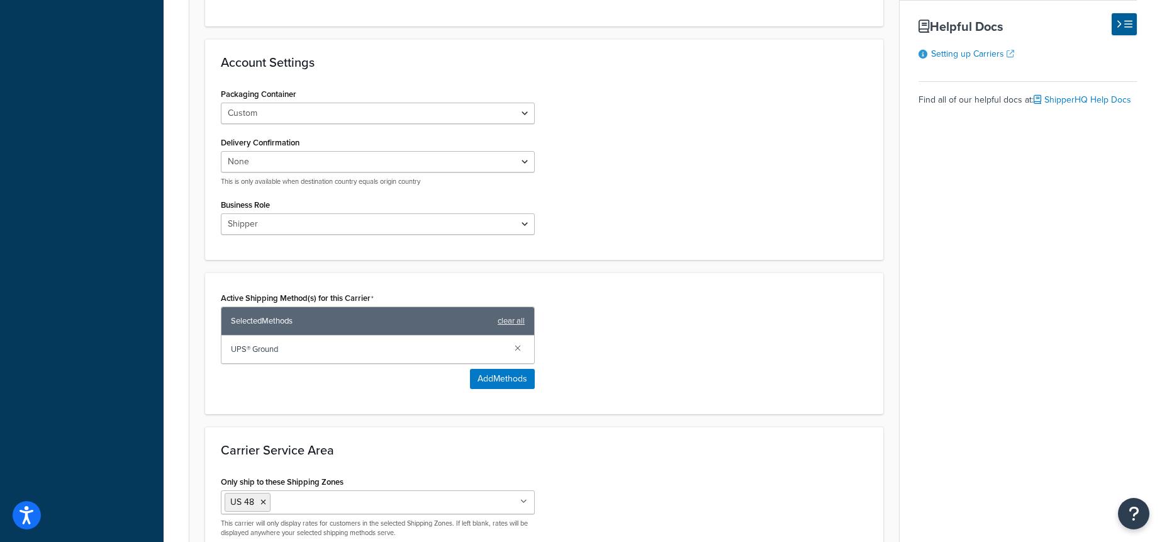
scroll to position [607, 0]
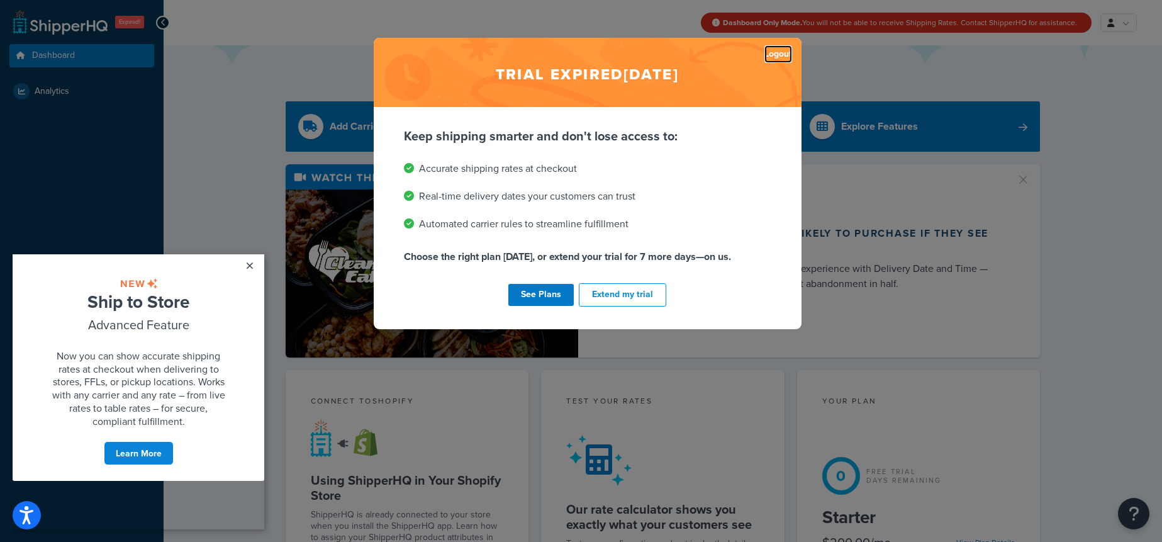
click at [778, 52] on link "Logout" at bounding box center [779, 54] width 28 height 18
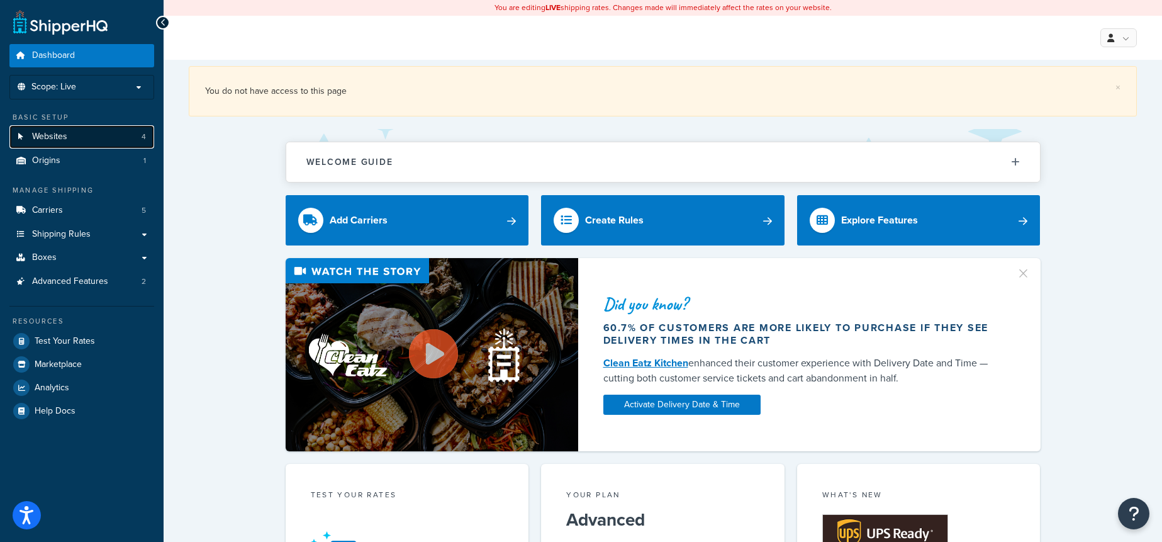
click at [84, 146] on link "Websites 4" at bounding box center [81, 136] width 145 height 23
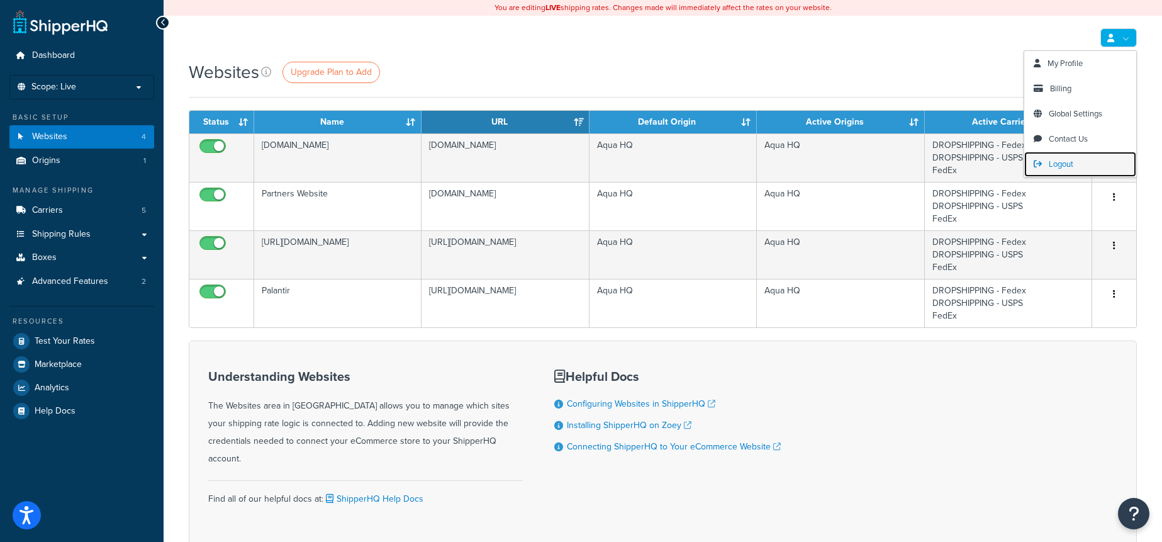
click at [1057, 166] on span "Logout" at bounding box center [1061, 164] width 25 height 12
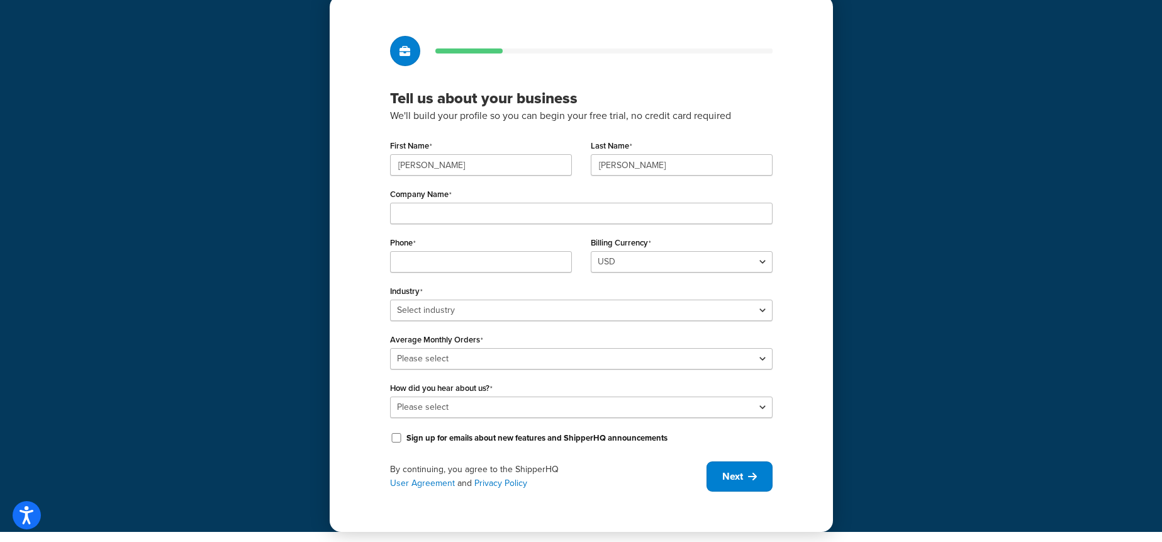
scroll to position [53, 0]
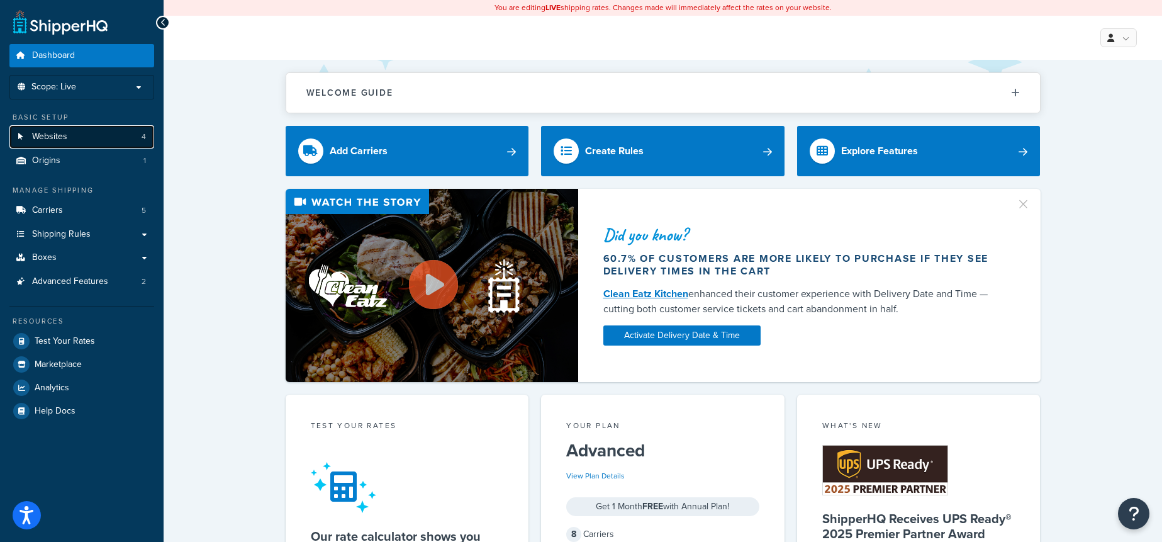
click at [98, 133] on link "Websites 4" at bounding box center [81, 136] width 145 height 23
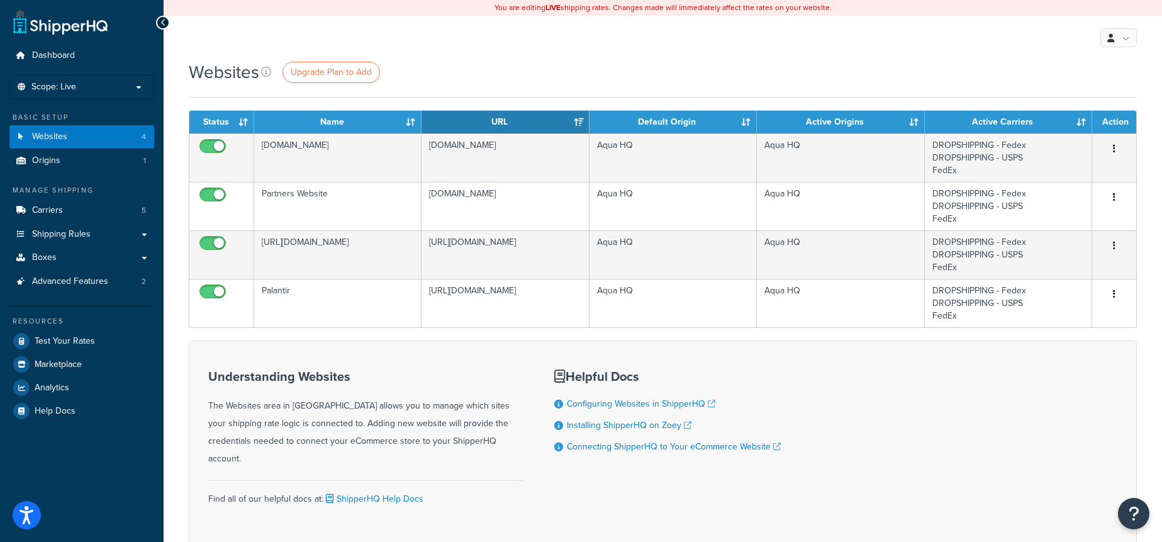
scroll to position [12, 0]
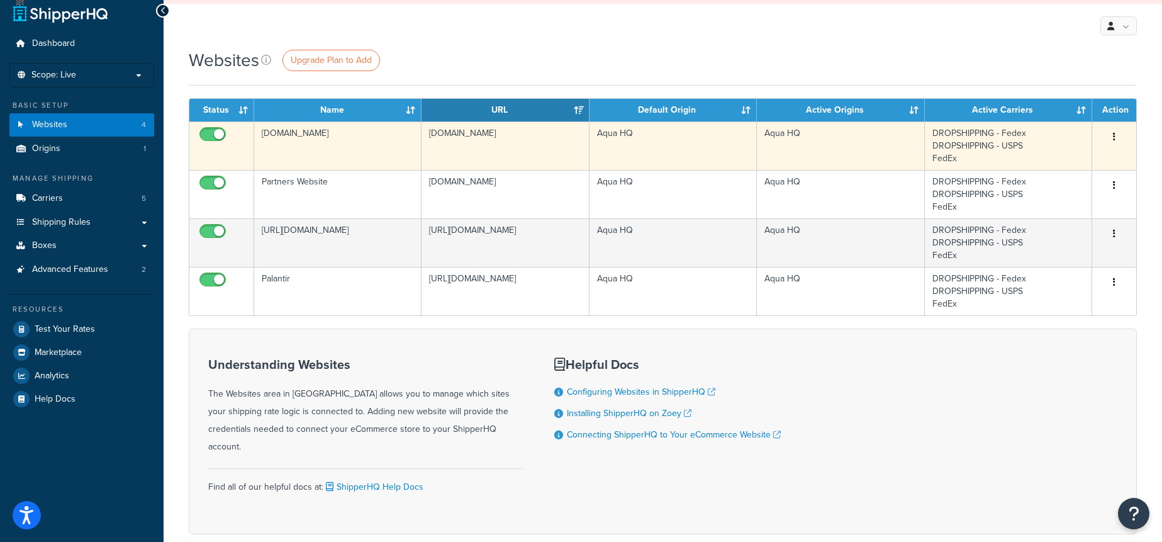
click at [377, 143] on td "Selkirk.com" at bounding box center [337, 145] width 167 height 48
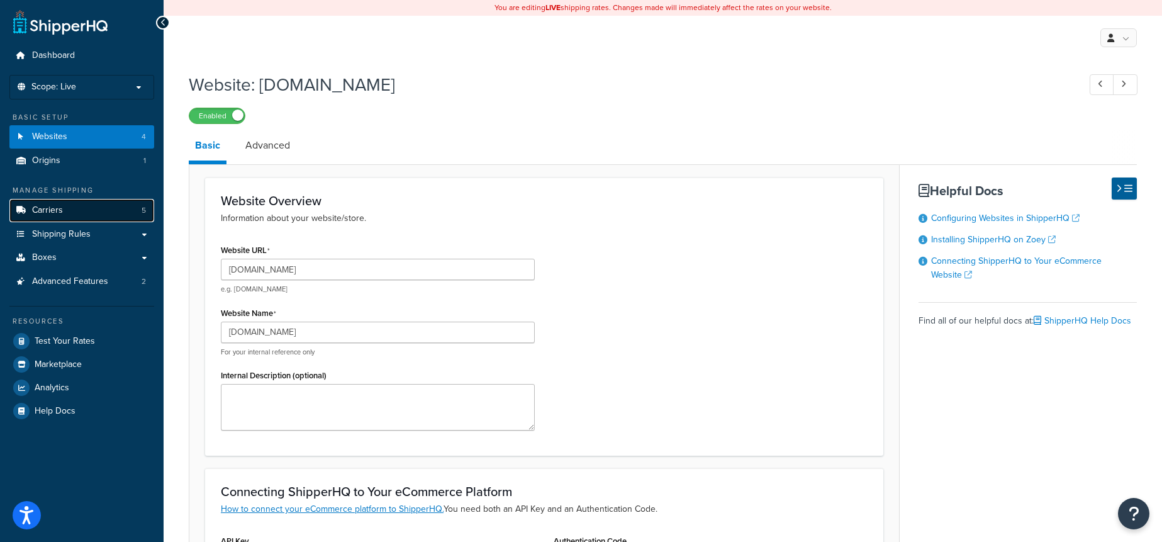
click at [132, 216] on link "Carriers 5" at bounding box center [81, 210] width 145 height 23
